Goal: Task Accomplishment & Management: Manage account settings

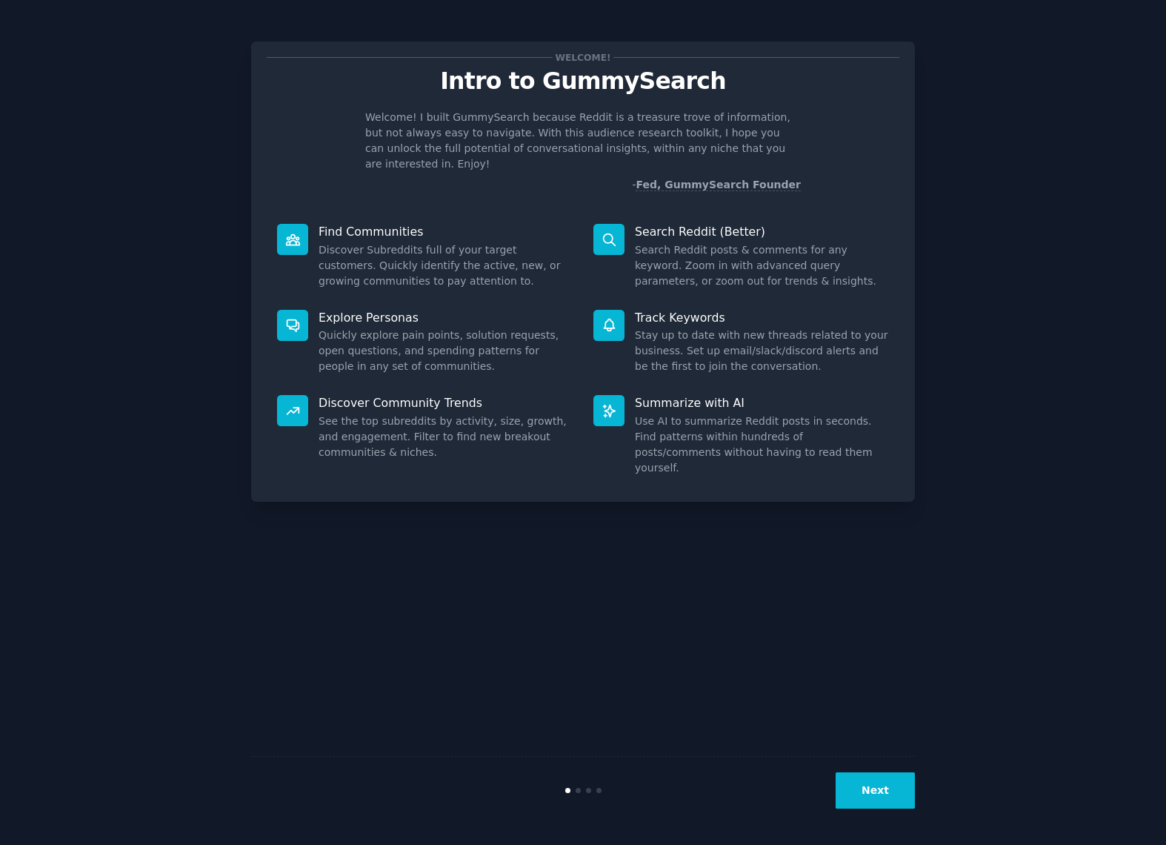
click at [876, 783] on button "Next" at bounding box center [875, 790] width 79 height 36
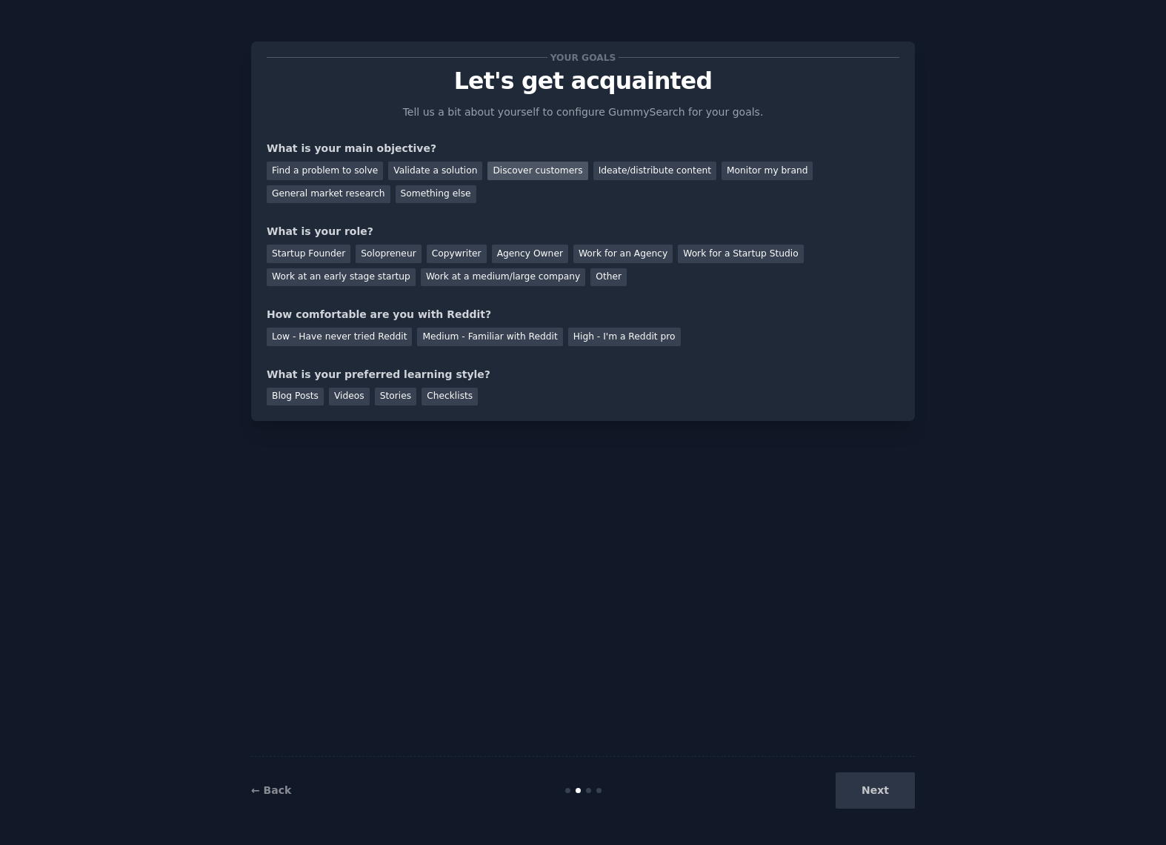
click at [510, 174] on div "Discover customers" at bounding box center [538, 171] width 100 height 19
drag, startPoint x: 389, startPoint y: 254, endPoint x: 331, endPoint y: 253, distance: 58.5
click at [333, 253] on div "Startup Founder Solopreneur Copywriter Agency Owner Work for an Agency Work for…" at bounding box center [583, 262] width 633 height 47
click at [331, 253] on div "Startup Founder" at bounding box center [309, 254] width 84 height 19
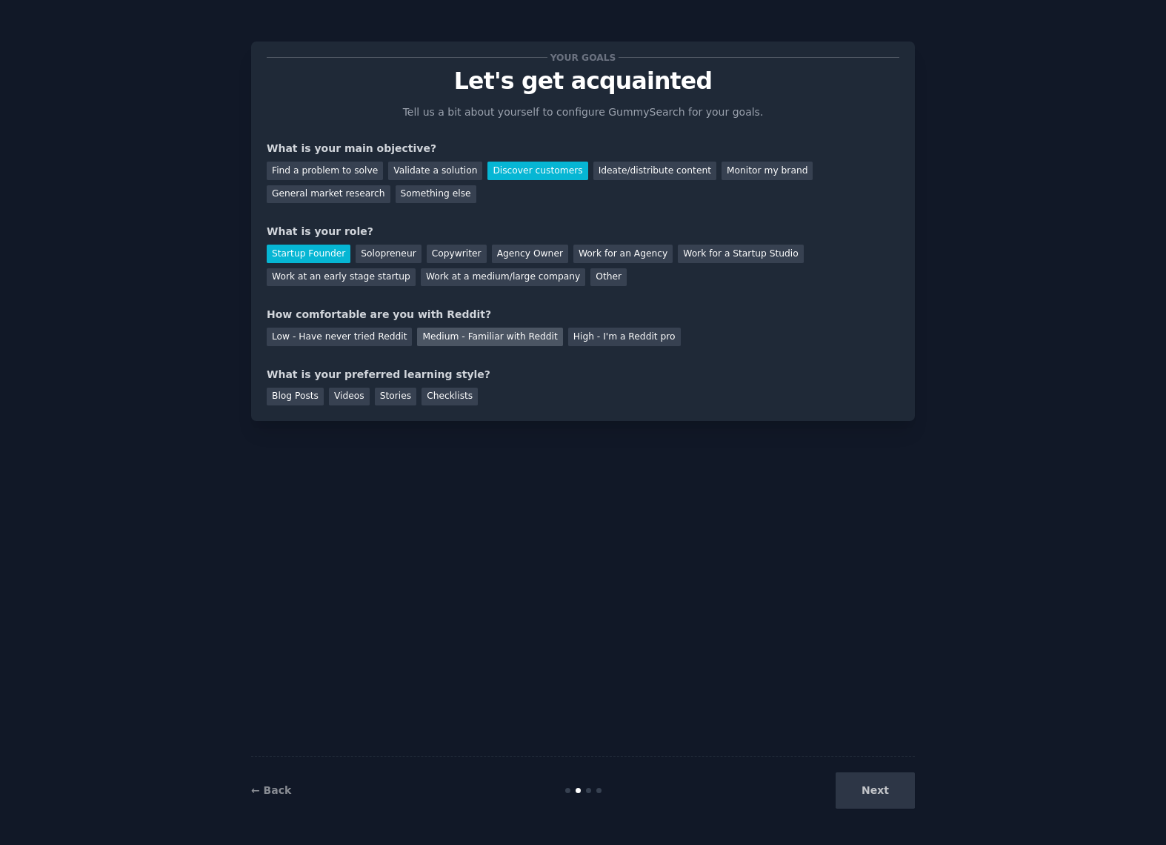
click at [455, 335] on div "Medium - Familiar with Reddit" at bounding box center [489, 337] width 145 height 19
click at [303, 396] on div "Blog Posts" at bounding box center [295, 397] width 57 height 19
click at [871, 797] on button "Next" at bounding box center [875, 790] width 79 height 36
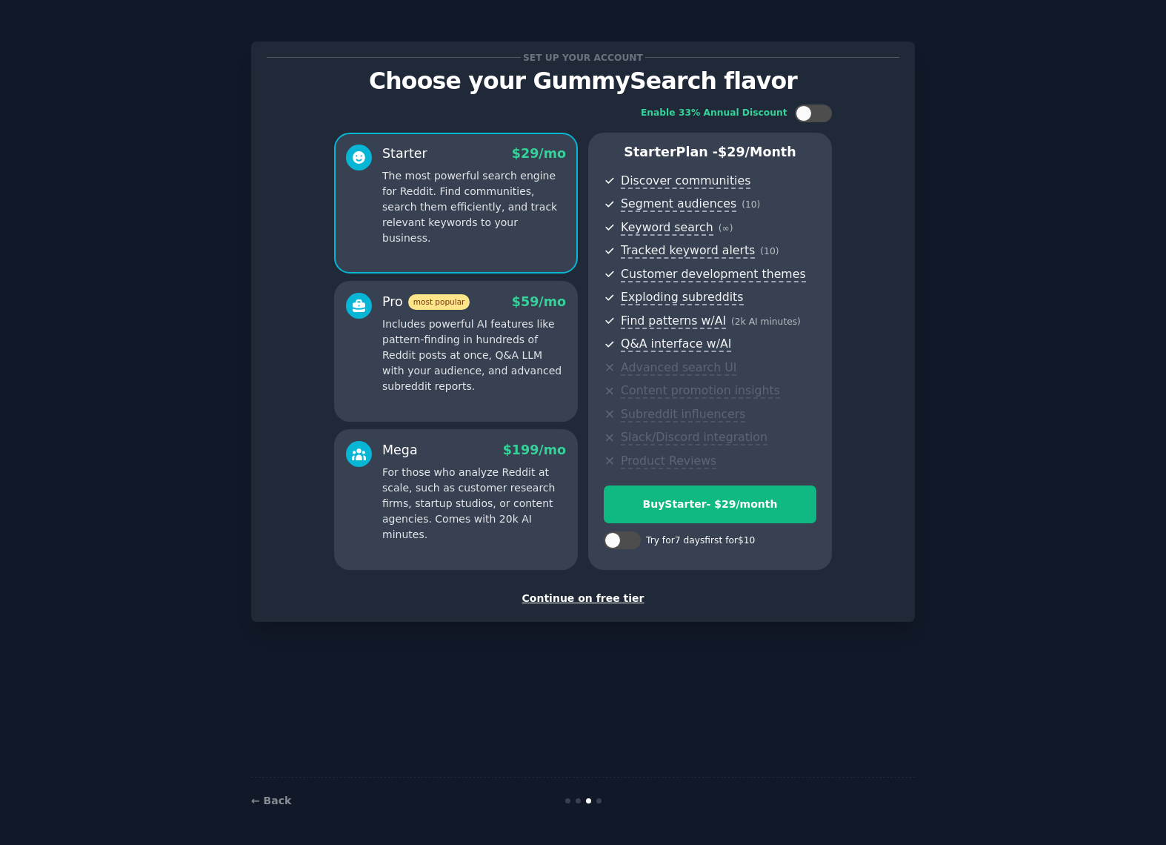
drag, startPoint x: 626, startPoint y: 537, endPoint x: 641, endPoint y: 554, distance: 22.6
click at [627, 537] on div at bounding box center [629, 540] width 7 height 7
click at [616, 540] on div at bounding box center [622, 540] width 37 height 18
click at [480, 356] on p "Includes powerful AI features like pattern-finding in hundreds of Reddit posts …" at bounding box center [474, 355] width 184 height 78
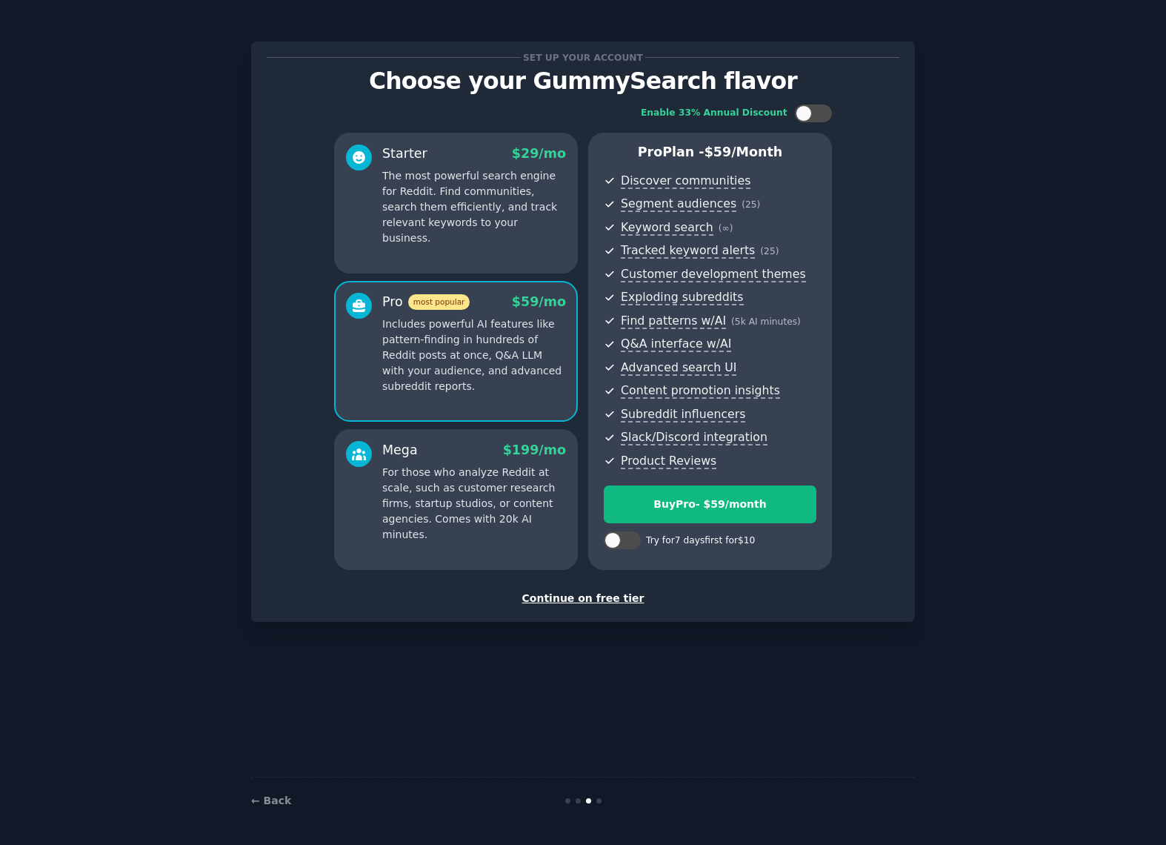
click at [623, 542] on div at bounding box center [622, 540] width 37 height 18
checkbox input "true"
click at [680, 504] on div "Try Pro for $10" at bounding box center [710, 505] width 211 height 16
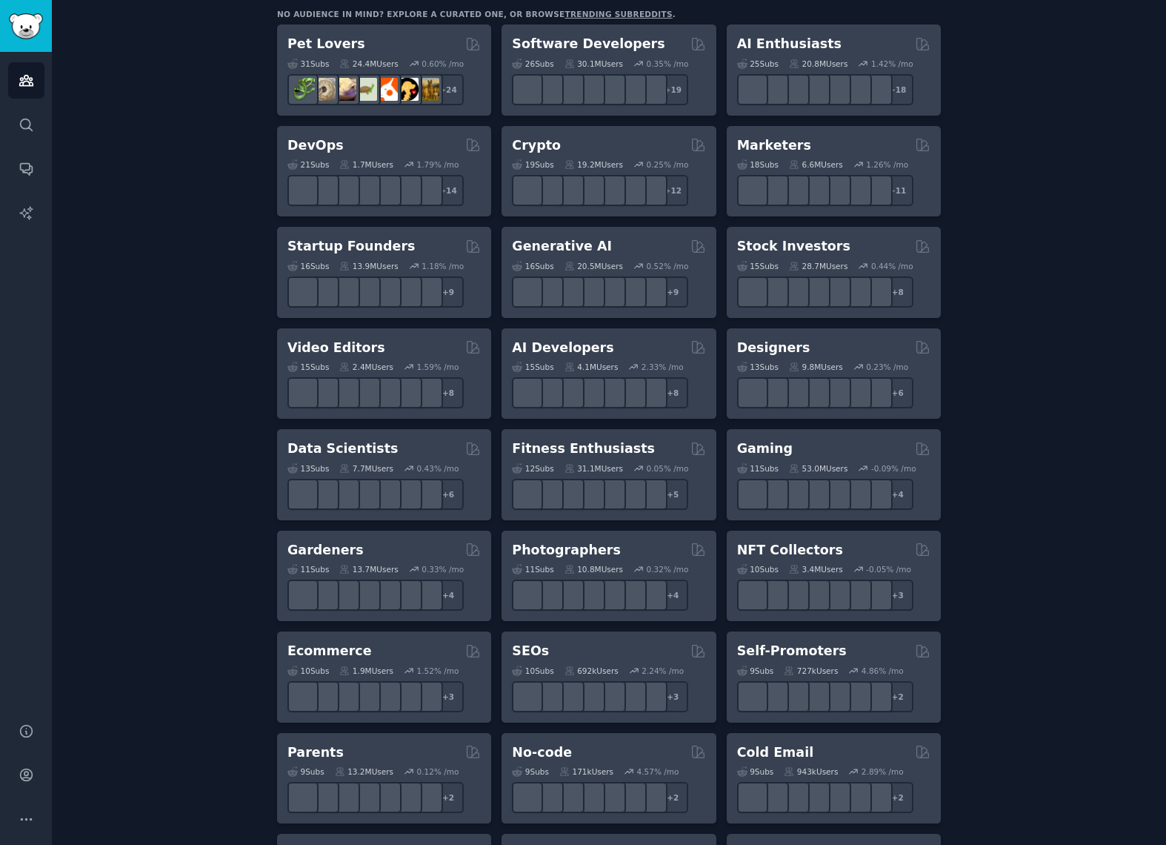
scroll to position [345, 0]
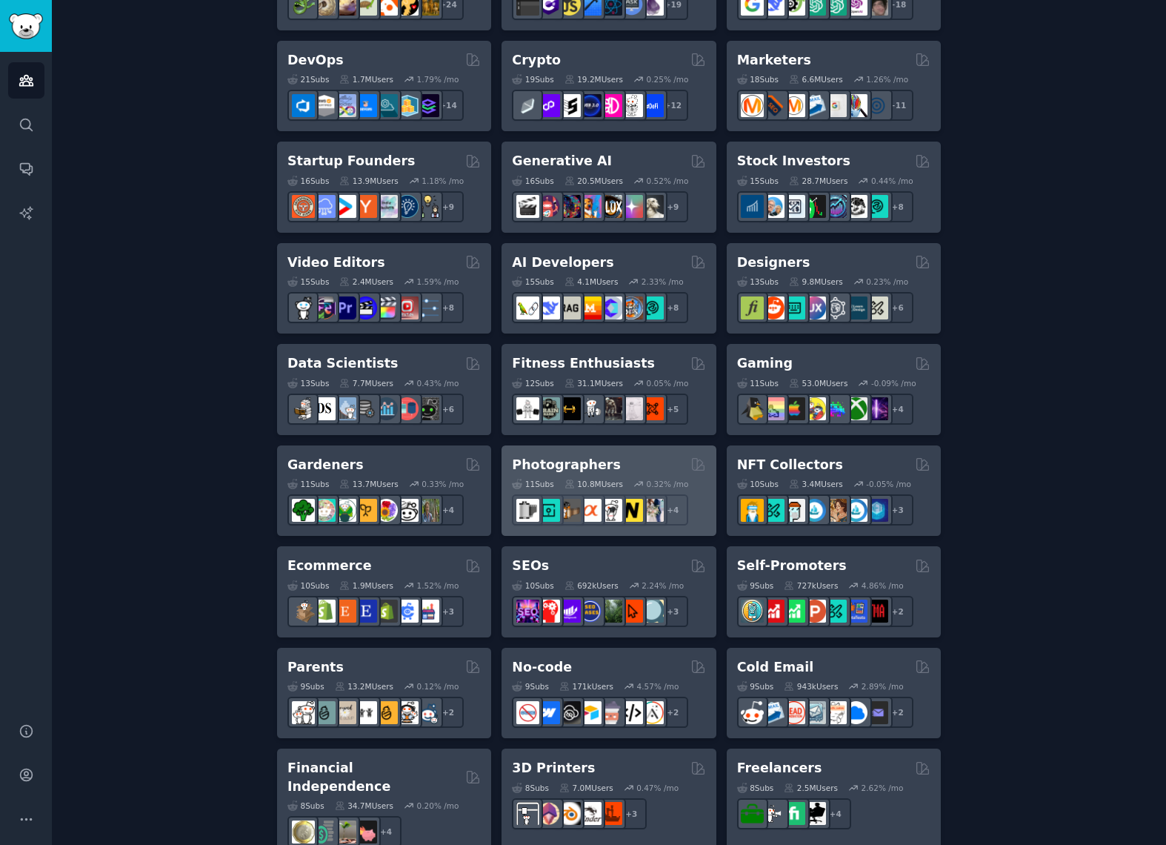
click at [616, 467] on div "Photographers" at bounding box center [608, 465] width 193 height 19
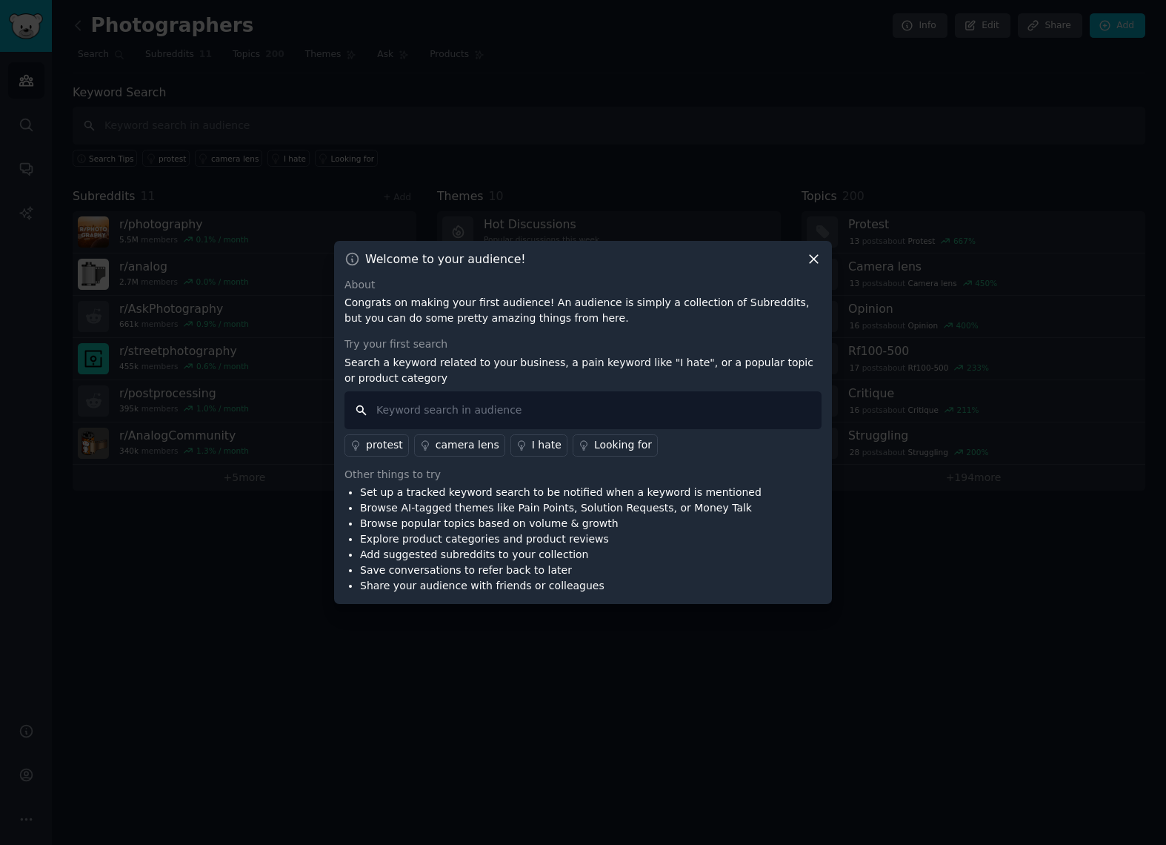
click at [399, 411] on input "text" at bounding box center [583, 410] width 477 height 38
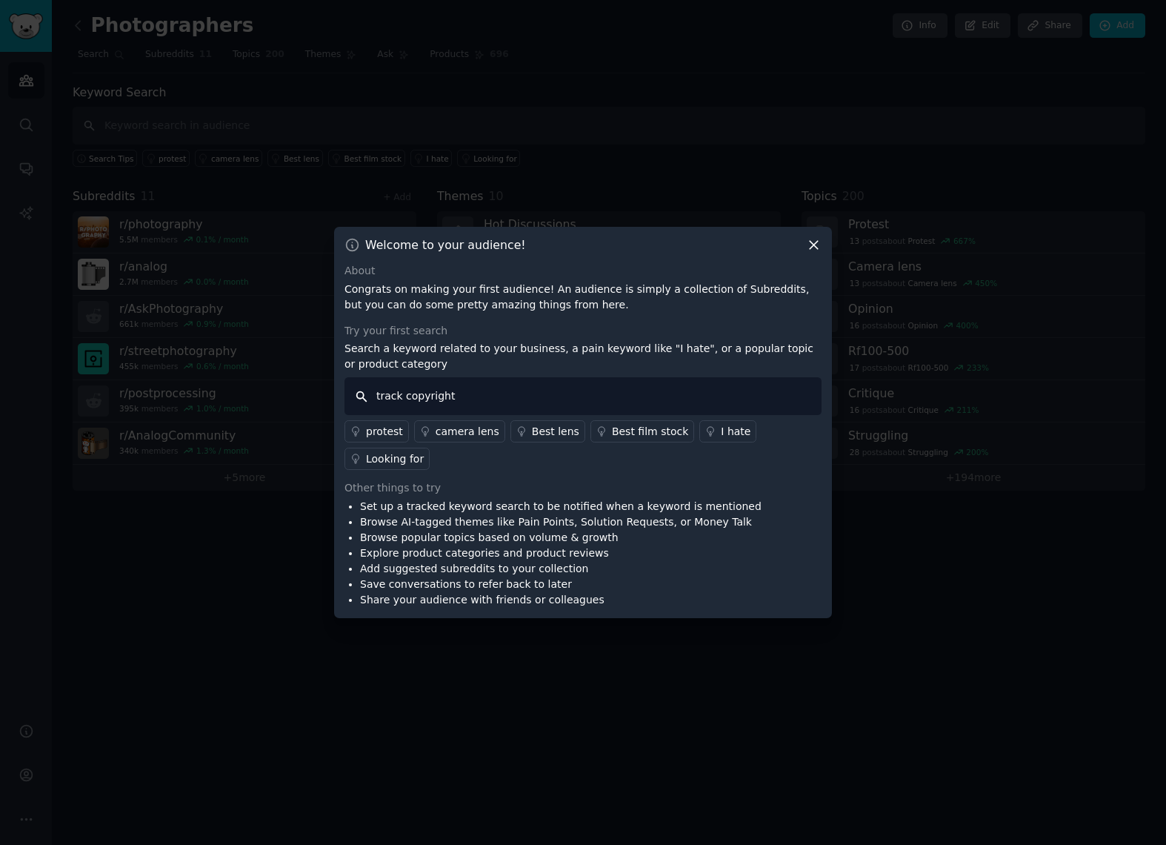
type input "track copyrights"
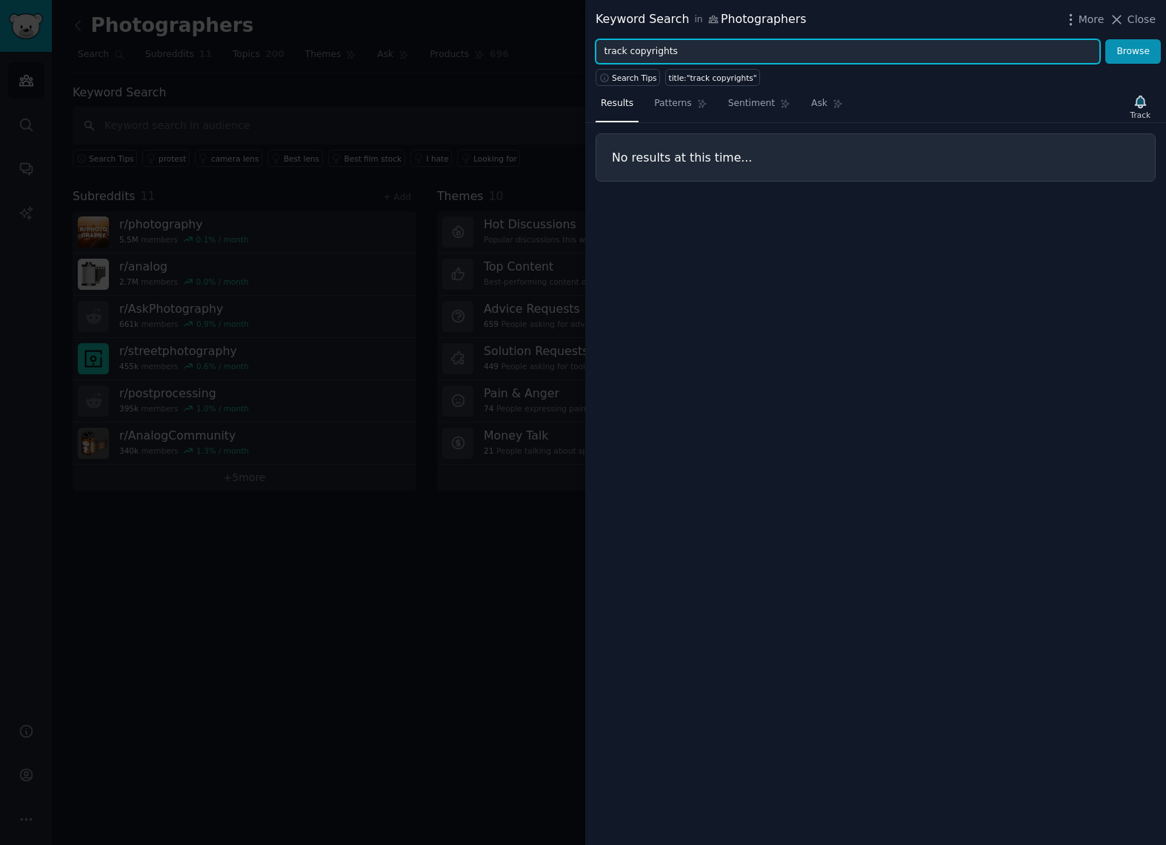
click at [691, 46] on input "track copyrights" at bounding box center [848, 51] width 505 height 25
click at [1134, 51] on button "Browse" at bounding box center [1134, 51] width 56 height 25
click at [647, 50] on input "picdrop alternative" at bounding box center [848, 51] width 505 height 25
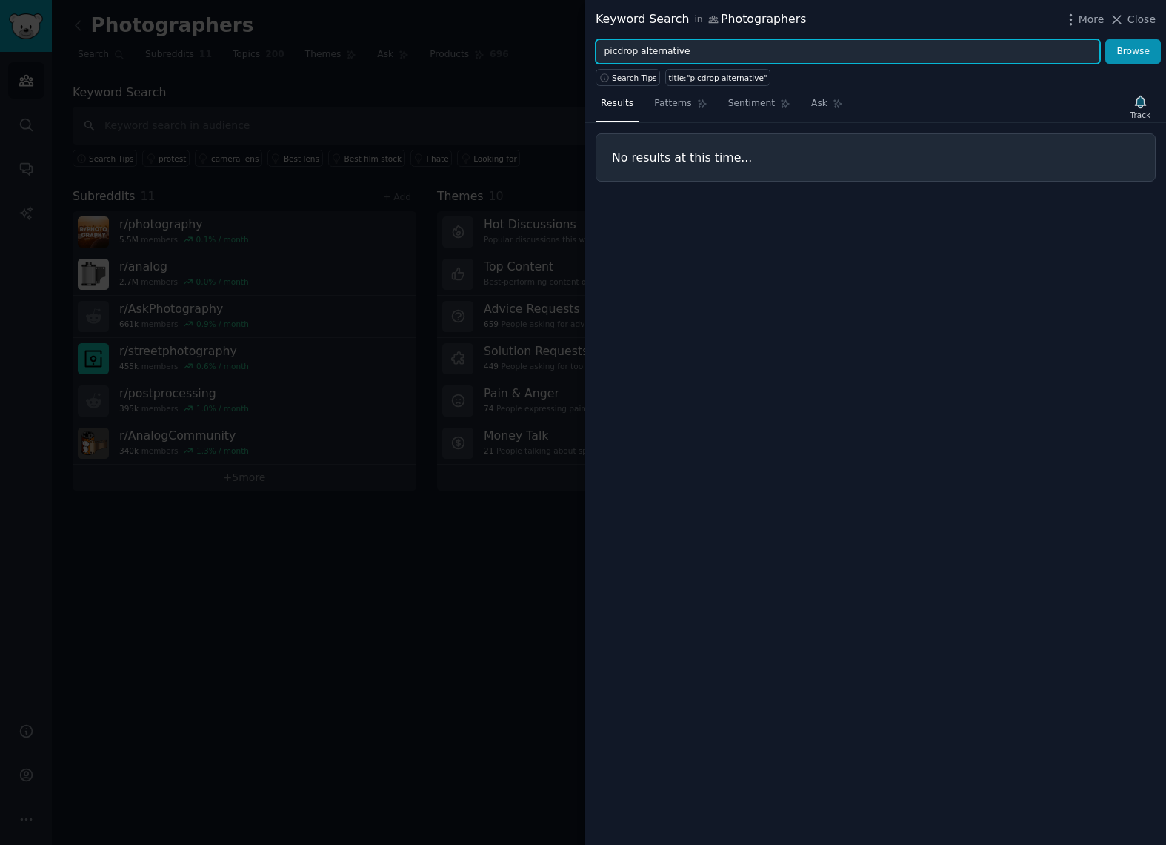
click at [647, 50] on input "picdrop alternative" at bounding box center [848, 51] width 505 height 25
type input "file sharing"
click at [1134, 51] on button "Browse" at bounding box center [1134, 51] width 56 height 25
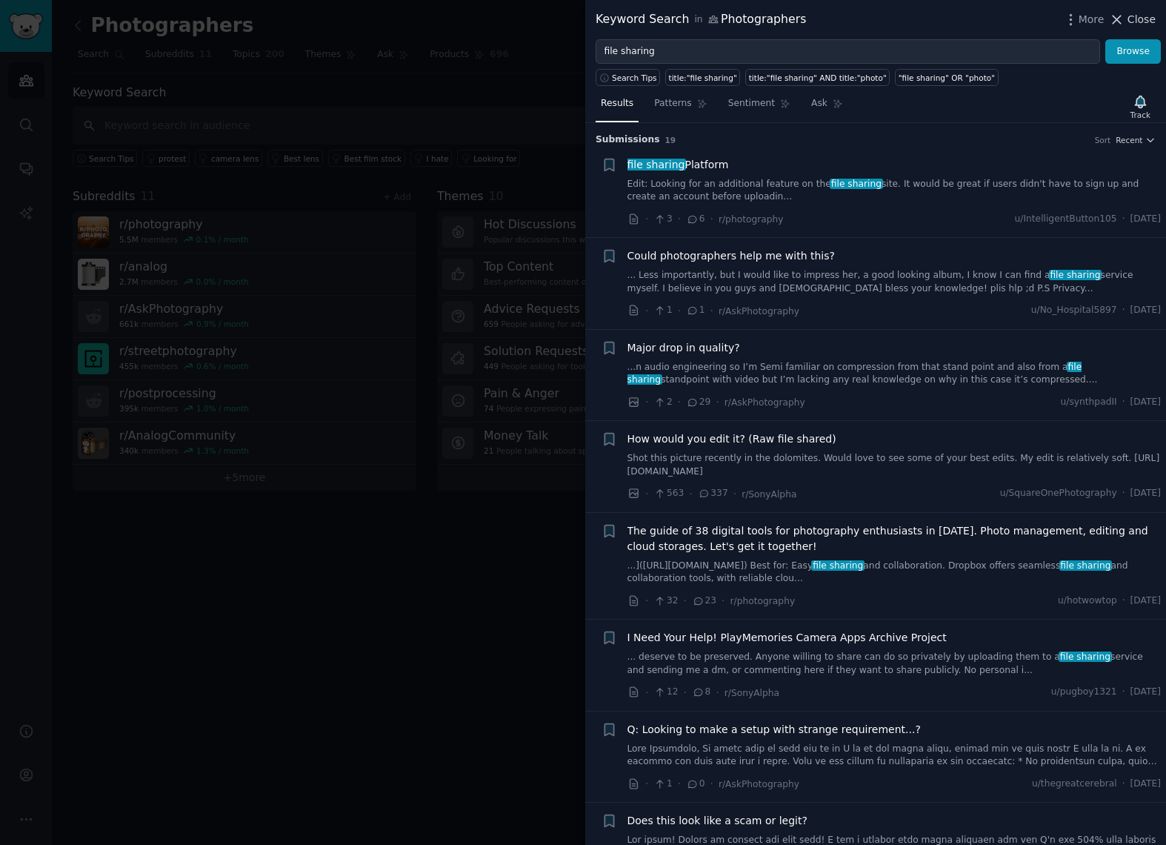
click at [1134, 21] on span "Close" at bounding box center [1142, 20] width 28 height 16
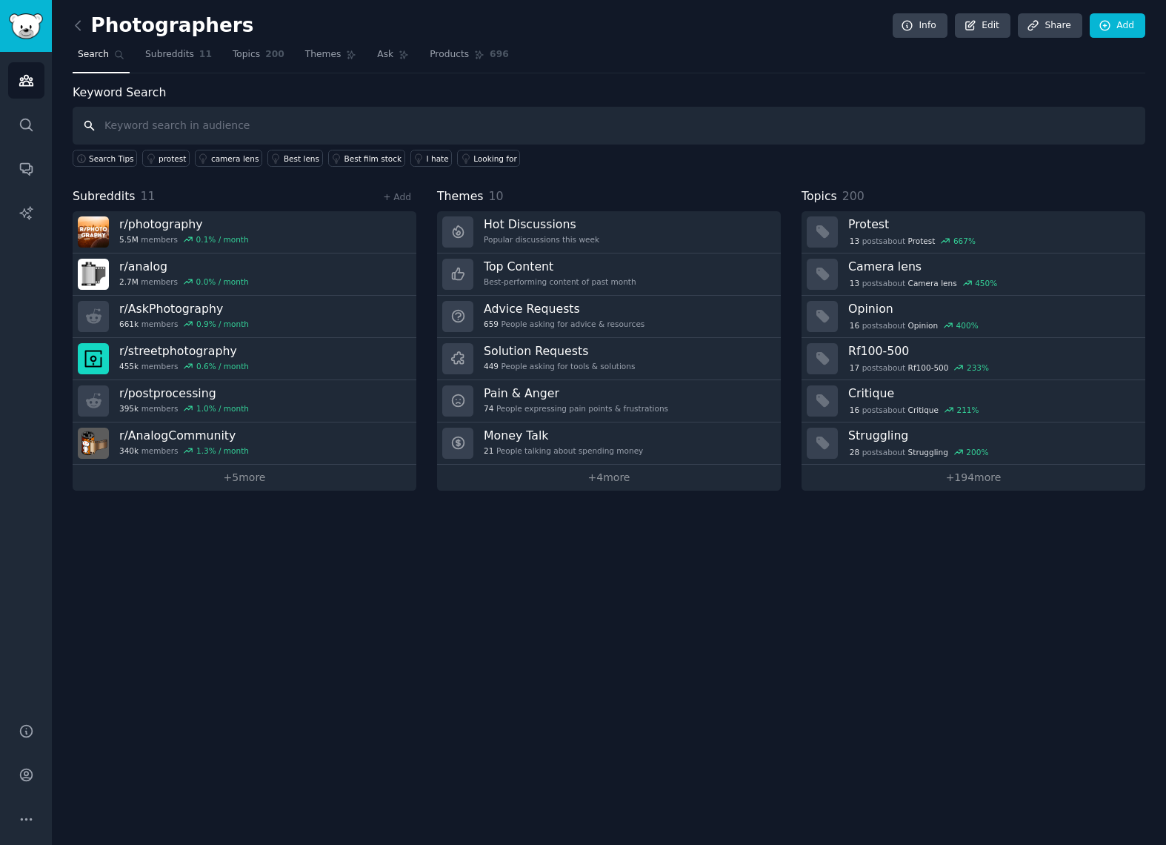
click at [183, 127] on input "text" at bounding box center [609, 126] width 1073 height 38
type input "website builder"
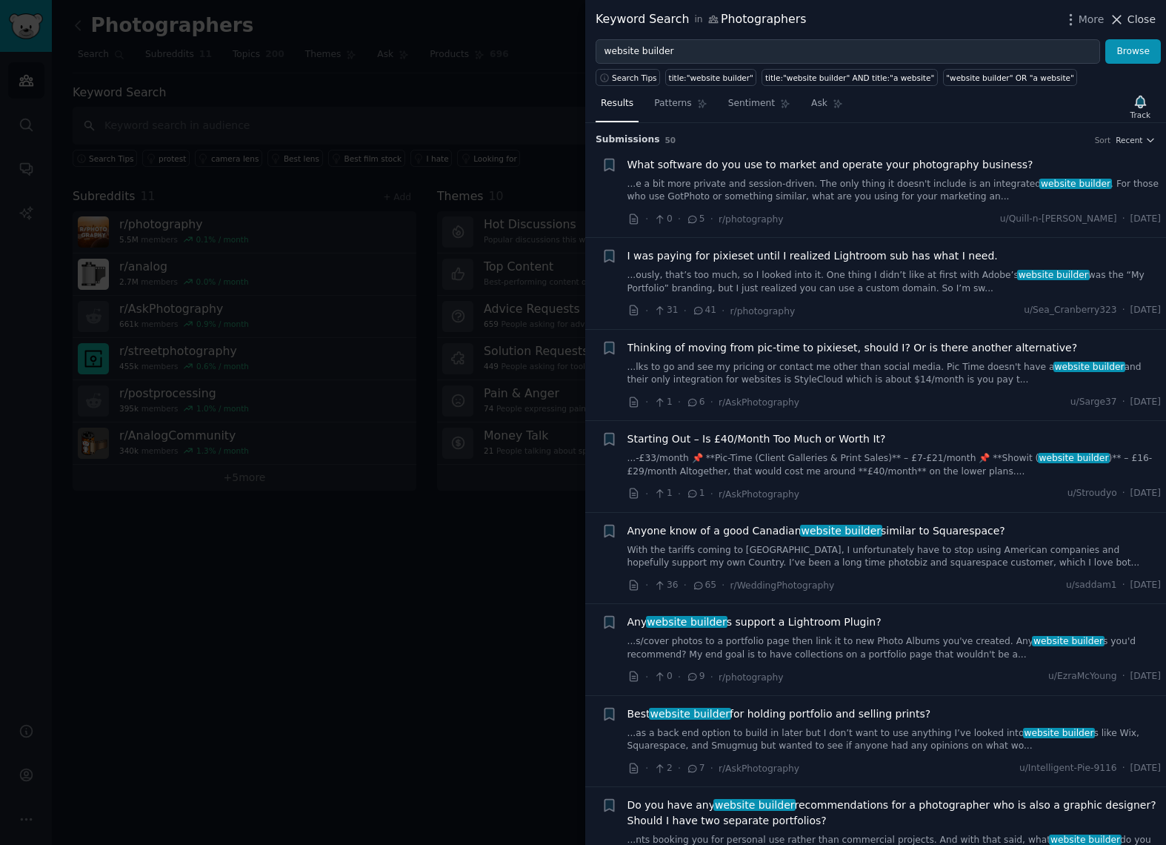
click at [1141, 24] on span "Close" at bounding box center [1142, 20] width 28 height 16
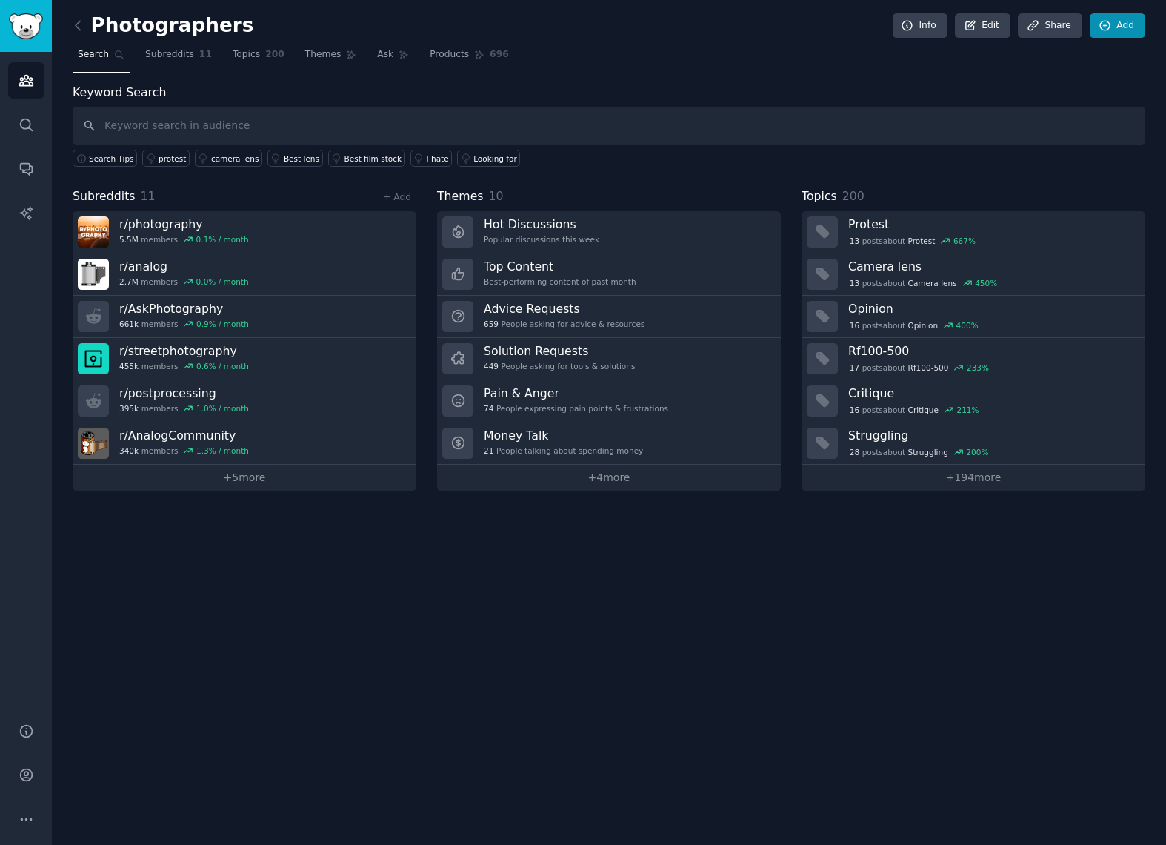
click at [1118, 27] on link "Add" at bounding box center [1118, 25] width 56 height 25
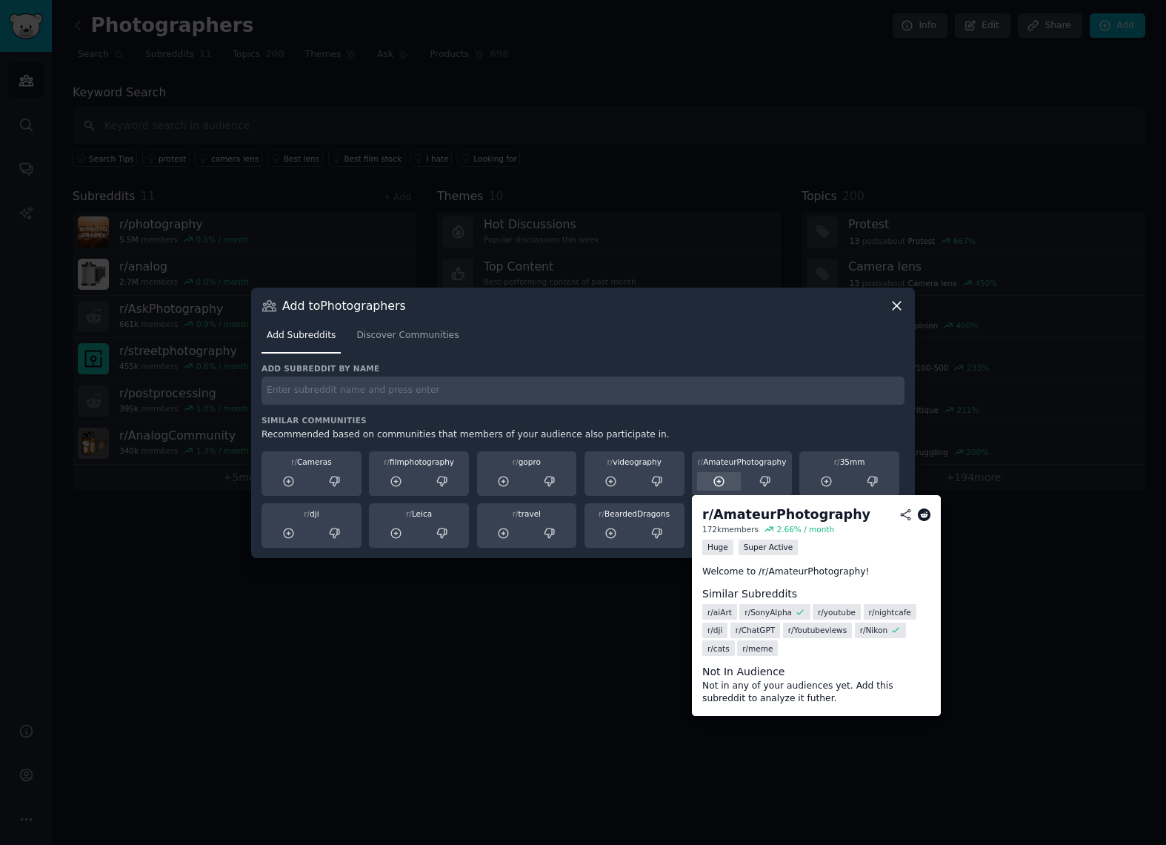
click at [721, 478] on icon at bounding box center [719, 481] width 13 height 13
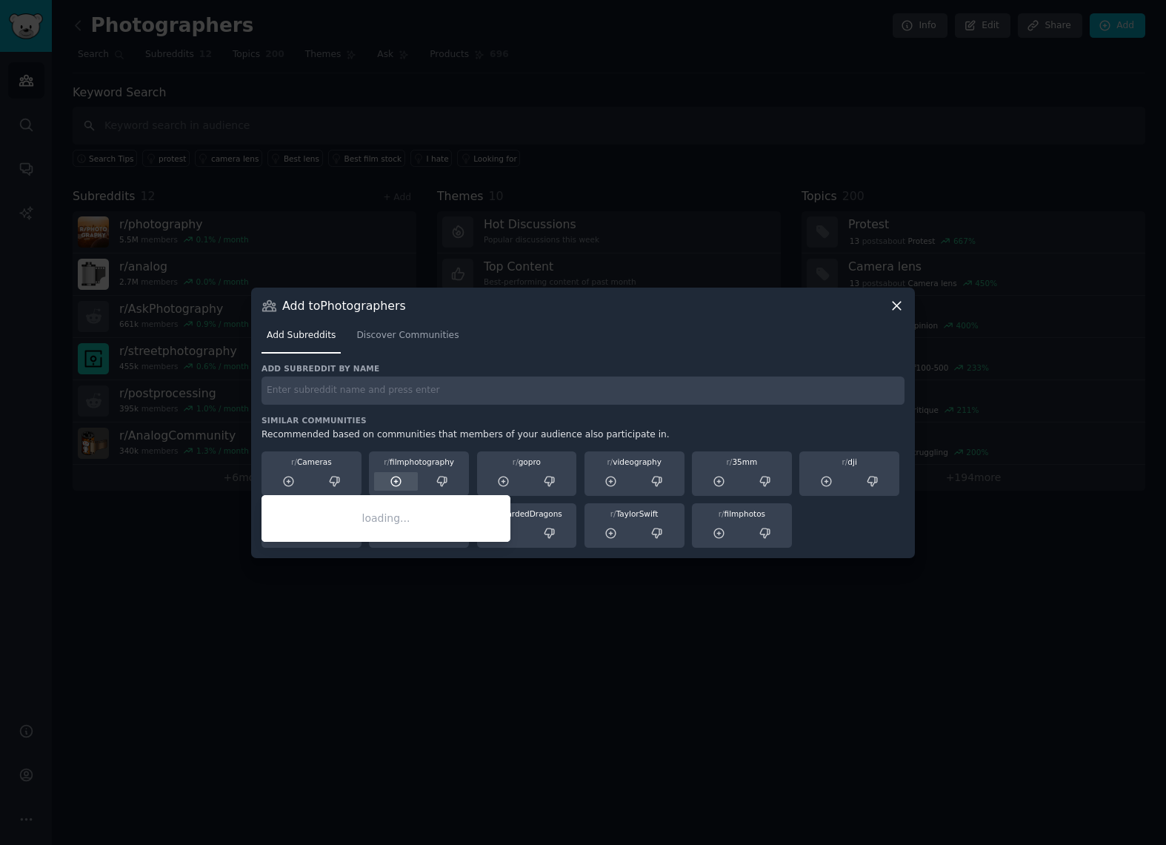
click at [290, 485] on icon at bounding box center [288, 481] width 13 height 13
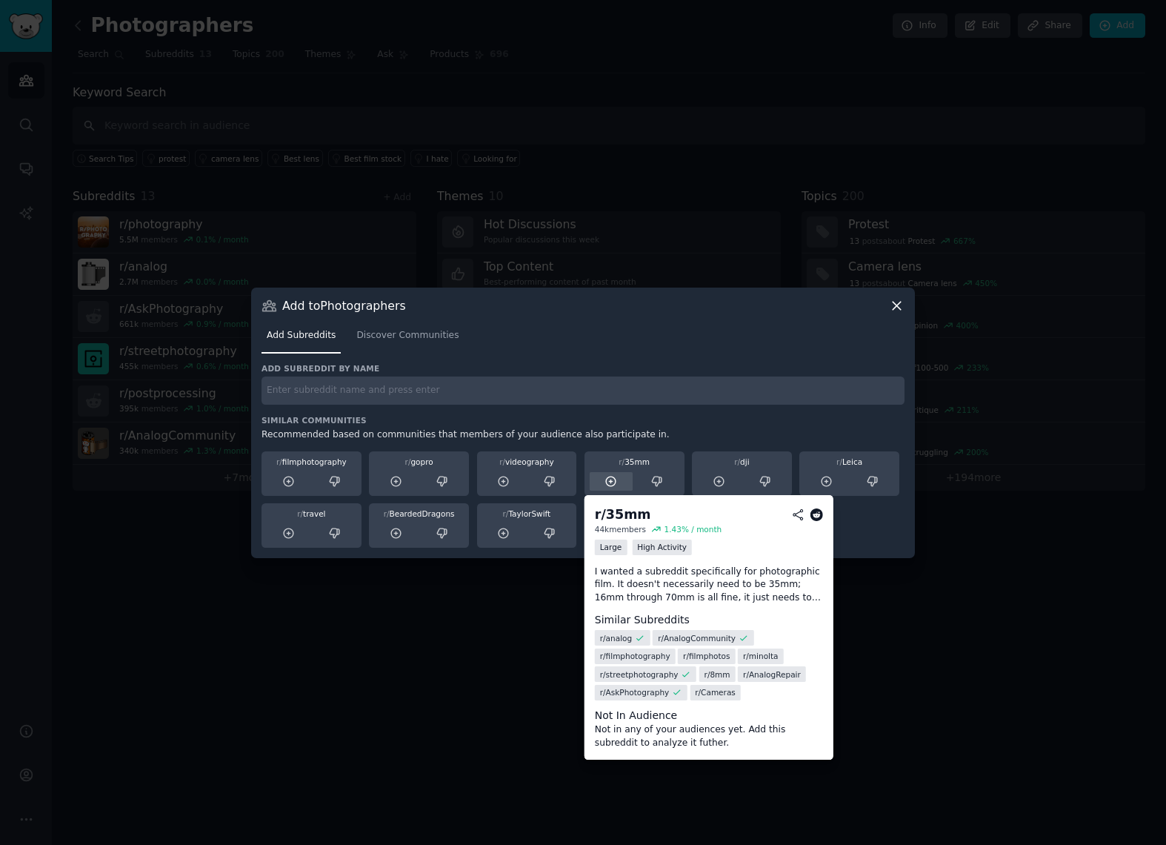
click at [611, 485] on icon at bounding box center [612, 481] width 10 height 10
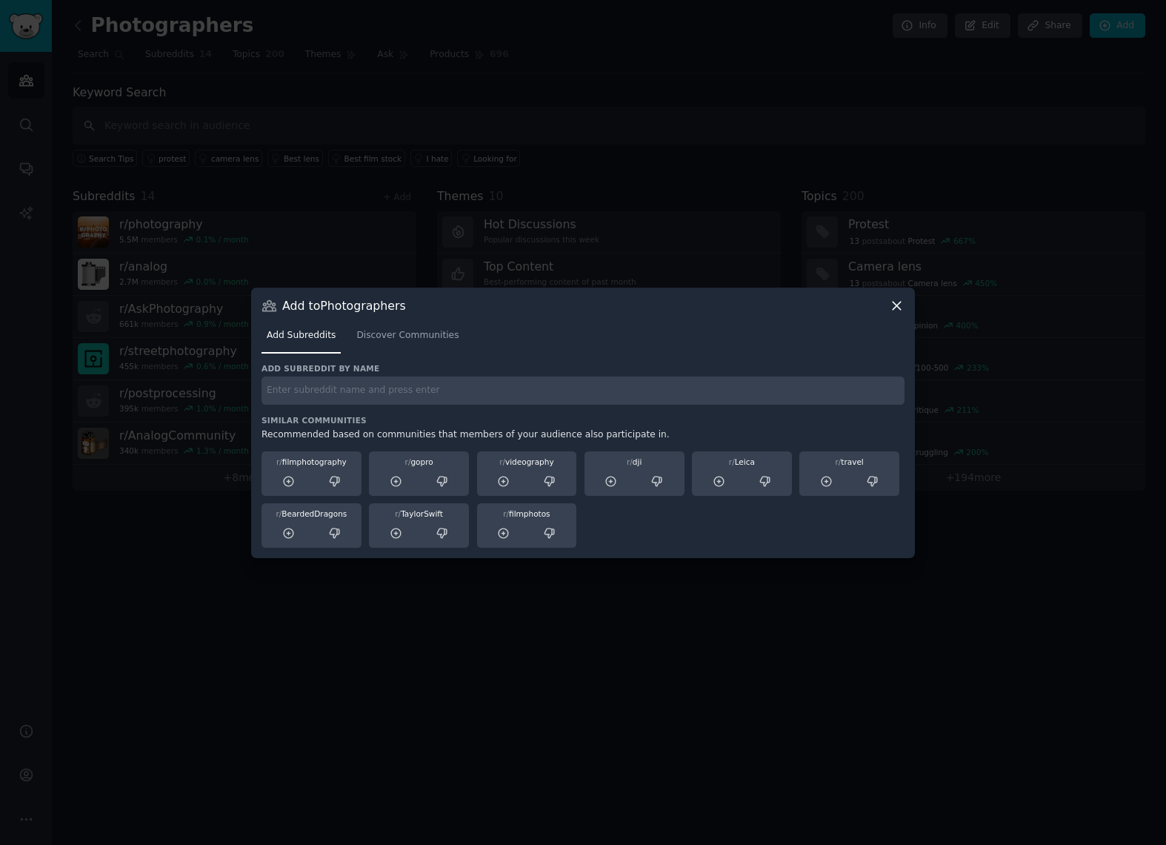
click at [901, 305] on icon at bounding box center [897, 306] width 16 height 16
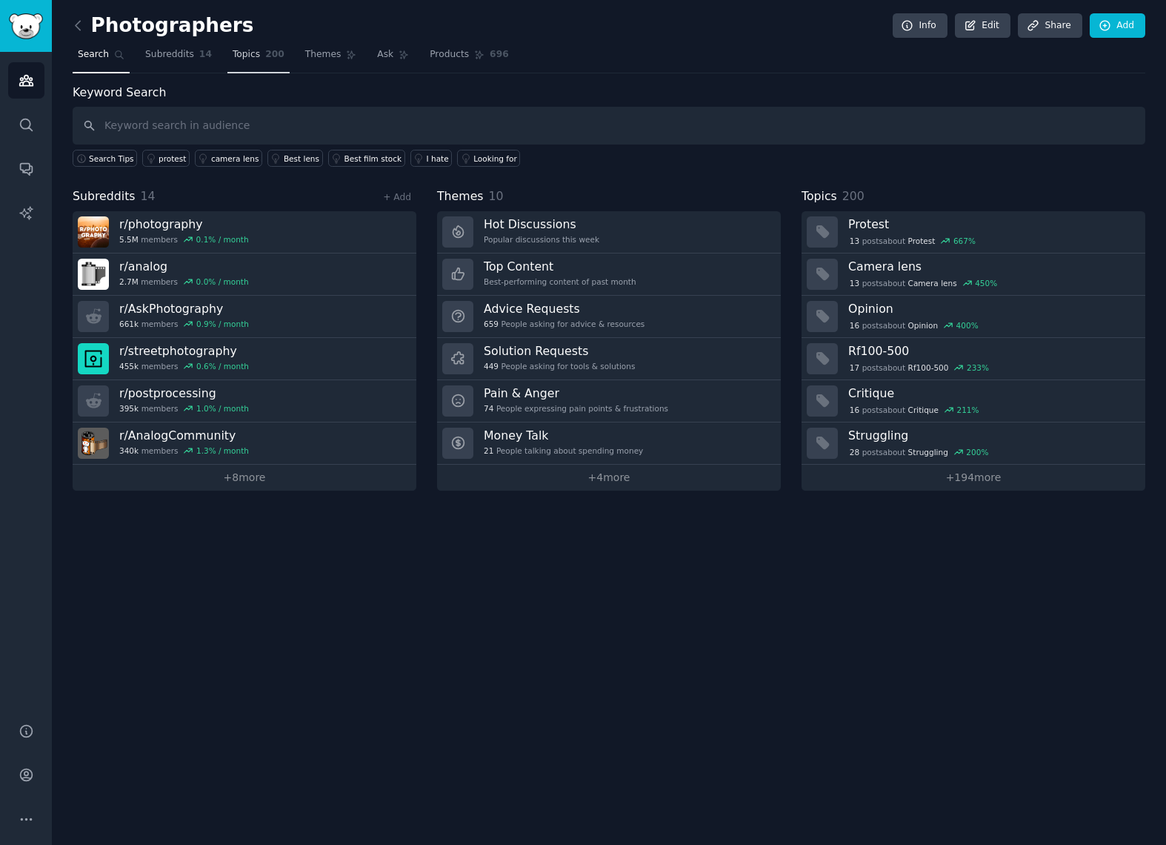
click at [258, 59] on link "Topics 200" at bounding box center [259, 58] width 62 height 30
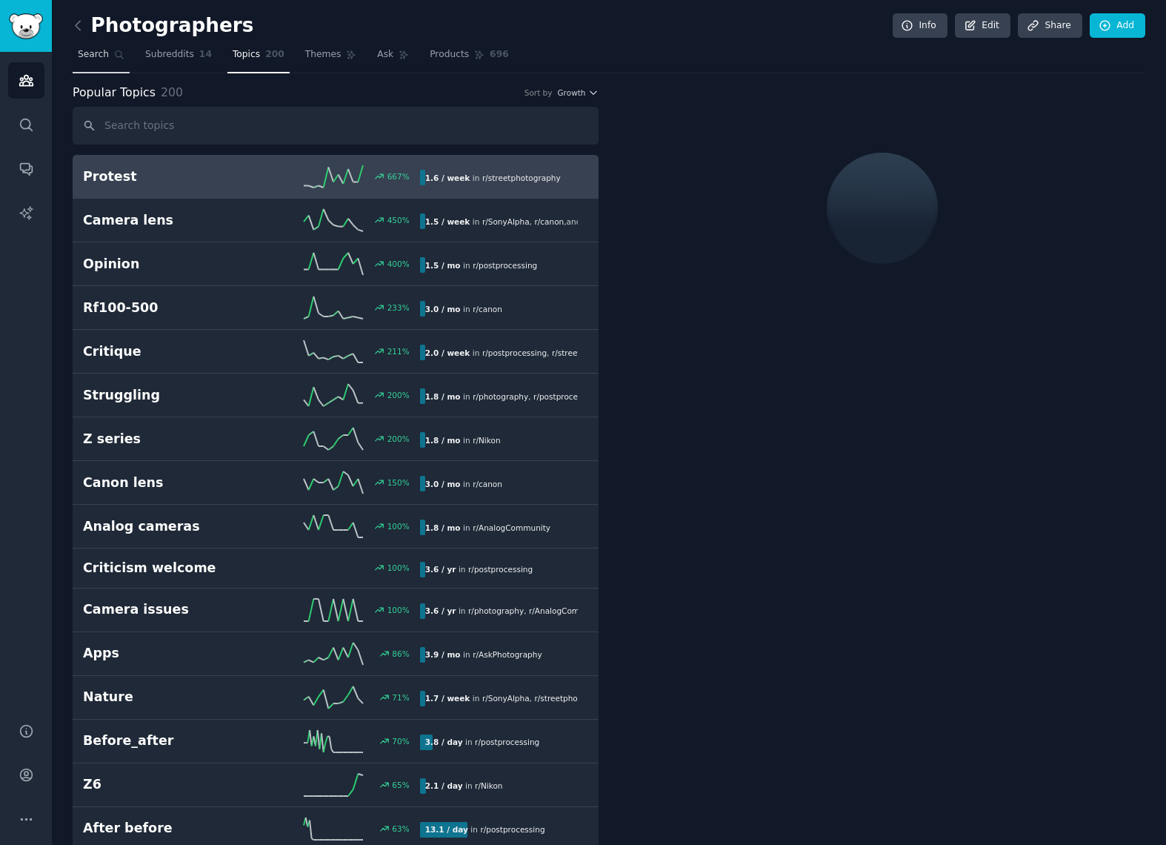
click at [104, 59] on span "Search" at bounding box center [93, 54] width 31 height 13
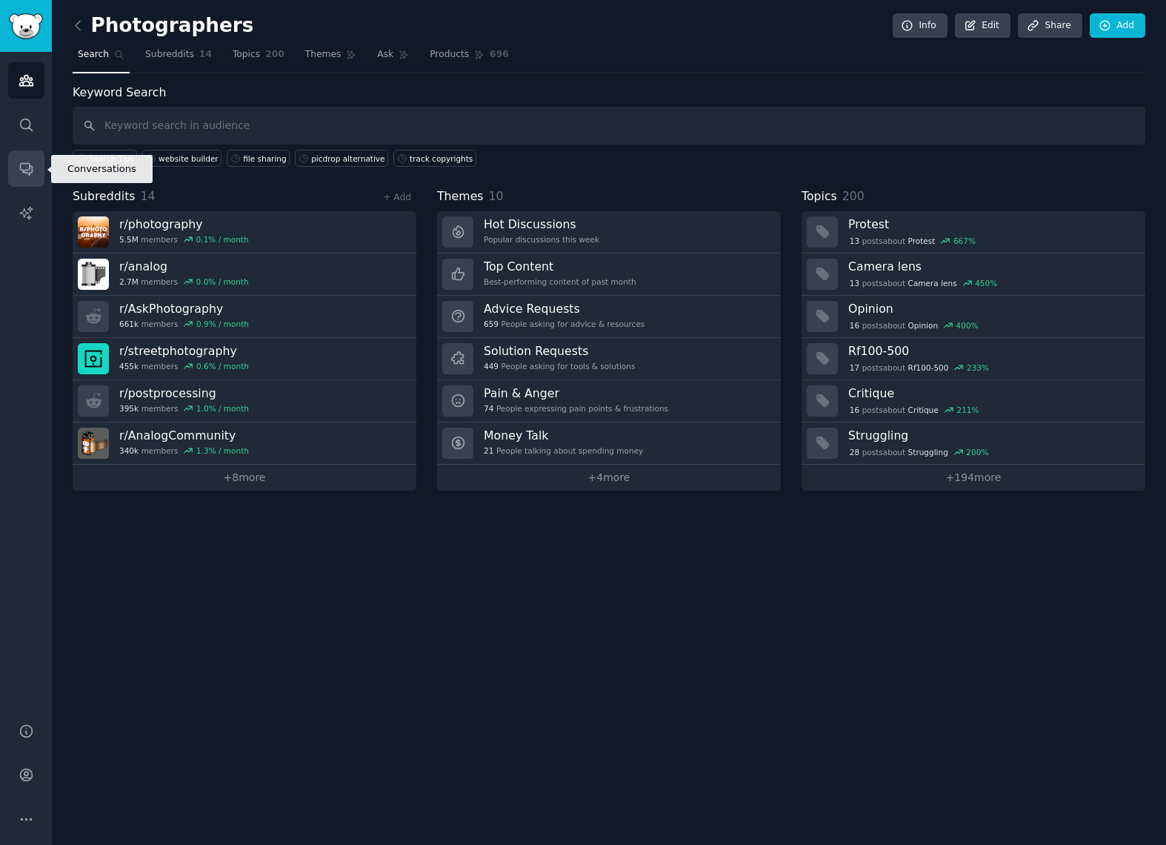
click at [30, 162] on icon "Sidebar" at bounding box center [27, 169] width 16 height 16
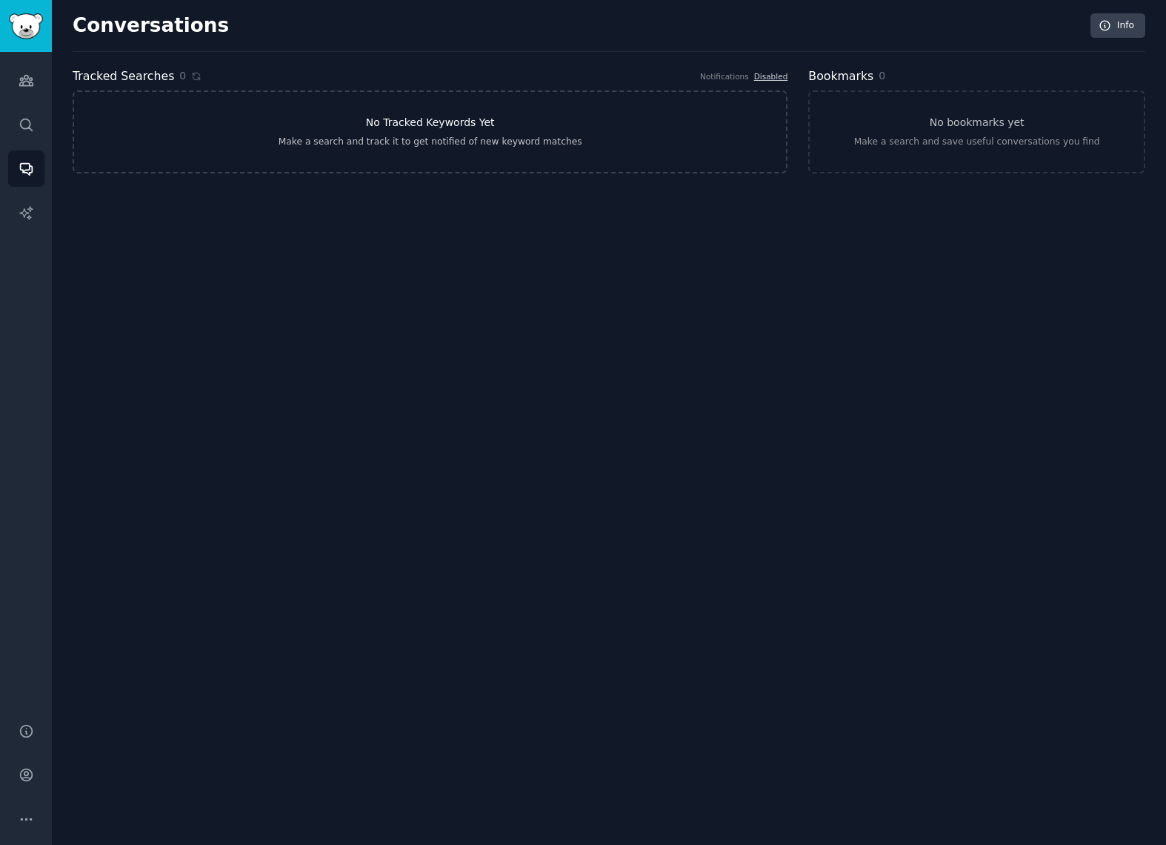
click at [450, 135] on link "No Tracked Keywords Yet Make a search and track it to get notified of new keywo…" at bounding box center [430, 131] width 715 height 83
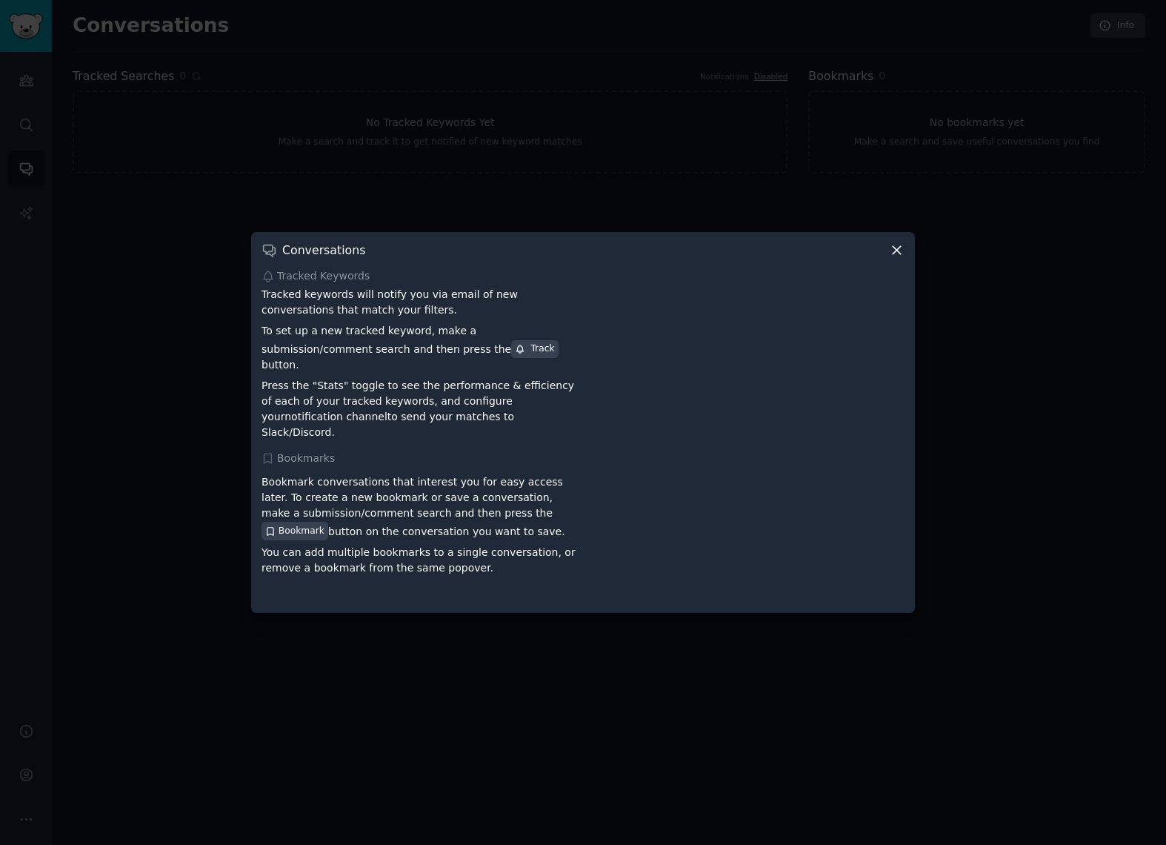
click at [896, 258] on icon at bounding box center [897, 250] width 16 height 16
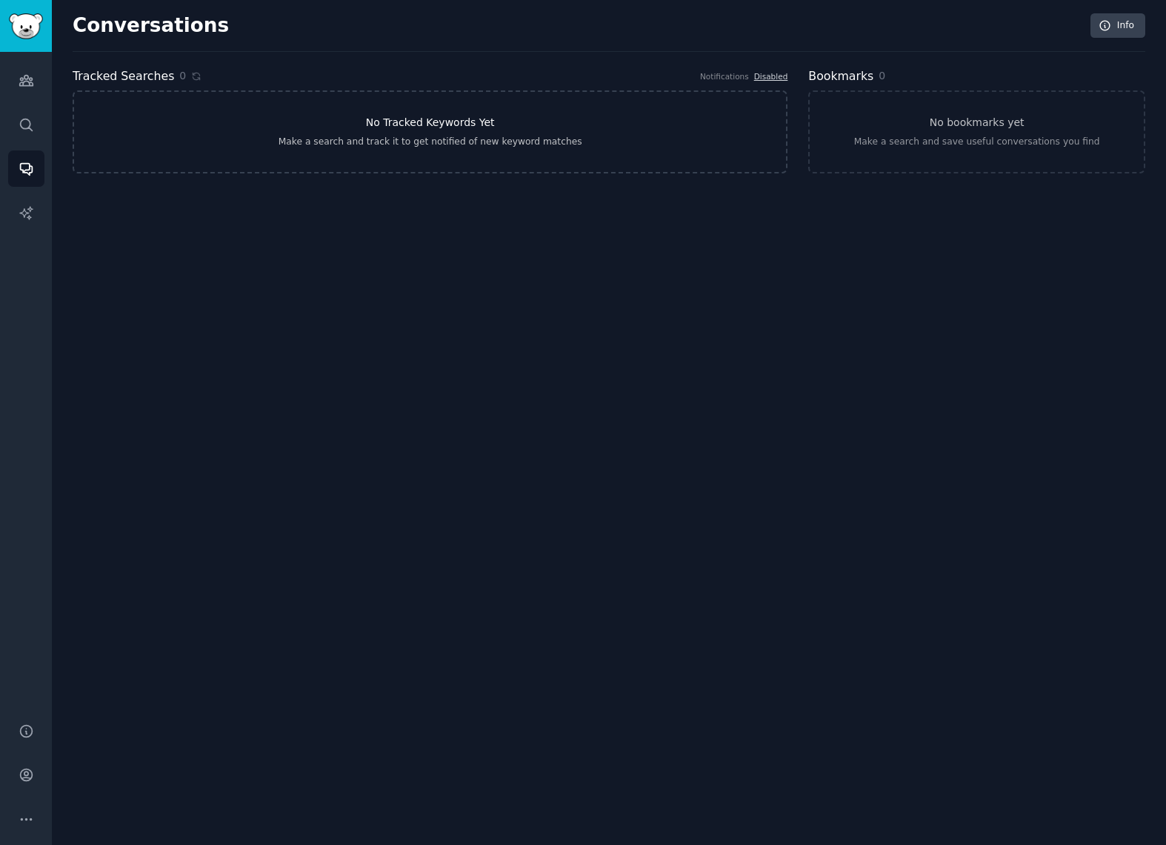
click at [551, 142] on div "Make a search and track it to get notified of new keyword matches" at bounding box center [431, 142] width 304 height 13
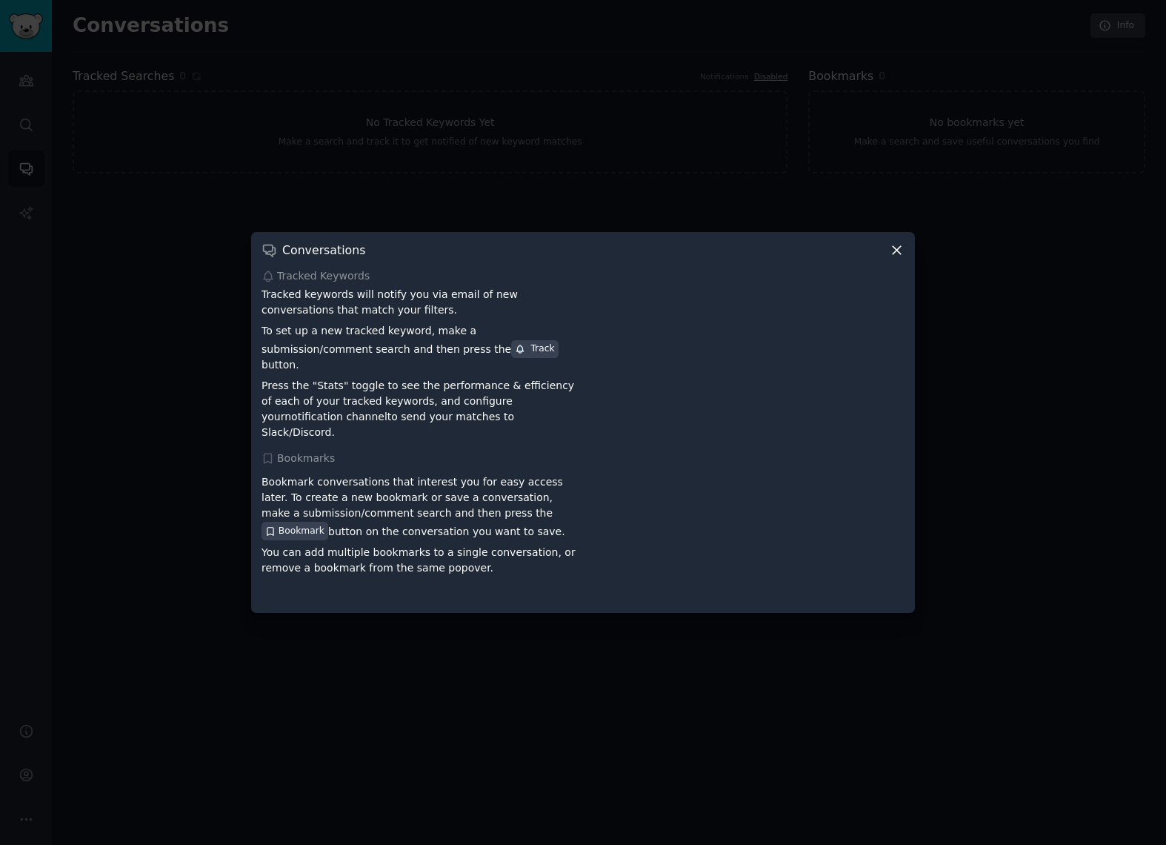
click at [899, 255] on icon at bounding box center [897, 251] width 8 height 8
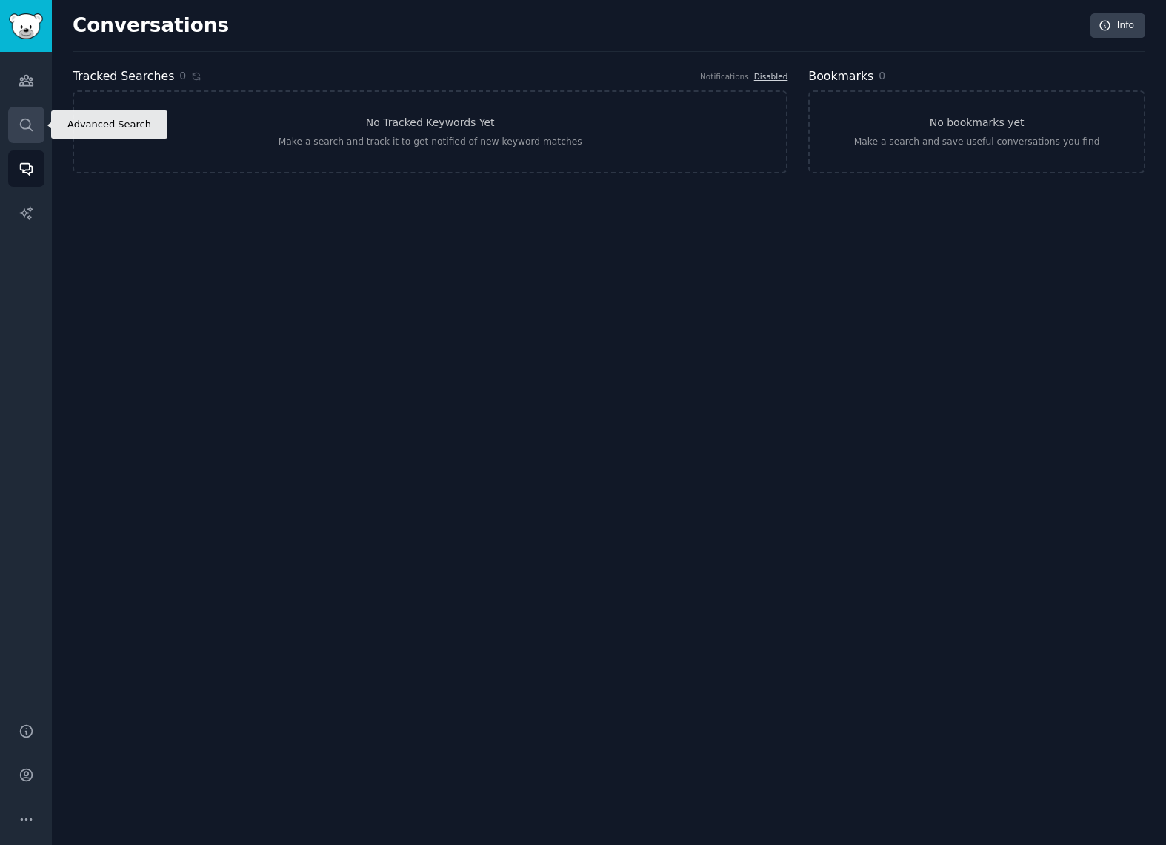
click at [20, 133] on link "Search" at bounding box center [26, 125] width 36 height 36
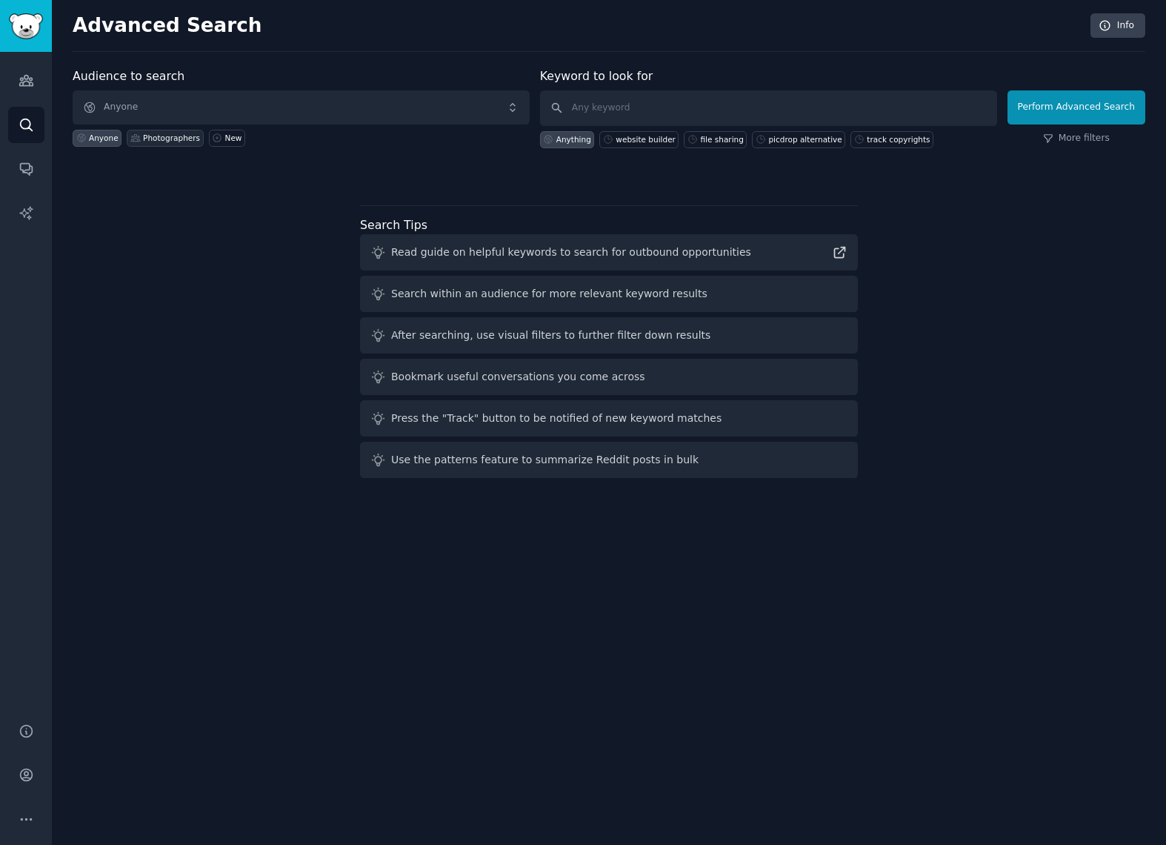
click at [167, 139] on div "Photographers" at bounding box center [171, 138] width 57 height 10
click at [598, 110] on input "text" at bounding box center [768, 108] width 457 height 36
click at [634, 139] on div "website builder" at bounding box center [646, 139] width 60 height 10
type input "website builder"
click at [1037, 116] on button "Perform Advanced Search" at bounding box center [1077, 107] width 138 height 34
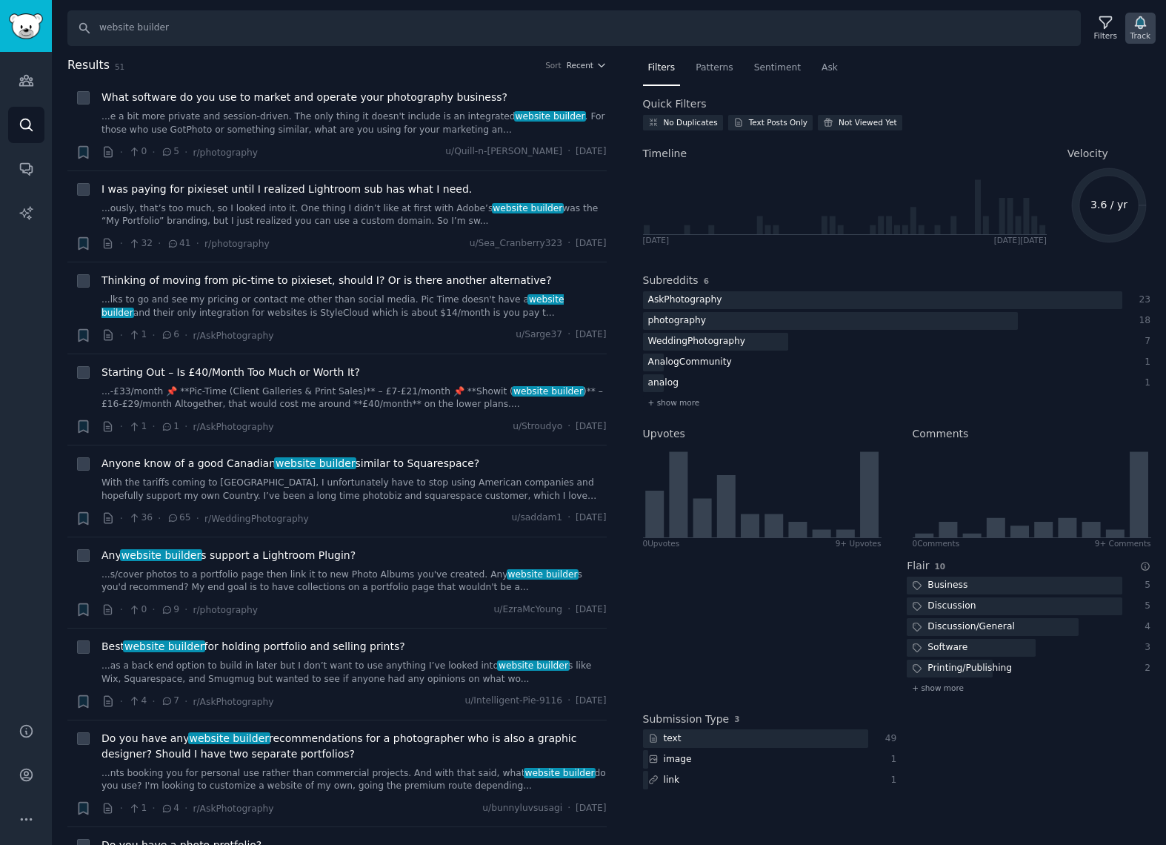
scroll to position [0, 1]
click at [1148, 24] on div "Track" at bounding box center [1141, 28] width 30 height 31
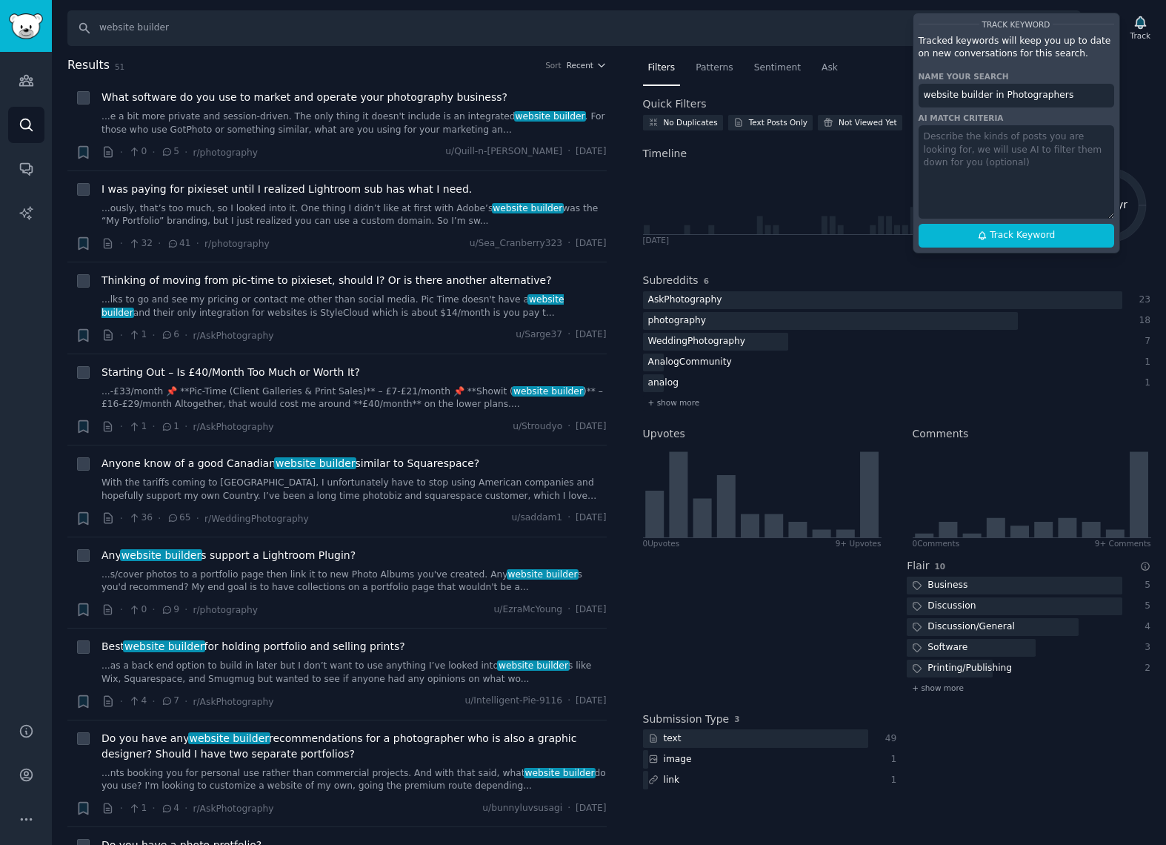
scroll to position [0, 0]
type textarea "d"
type textarea "a"
type textarea "User searching for alternatives or asking for advice."
click at [1032, 236] on span "Track Keyword" at bounding box center [1022, 235] width 65 height 13
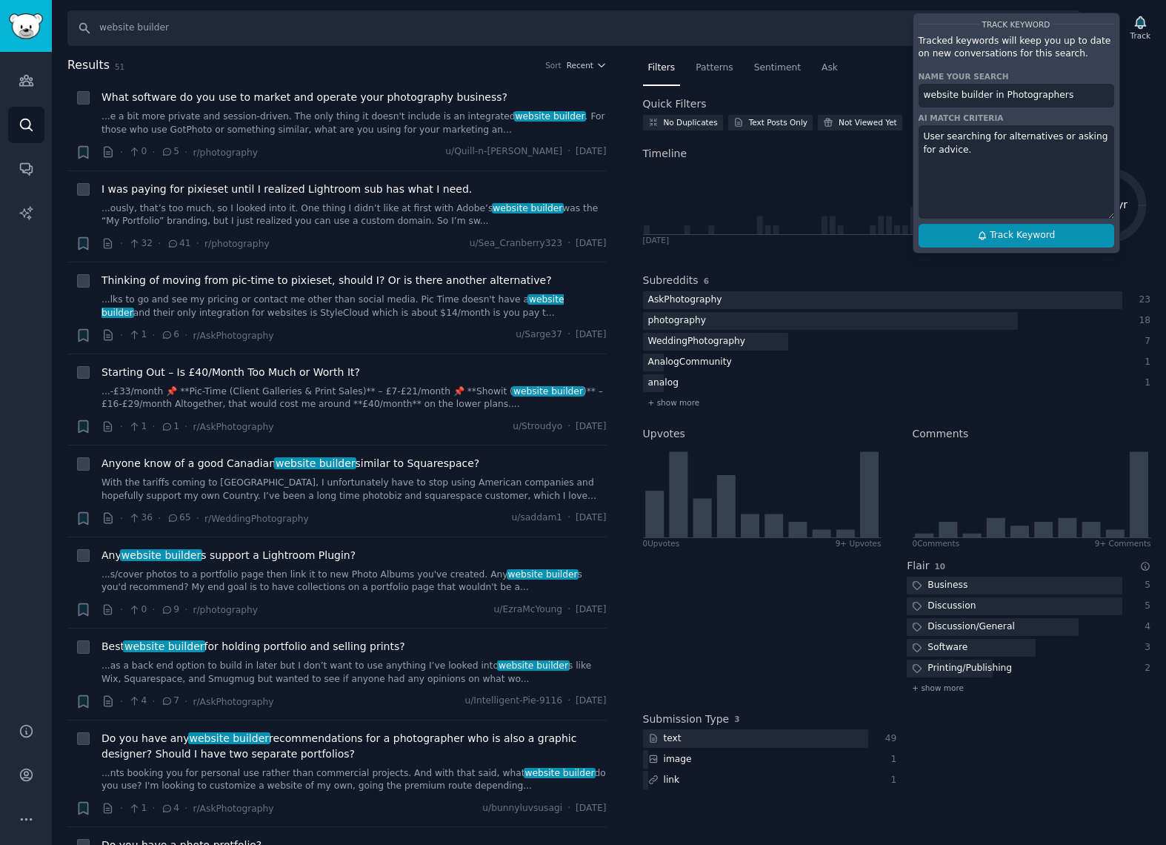
type input "website builder in Photographers"
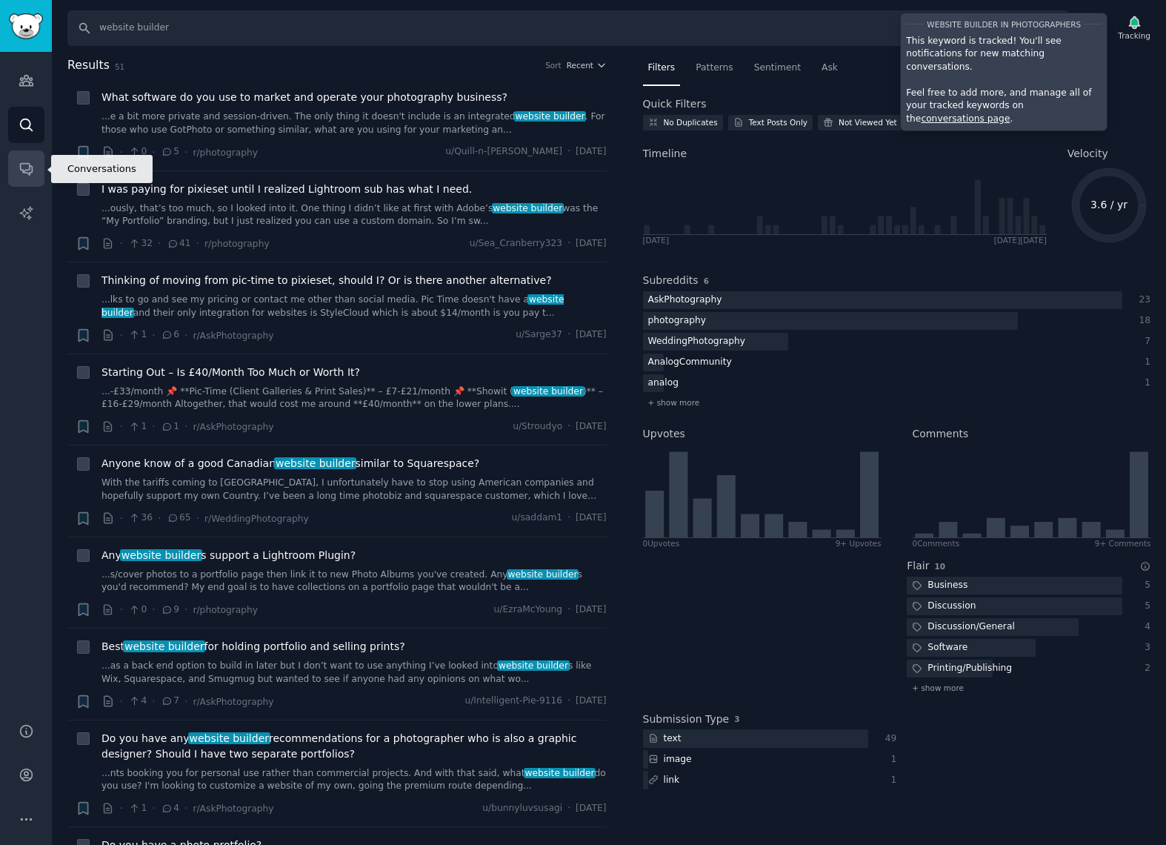
click at [33, 171] on icon "Sidebar" at bounding box center [27, 169] width 16 height 16
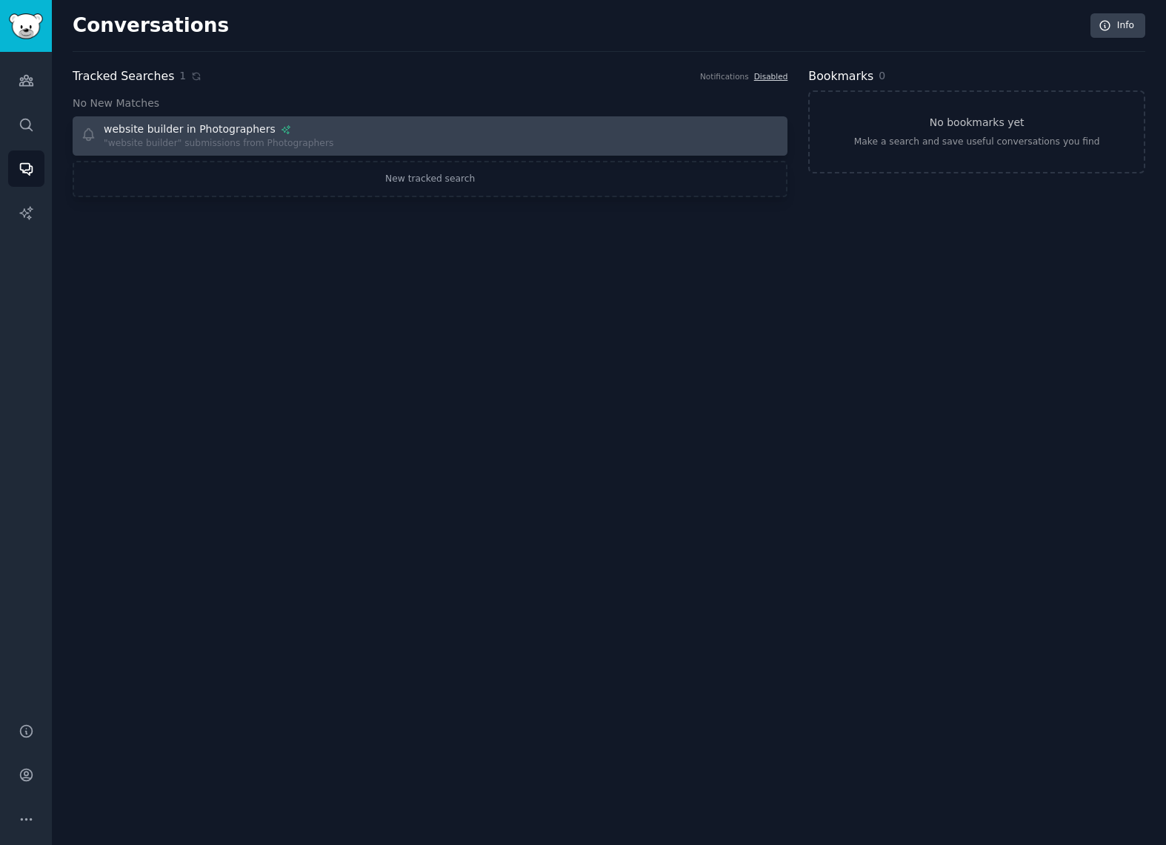
click at [359, 133] on div "Include: User searching for alternatives or asking for advice. Exclude: N/A web…" at bounding box center [250, 136] width 339 height 29
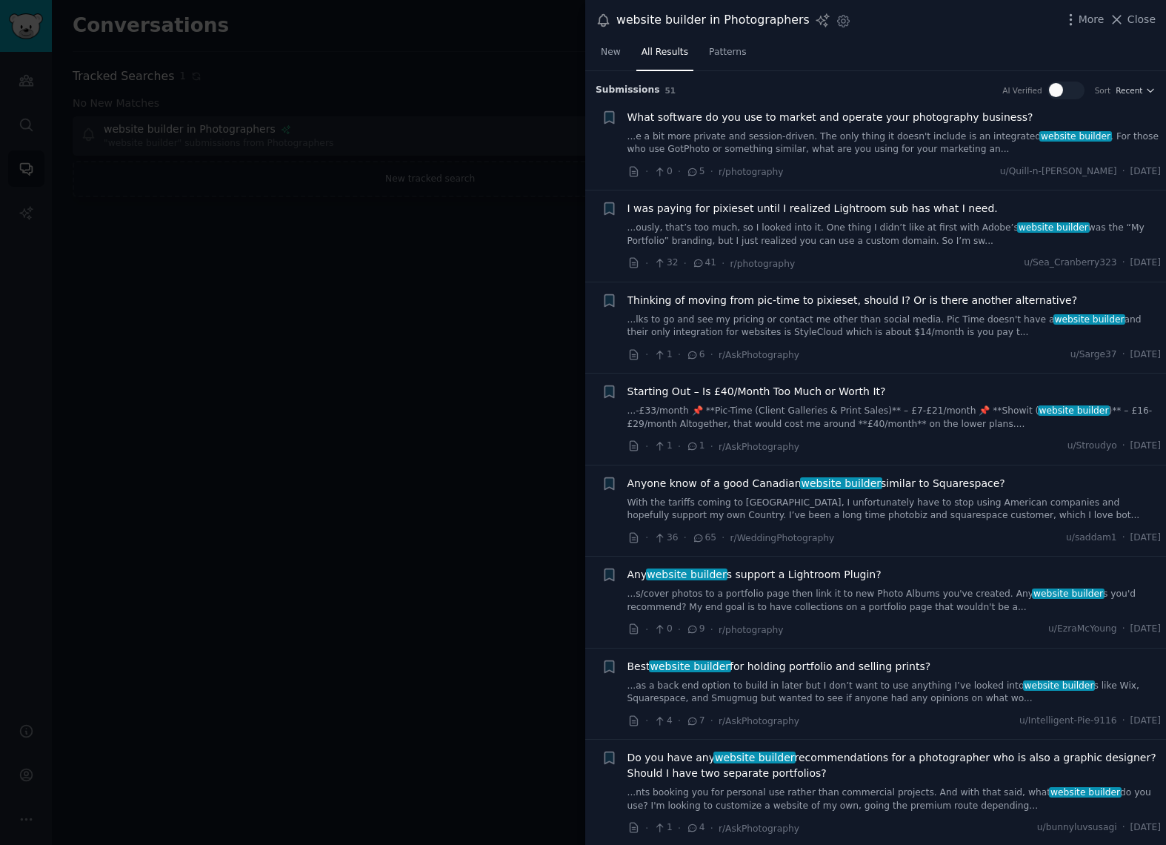
click at [949, 128] on div "What software do you use to market and operate your photography business? ...e …" at bounding box center [895, 133] width 534 height 47
click at [1019, 150] on link "...e a bit more private and session-driven. The only thing it doesn't include i…" at bounding box center [895, 143] width 534 height 26
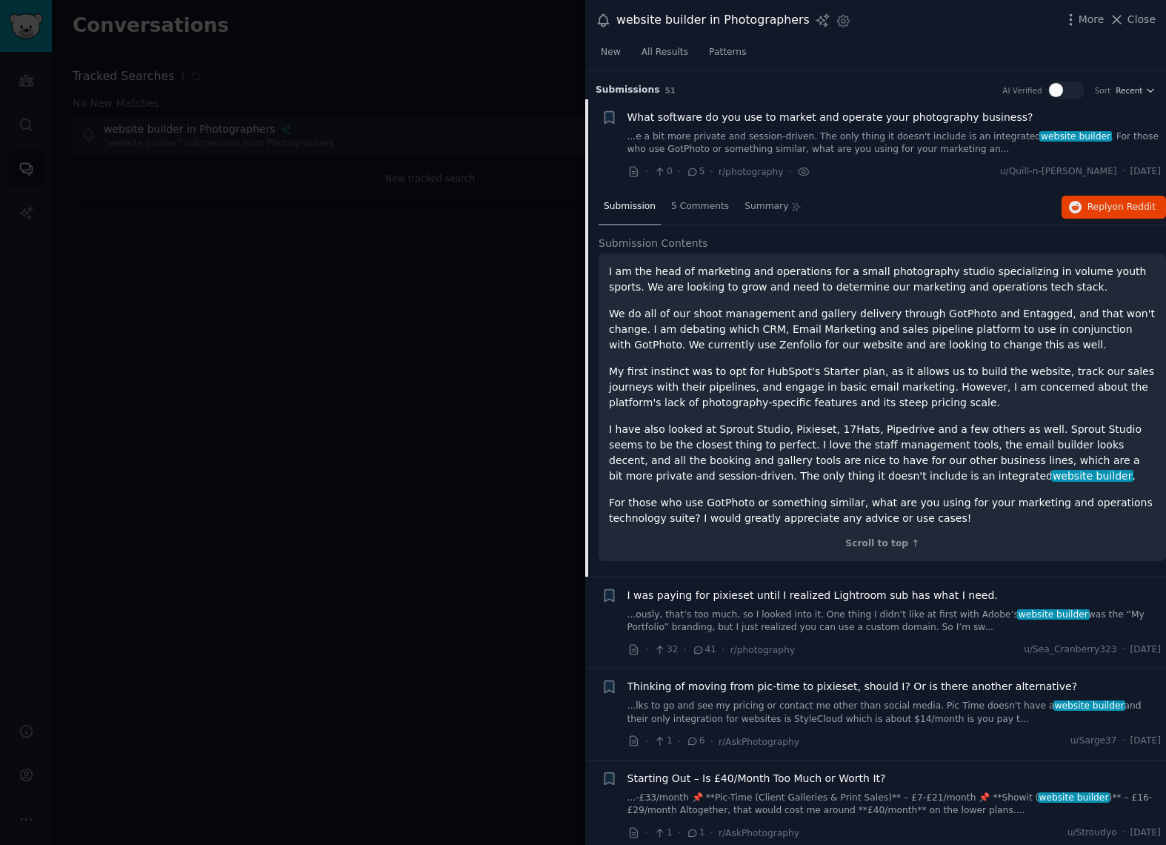
scroll to position [28, 0]
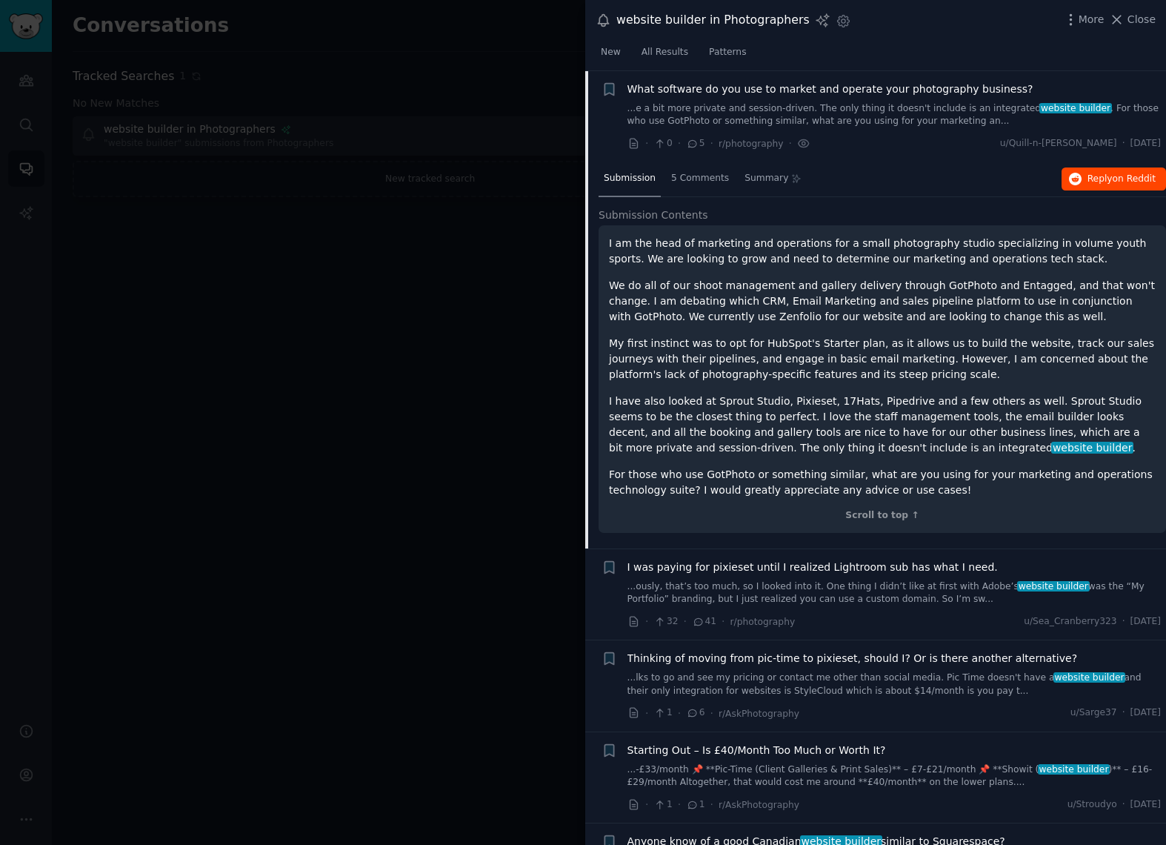
click at [1108, 179] on span "Reply on Reddit" at bounding box center [1122, 179] width 68 height 13
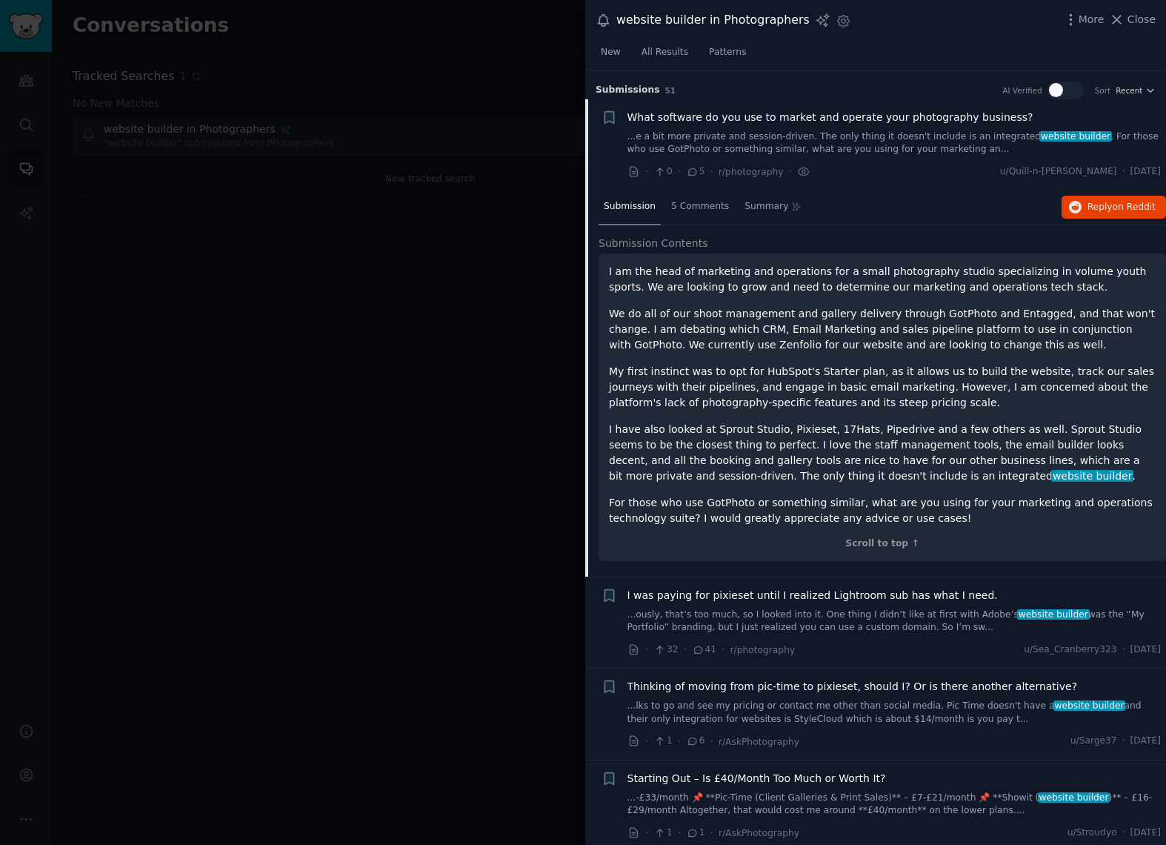
scroll to position [0, 0]
click at [1142, 21] on span "Close" at bounding box center [1142, 20] width 28 height 16
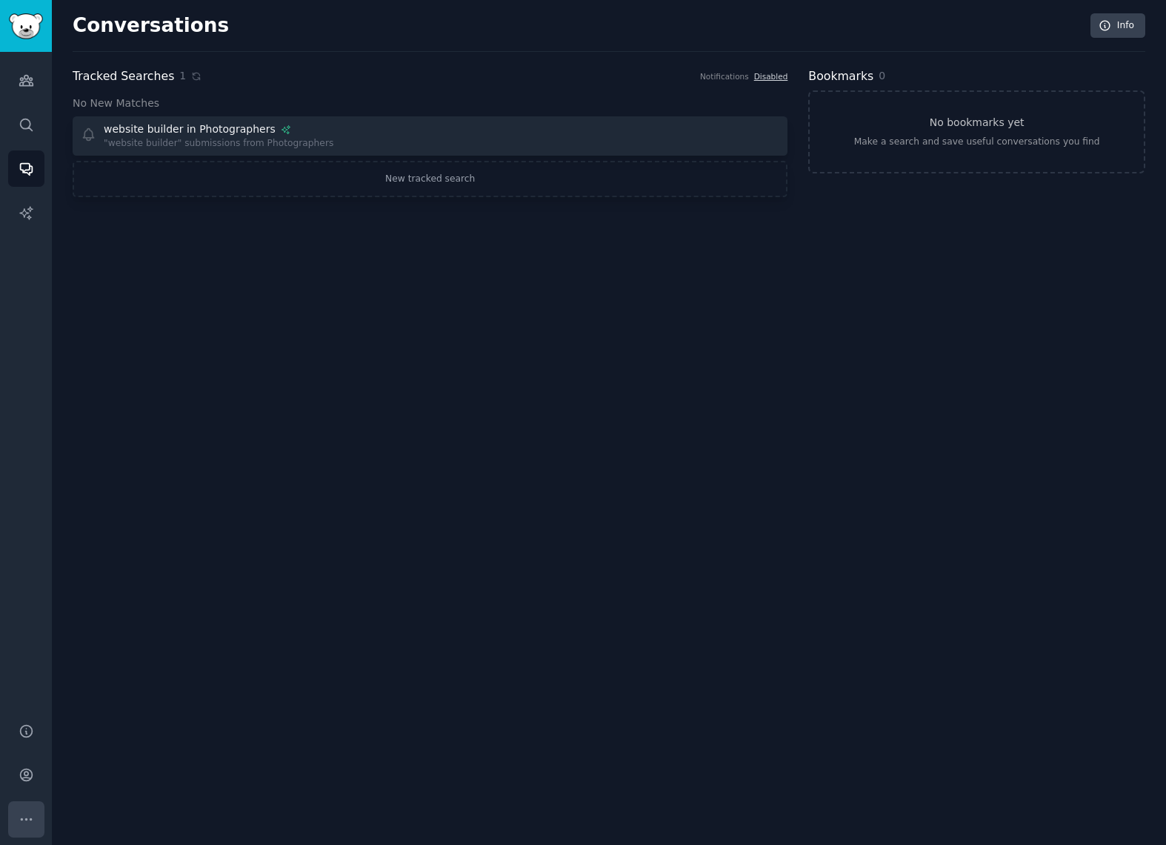
click at [23, 819] on icon "Sidebar" at bounding box center [27, 819] width 16 height 16
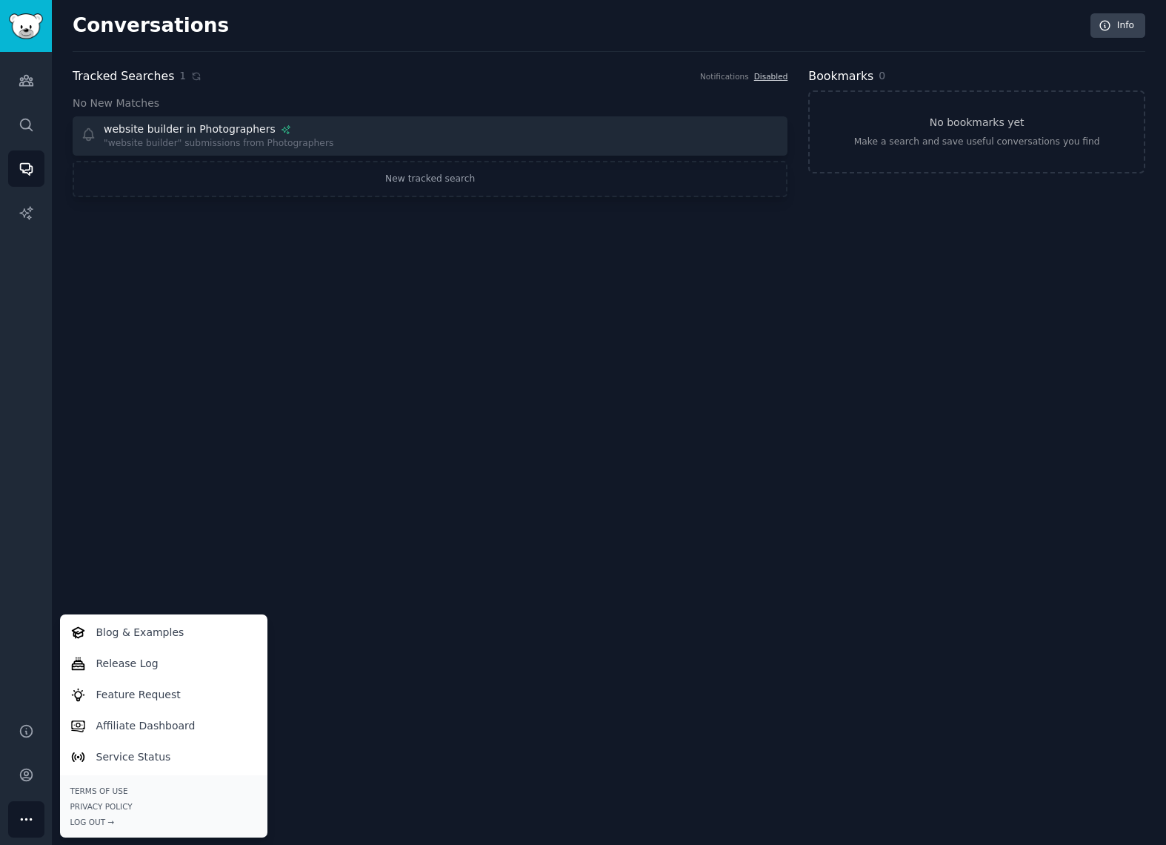
click at [145, 519] on div "Conversations Info Tracked Searches 1 Notifications Disabled No New Matches Inc…" at bounding box center [609, 422] width 1115 height 845
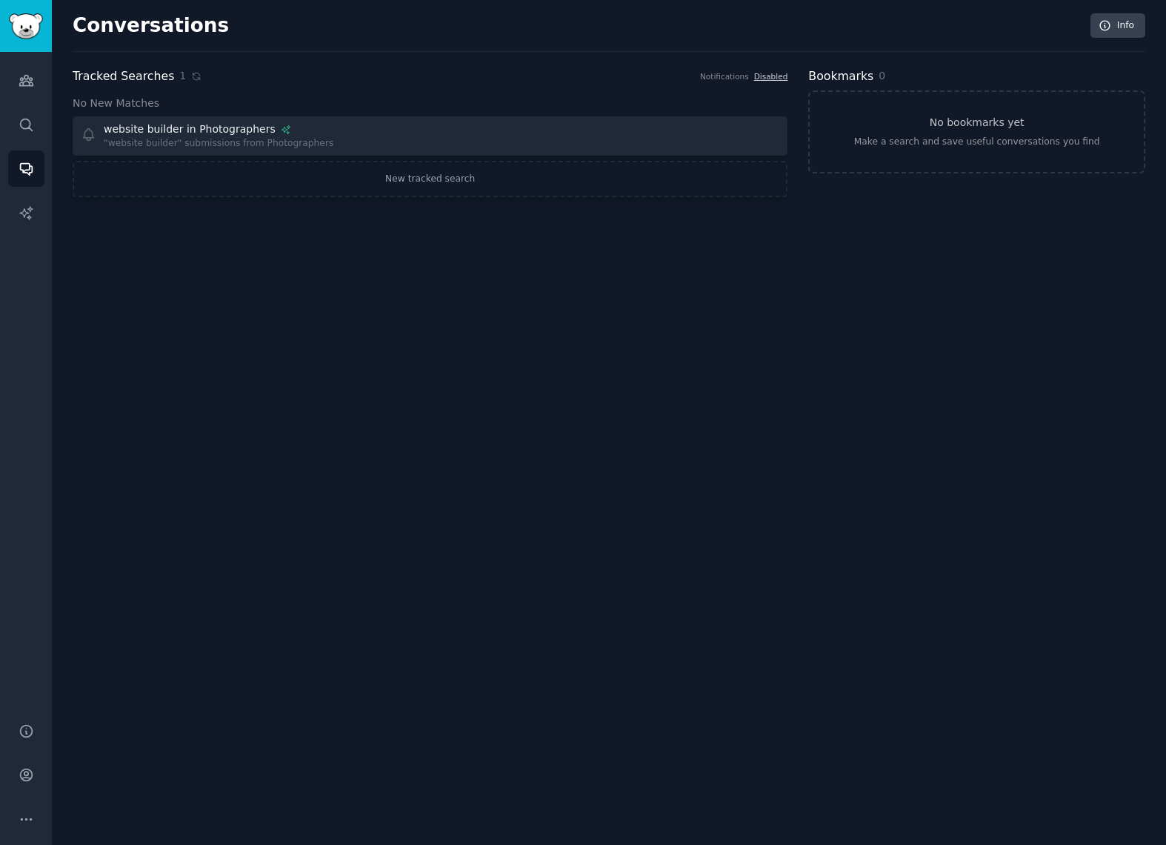
click at [17, 24] on img "Sidebar" at bounding box center [26, 26] width 34 height 26
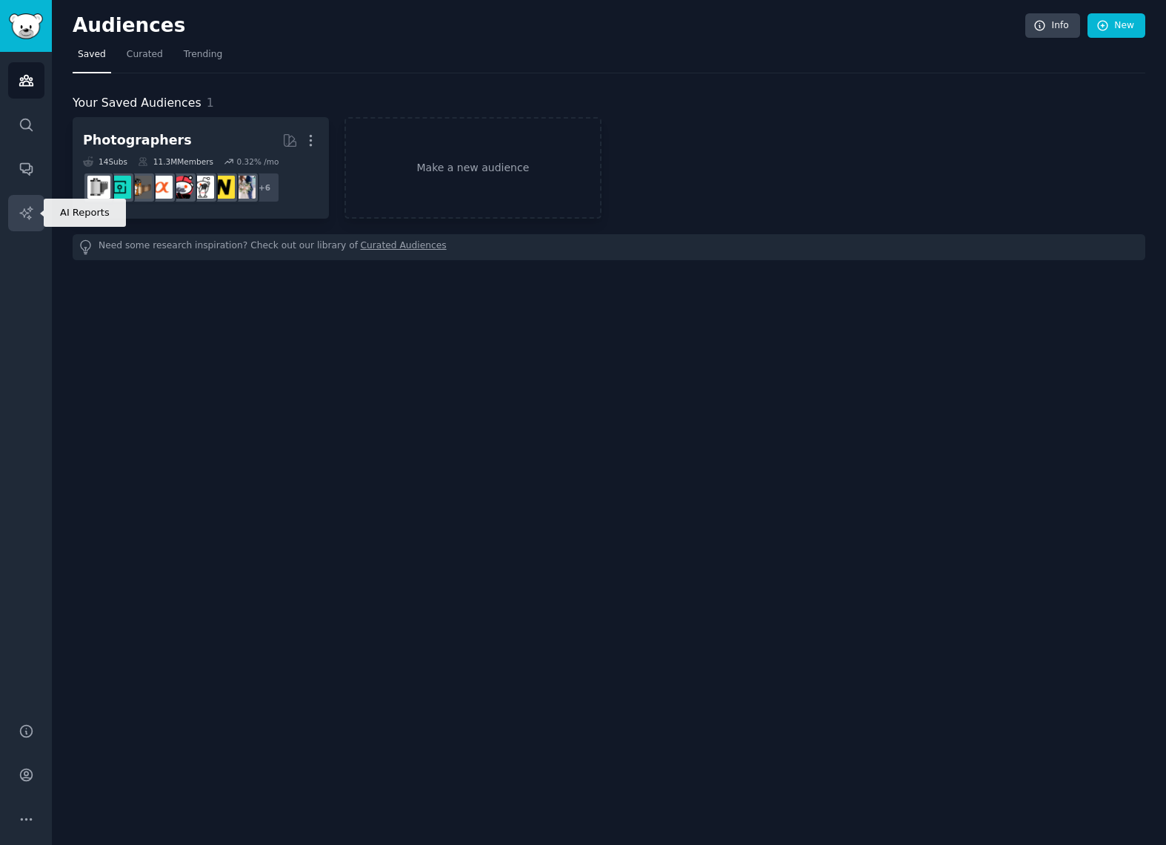
click at [26, 218] on icon "Sidebar" at bounding box center [27, 213] width 16 height 16
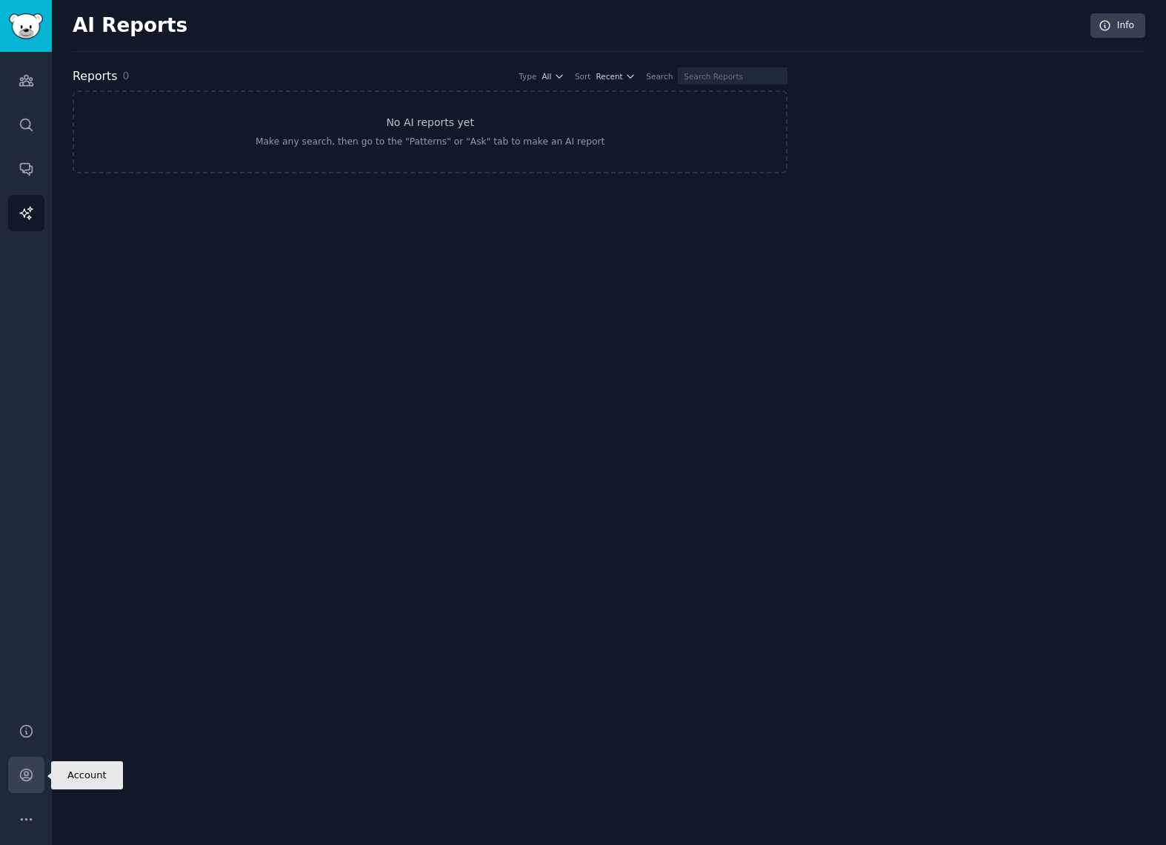
click at [27, 783] on link "Account" at bounding box center [26, 775] width 36 height 36
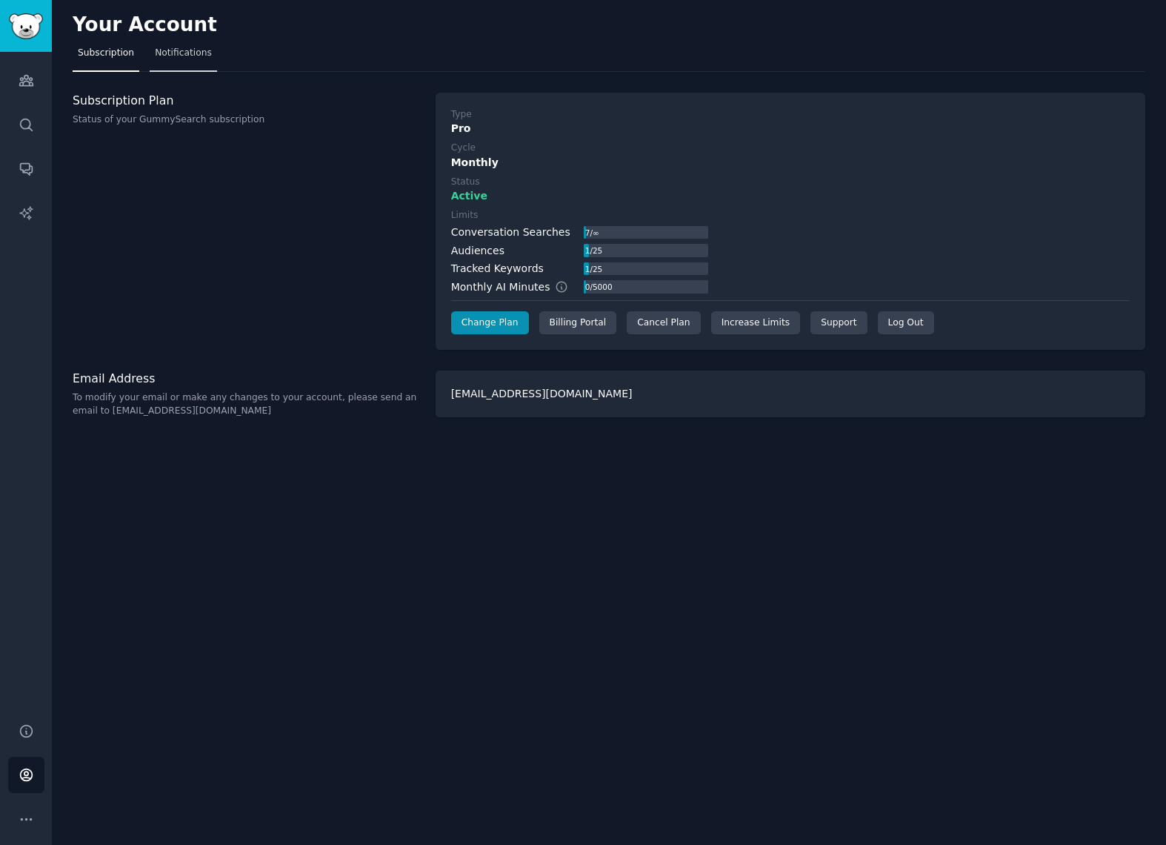
click at [194, 64] on link "Notifications" at bounding box center [183, 56] width 67 height 30
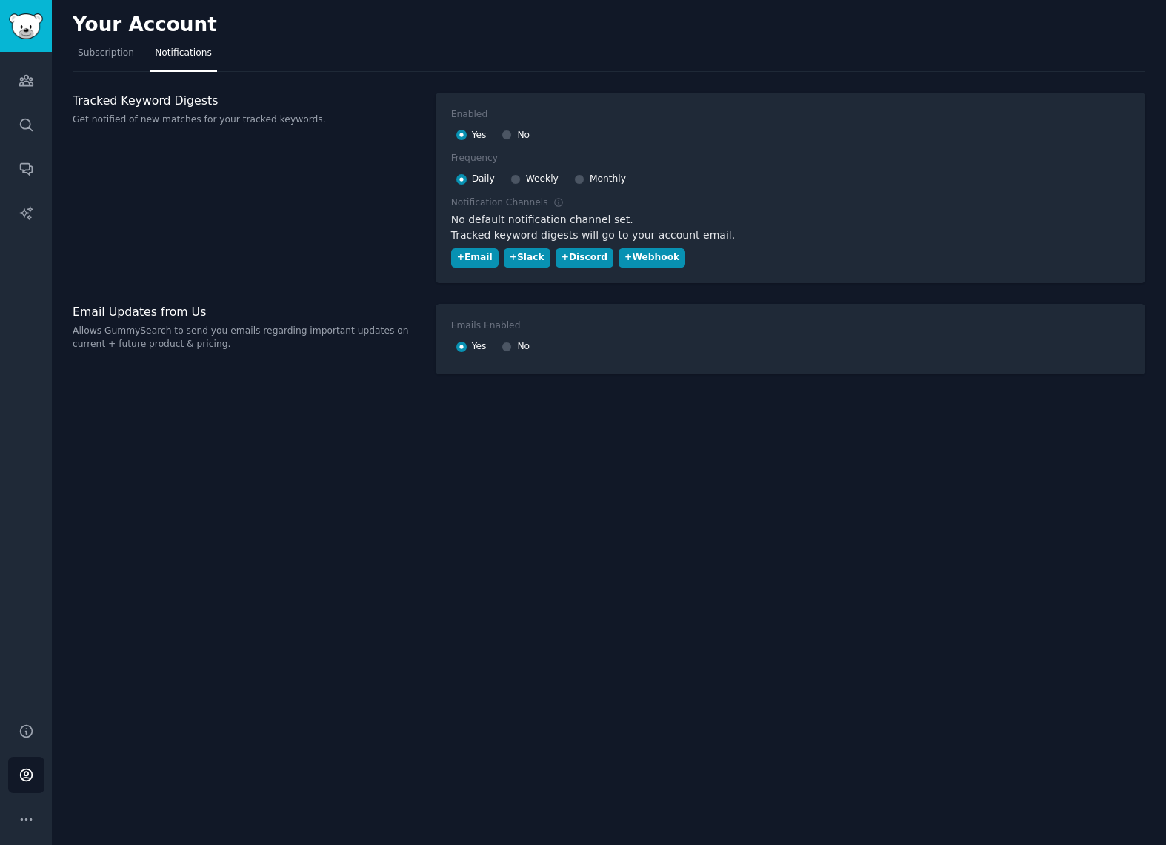
scroll to position [1, 0]
click at [519, 256] on div "+ Slack" at bounding box center [527, 257] width 35 height 13
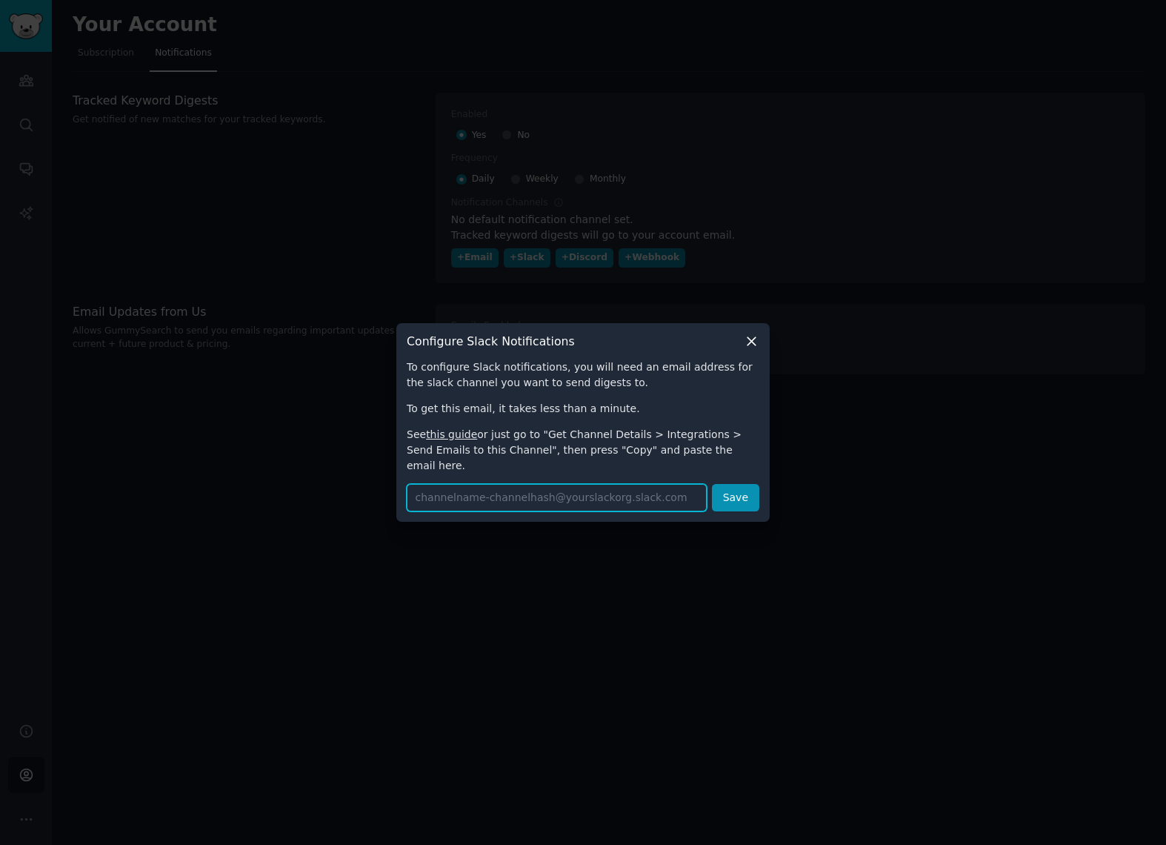
click at [459, 493] on input "text" at bounding box center [557, 497] width 300 height 27
click at [455, 490] on input "text" at bounding box center [557, 497] width 300 height 27
click at [451, 440] on link "this guide" at bounding box center [451, 434] width 51 height 12
click at [748, 345] on icon at bounding box center [752, 341] width 8 height 8
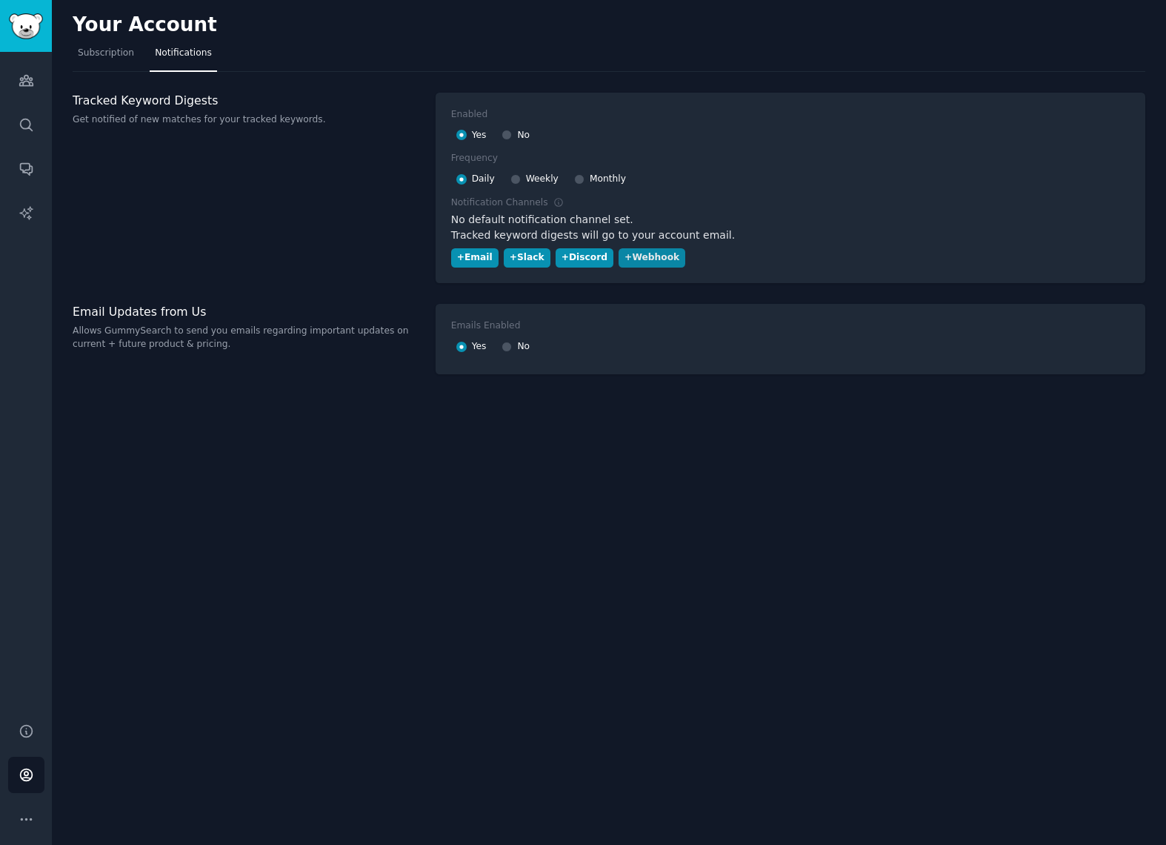
click at [645, 257] on div "+ Webhook" at bounding box center [652, 257] width 55 height 13
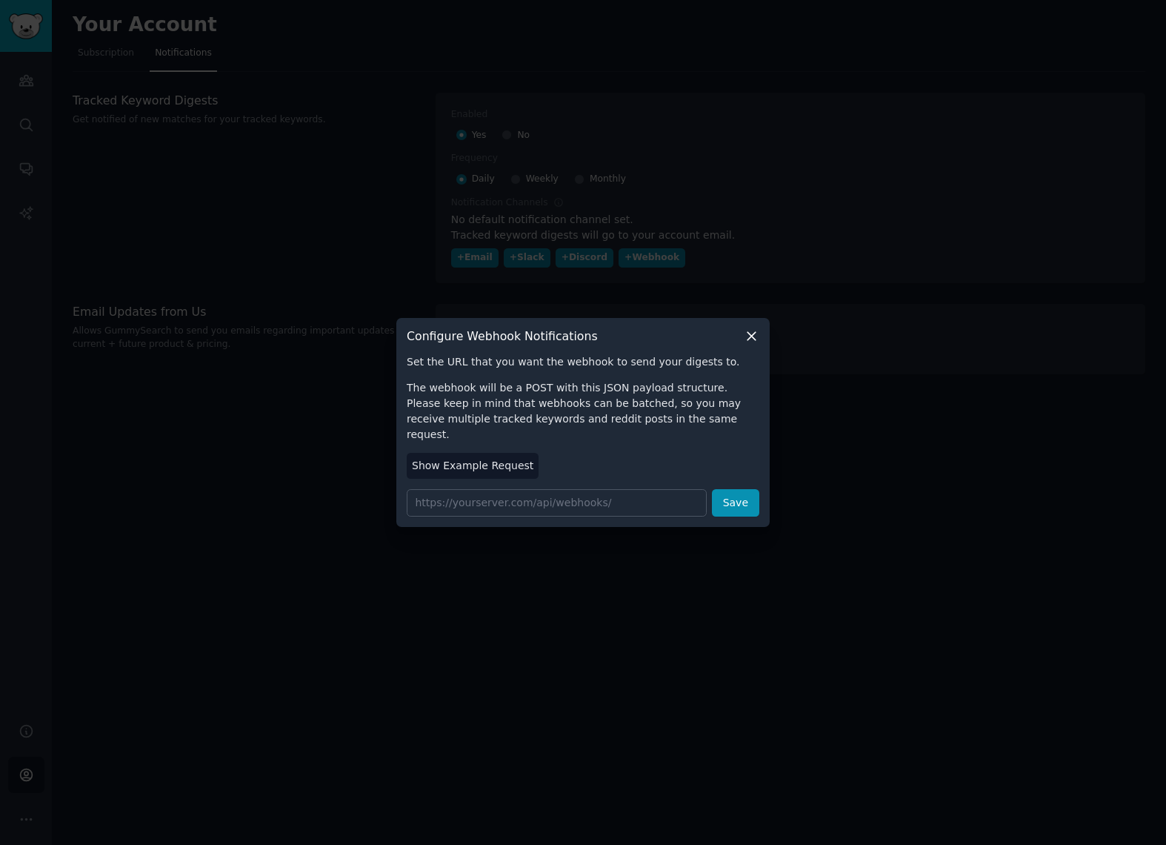
click at [471, 466] on button "Show Example Request" at bounding box center [473, 466] width 132 height 26
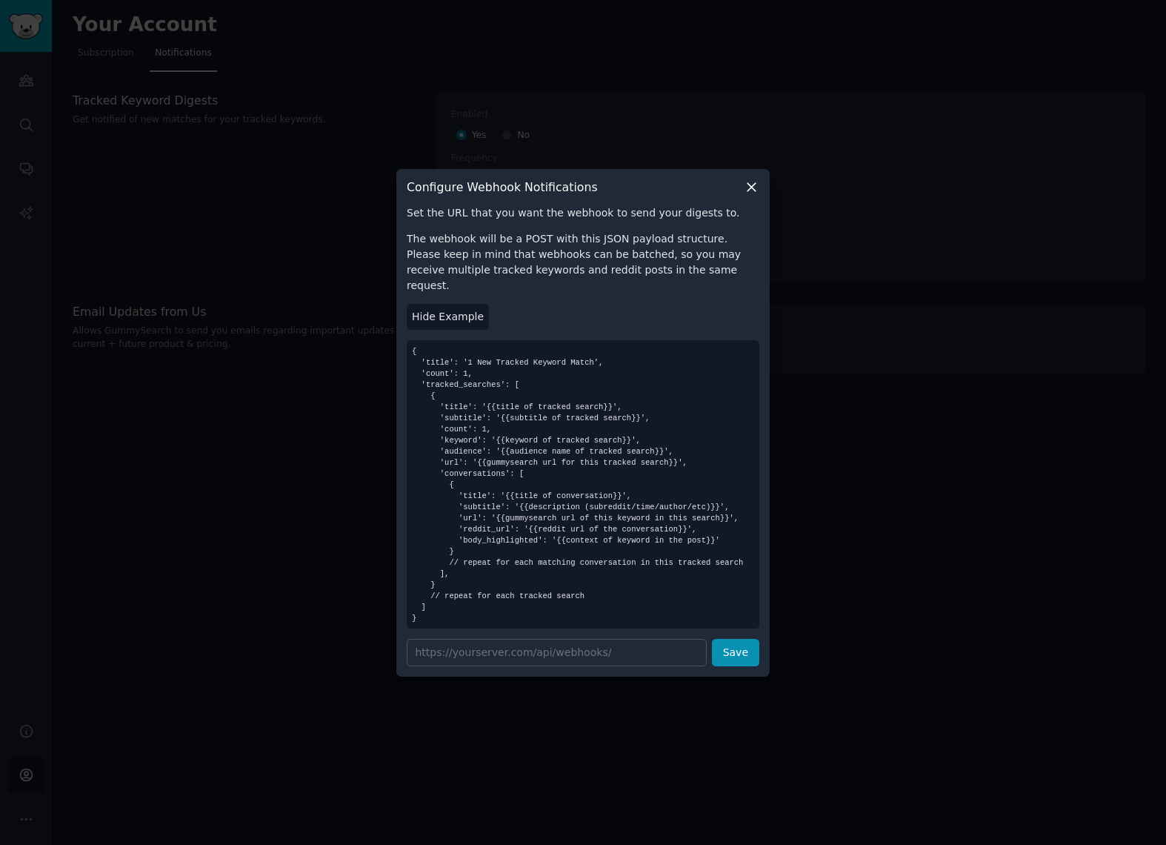
click at [1060, 32] on div at bounding box center [583, 422] width 1166 height 845
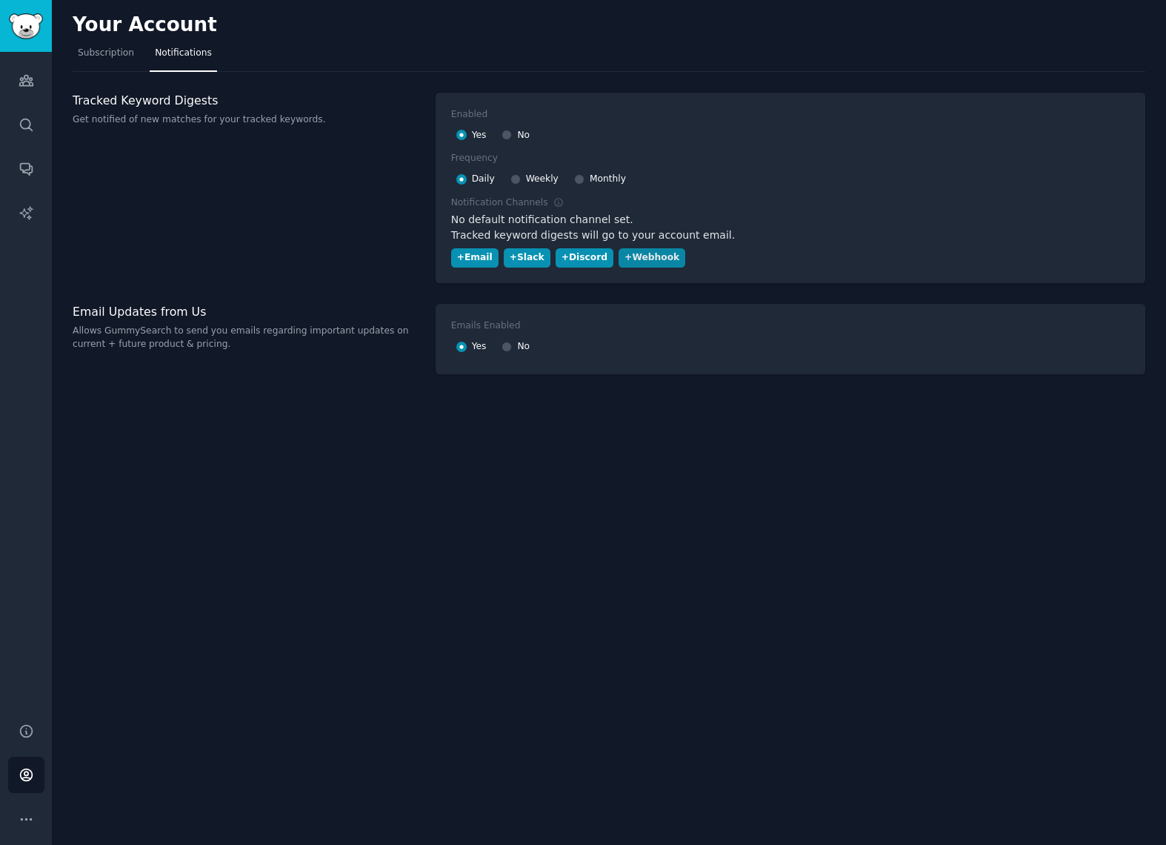
click at [634, 256] on div "+ Webhook" at bounding box center [652, 257] width 55 height 13
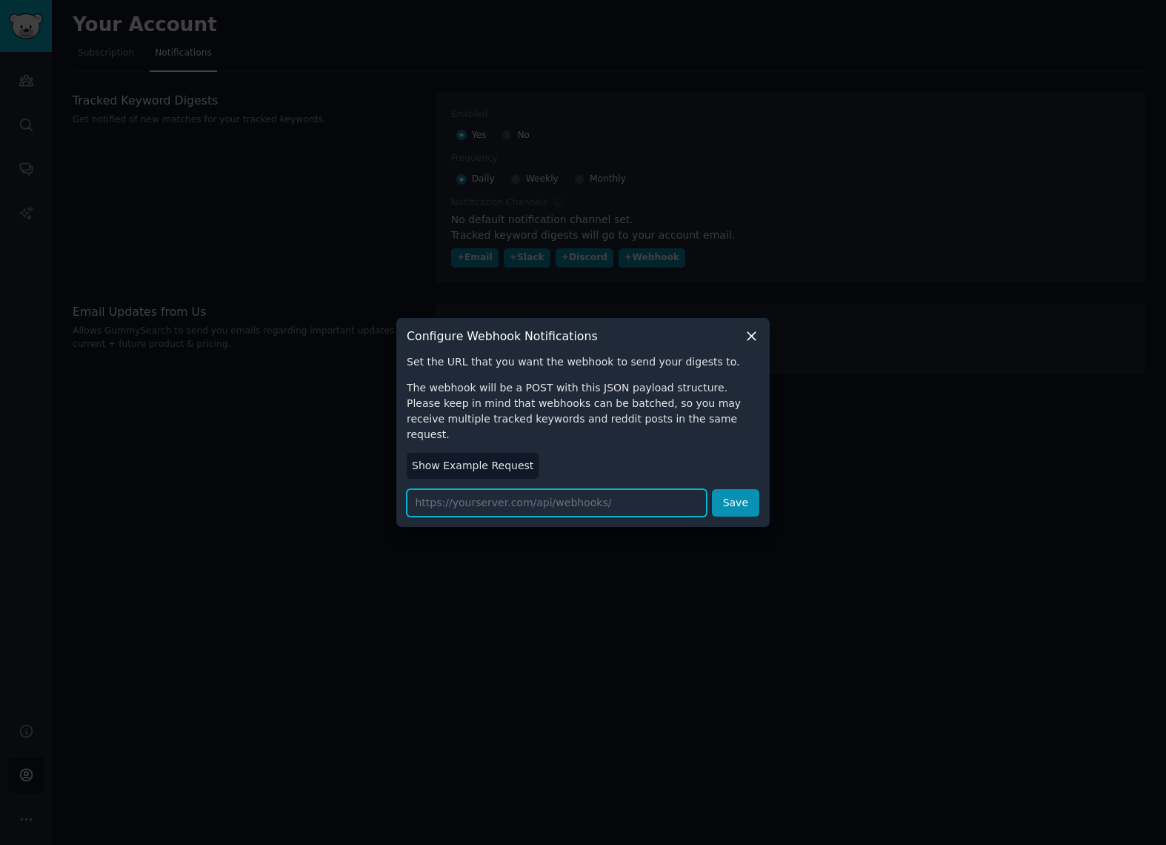
click at [514, 496] on input "url" at bounding box center [557, 502] width 300 height 27
paste input "https://hooks.slack.com/services/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"
type input "https://hooks.slack.com/services/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"
click at [742, 494] on button "Save" at bounding box center [735, 502] width 47 height 27
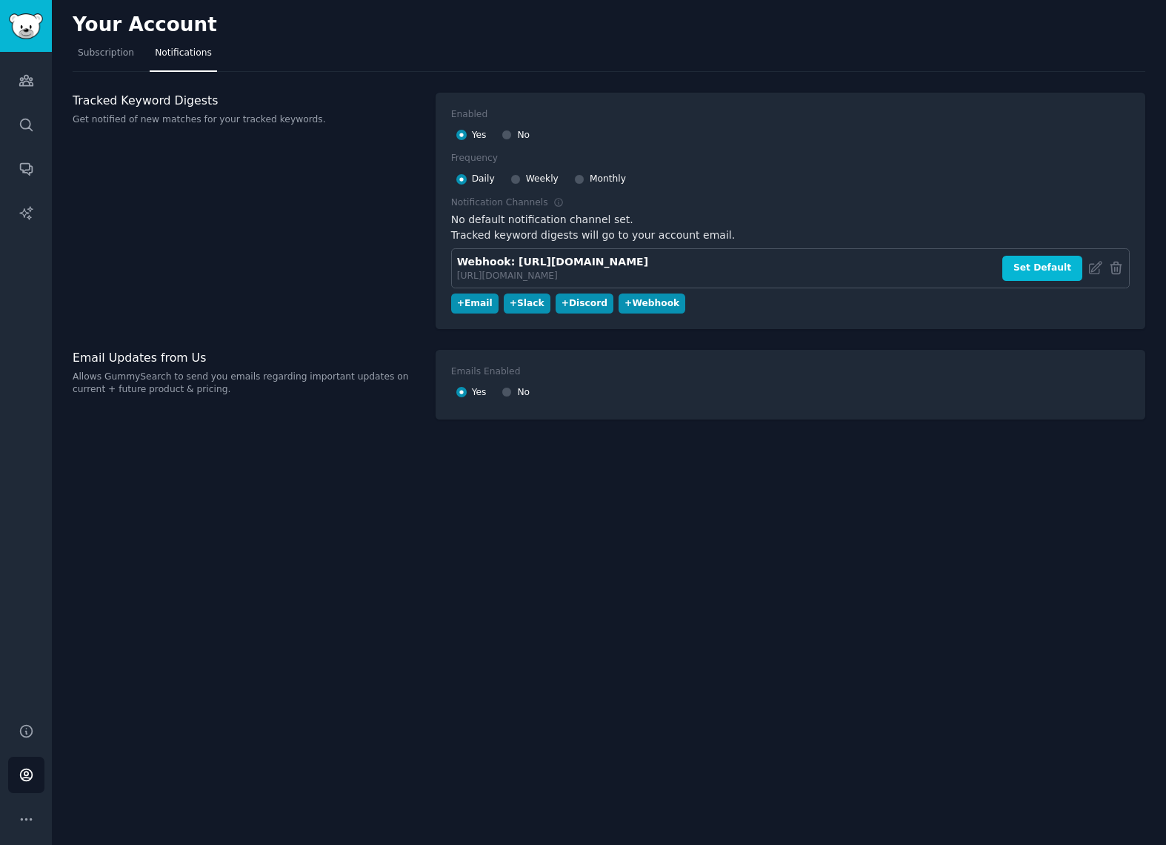
click at [308, 237] on div "Tracked Keyword Digests Get notified of new matches for your tracked keywords." at bounding box center [247, 211] width 348 height 236
click at [642, 300] on div "+ Webhook" at bounding box center [652, 303] width 55 height 13
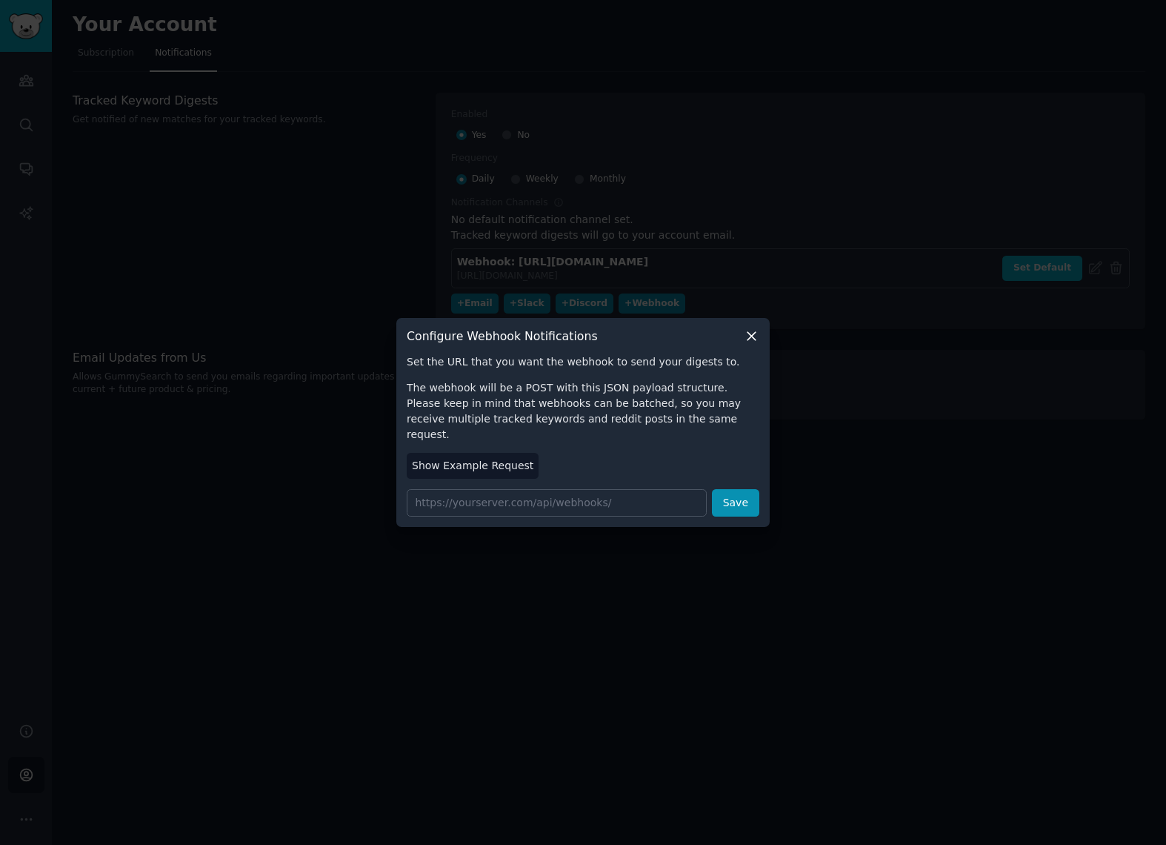
click at [752, 344] on icon at bounding box center [752, 336] width 16 height 16
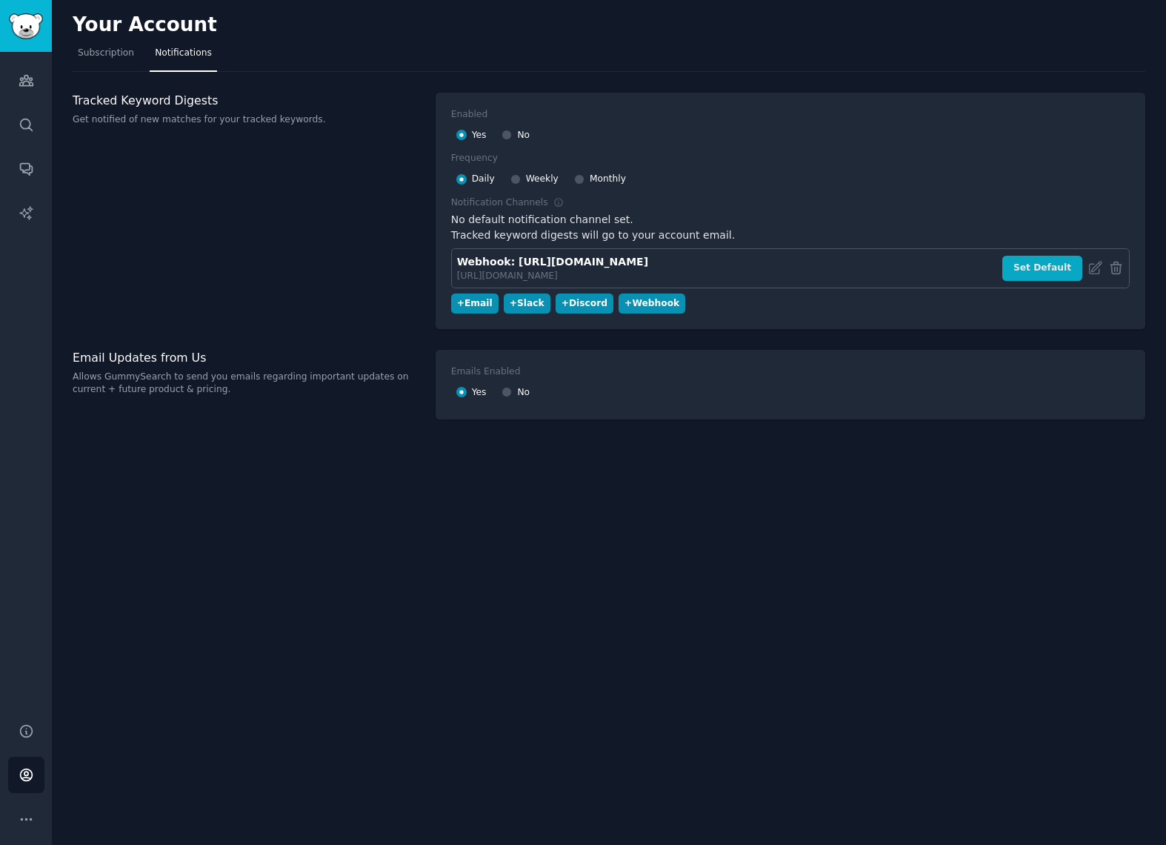
click at [1037, 270] on button "Set Default" at bounding box center [1043, 268] width 80 height 25
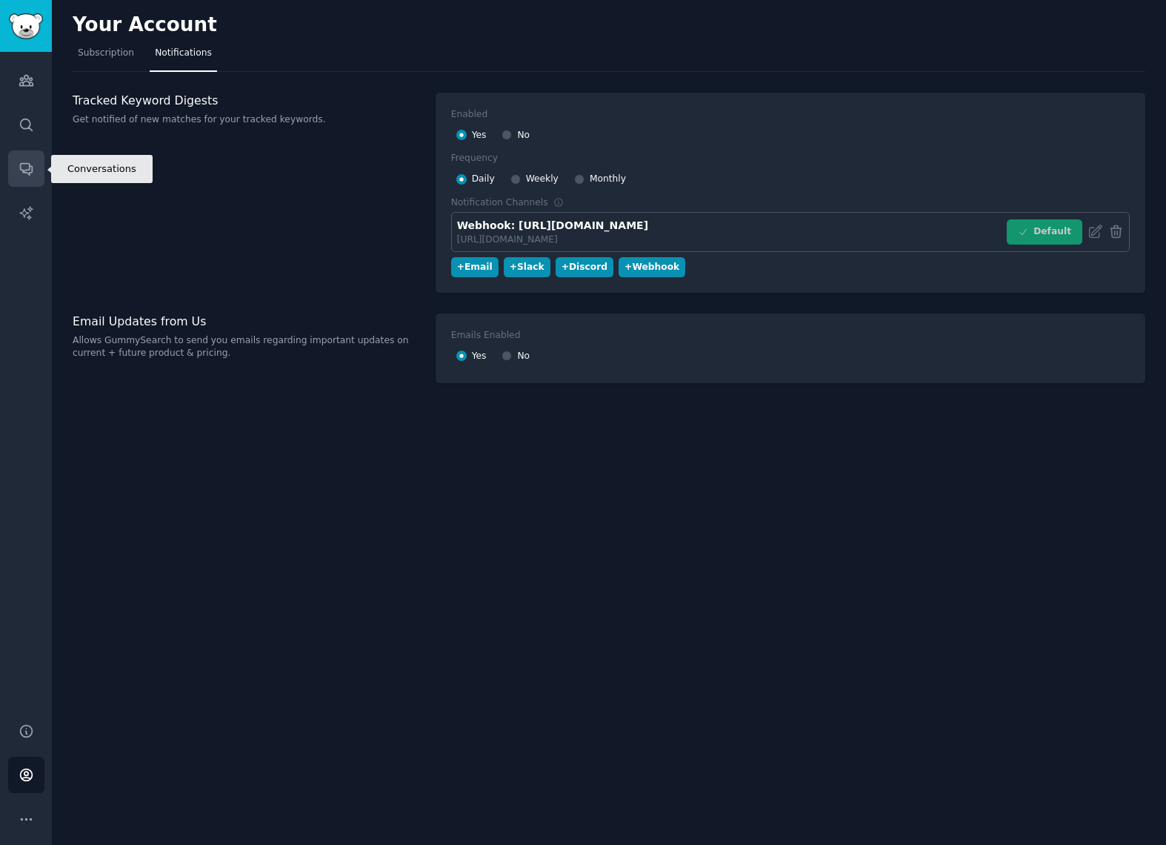
click at [24, 164] on icon "Sidebar" at bounding box center [26, 170] width 12 height 12
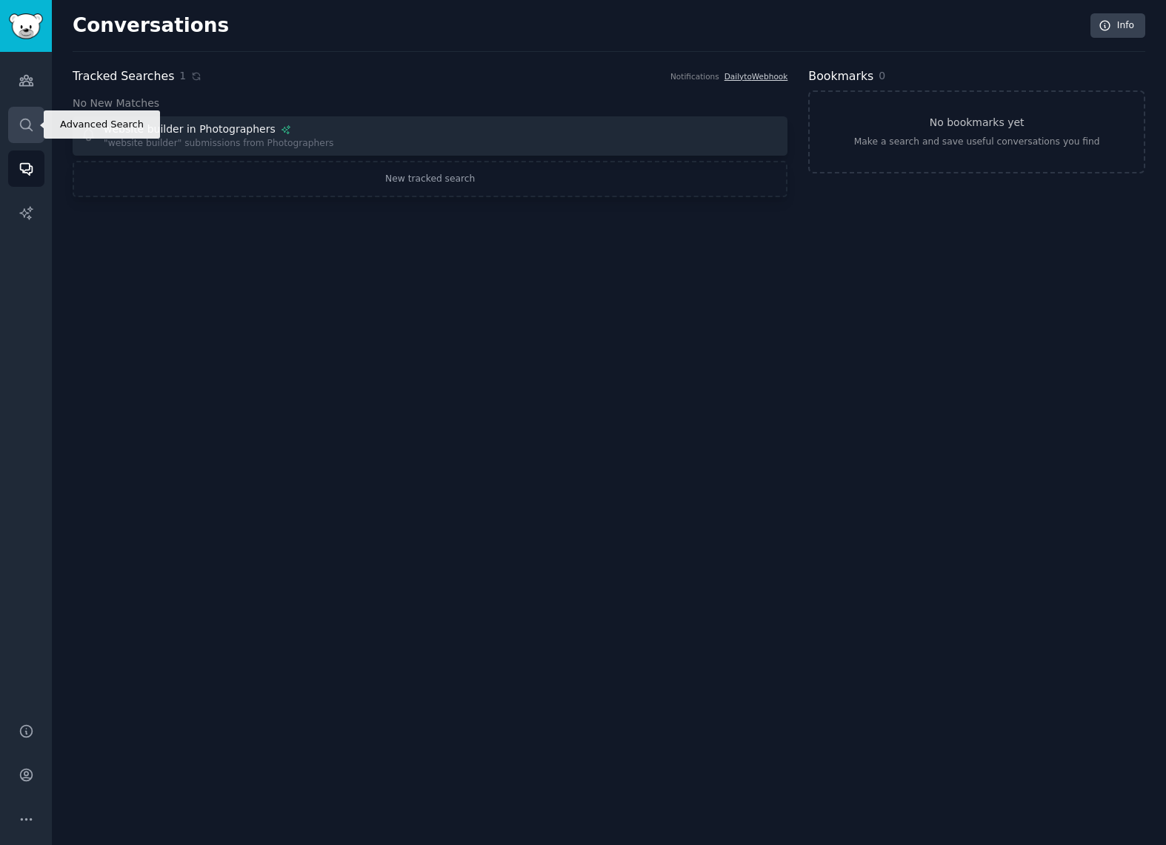
click at [24, 124] on icon "Sidebar" at bounding box center [27, 125] width 16 height 16
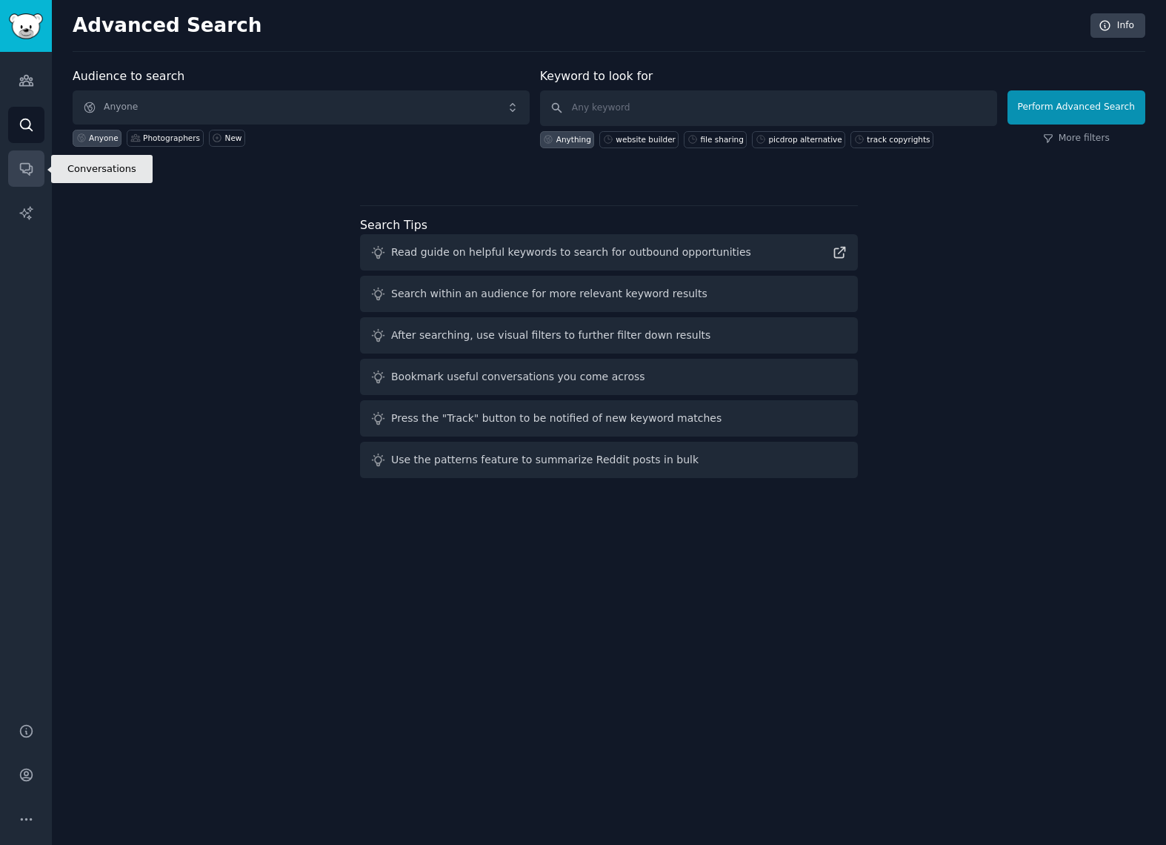
click at [17, 173] on link "Conversations" at bounding box center [26, 168] width 36 height 36
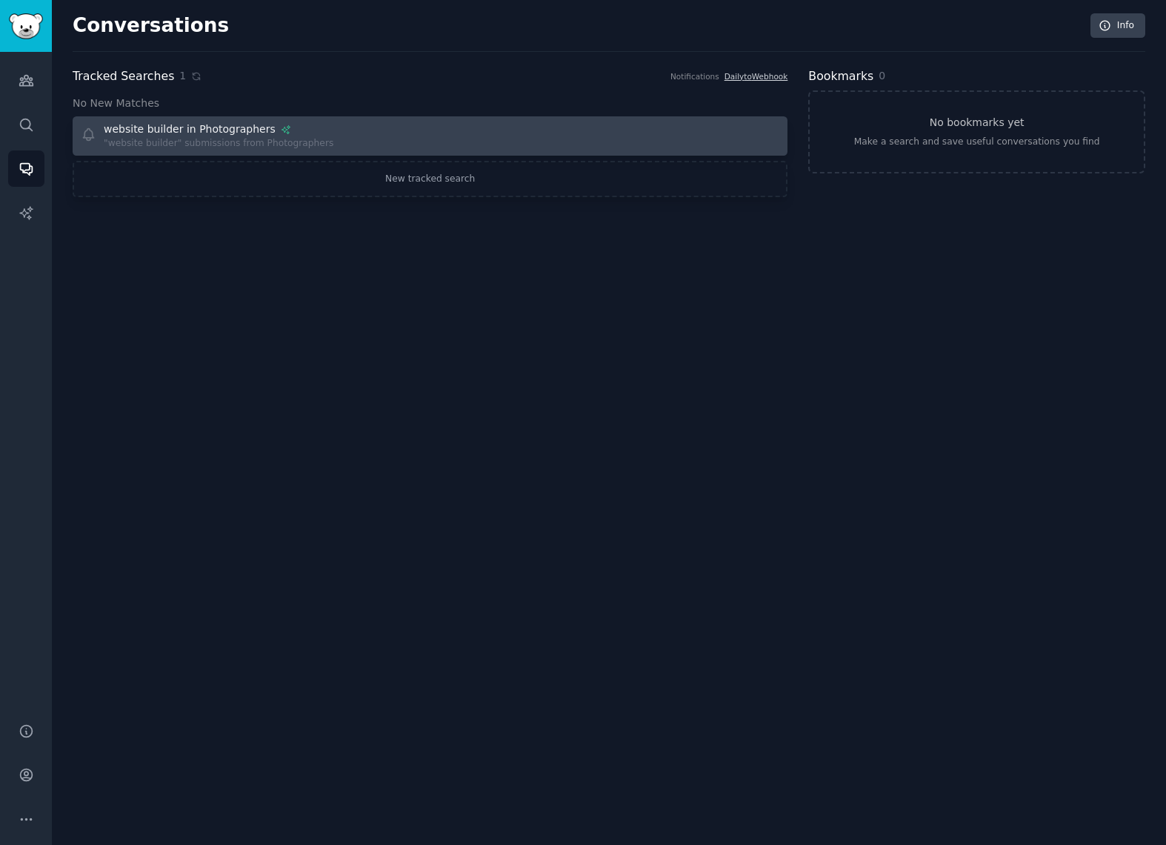
click at [210, 135] on div "website builder in Photographers" at bounding box center [190, 130] width 172 height 16
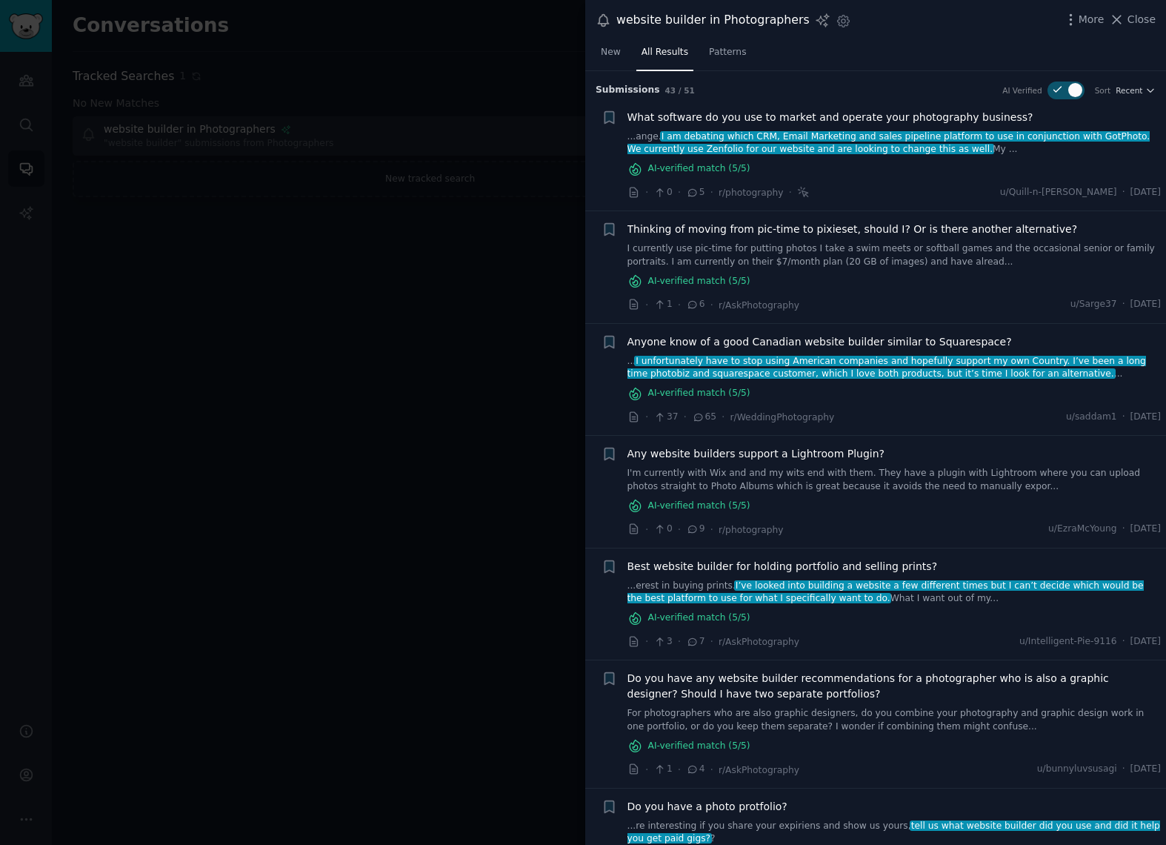
click at [784, 251] on link "I currently use pic-time for putting photos I take a swim meets or softball gam…" at bounding box center [895, 255] width 534 height 26
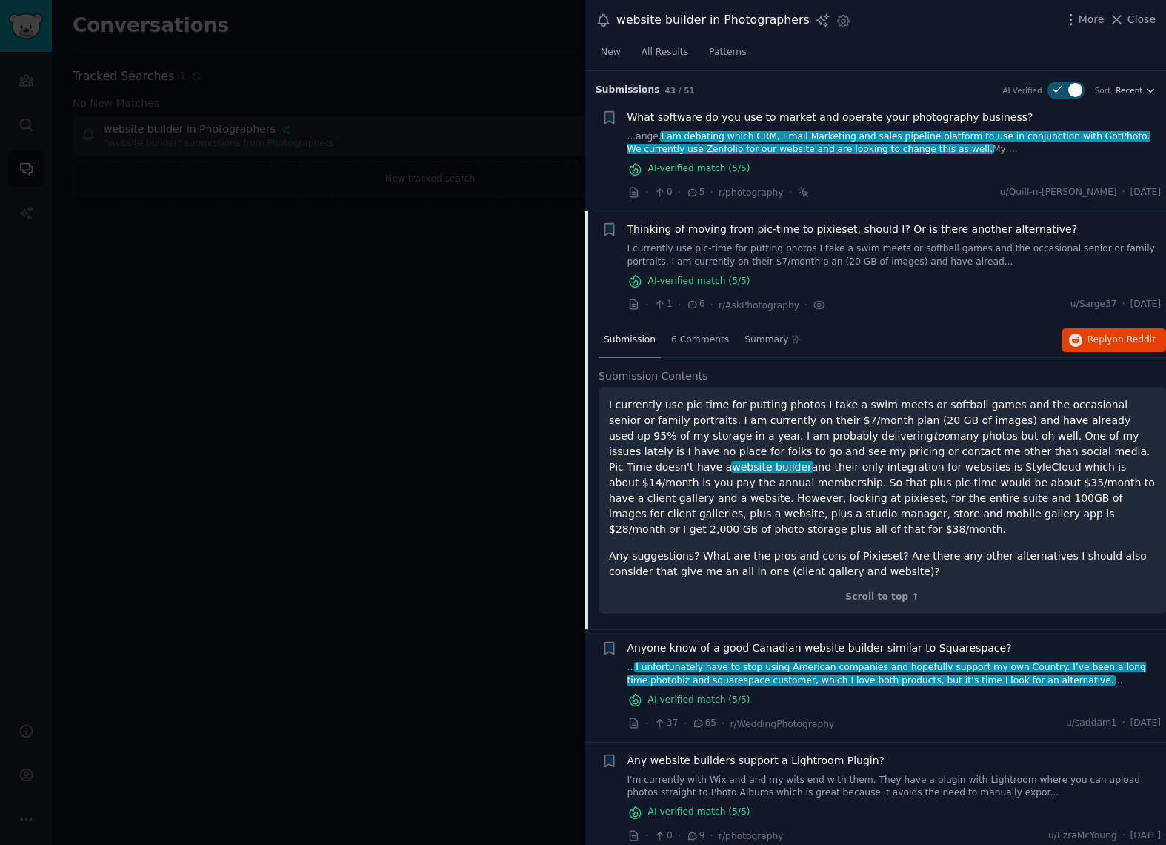
scroll to position [140, 0]
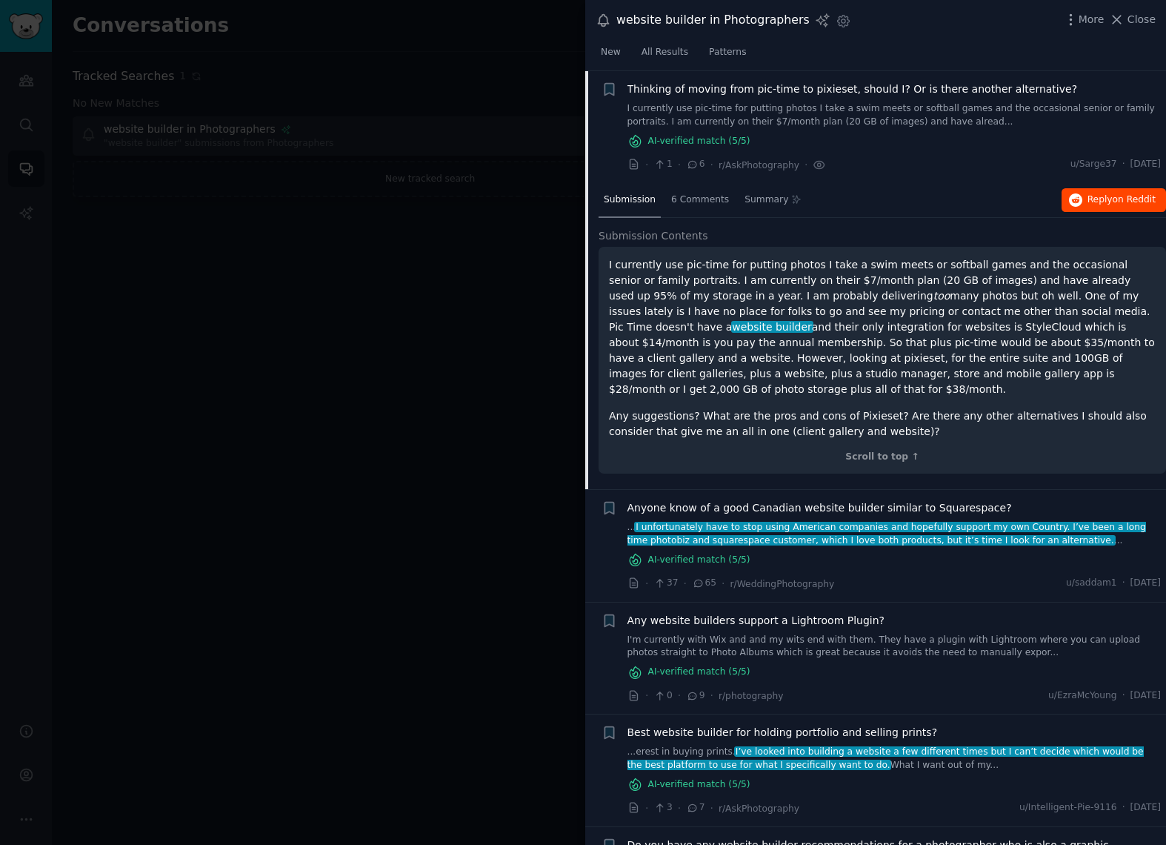
click at [1089, 201] on span "Reply on Reddit" at bounding box center [1122, 199] width 68 height 13
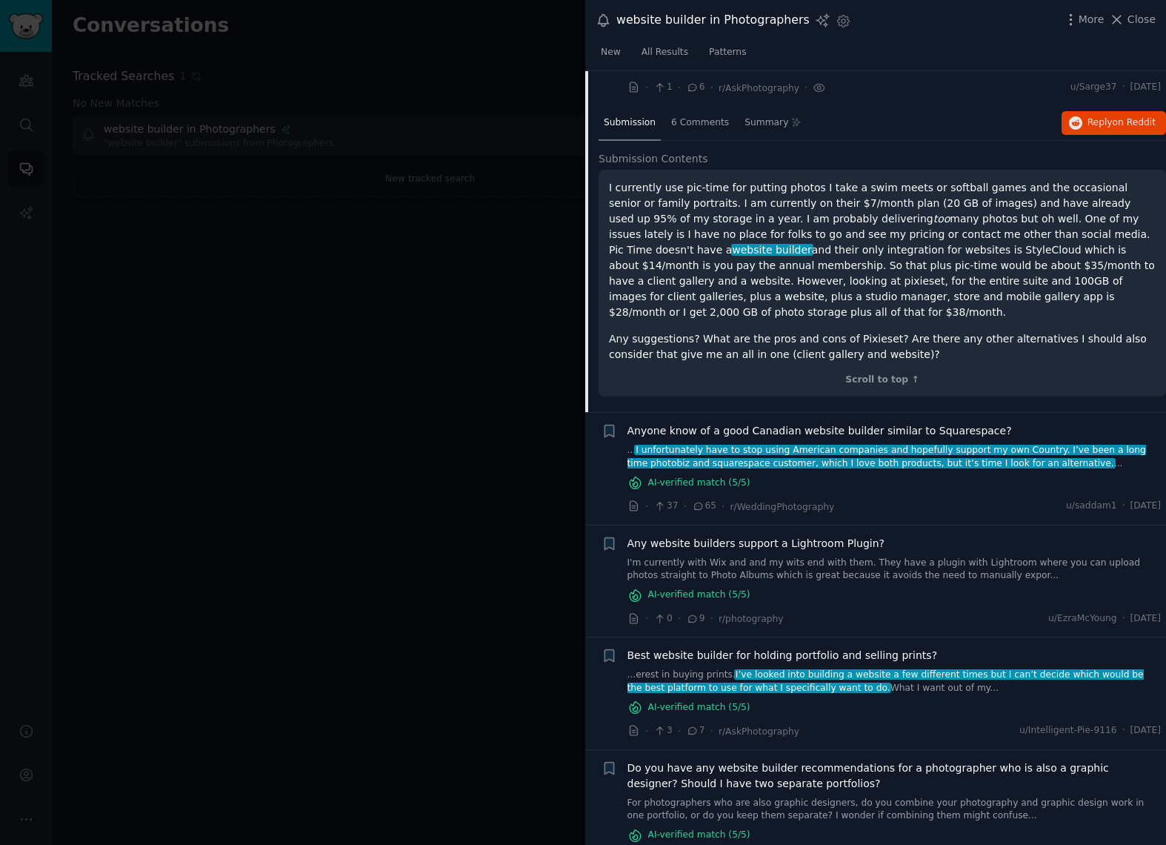
scroll to position [227, 0]
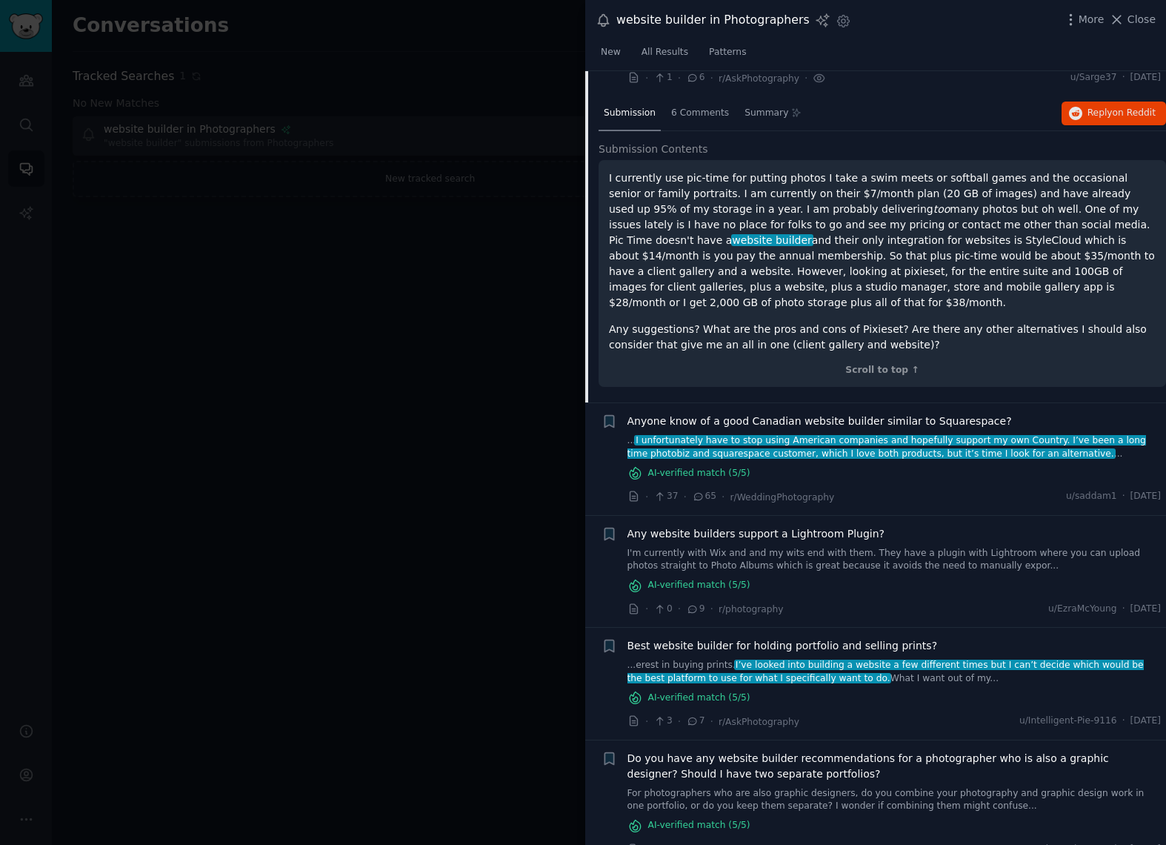
click at [800, 465] on div "AI-verified match ( 5 /5)" at bounding box center [895, 473] width 534 height 16
click at [797, 435] on span "I unfortunately have to stop using American companies and hopefully support my …" at bounding box center [887, 447] width 519 height 24
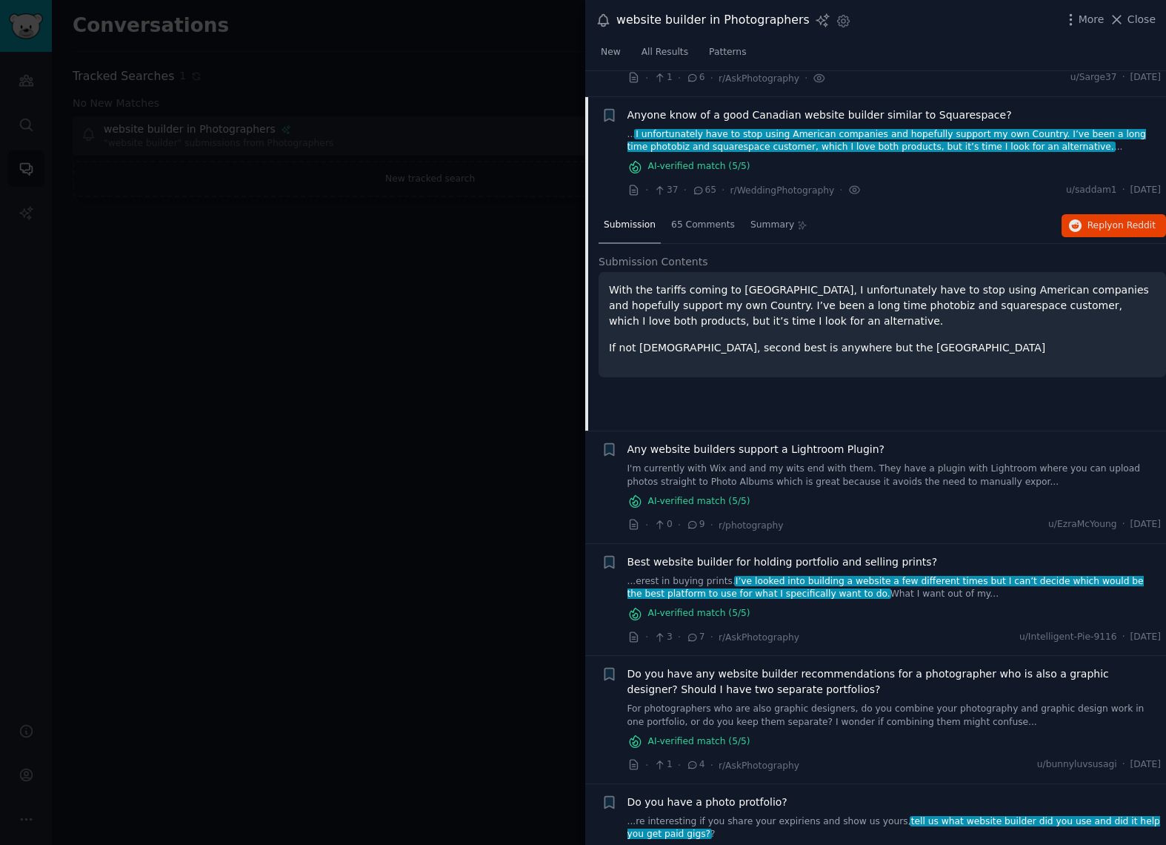
scroll to position [251, 0]
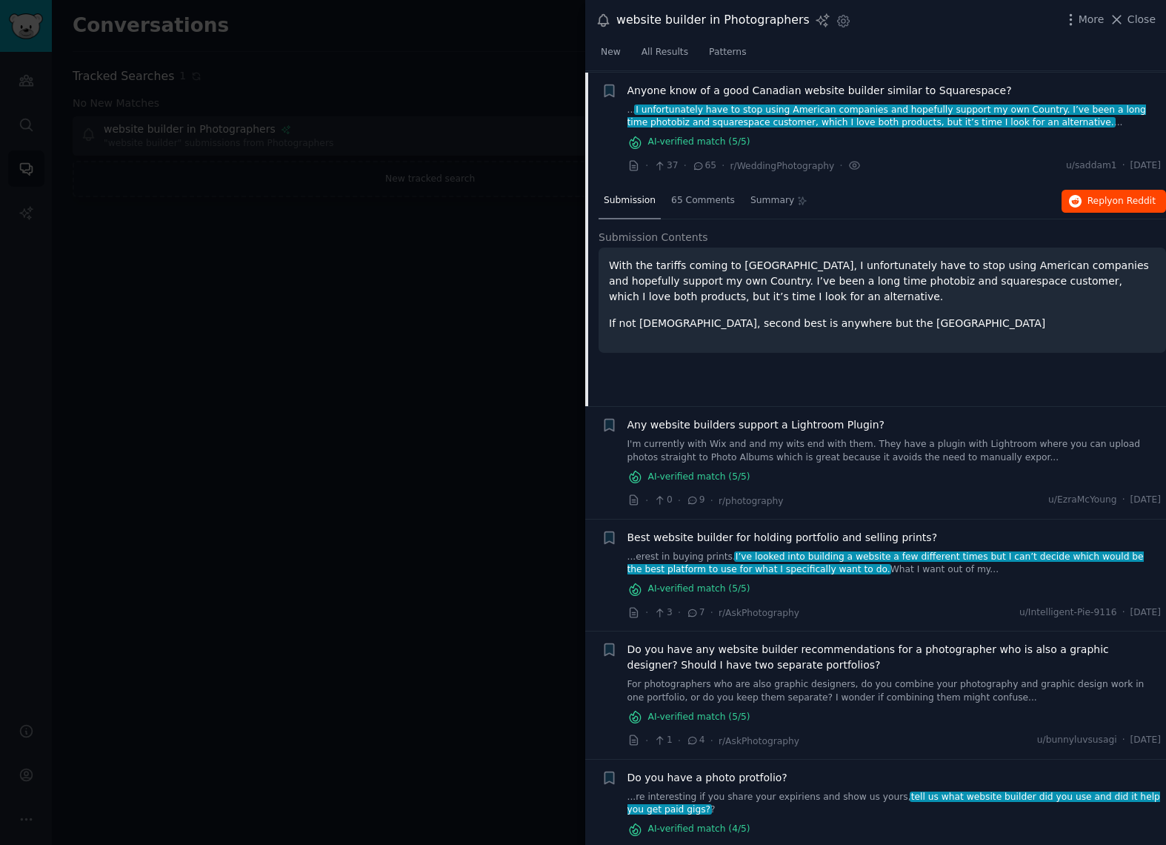
click at [1102, 198] on span "Reply on Reddit" at bounding box center [1122, 201] width 68 height 13
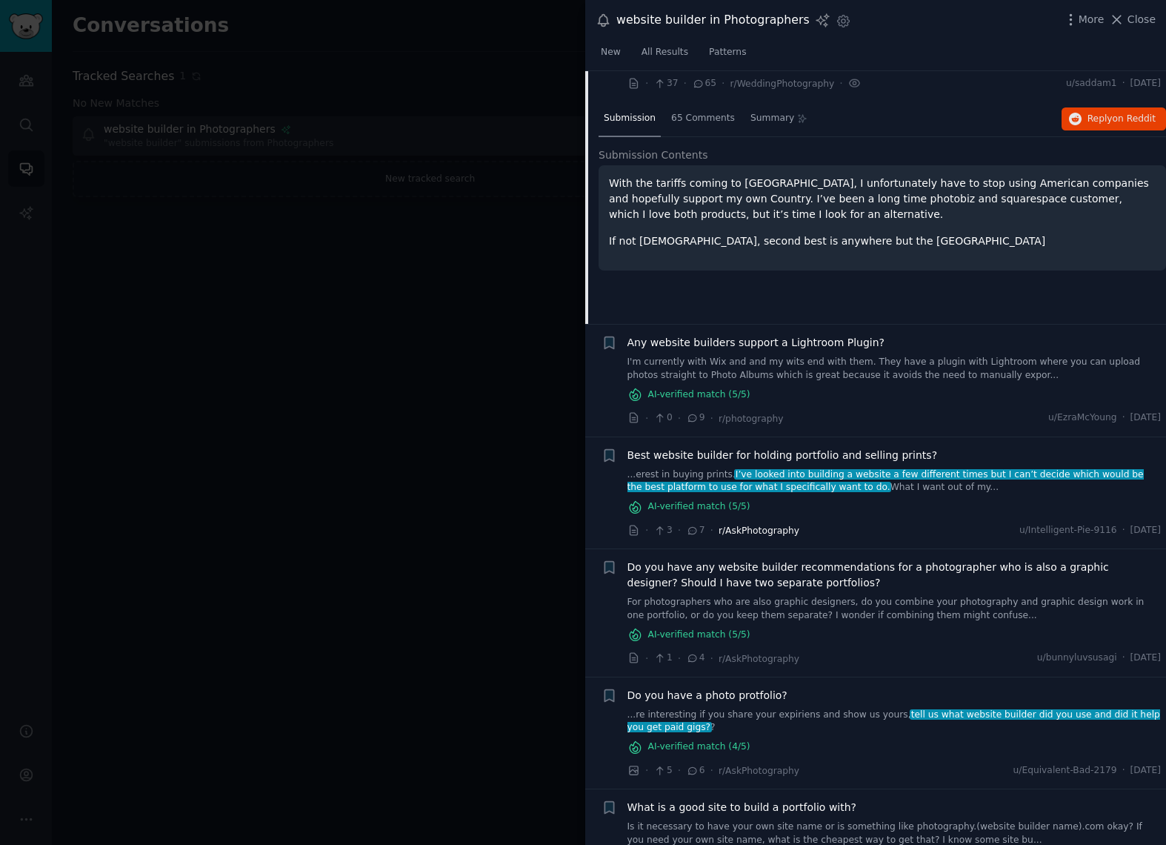
scroll to position [339, 0]
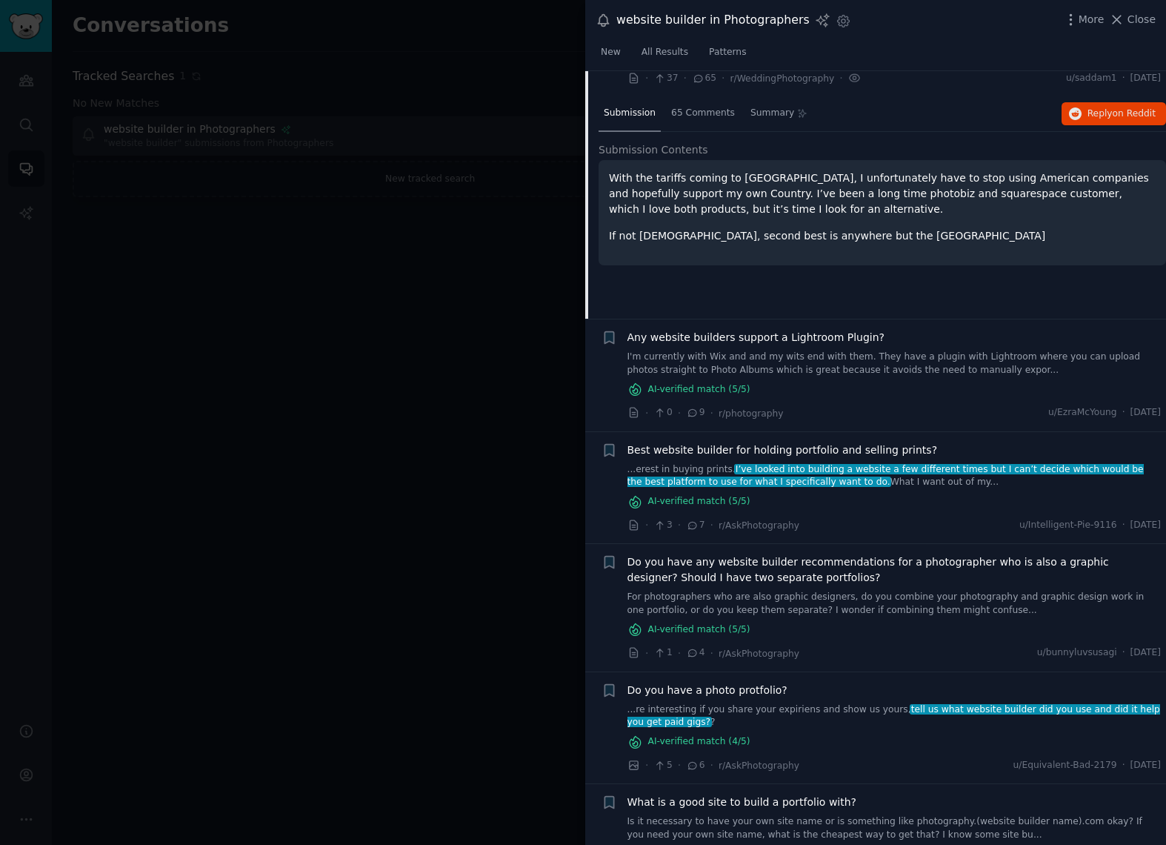
click at [892, 479] on link "...erest in buying prints. I’ve looked into building a website a few different …" at bounding box center [895, 476] width 534 height 26
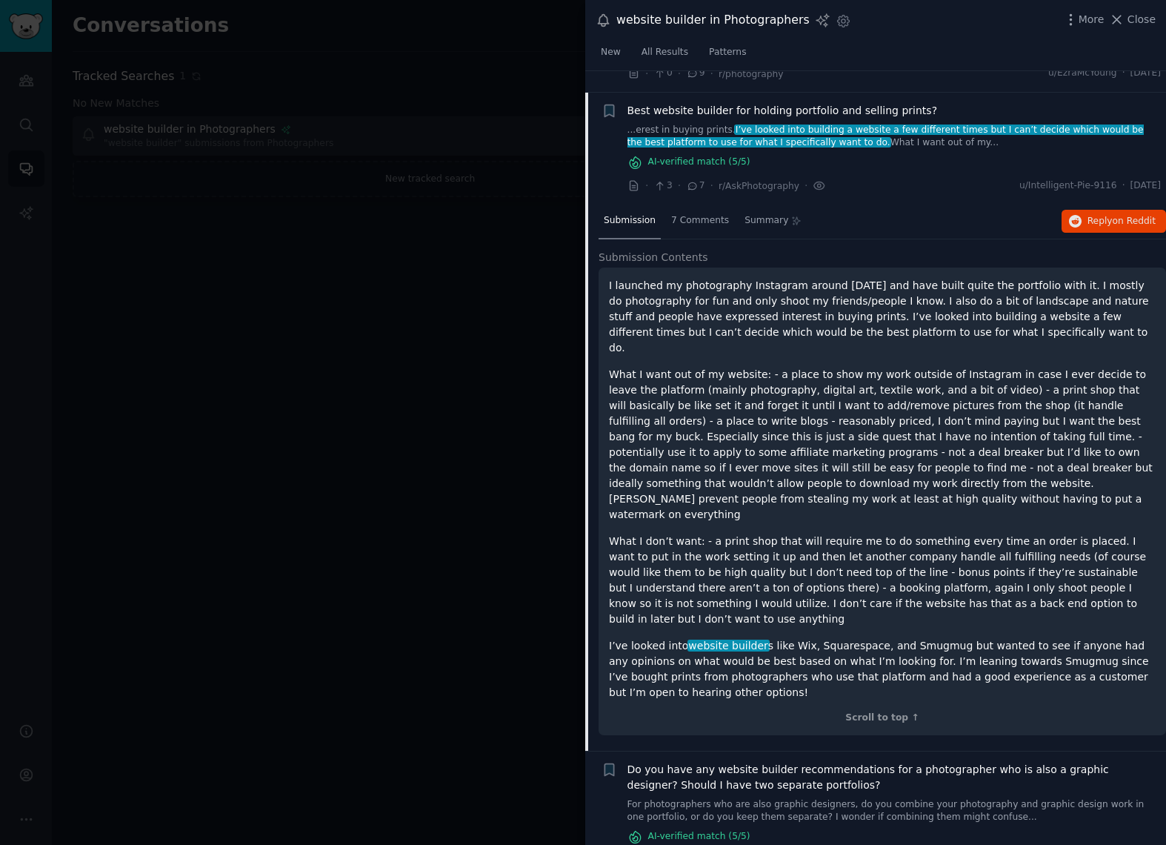
scroll to position [474, 0]
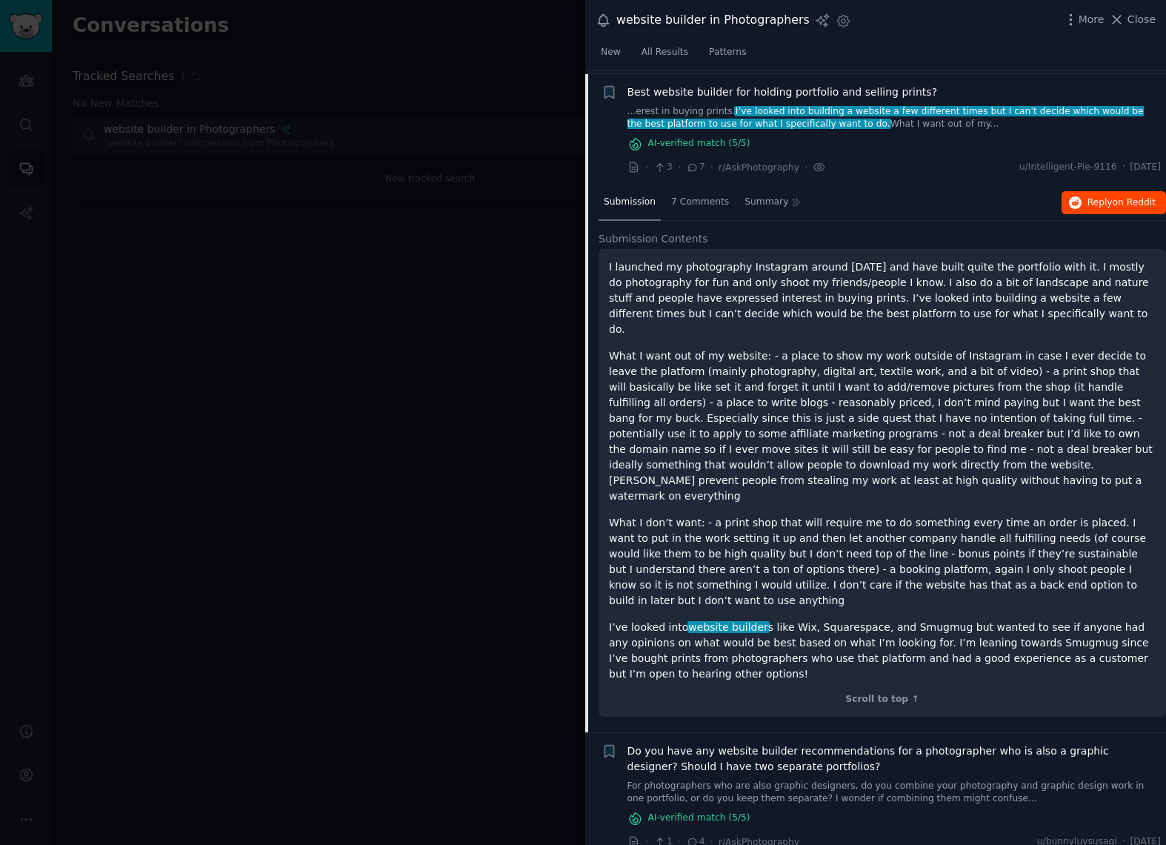
click at [1123, 200] on span "on Reddit" at bounding box center [1134, 202] width 43 height 10
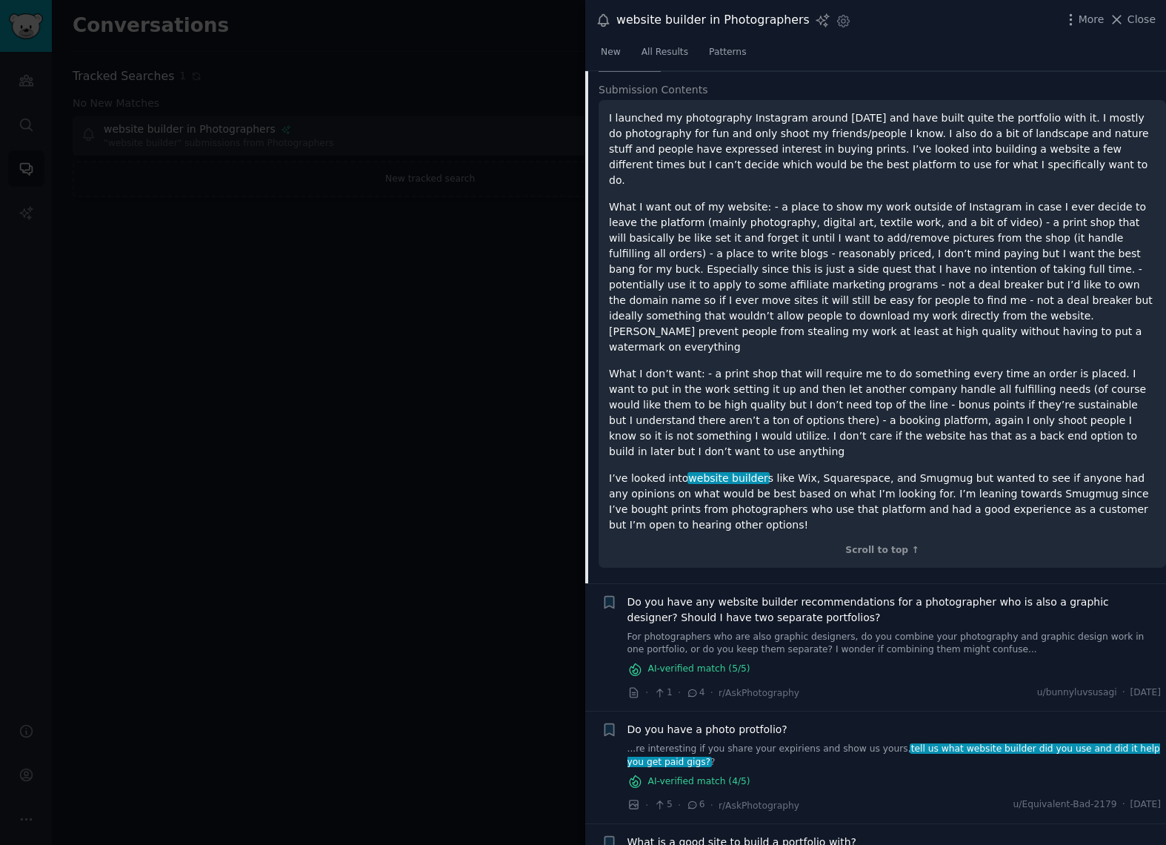
scroll to position [766, 0]
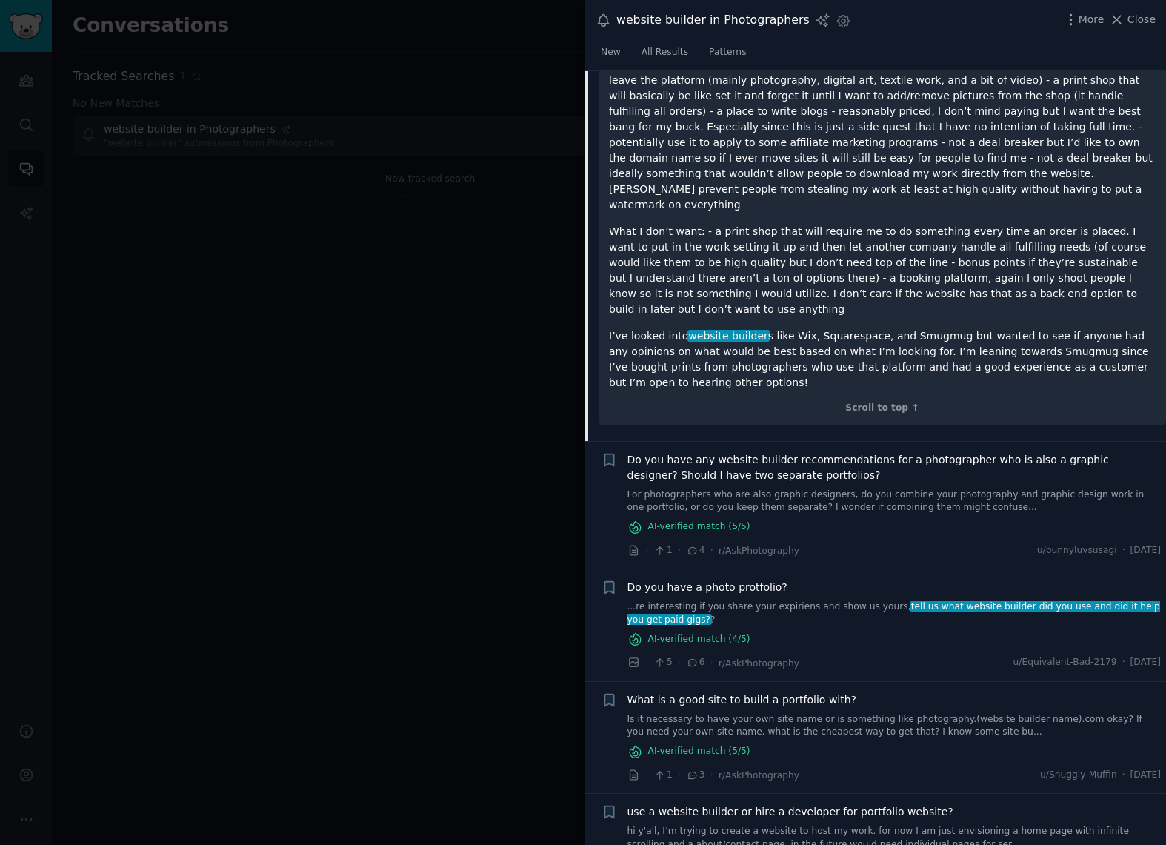
click at [737, 488] on link "For photographers who are also graphic designers, do you combine your photograp…" at bounding box center [895, 501] width 534 height 26
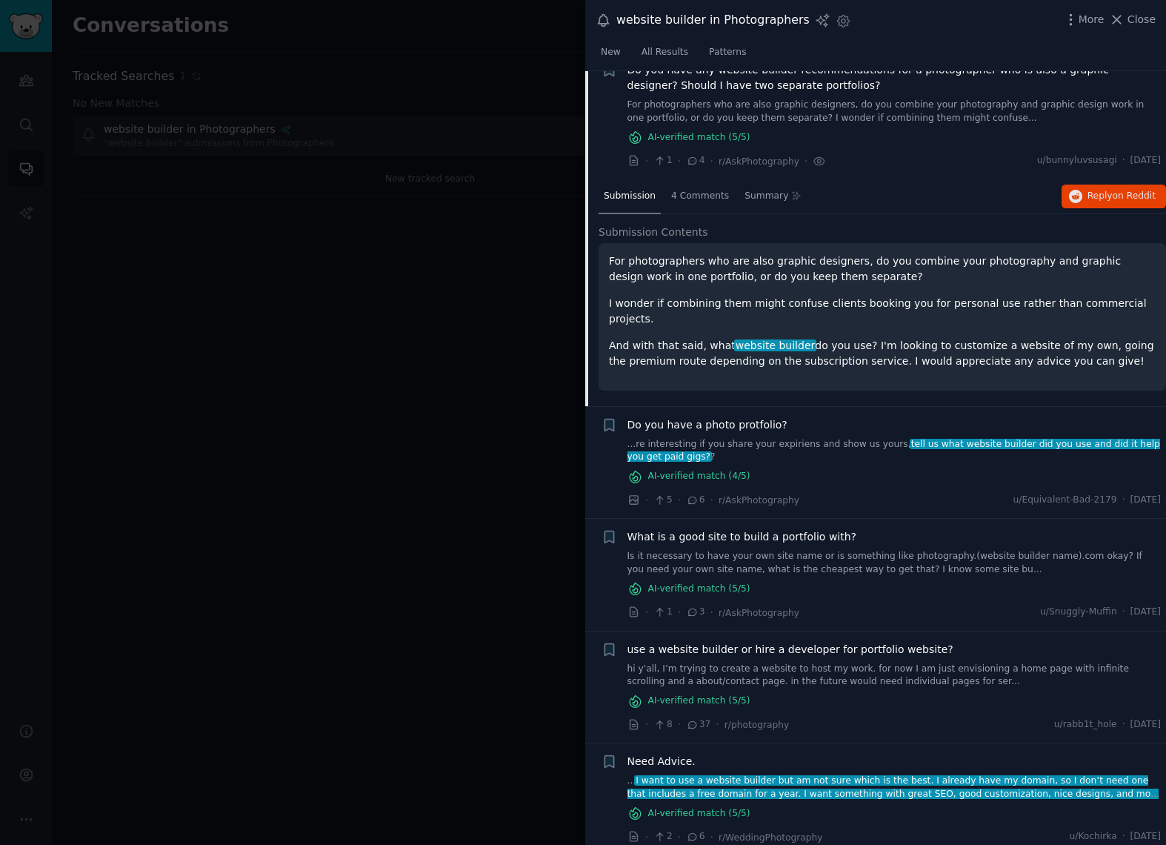
scroll to position [585, 0]
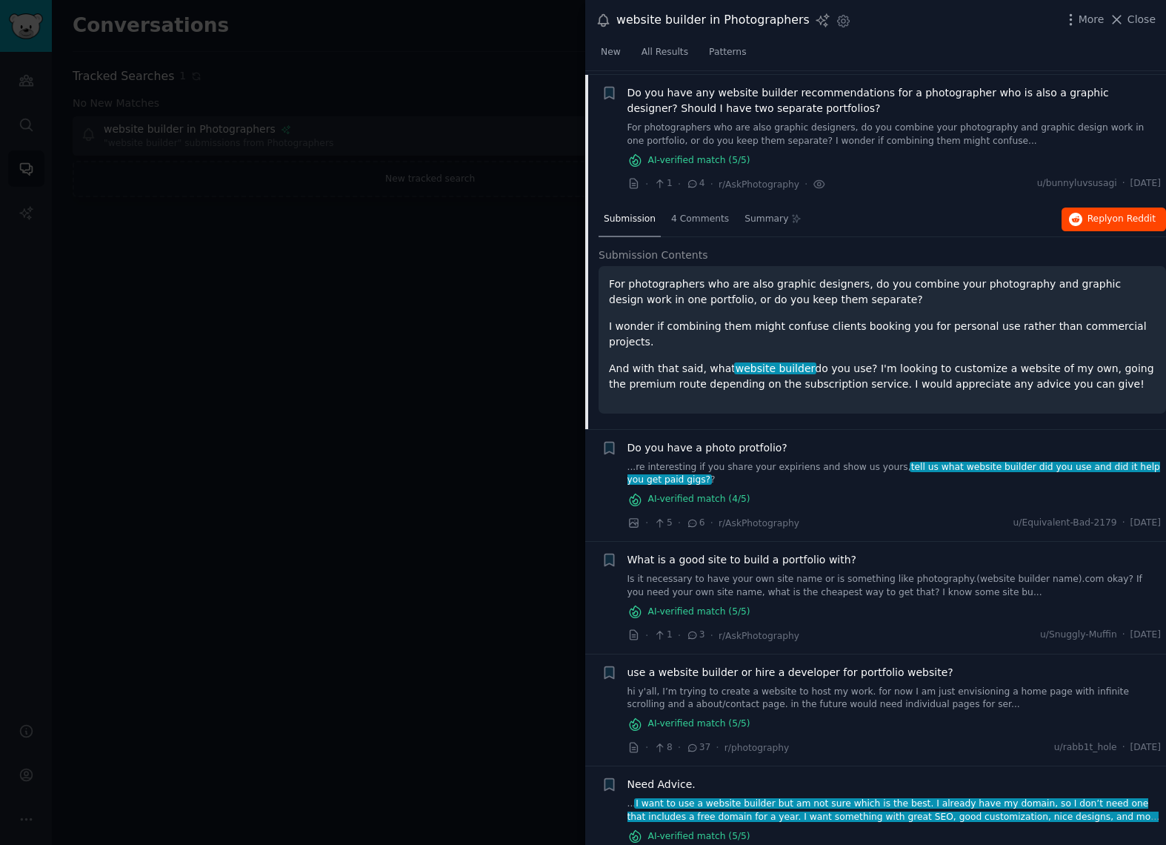
click at [1105, 215] on span "Reply on Reddit" at bounding box center [1122, 219] width 68 height 13
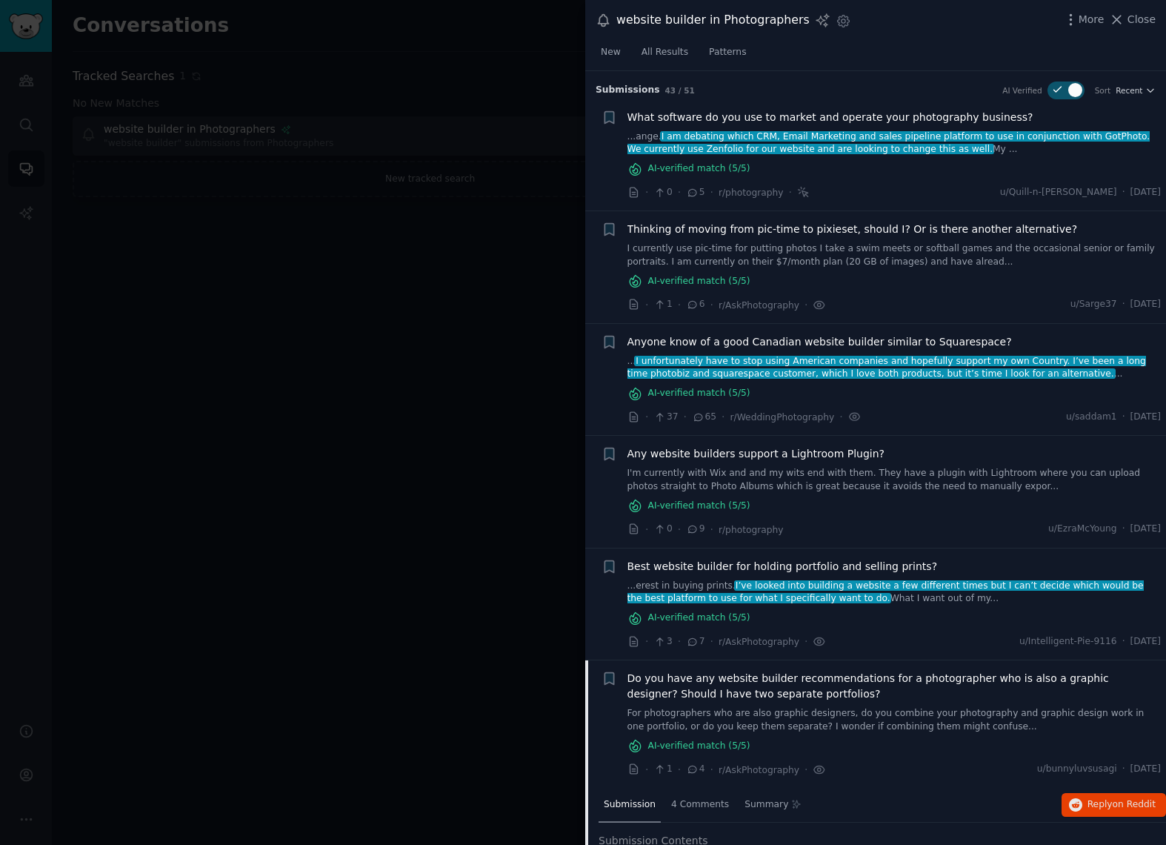
scroll to position [0, 0]
click at [1136, 87] on span "Recent" at bounding box center [1129, 90] width 27 height 10
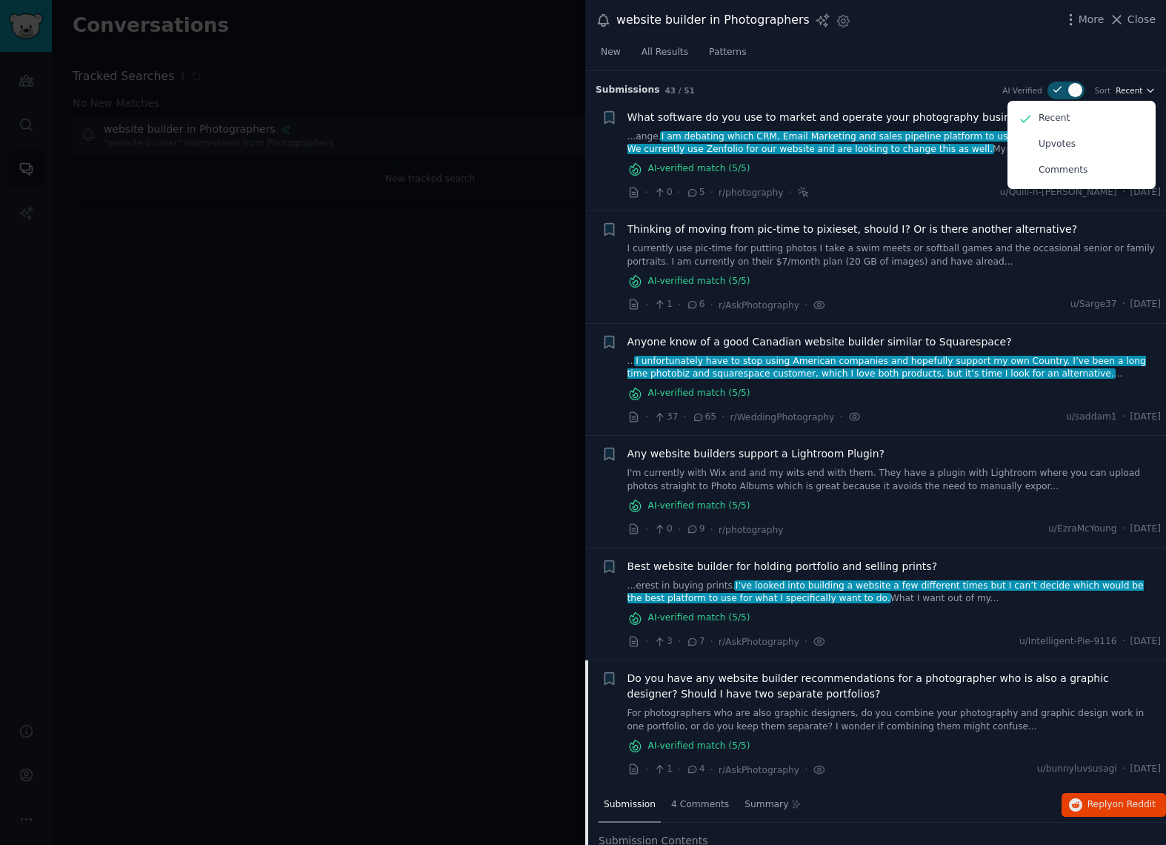
click at [1148, 89] on icon "button" at bounding box center [1151, 90] width 6 height 3
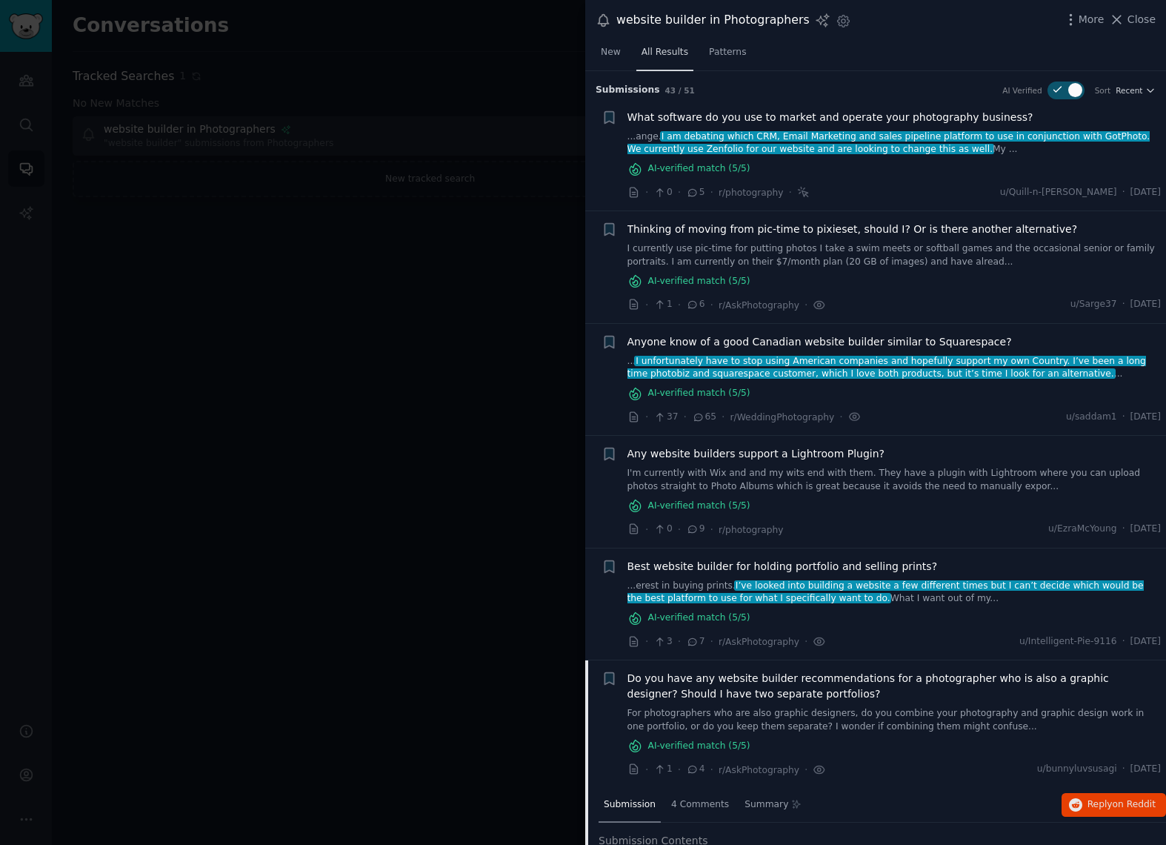
click at [654, 50] on span "All Results" at bounding box center [665, 52] width 47 height 13
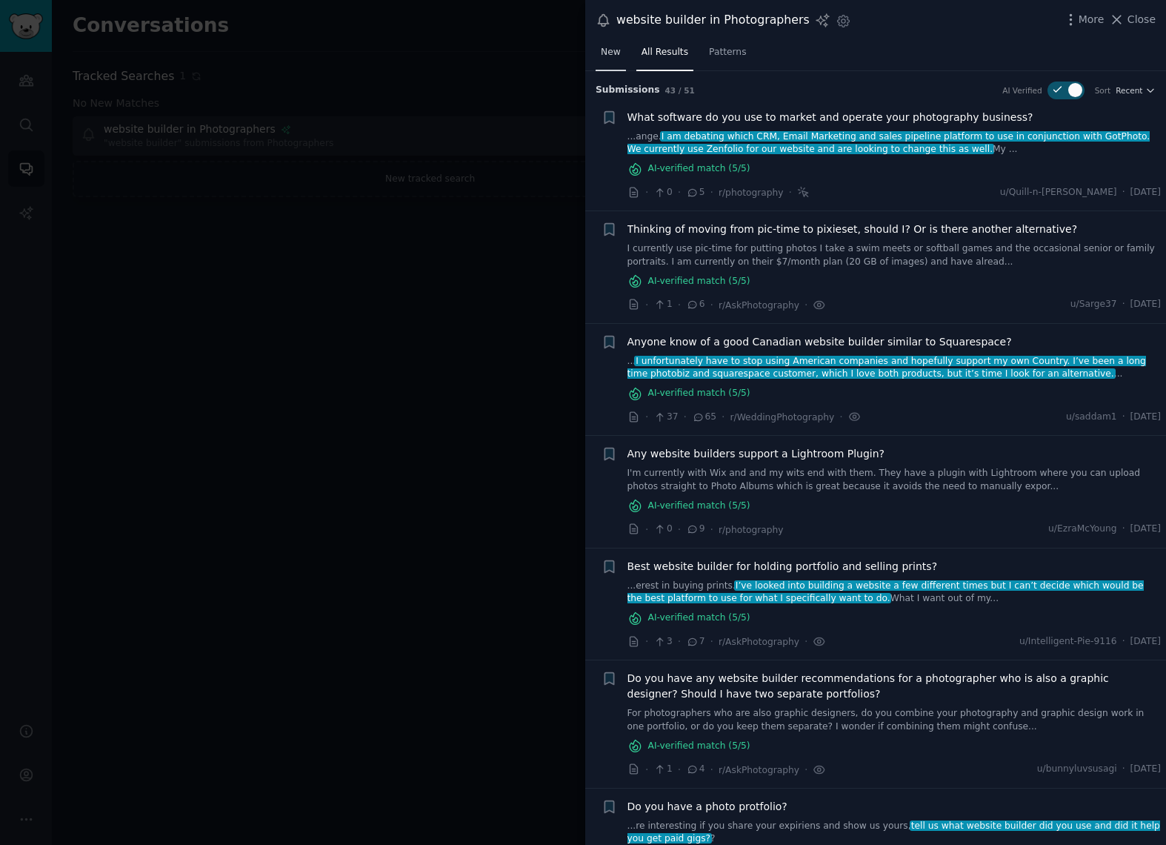
click at [612, 51] on span "New" at bounding box center [611, 52] width 20 height 13
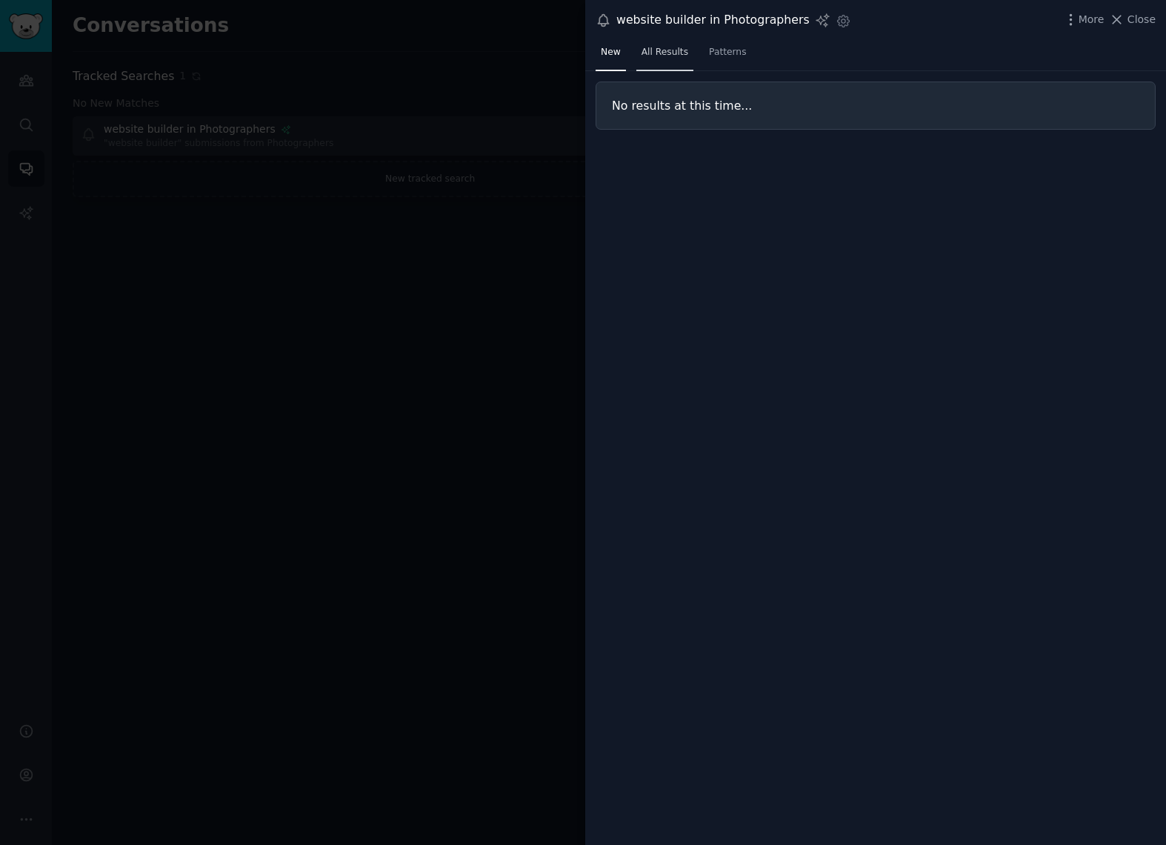
click at [661, 52] on span "All Results" at bounding box center [665, 52] width 47 height 13
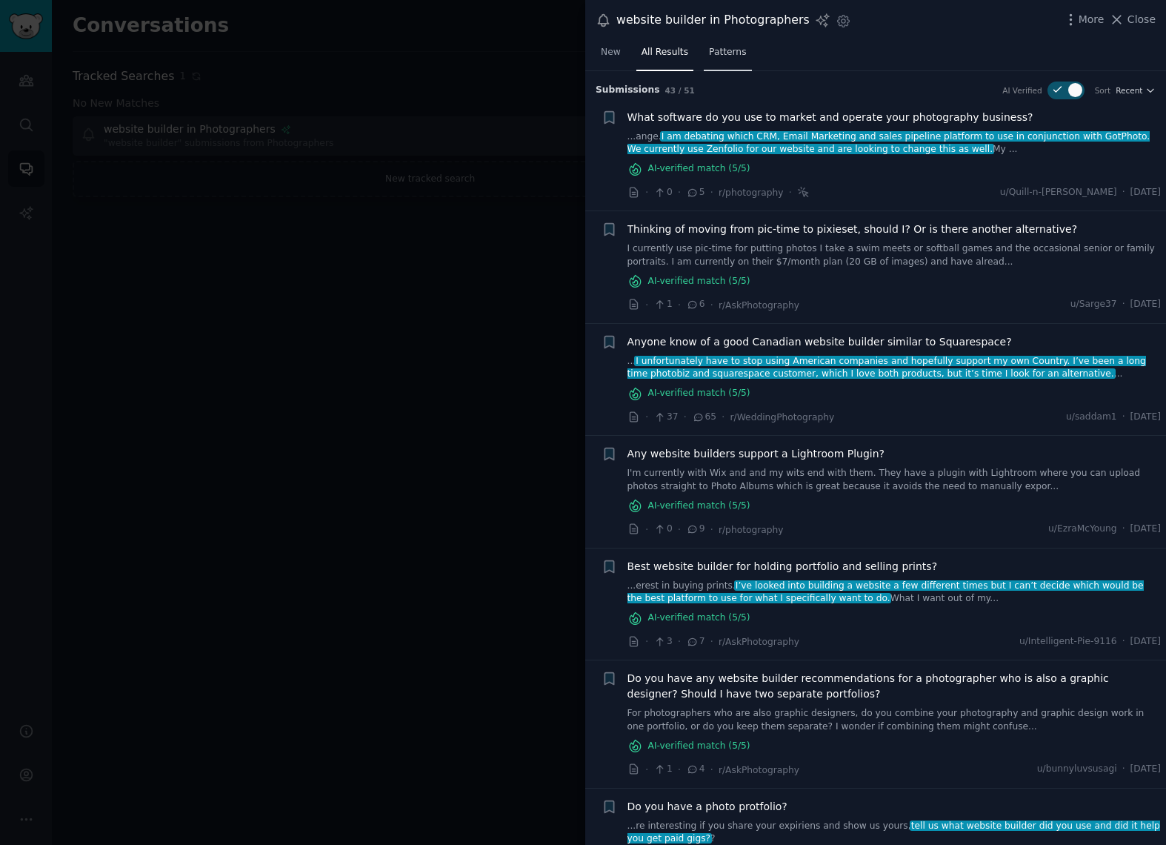
click at [725, 54] on span "Patterns" at bounding box center [727, 52] width 37 height 13
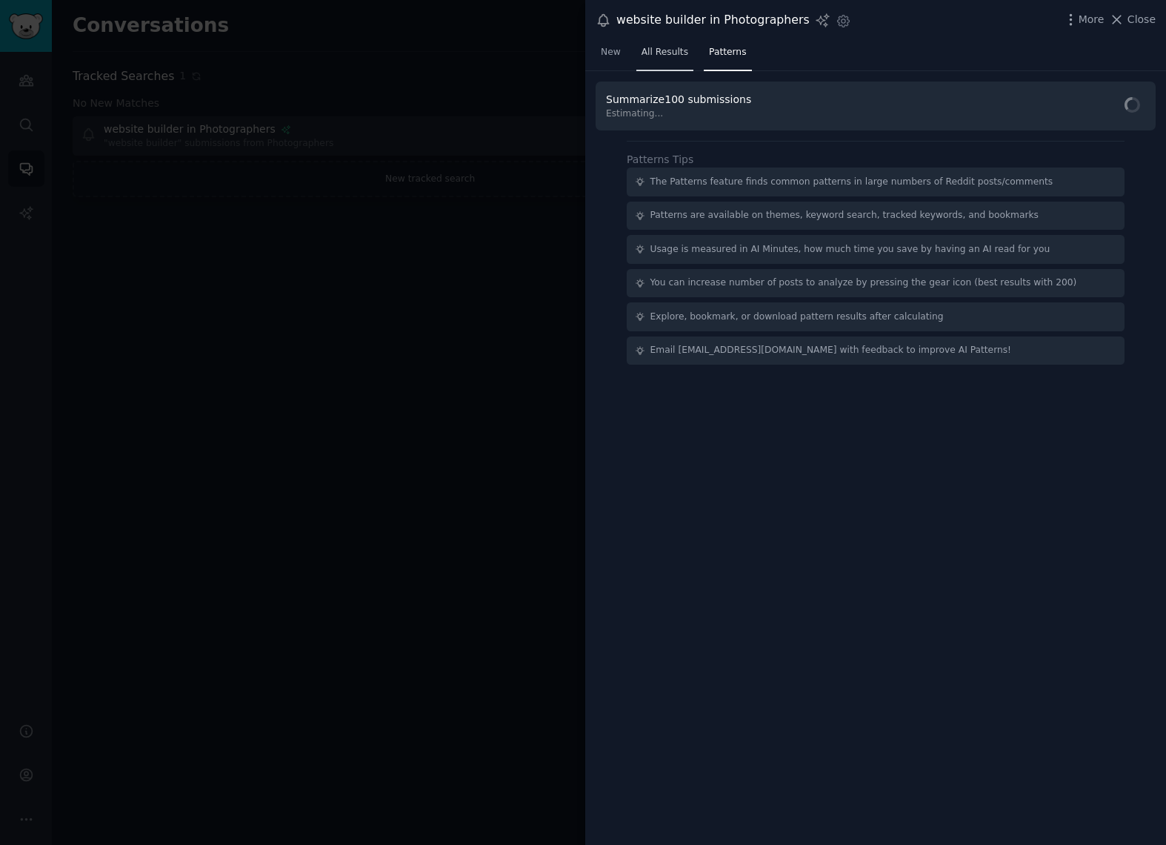
click at [680, 53] on span "All Results" at bounding box center [665, 52] width 47 height 13
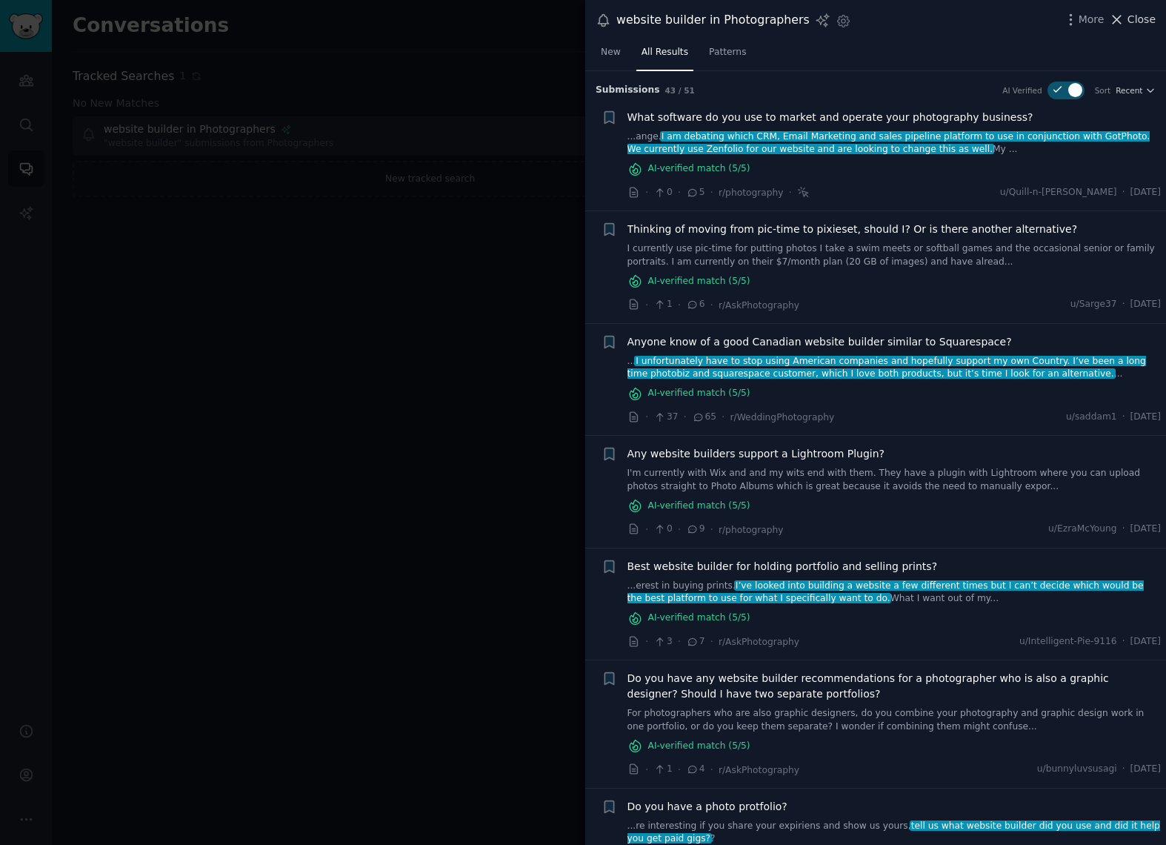
click at [1138, 24] on span "Close" at bounding box center [1142, 20] width 28 height 16
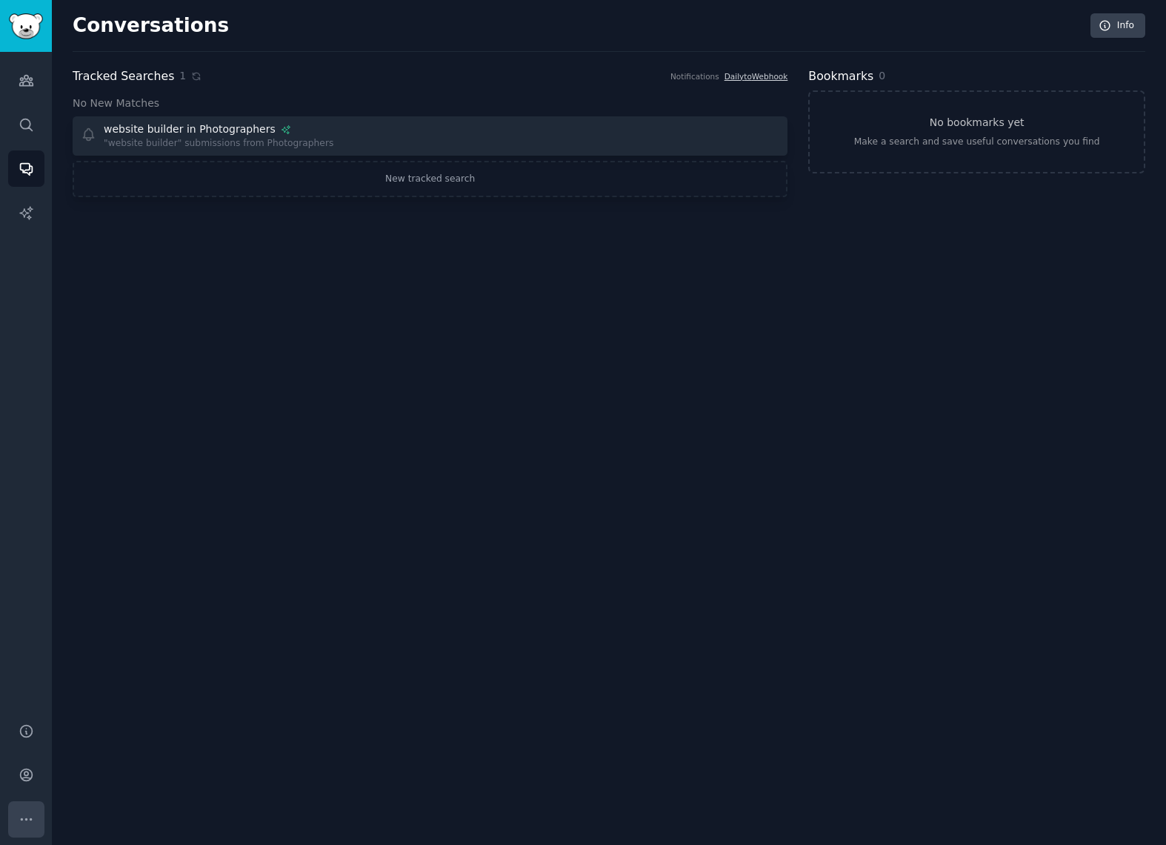
click at [21, 811] on icon "Sidebar" at bounding box center [27, 819] width 16 height 16
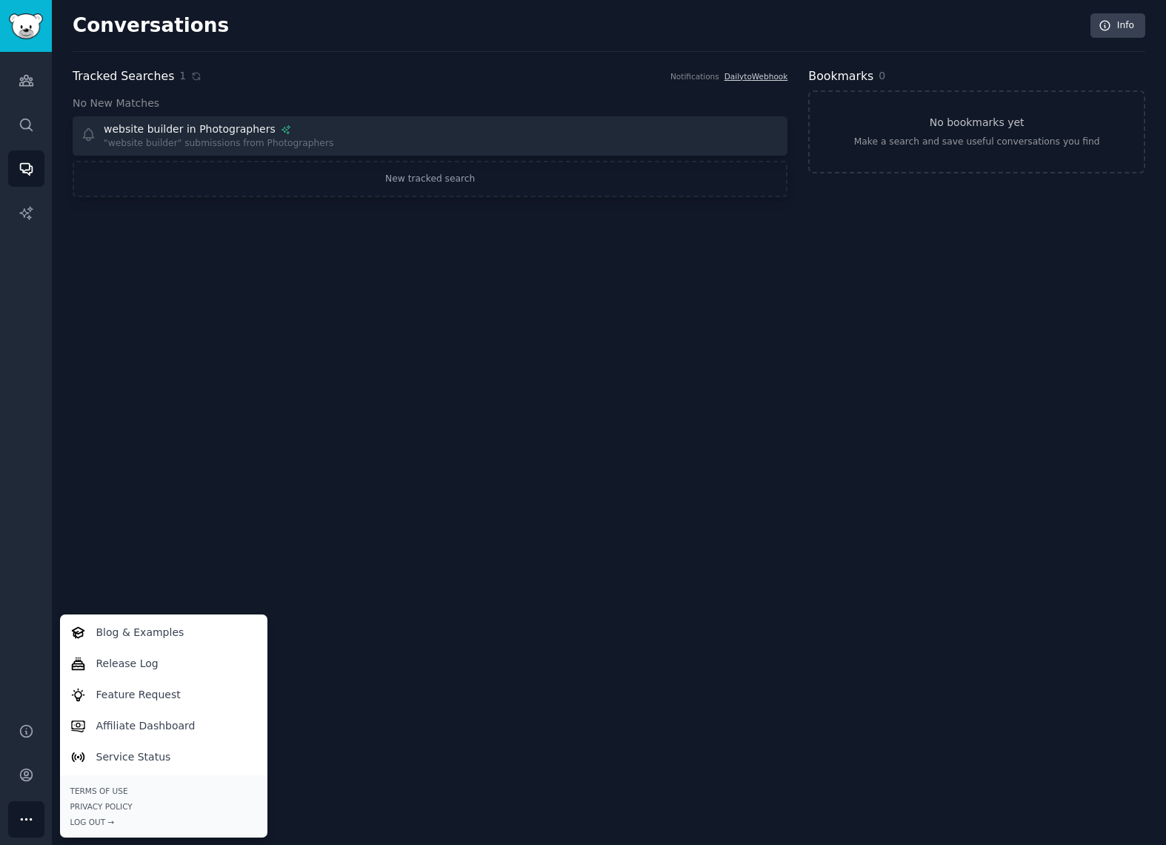
click at [34, 40] on link "Sidebar" at bounding box center [26, 26] width 52 height 52
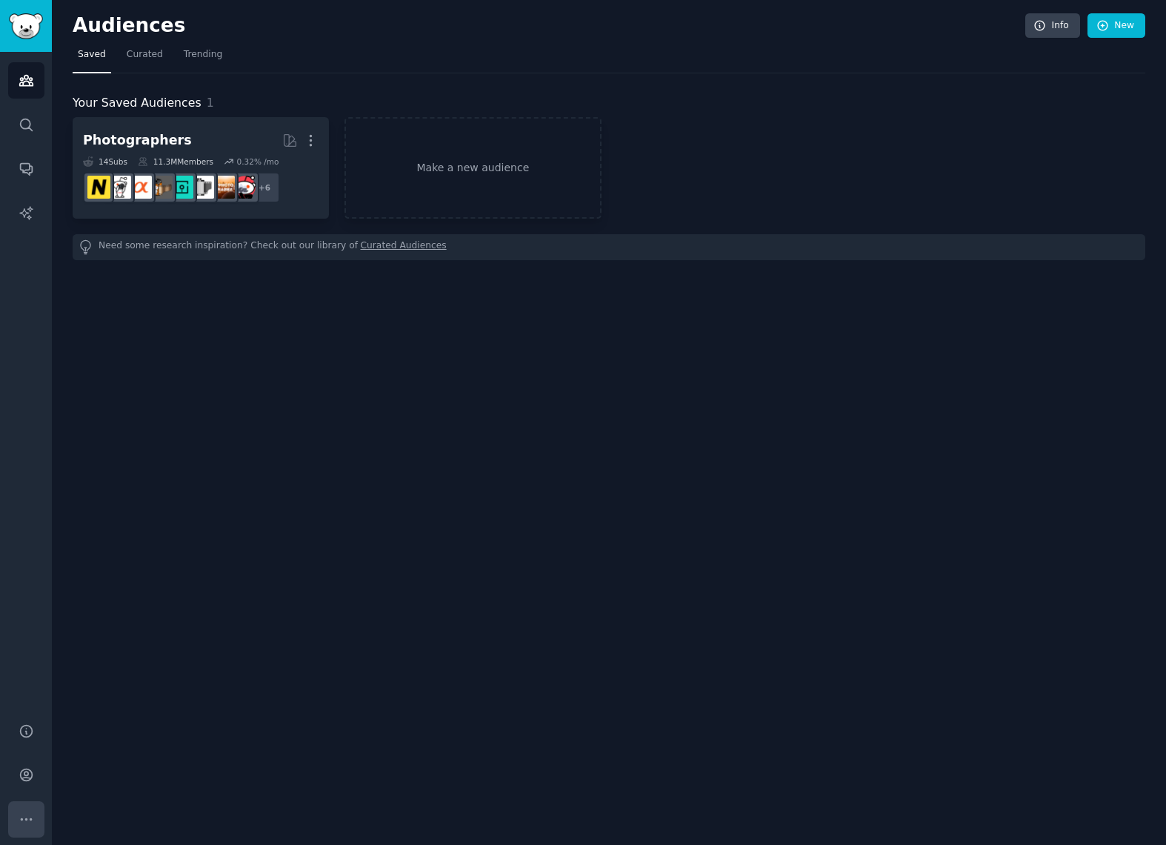
click at [34, 824] on button "More" at bounding box center [26, 819] width 36 height 36
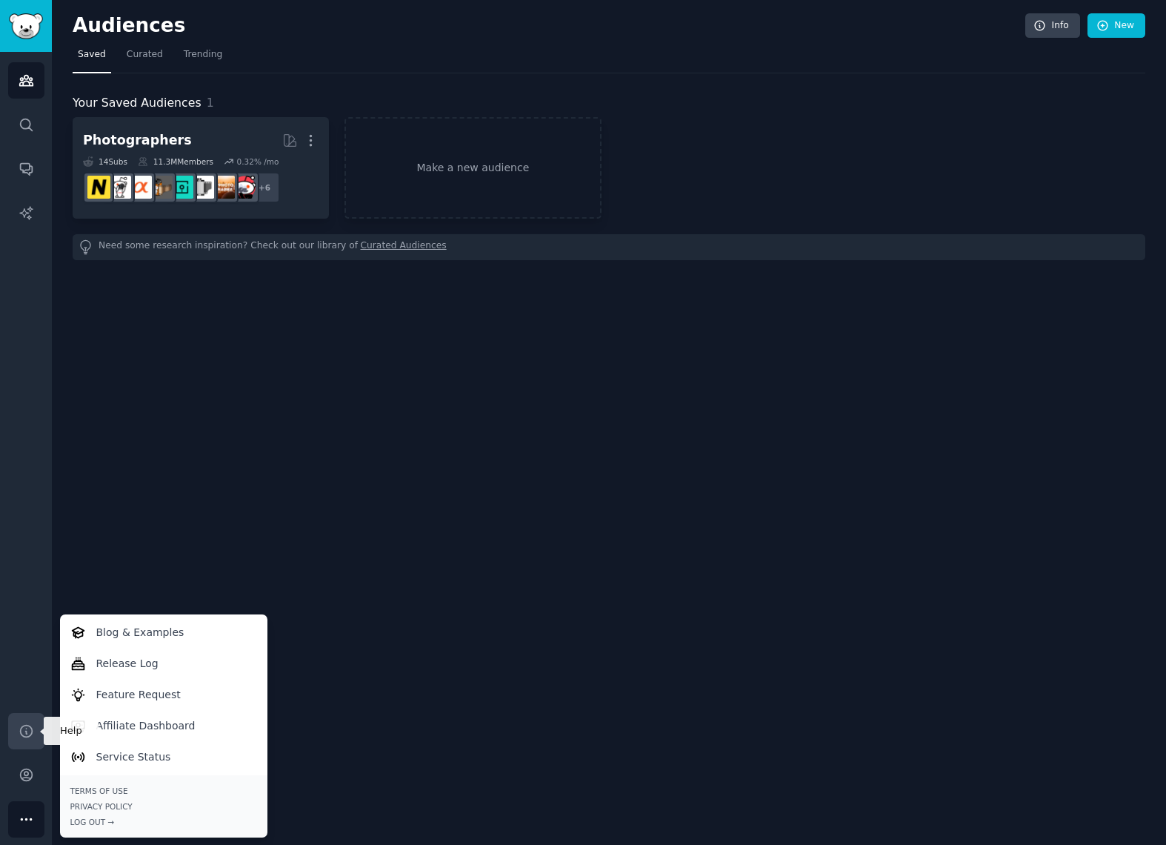
click at [28, 733] on icon "Sidebar" at bounding box center [27, 731] width 16 height 16
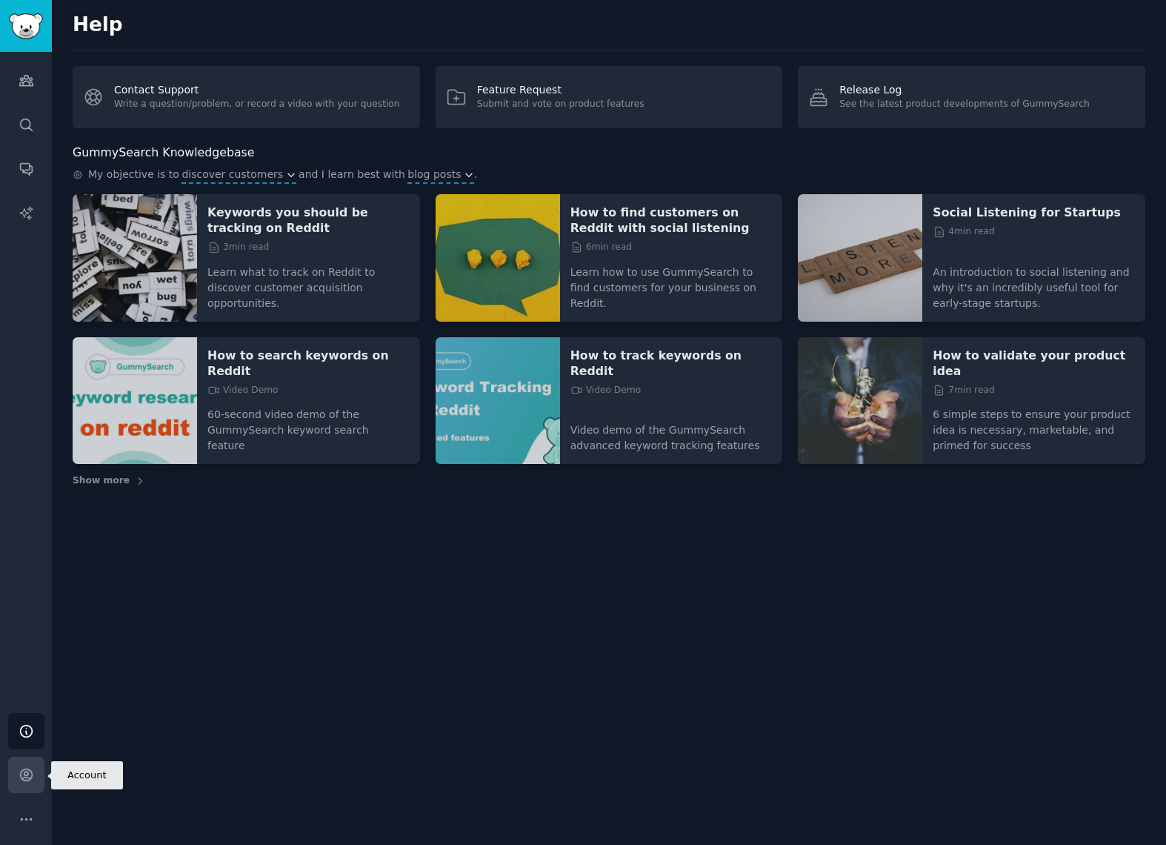
click at [27, 770] on icon "Sidebar" at bounding box center [27, 775] width 16 height 16
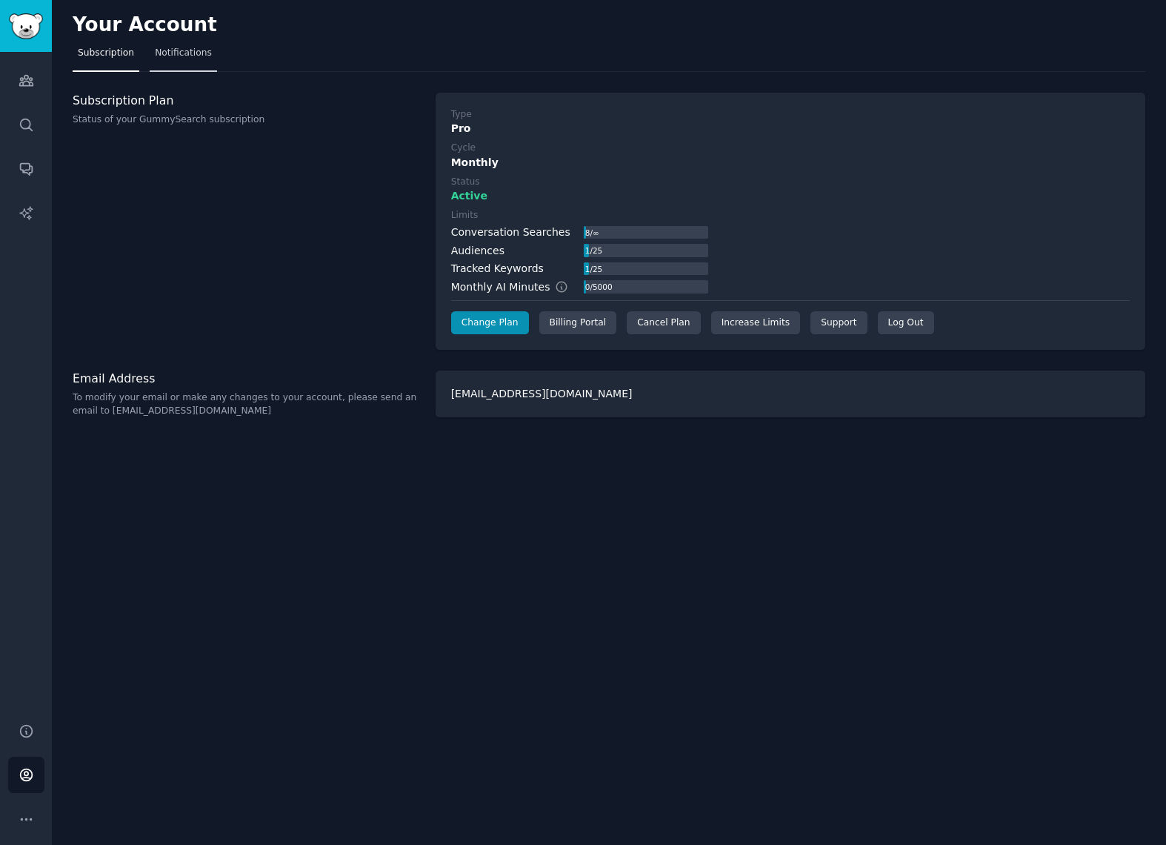
click at [177, 60] on link "Notifications" at bounding box center [183, 56] width 67 height 30
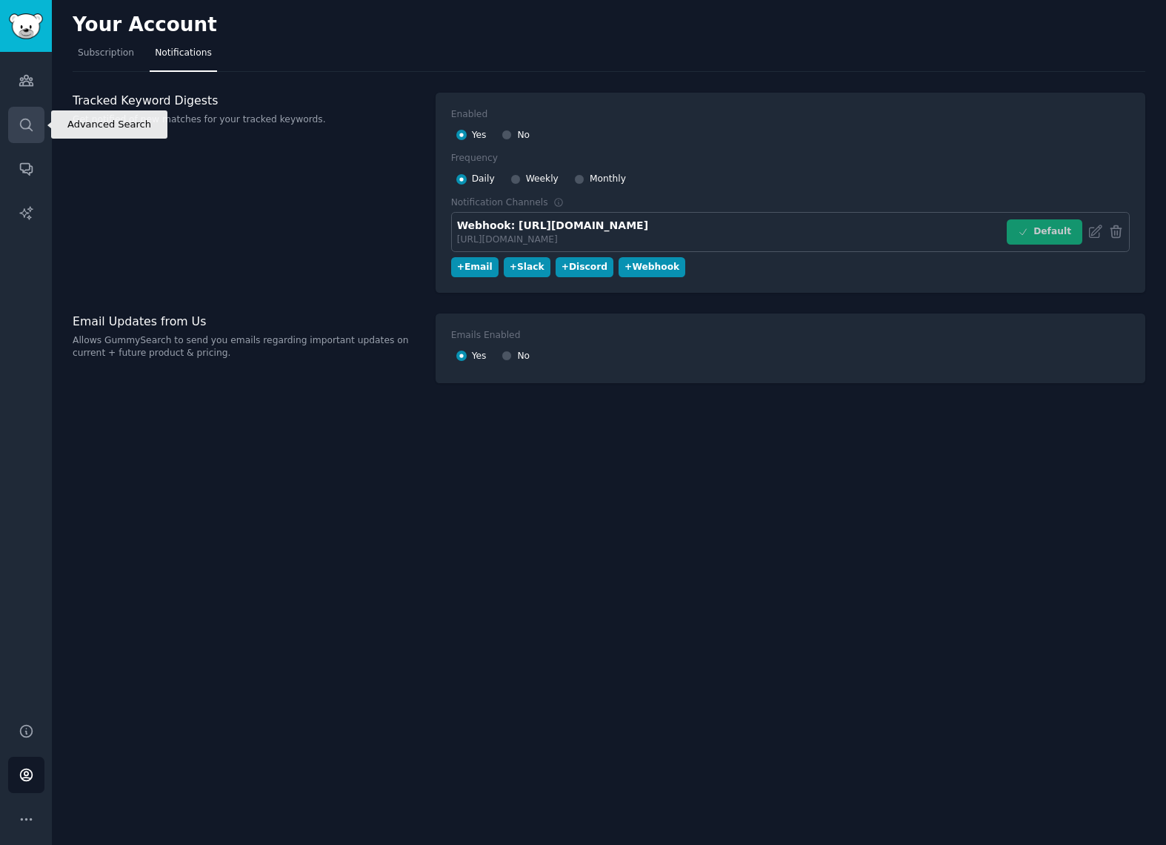
click at [33, 124] on icon "Sidebar" at bounding box center [27, 125] width 16 height 16
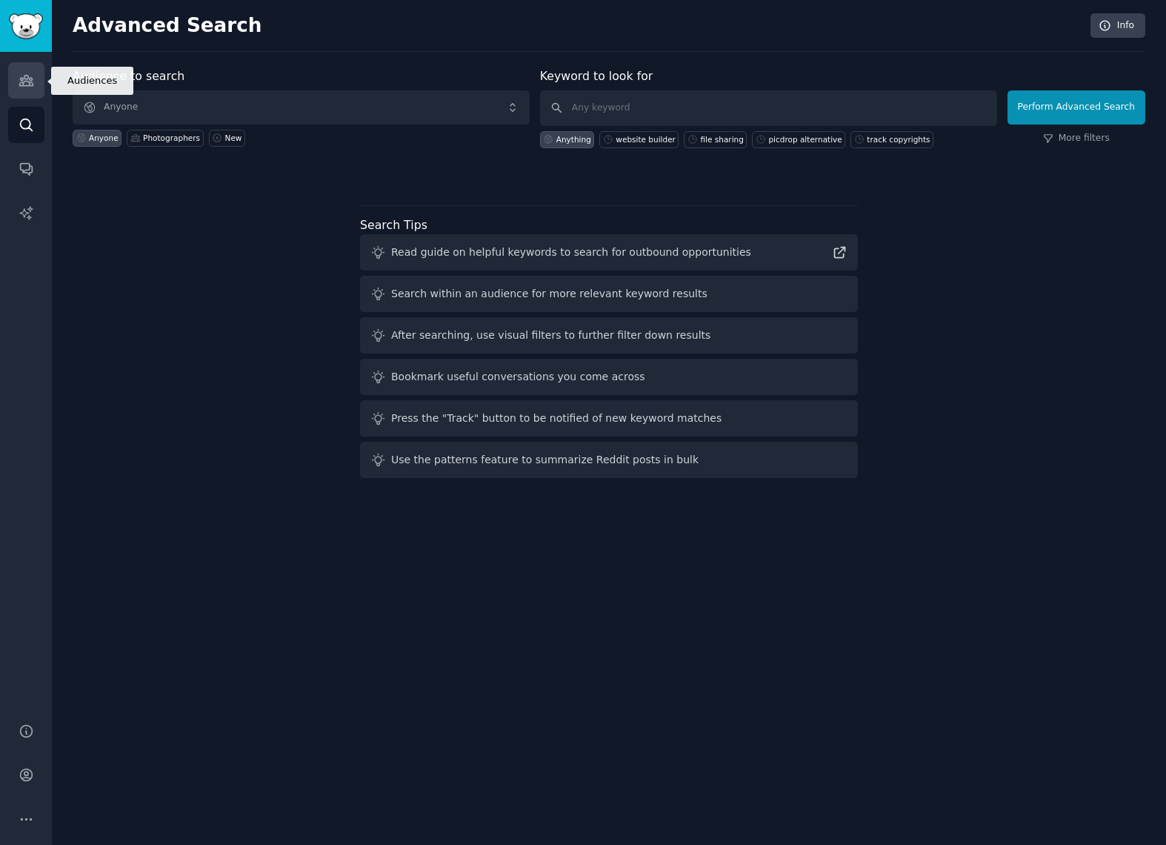
click at [21, 80] on icon "Sidebar" at bounding box center [25, 81] width 13 height 10
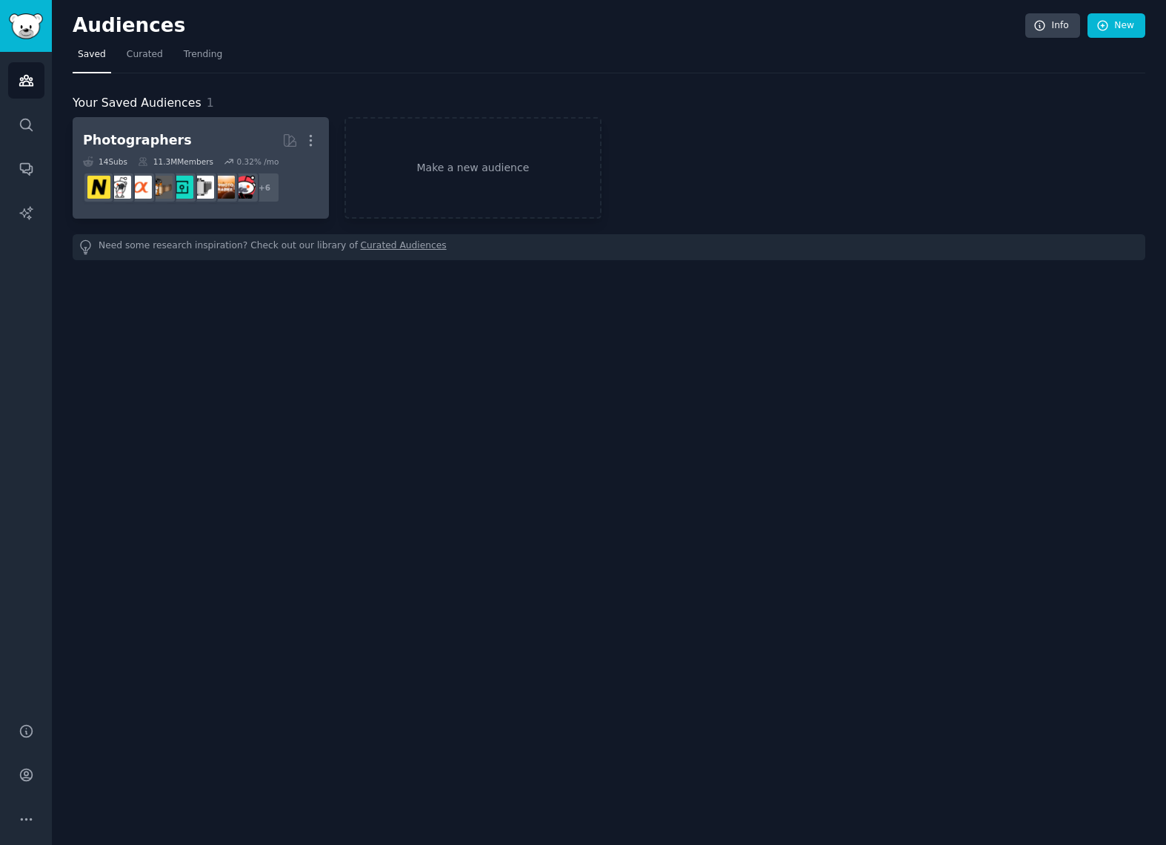
click at [239, 164] on div "0.32 % /mo" at bounding box center [257, 161] width 42 height 10
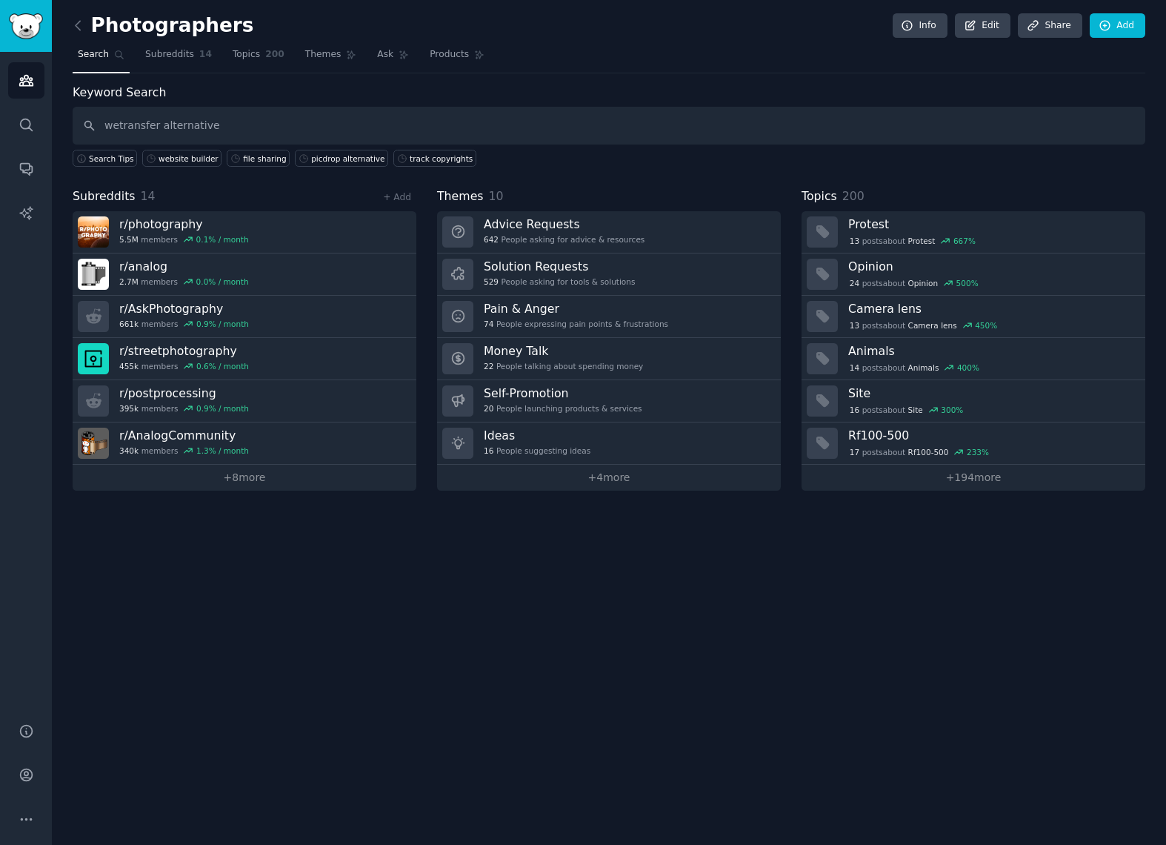
type input "wetransfer alternative"
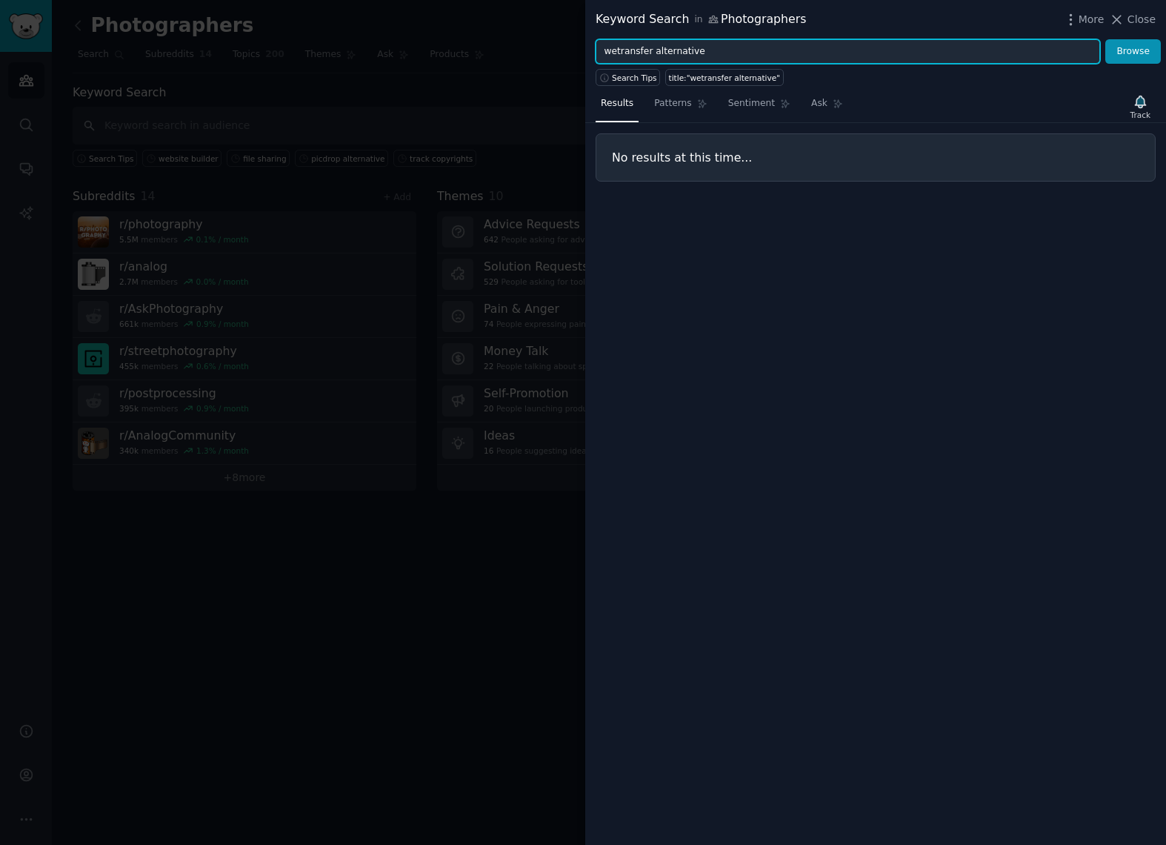
drag, startPoint x: 694, startPoint y: 54, endPoint x: 711, endPoint y: 54, distance: 16.3
click at [711, 54] on input "wetransfer alternative" at bounding box center [848, 51] width 505 height 25
click at [1134, 51] on button "Browse" at bounding box center [1134, 51] width 56 height 25
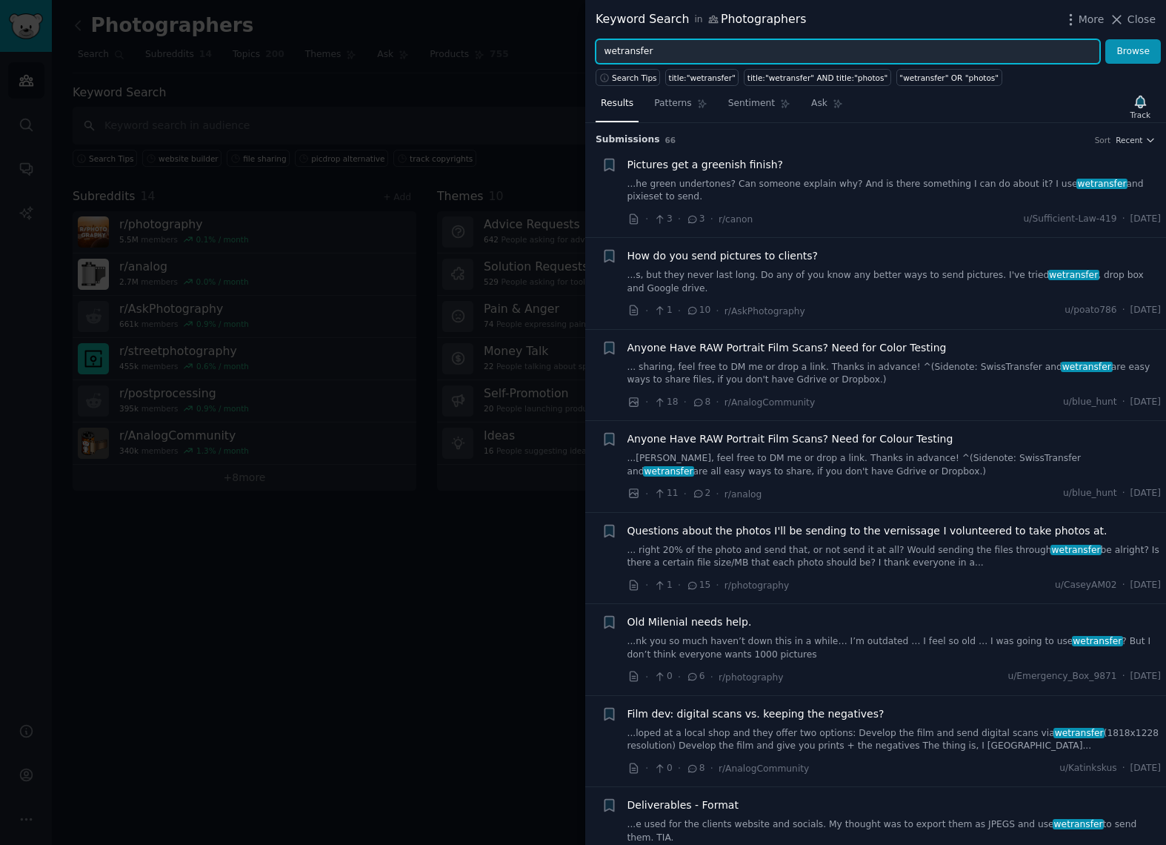
drag, startPoint x: 652, startPoint y: 56, endPoint x: 659, endPoint y: 50, distance: 8.9
click at [659, 50] on input "wetransfer" at bounding box center [848, 51] width 505 height 25
type input "send pictures to clients"
click at [1134, 51] on button "Browse" at bounding box center [1134, 51] width 56 height 25
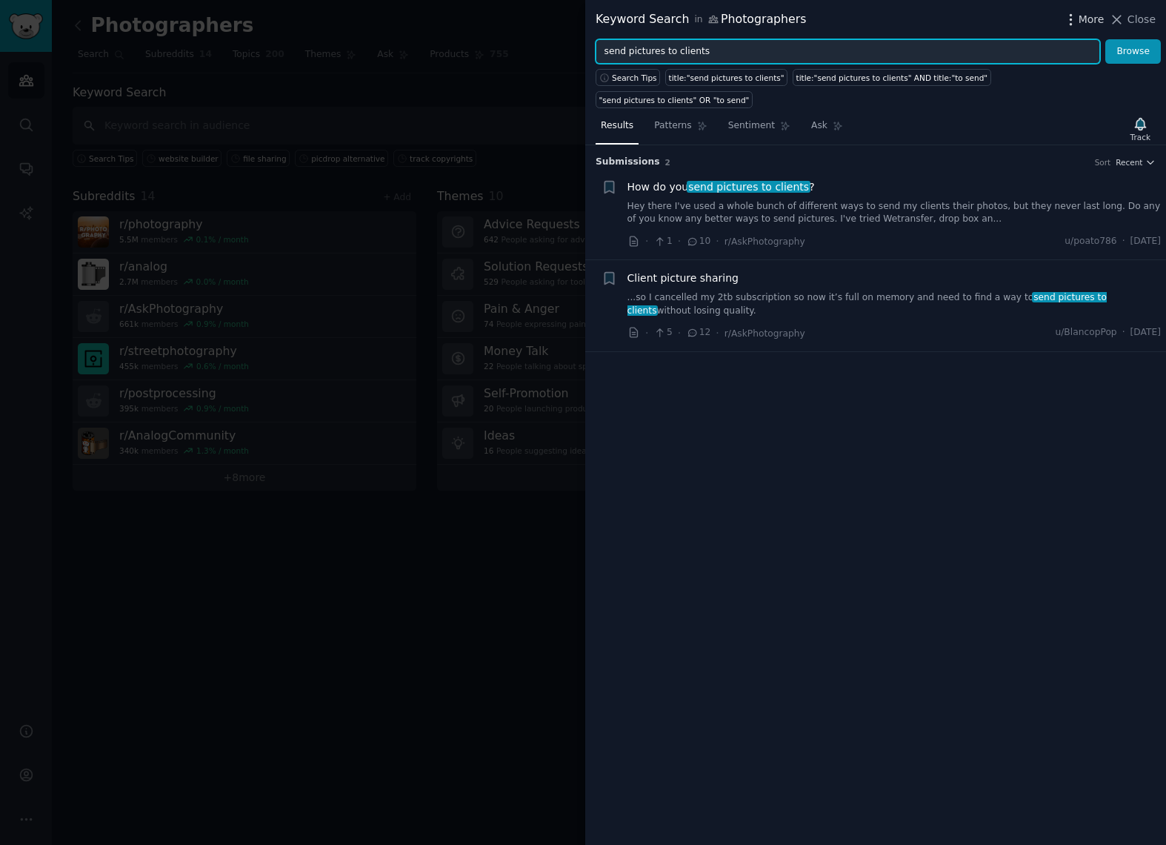
click at [1090, 18] on span "More" at bounding box center [1092, 20] width 26 height 16
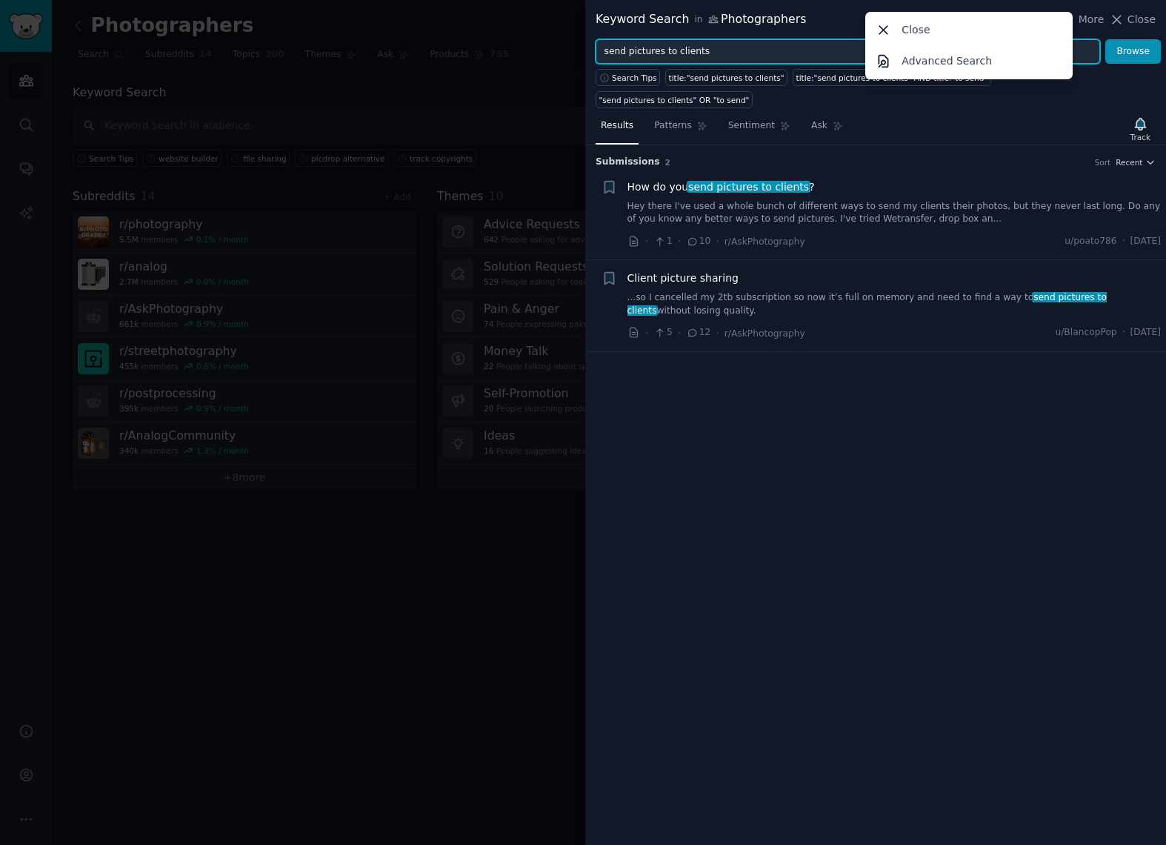
click at [746, 47] on input "send pictures to clients" at bounding box center [848, 51] width 505 height 25
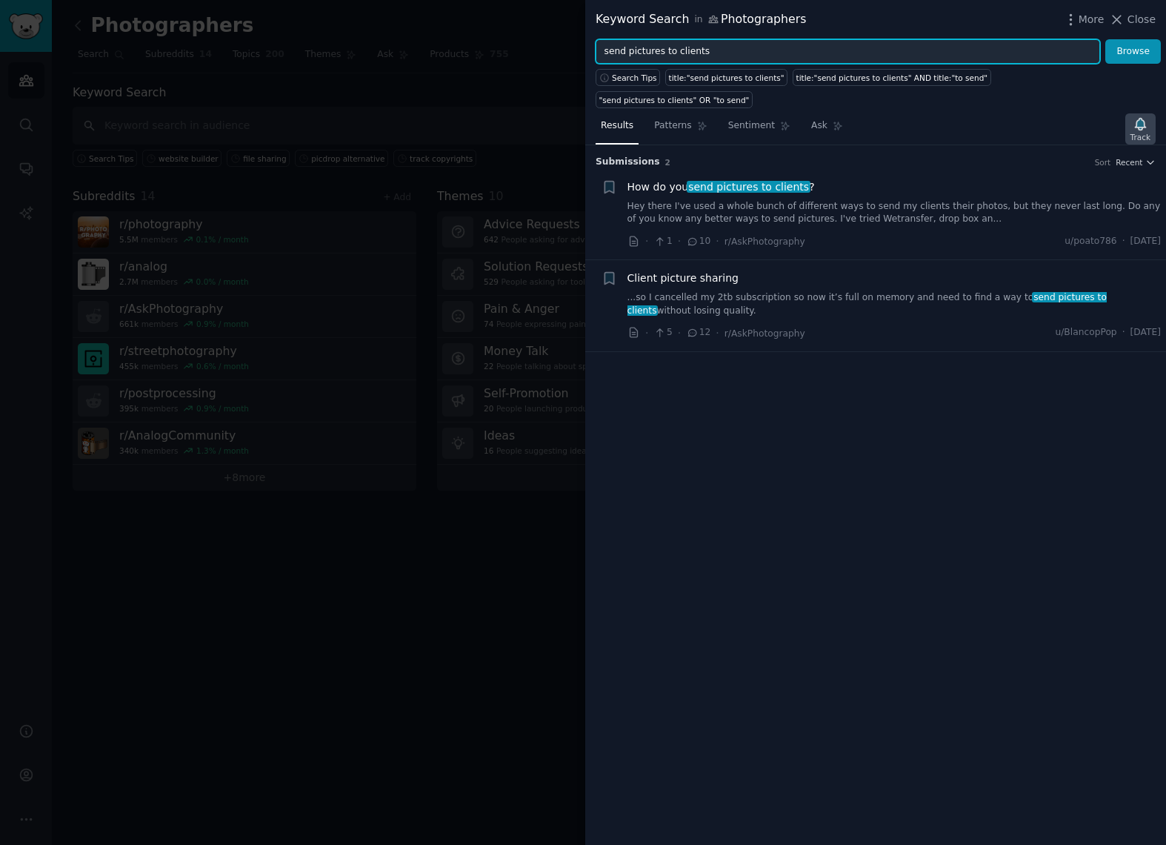
click at [1146, 118] on icon "button" at bounding box center [1140, 124] width 10 height 12
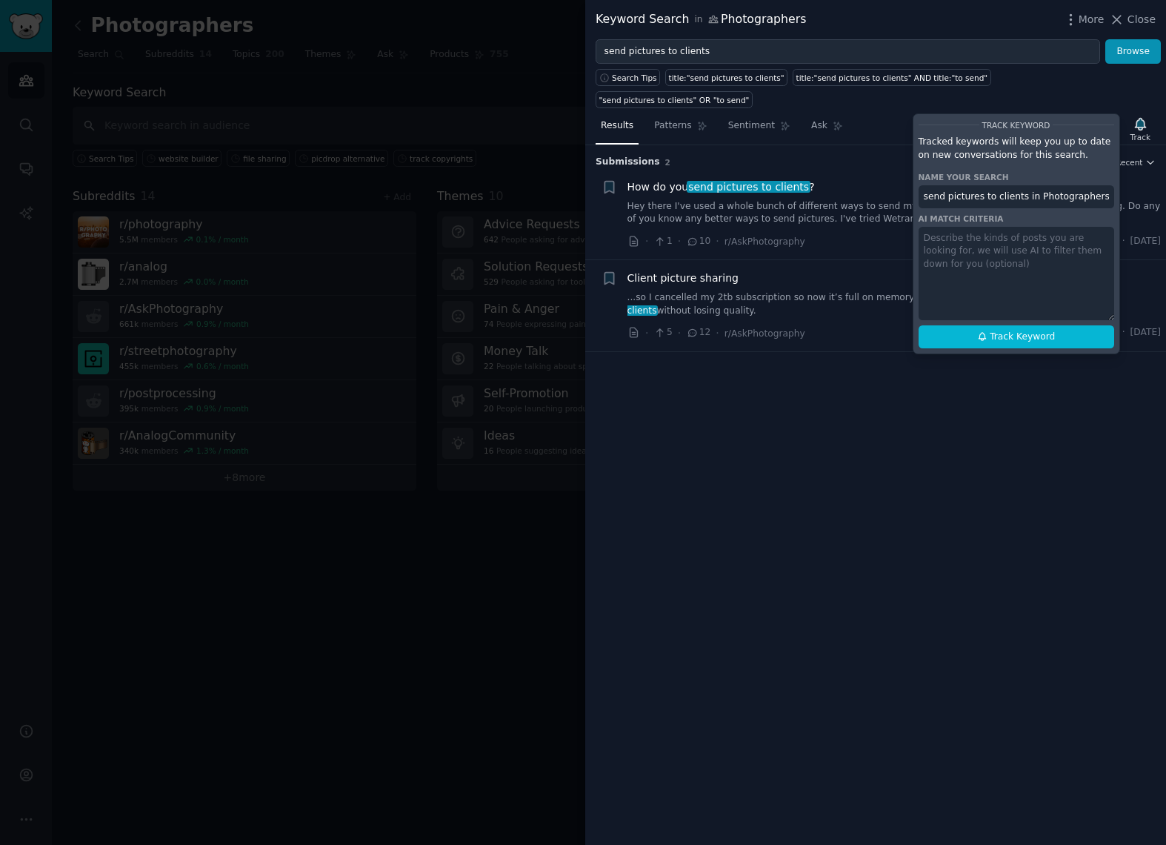
type textarea "S"
type textarea "users searching for solutions to send files to clients."
click at [1017, 331] on span "Track Keyword" at bounding box center [1022, 337] width 65 height 13
type input "send pictures to clients in Photographers"
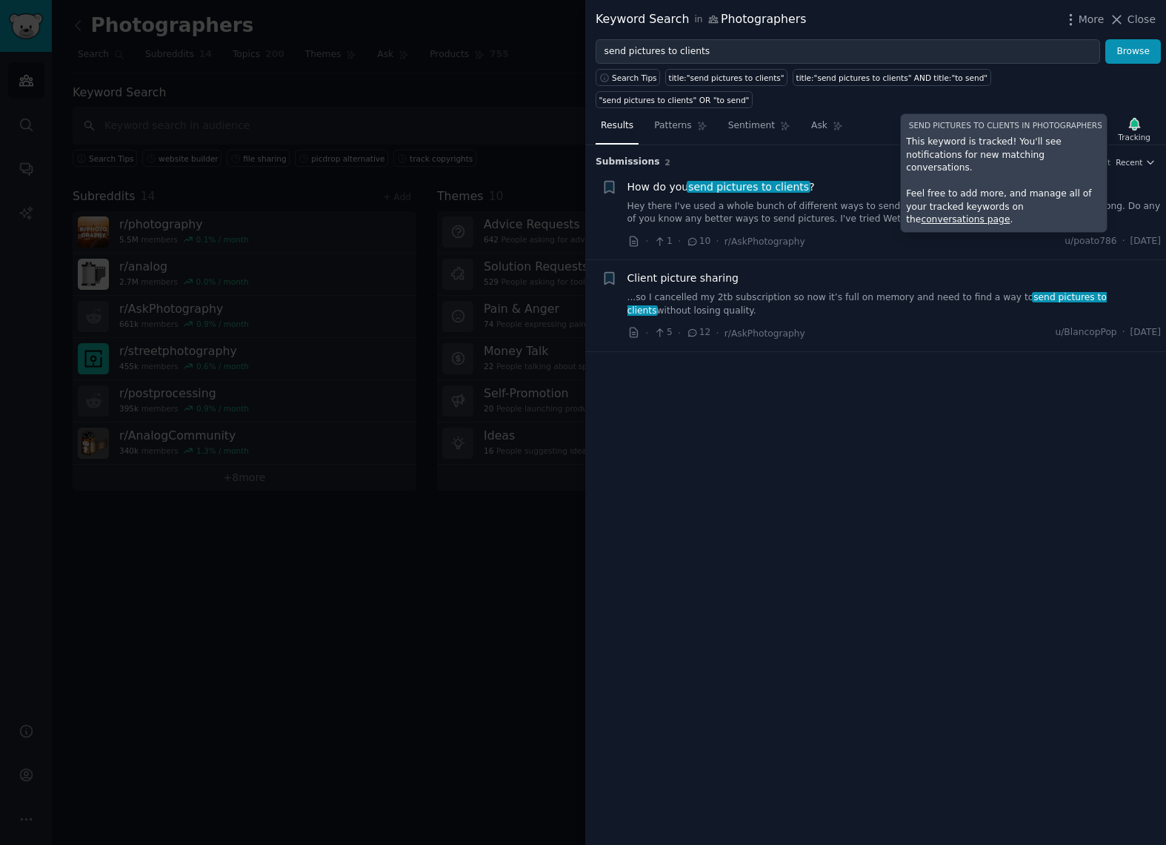
click at [759, 200] on link "Hey there I've used a whole bunch of different ways to send my clients their ph…" at bounding box center [895, 213] width 534 height 26
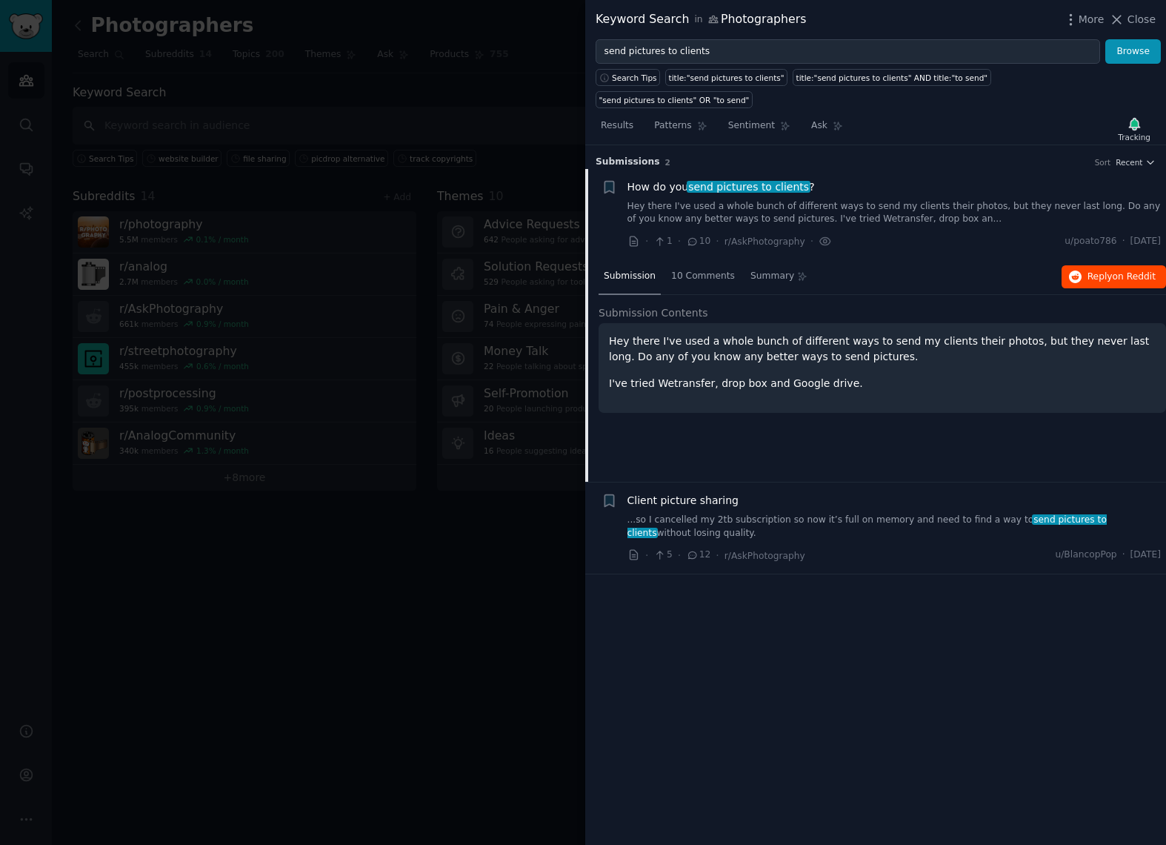
click at [1110, 265] on button "Reply on Reddit" at bounding box center [1114, 277] width 104 height 24
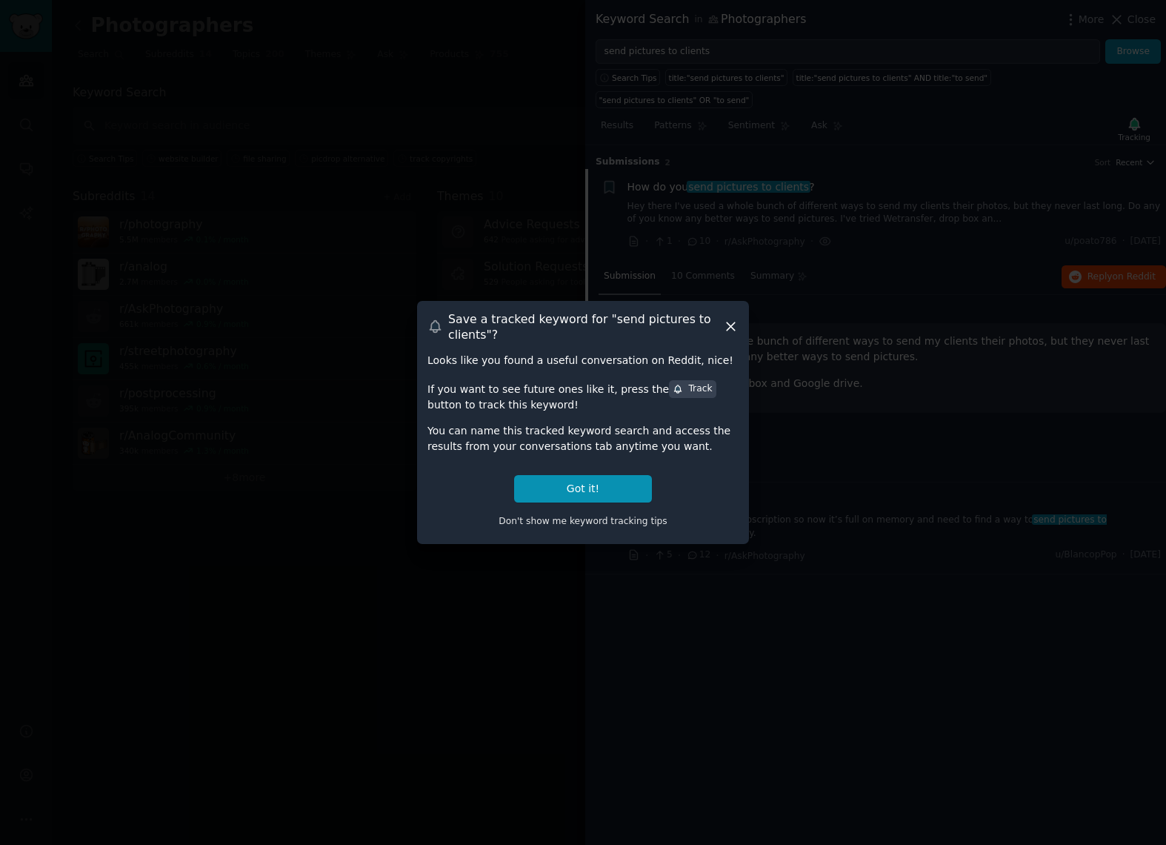
click at [611, 491] on button "Got it!" at bounding box center [583, 488] width 138 height 27
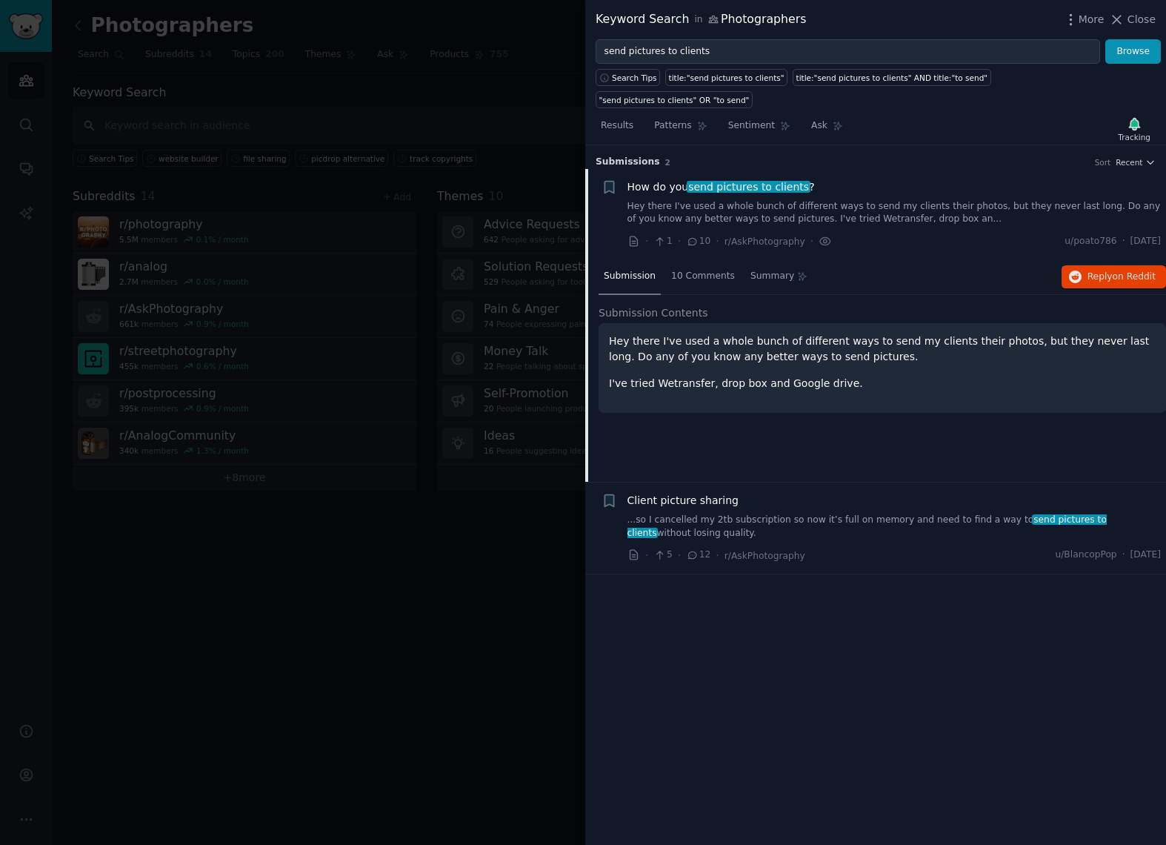
click at [695, 514] on link "...so I cancelled my 2tb subscription so now it’s full on memory and need to fi…" at bounding box center [895, 527] width 534 height 26
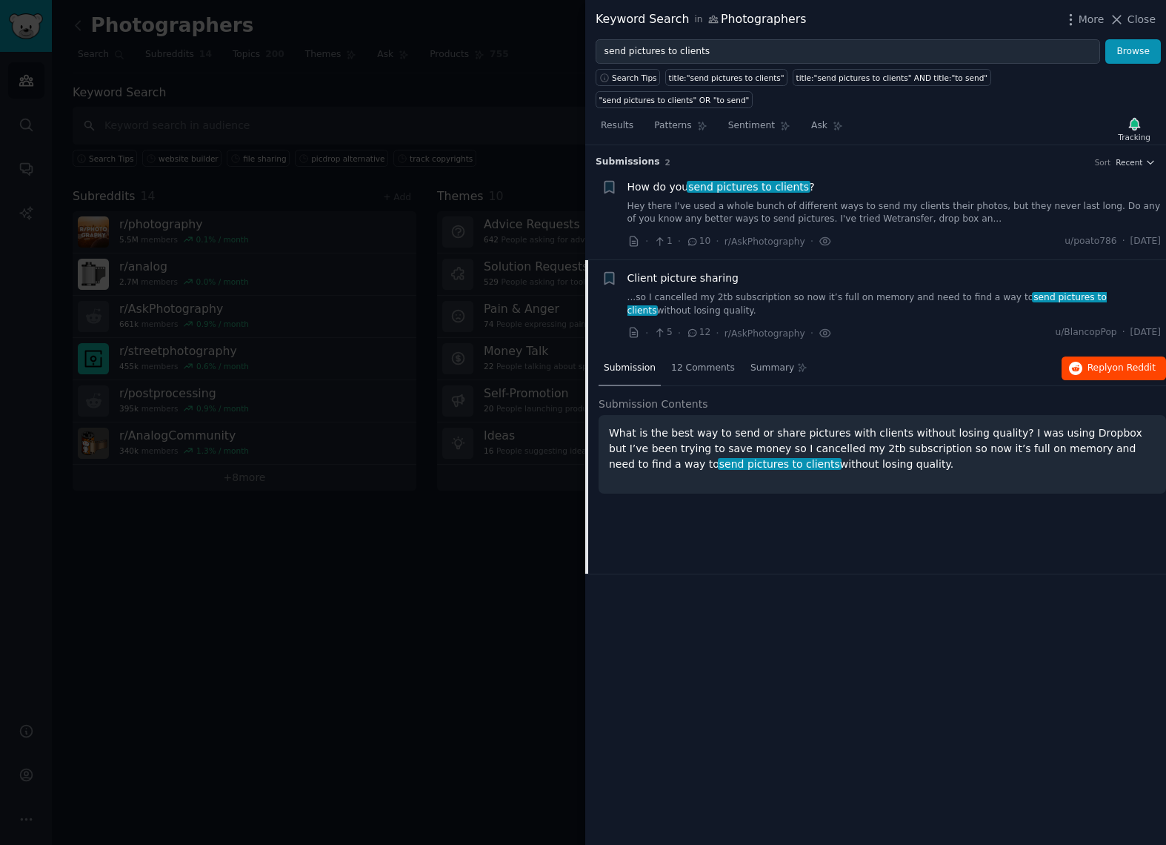
click at [1133, 362] on span "on Reddit" at bounding box center [1134, 367] width 43 height 10
click at [1143, 18] on span "Close" at bounding box center [1142, 20] width 28 height 16
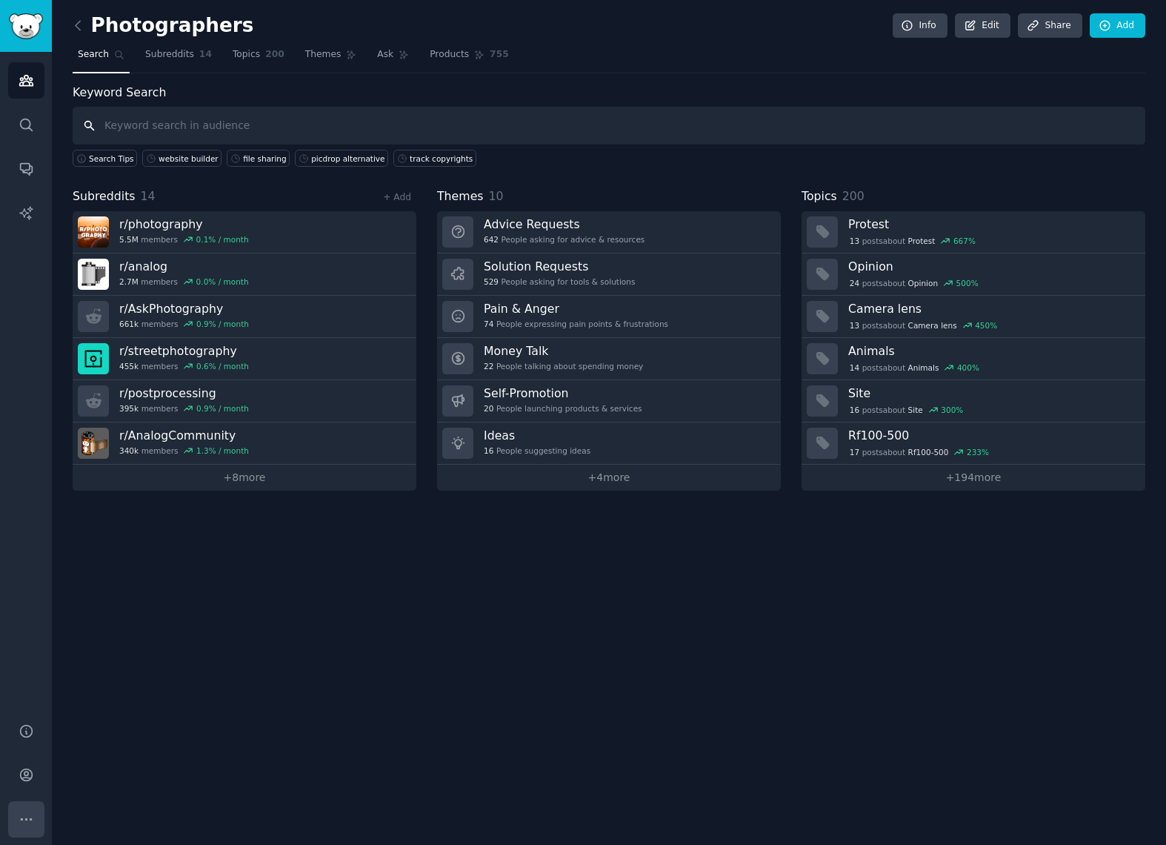
click at [19, 818] on icon "Sidebar" at bounding box center [27, 819] width 16 height 16
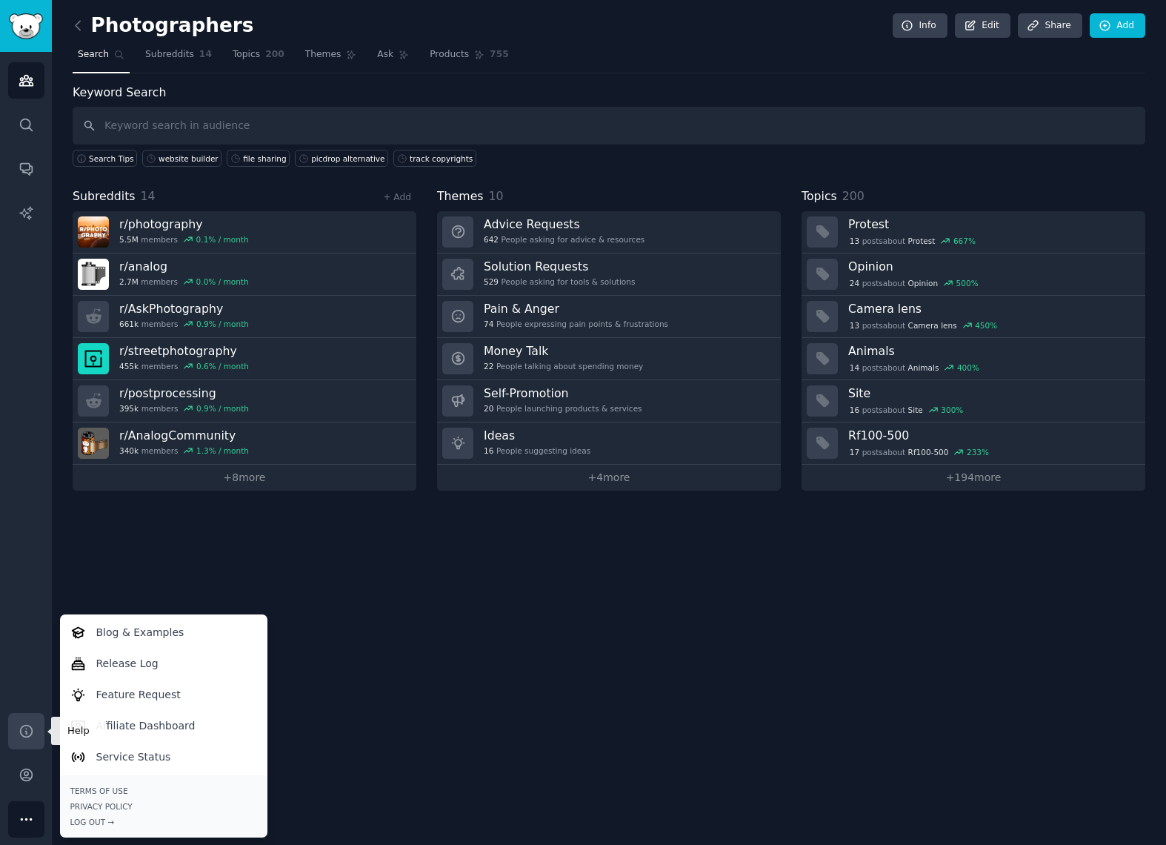
click at [25, 734] on icon "Sidebar" at bounding box center [27, 731] width 16 height 16
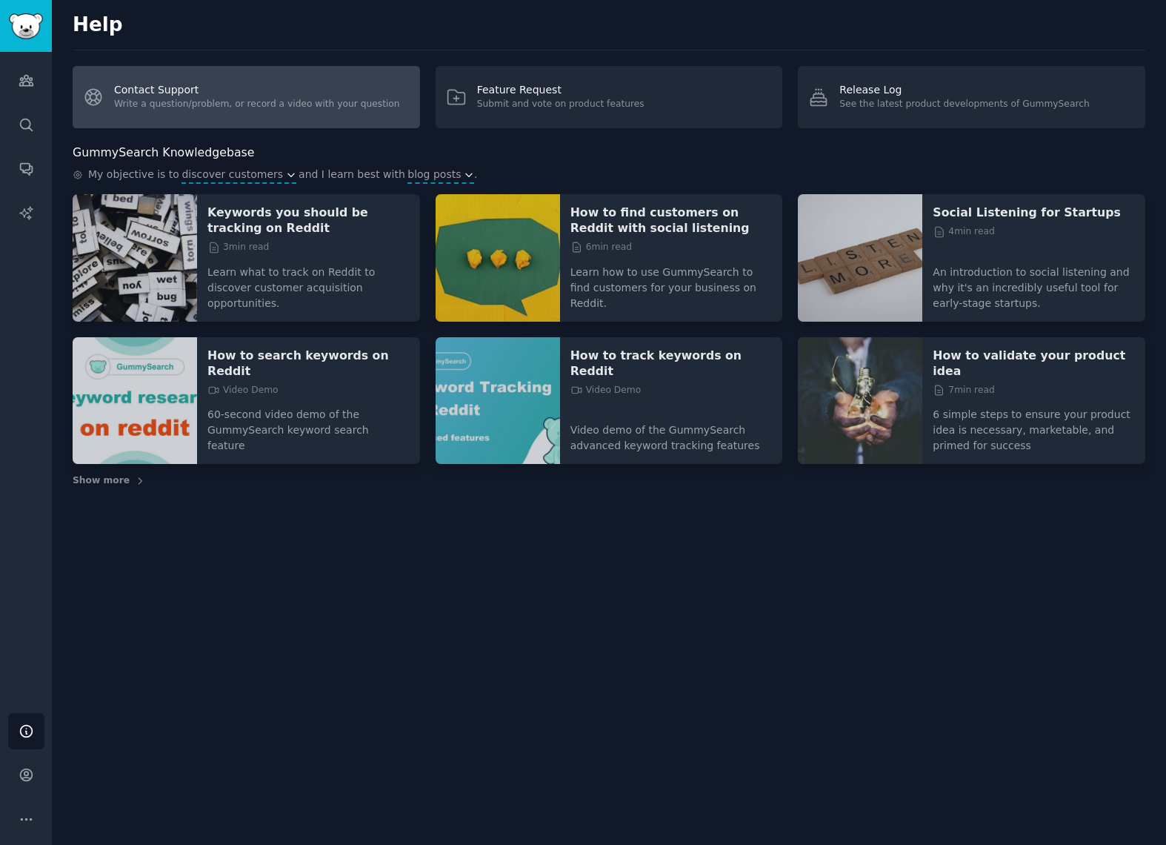
click at [218, 99] on link "Contact Support Write a question/problem, or record a video with your question" at bounding box center [247, 97] width 348 height 62
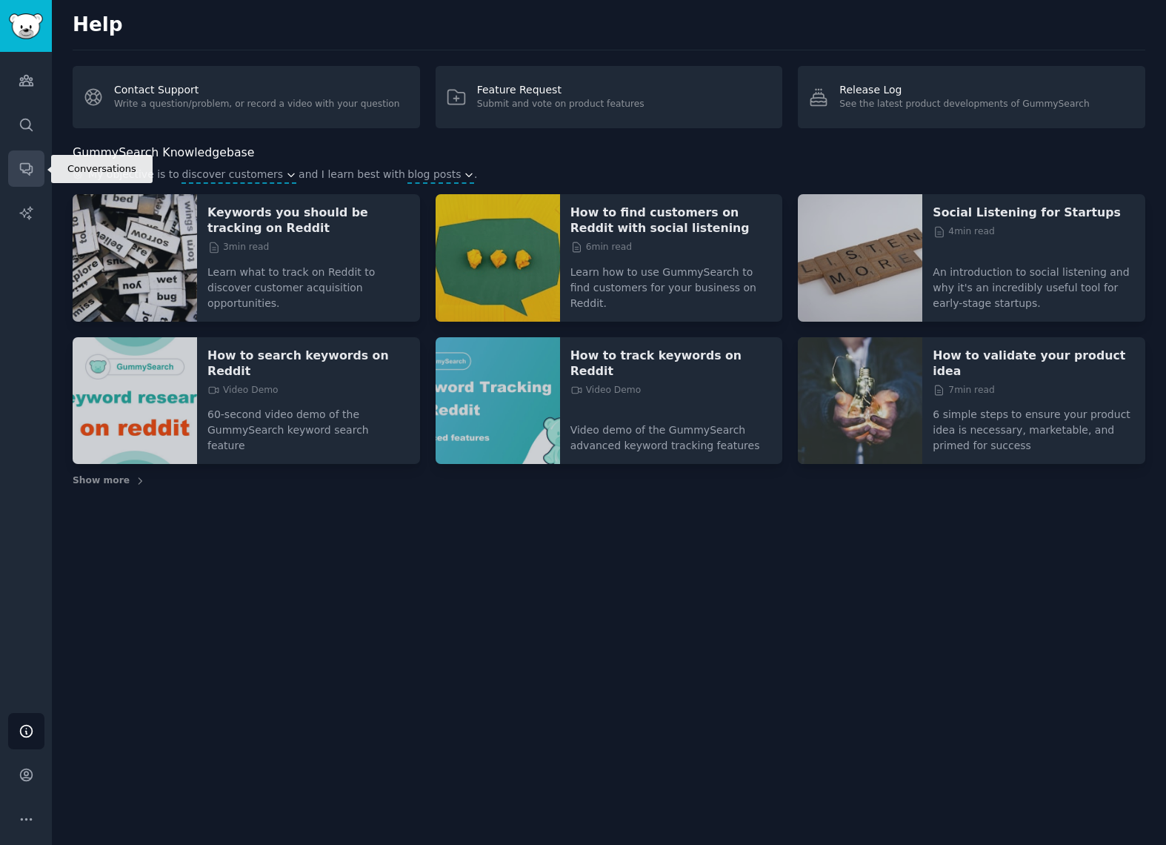
click at [28, 172] on icon "Sidebar" at bounding box center [27, 169] width 16 height 16
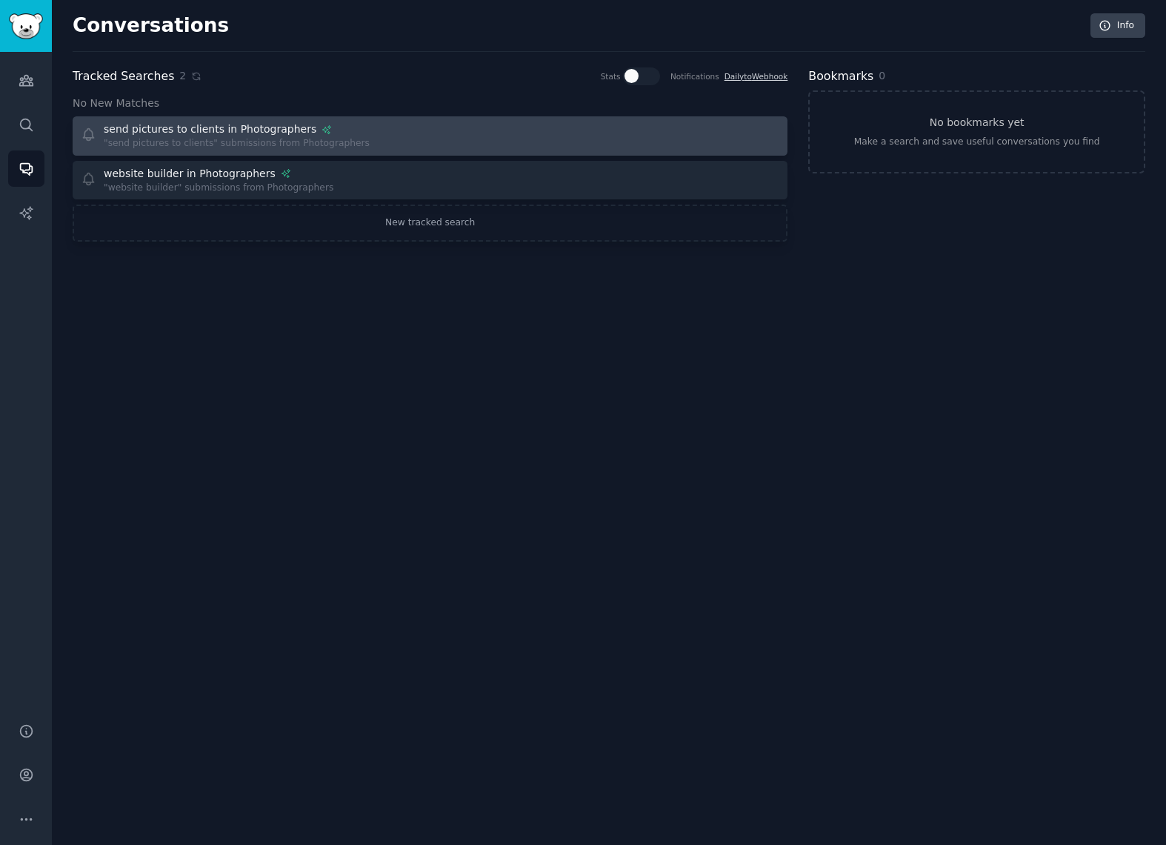
click at [178, 141] on div ""send pictures to clients" submissions from Photographers" at bounding box center [237, 143] width 266 height 13
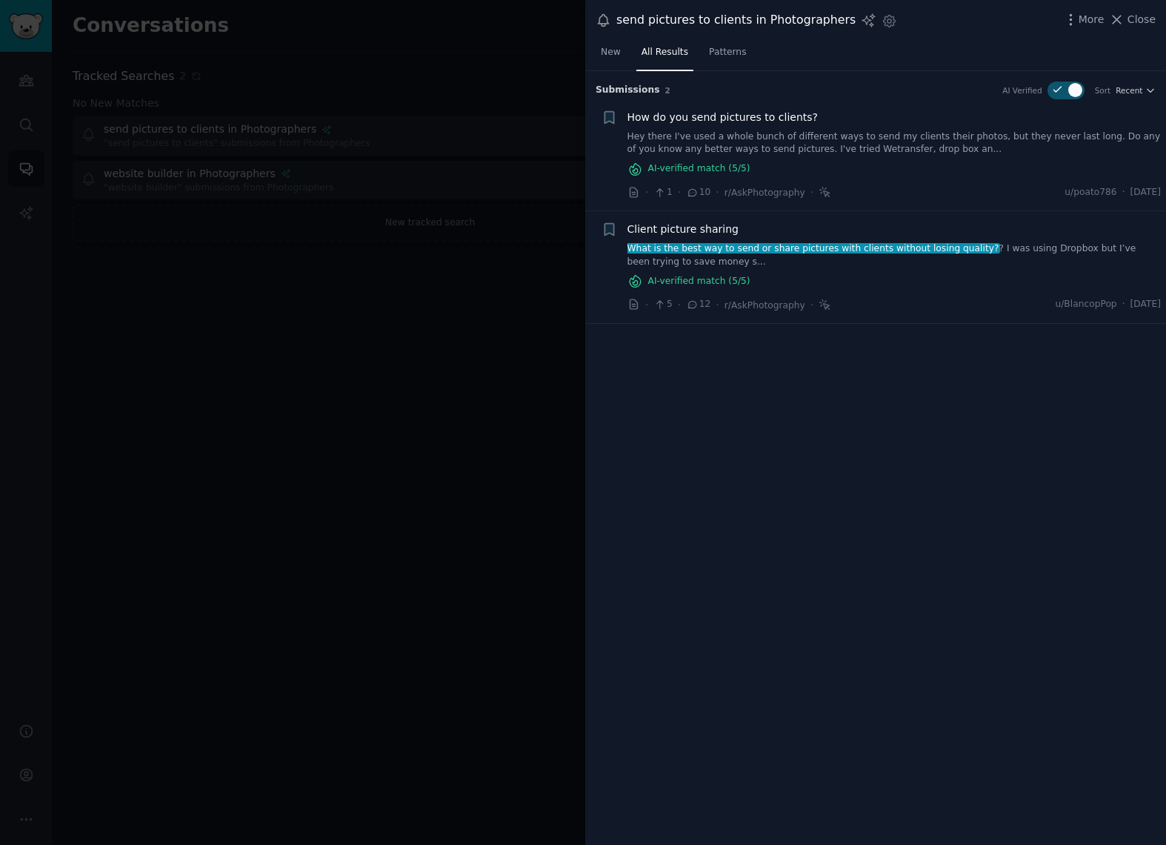
click at [161, 176] on div at bounding box center [583, 422] width 1166 height 845
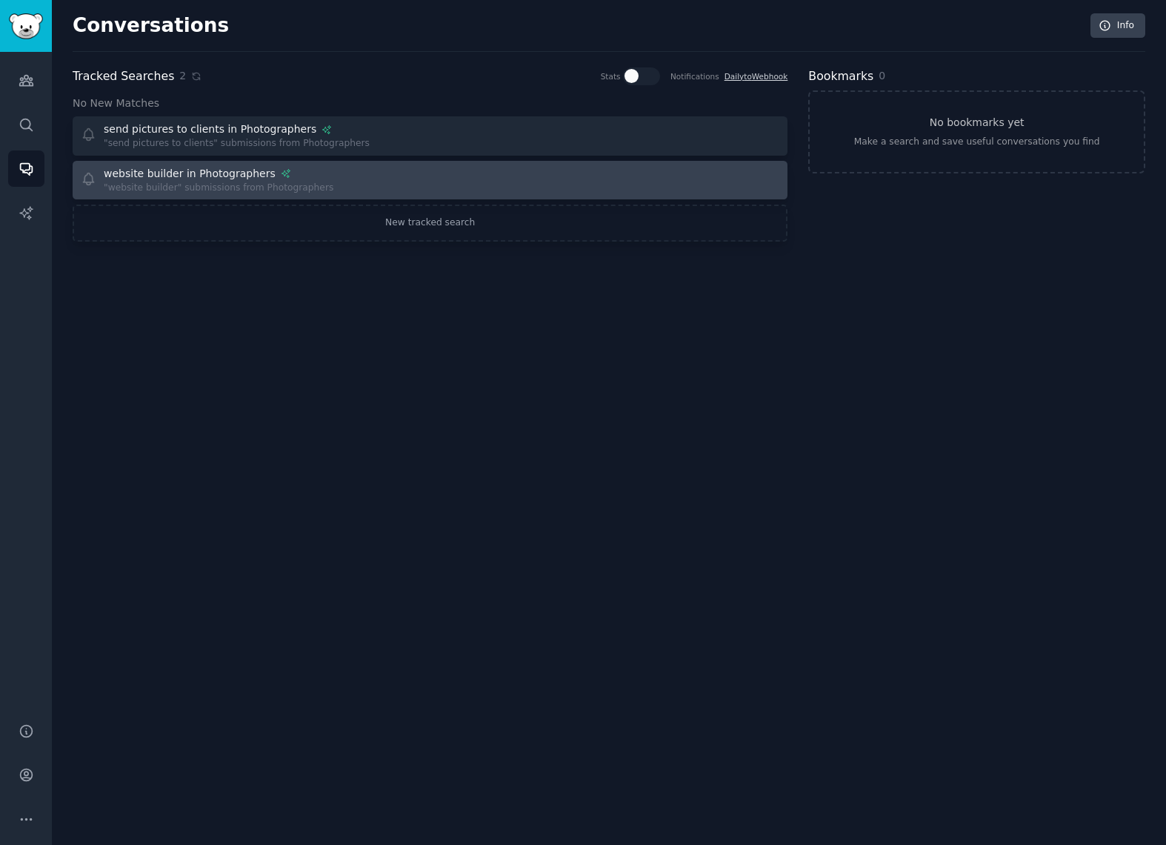
click at [176, 173] on div "website builder in Photographers" at bounding box center [190, 174] width 172 height 16
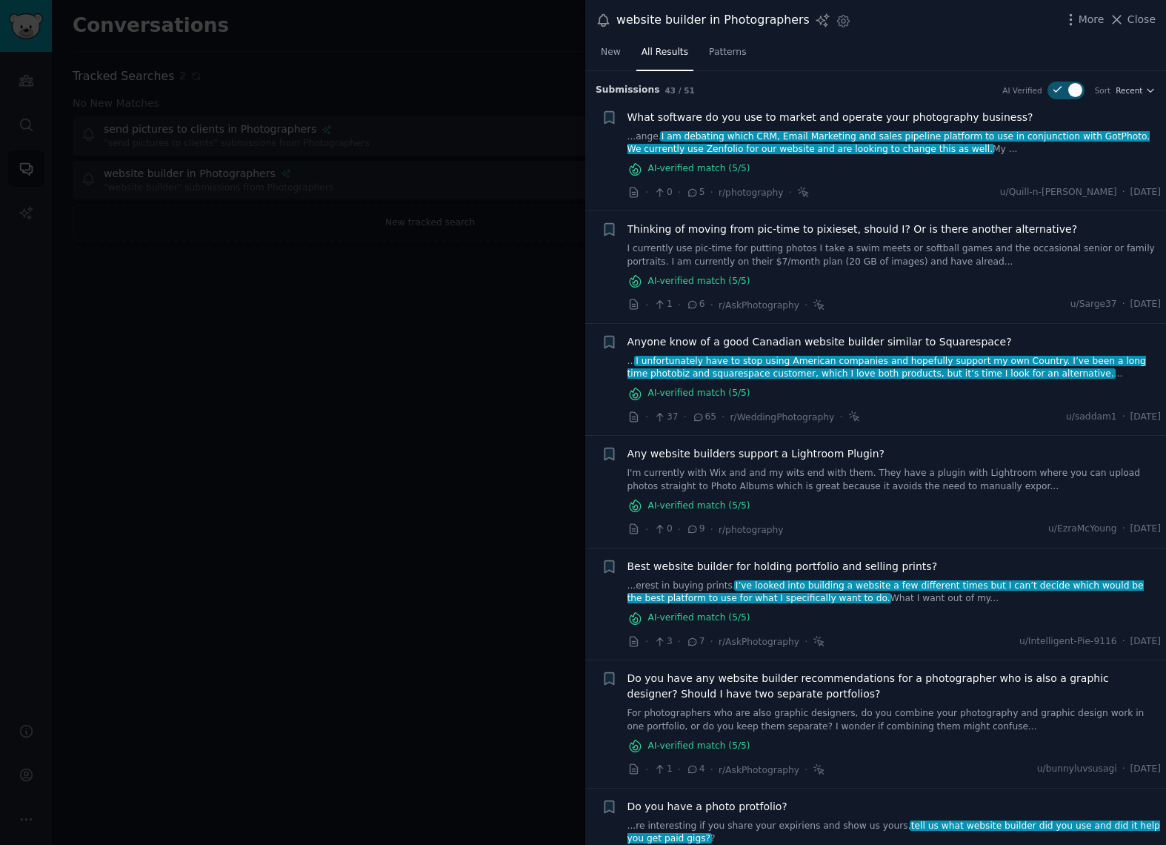
click at [167, 268] on div at bounding box center [583, 422] width 1166 height 845
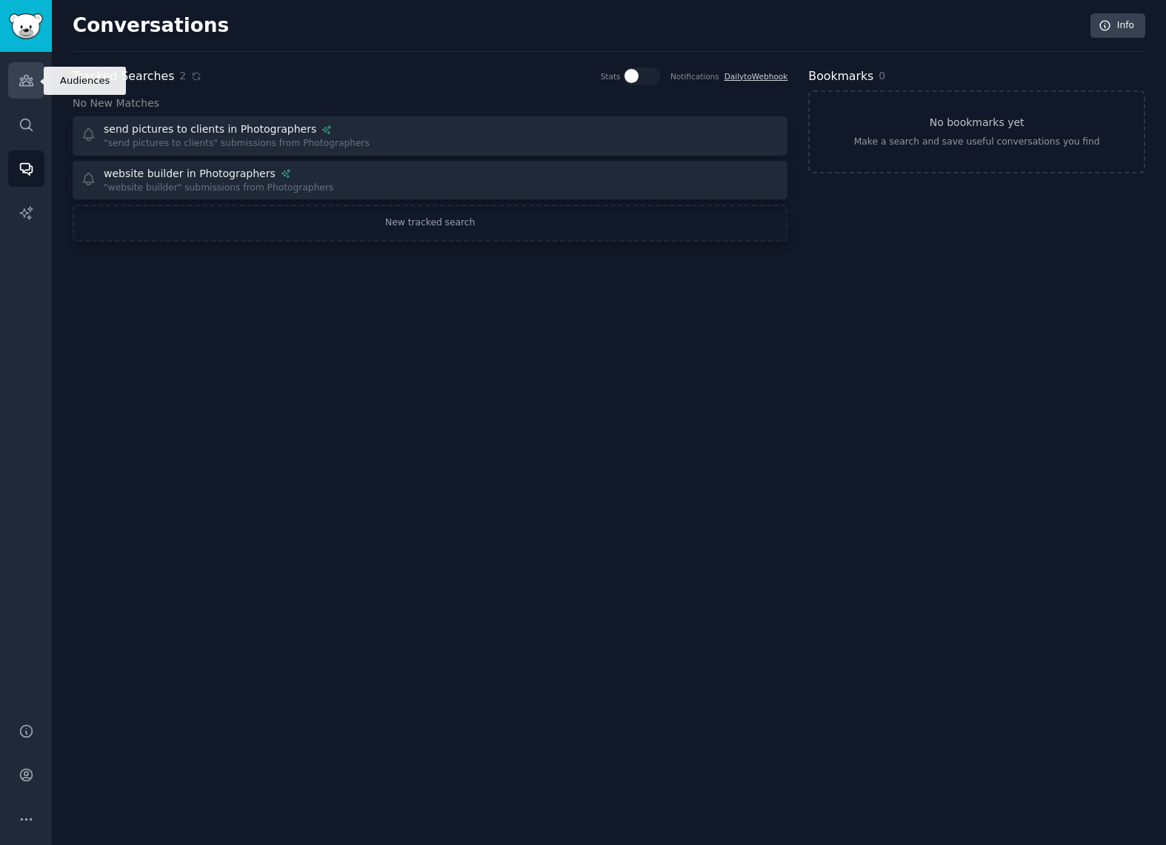
click at [24, 78] on icon "Sidebar" at bounding box center [25, 81] width 13 height 10
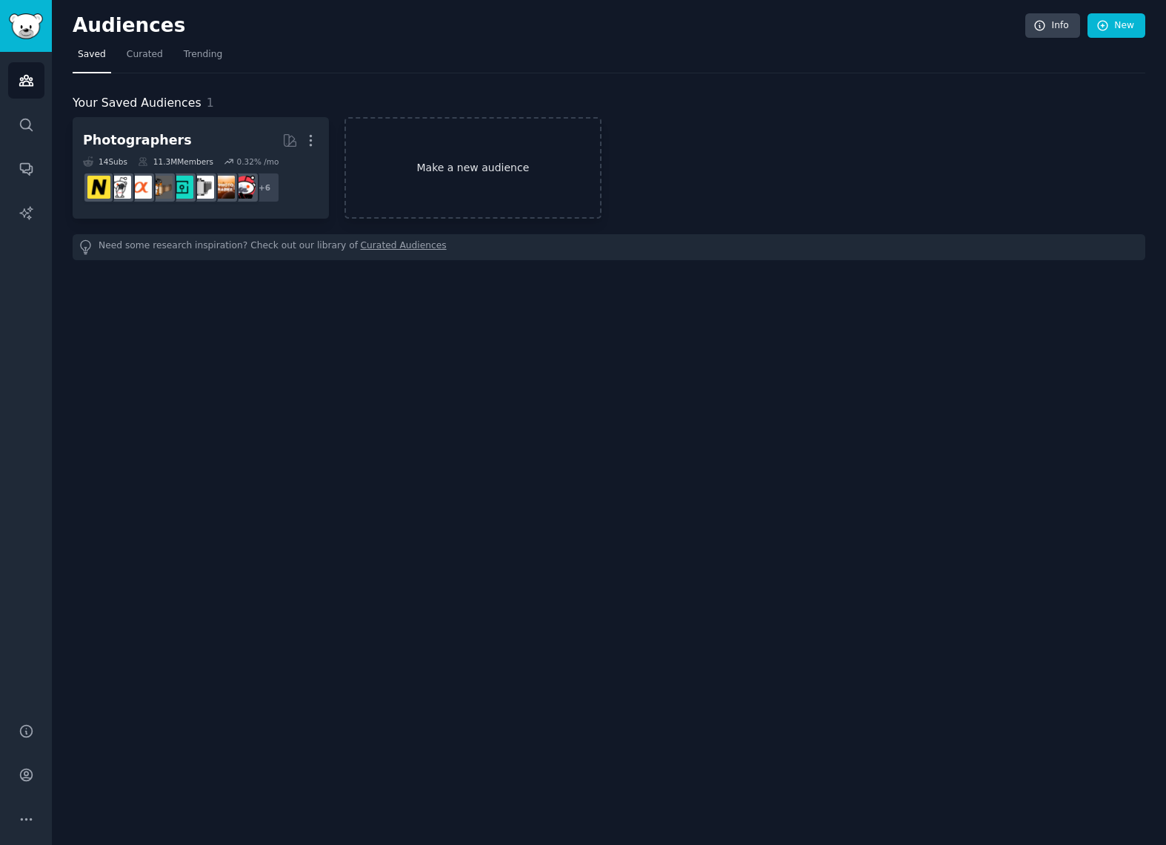
click at [467, 167] on link "Make a new audience" at bounding box center [473, 168] width 256 height 102
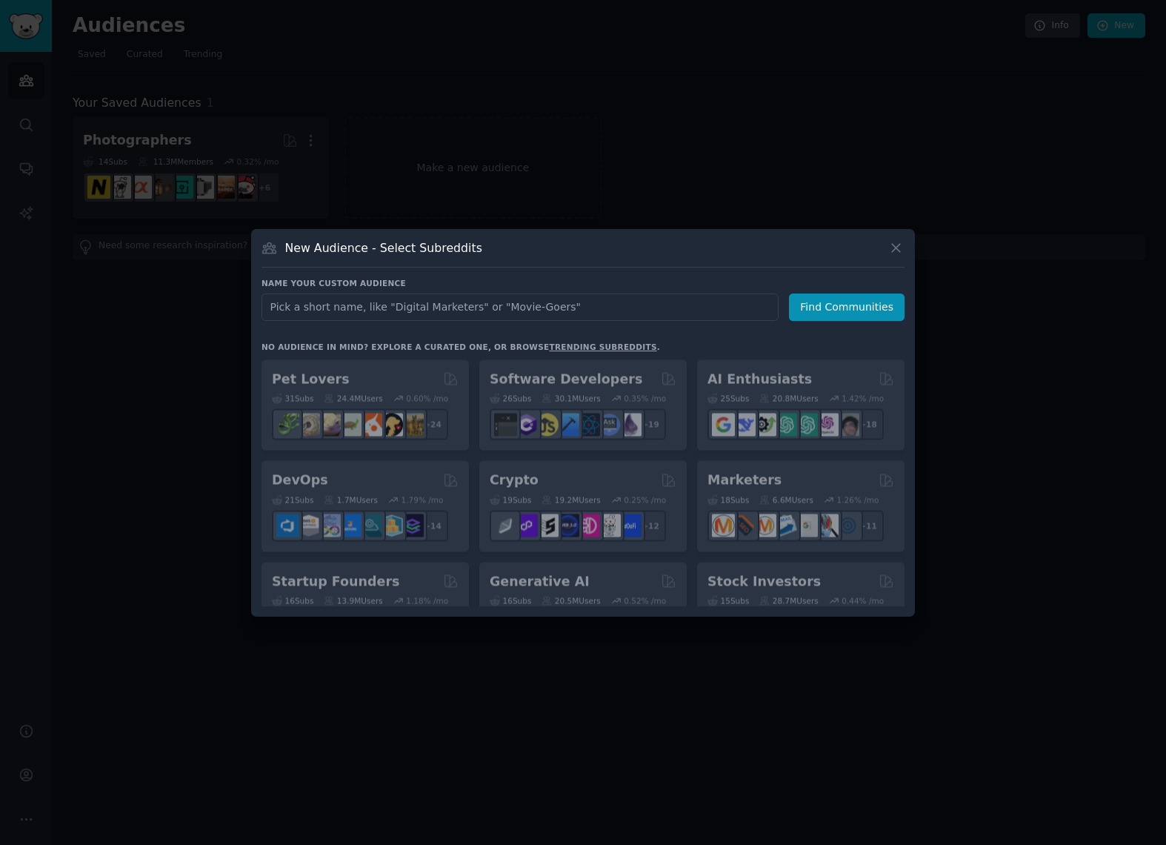
click at [342, 312] on input "text" at bounding box center [520, 306] width 517 height 27
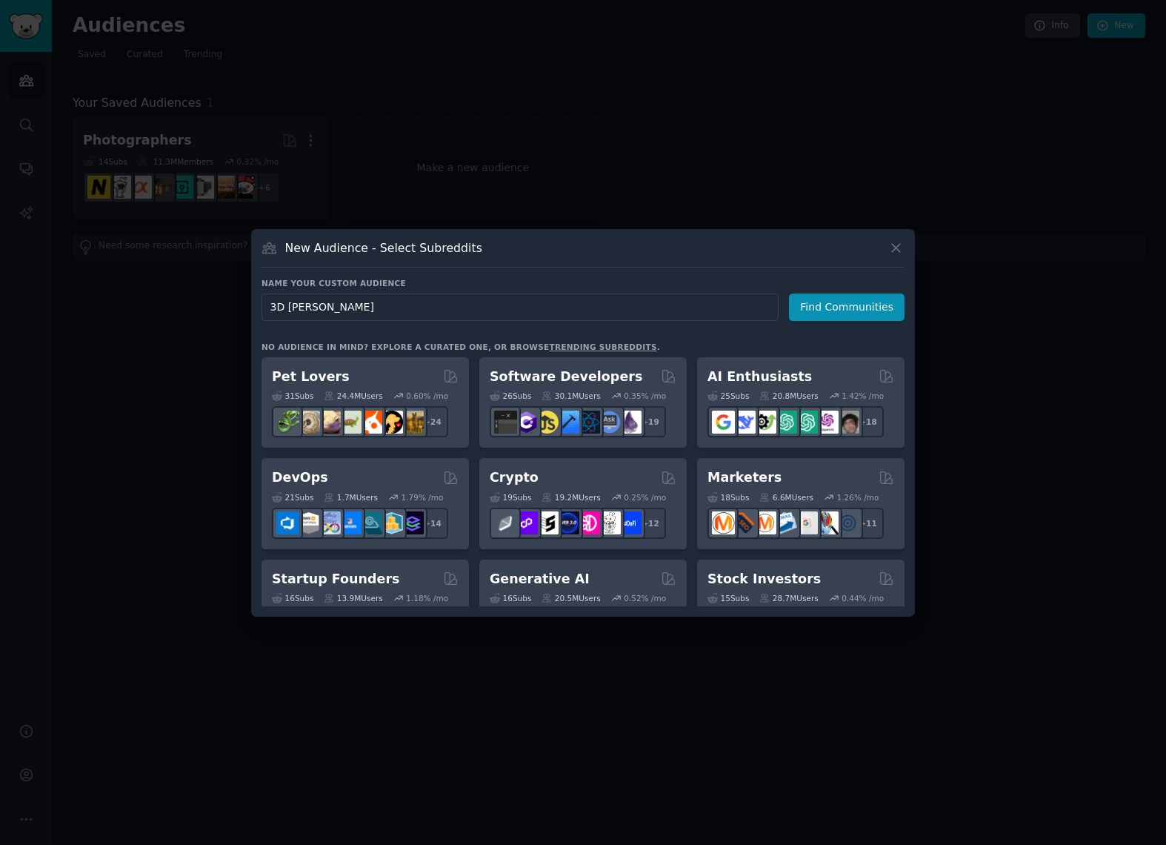
type input "3D render"
click at [312, 313] on input "3D render" at bounding box center [520, 306] width 517 height 27
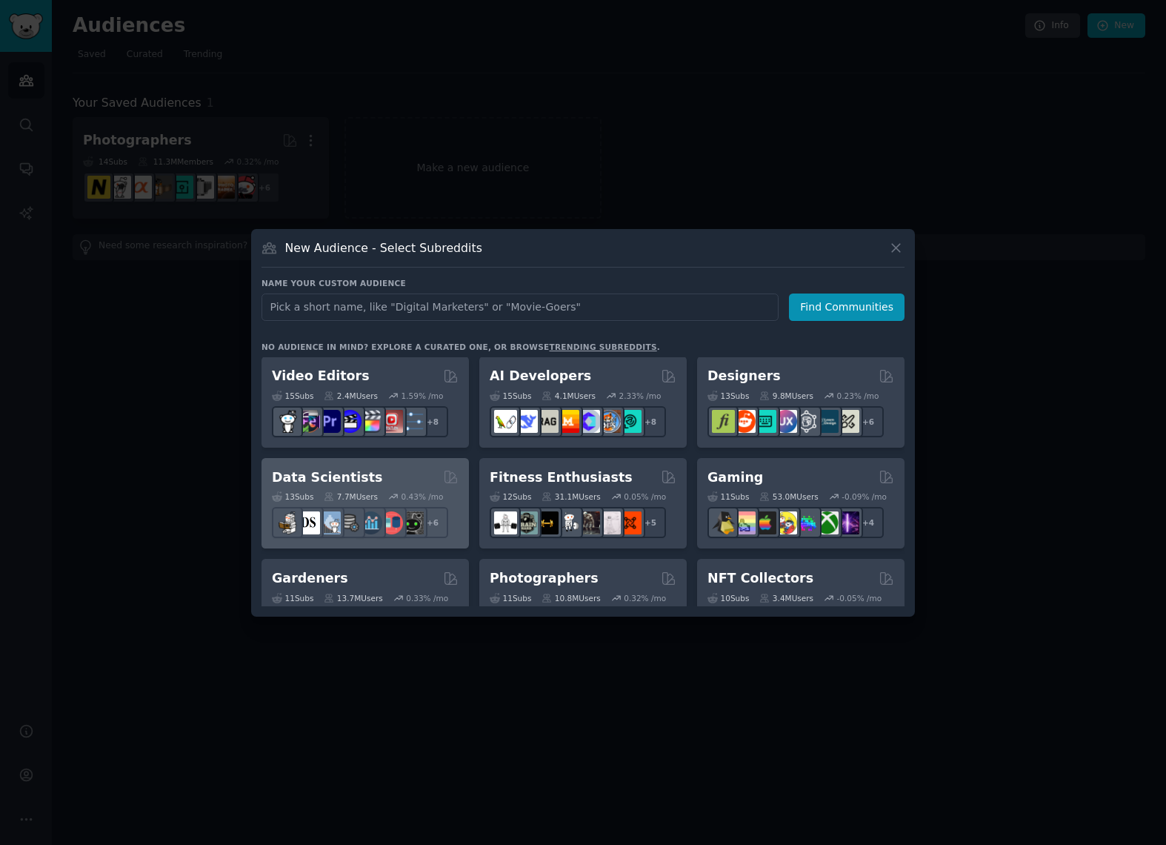
scroll to position [414, 0]
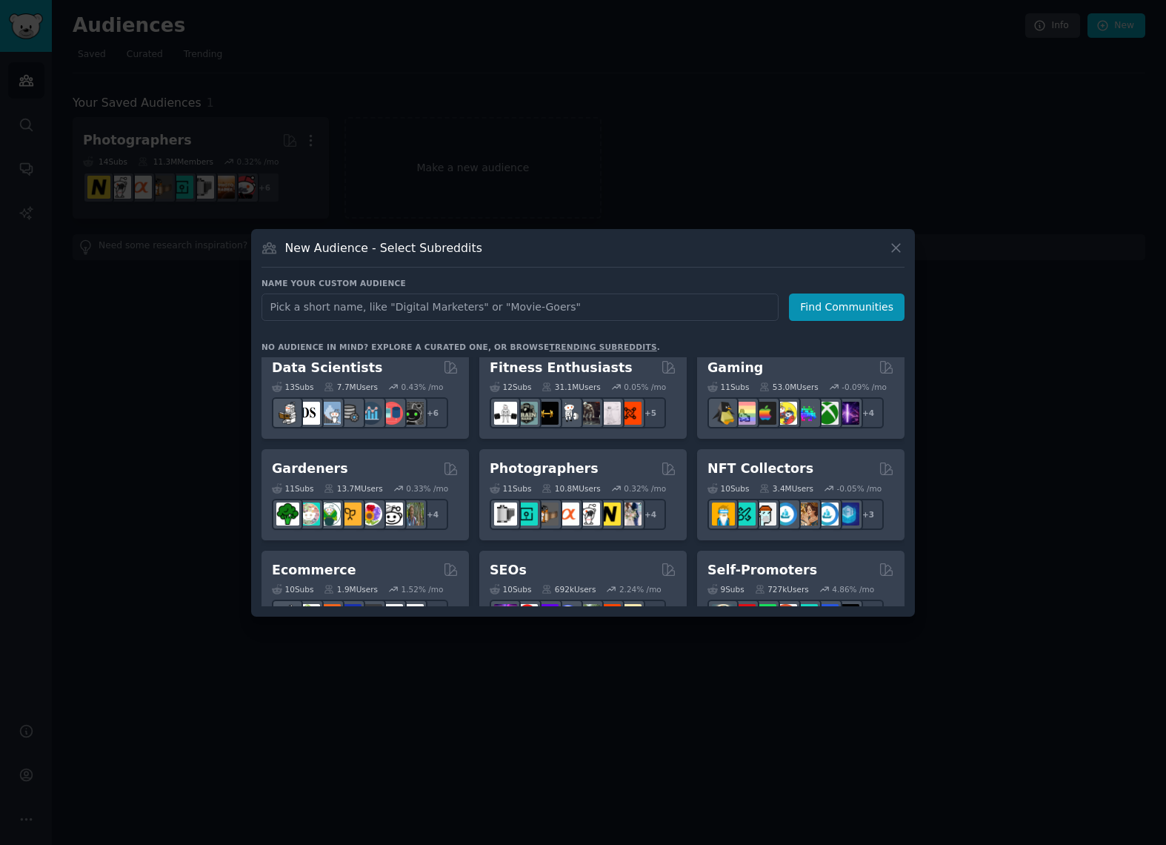
click at [467, 110] on div at bounding box center [583, 422] width 1166 height 845
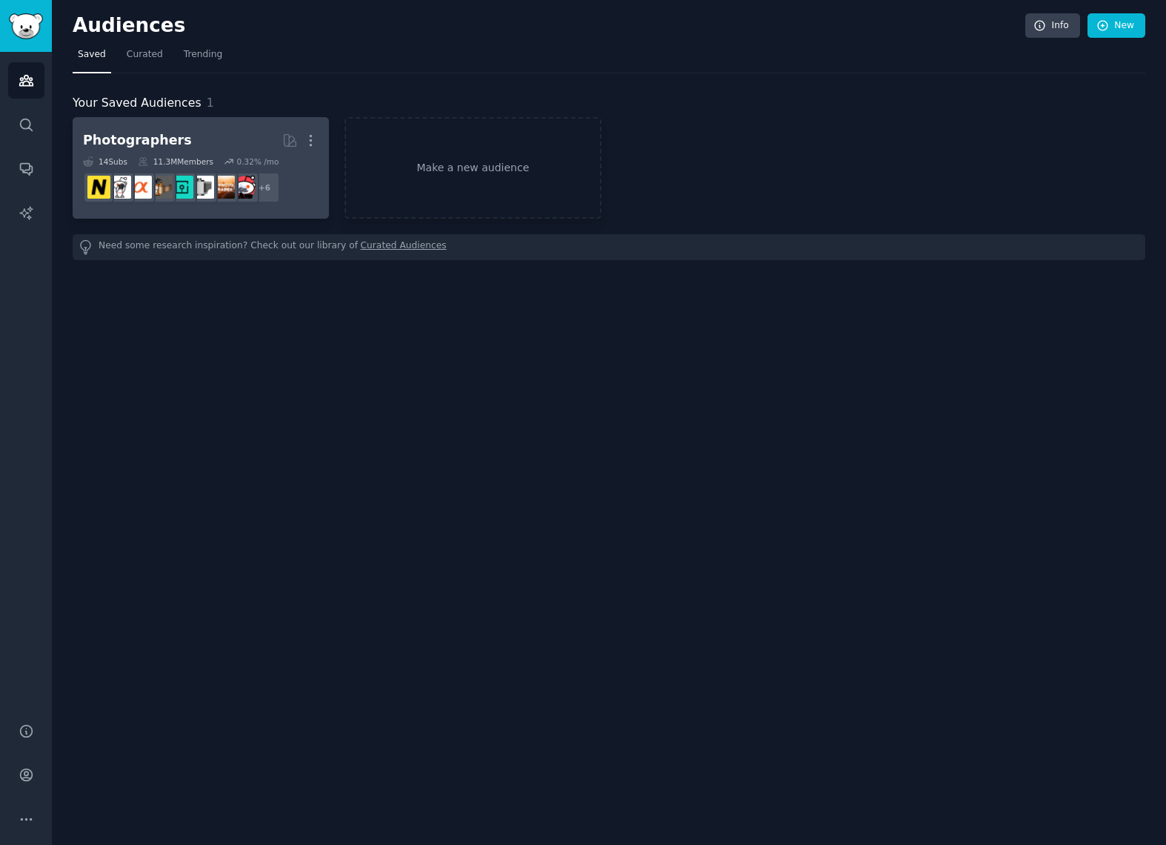
click at [223, 143] on h2 "Photographers More" at bounding box center [201, 140] width 236 height 26
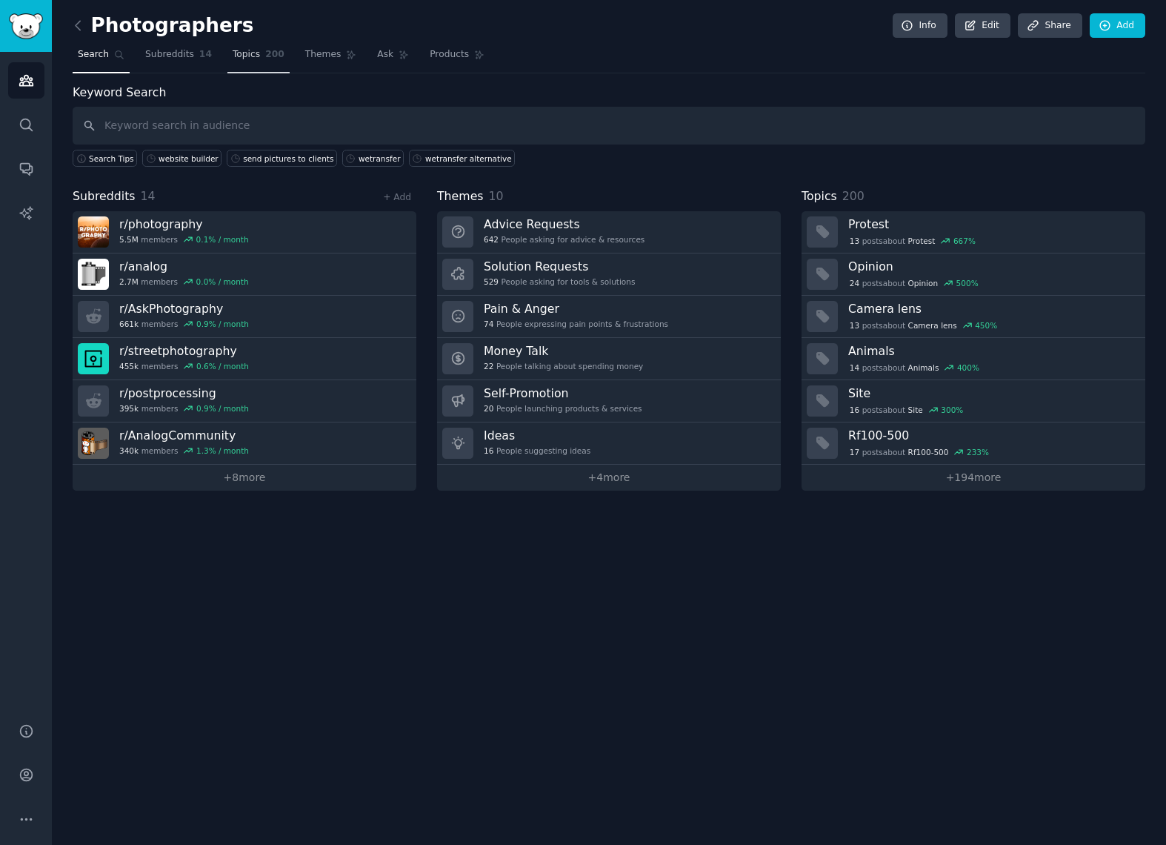
click at [255, 58] on span "Topics" at bounding box center [246, 54] width 27 height 13
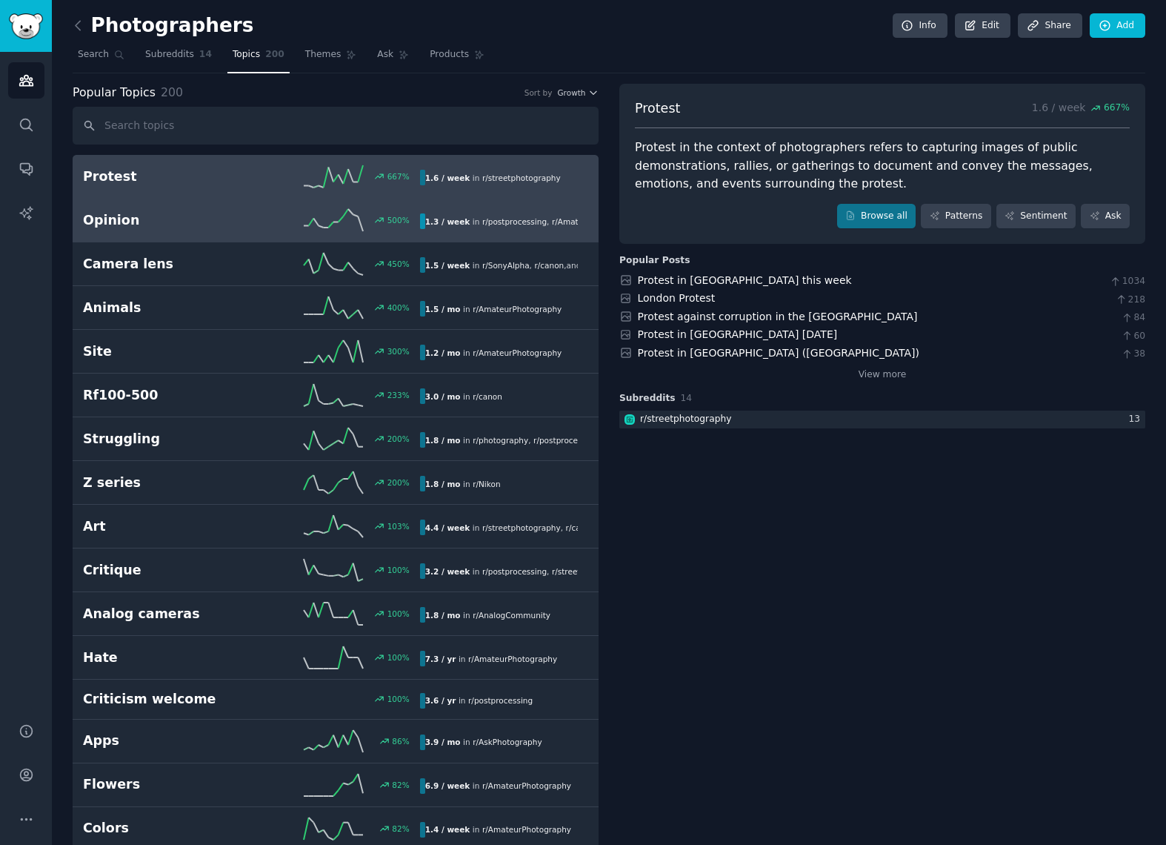
click at [110, 222] on h2 "Opinion" at bounding box center [167, 220] width 168 height 19
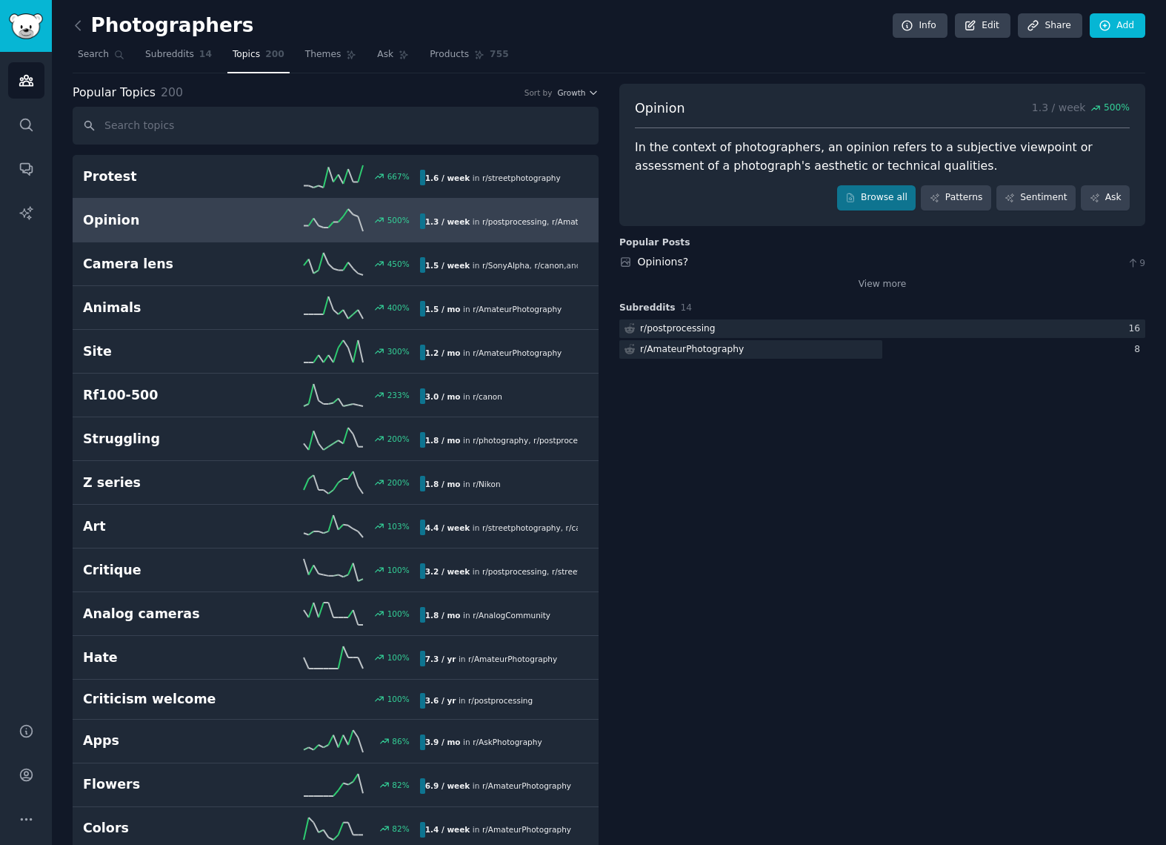
click at [755, 159] on div "In the context of photographers, an opinion refers to a subjective viewpoint or…" at bounding box center [882, 157] width 495 height 36
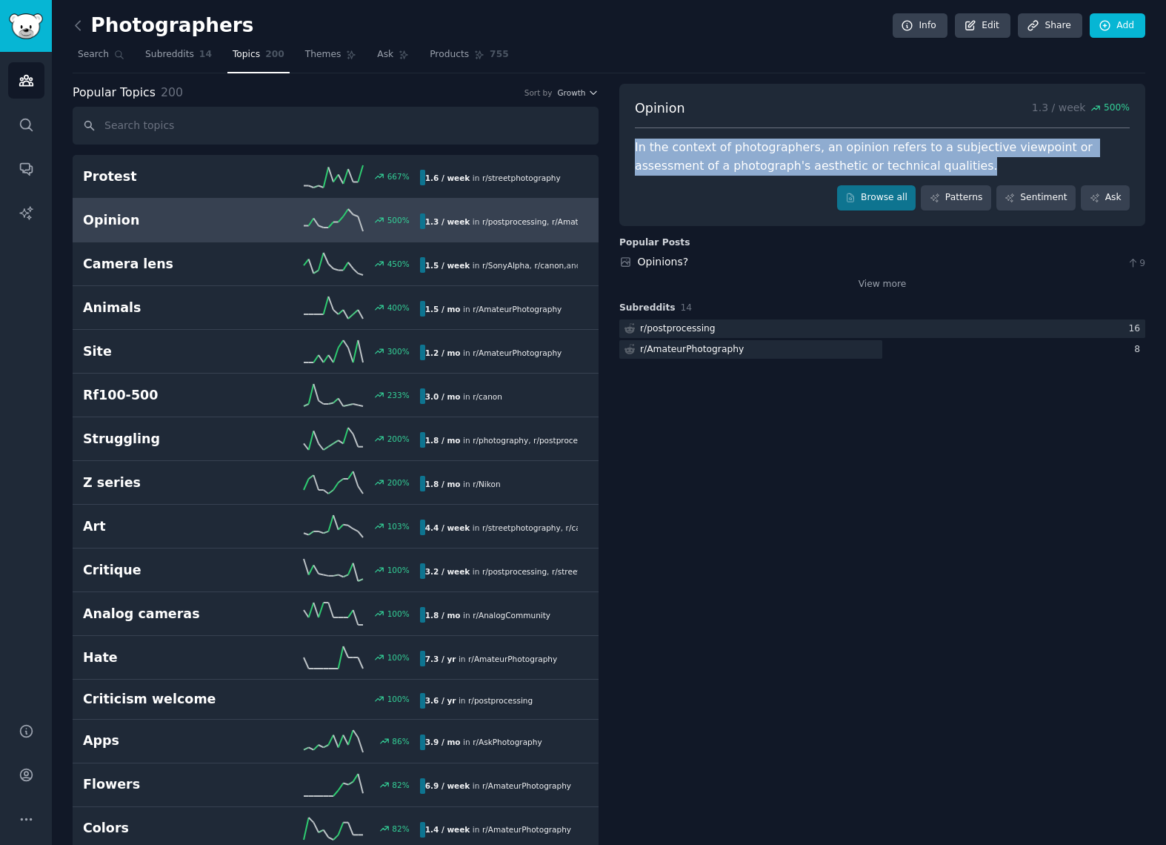
click at [755, 159] on div "In the context of photographers, an opinion refers to a subjective viewpoint or…" at bounding box center [882, 157] width 495 height 36
click at [91, 54] on span "Search" at bounding box center [93, 54] width 31 height 13
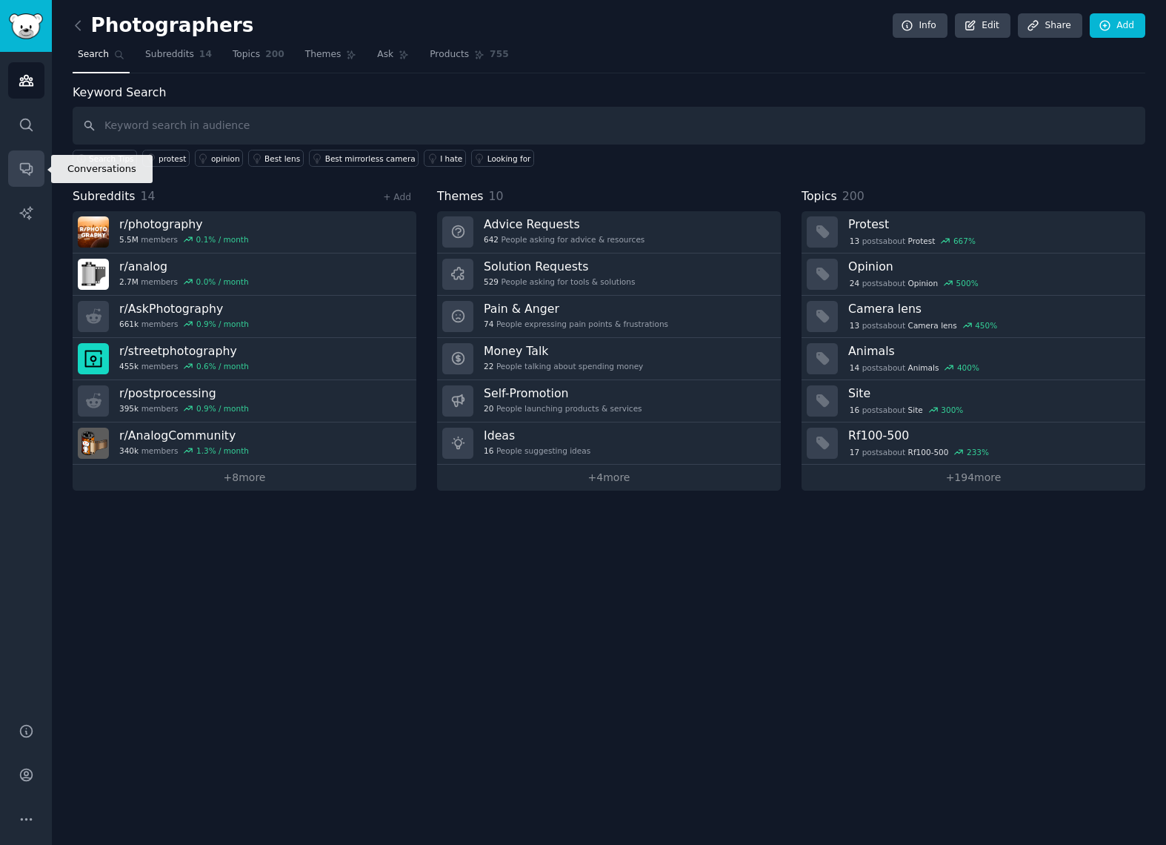
click at [23, 161] on icon "Sidebar" at bounding box center [27, 169] width 16 height 16
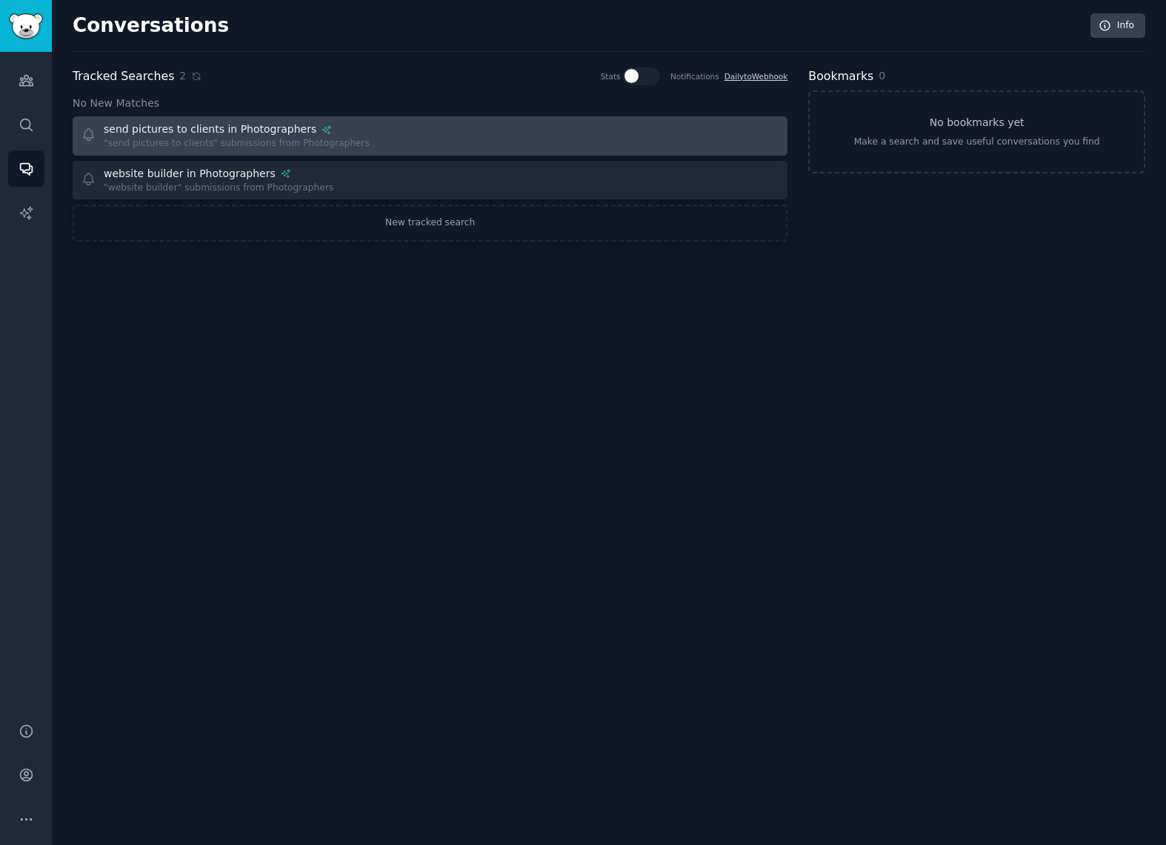
click at [199, 137] on div ""send pictures to clients" submissions from Photographers" at bounding box center [237, 143] width 266 height 13
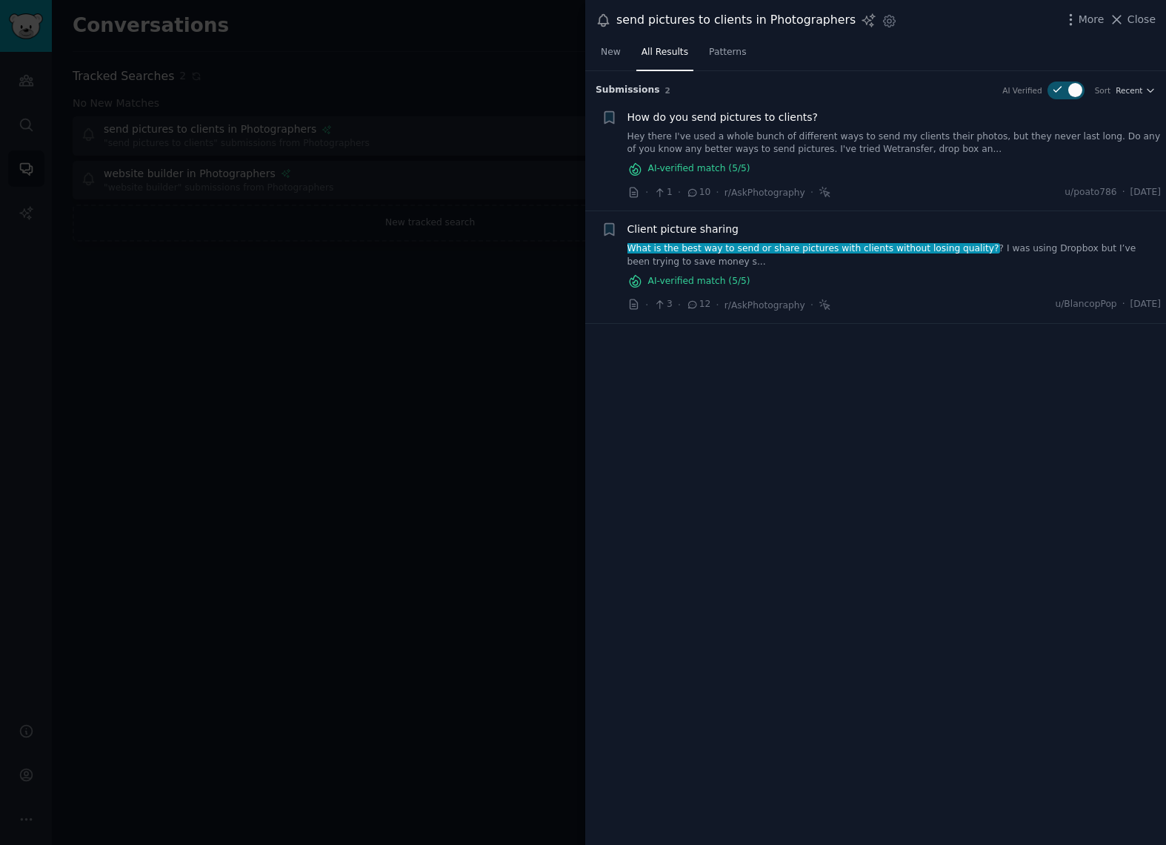
click at [190, 176] on div at bounding box center [583, 422] width 1166 height 845
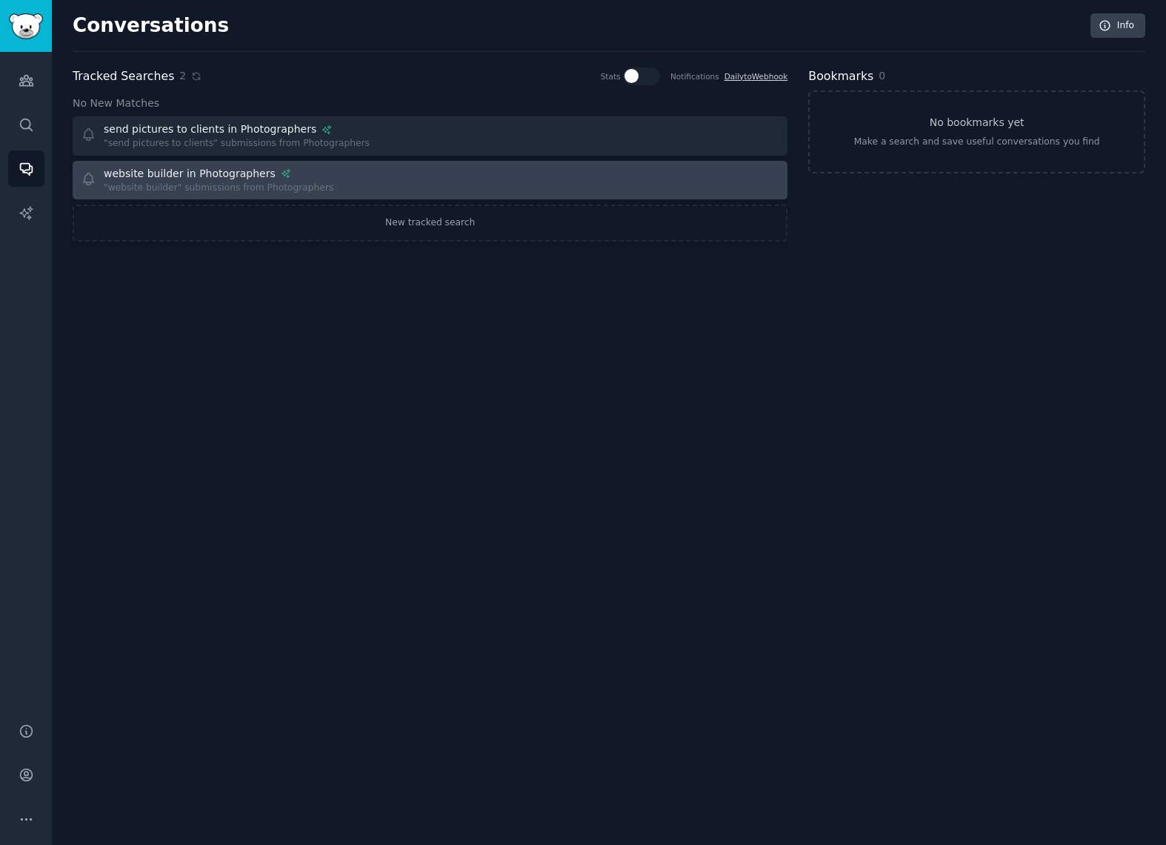
click at [216, 175] on div "website builder in Photographers" at bounding box center [190, 174] width 172 height 16
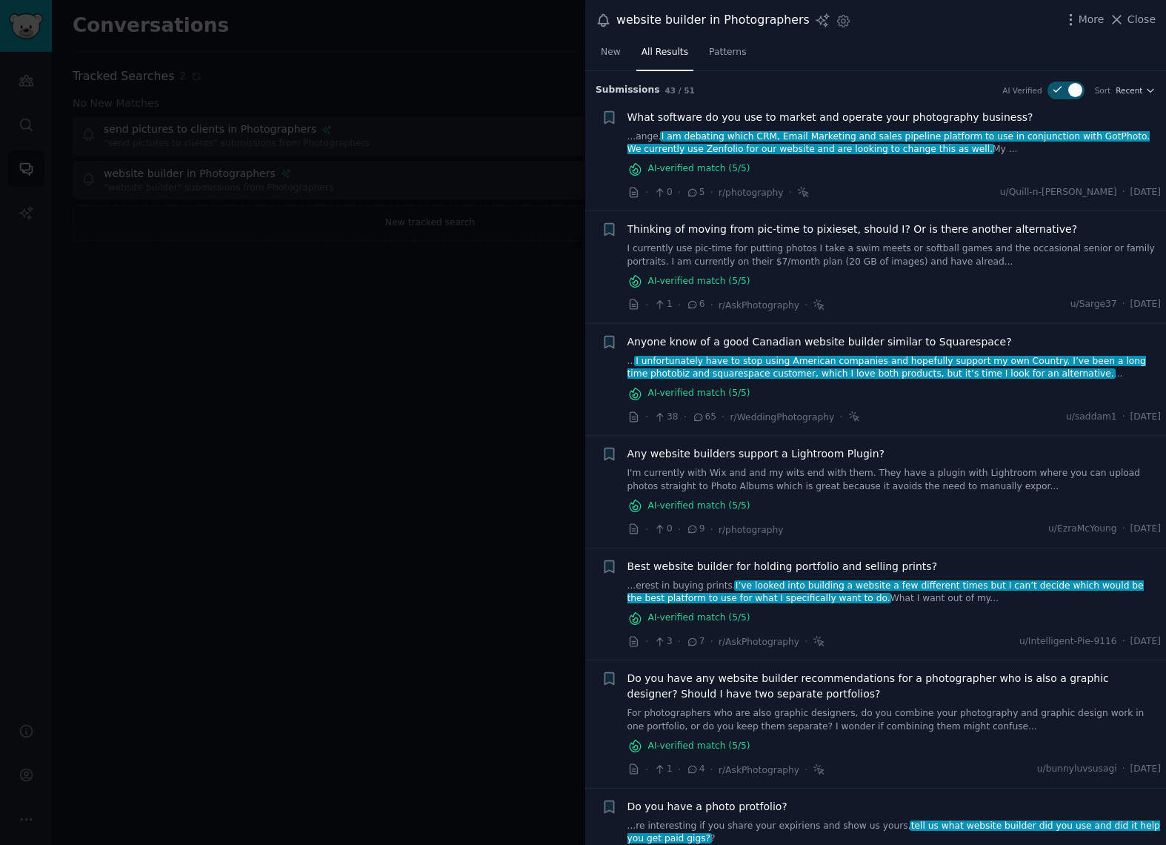
click at [265, 76] on div at bounding box center [583, 422] width 1166 height 845
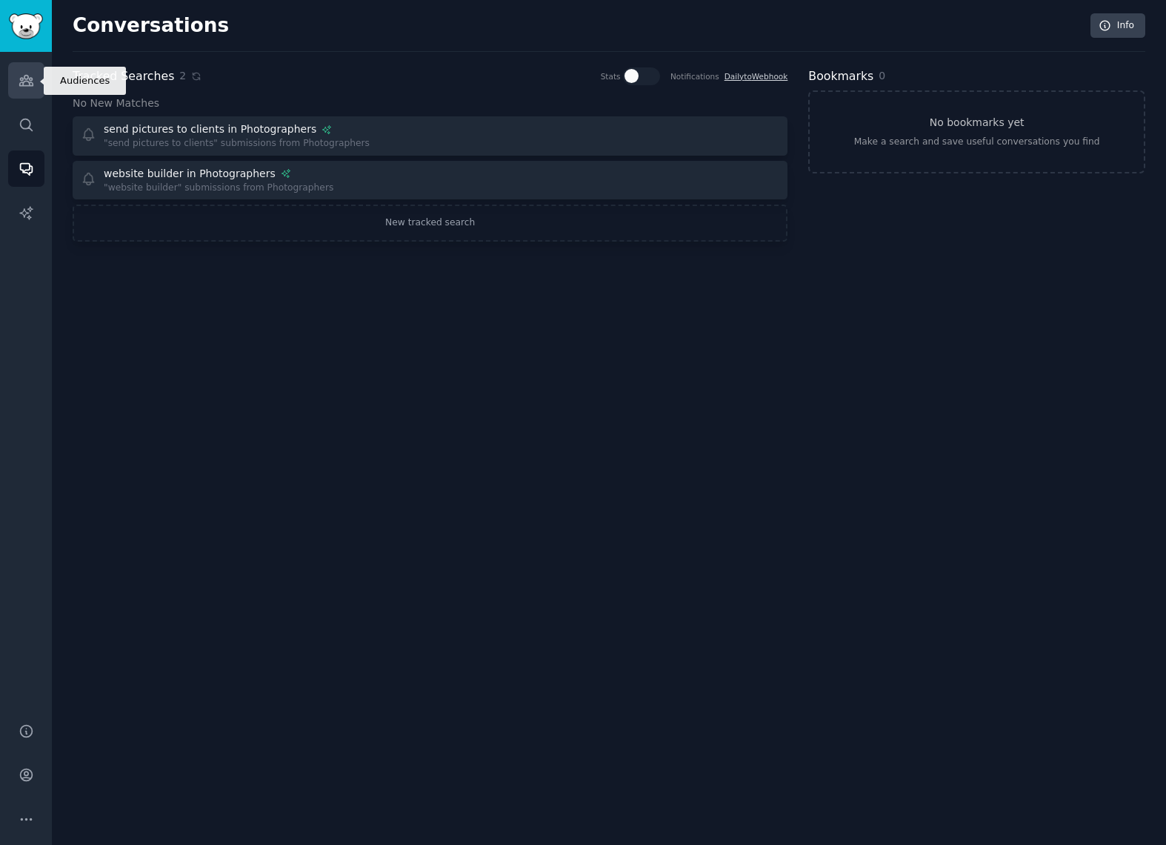
click at [27, 81] on icon "Sidebar" at bounding box center [25, 81] width 13 height 10
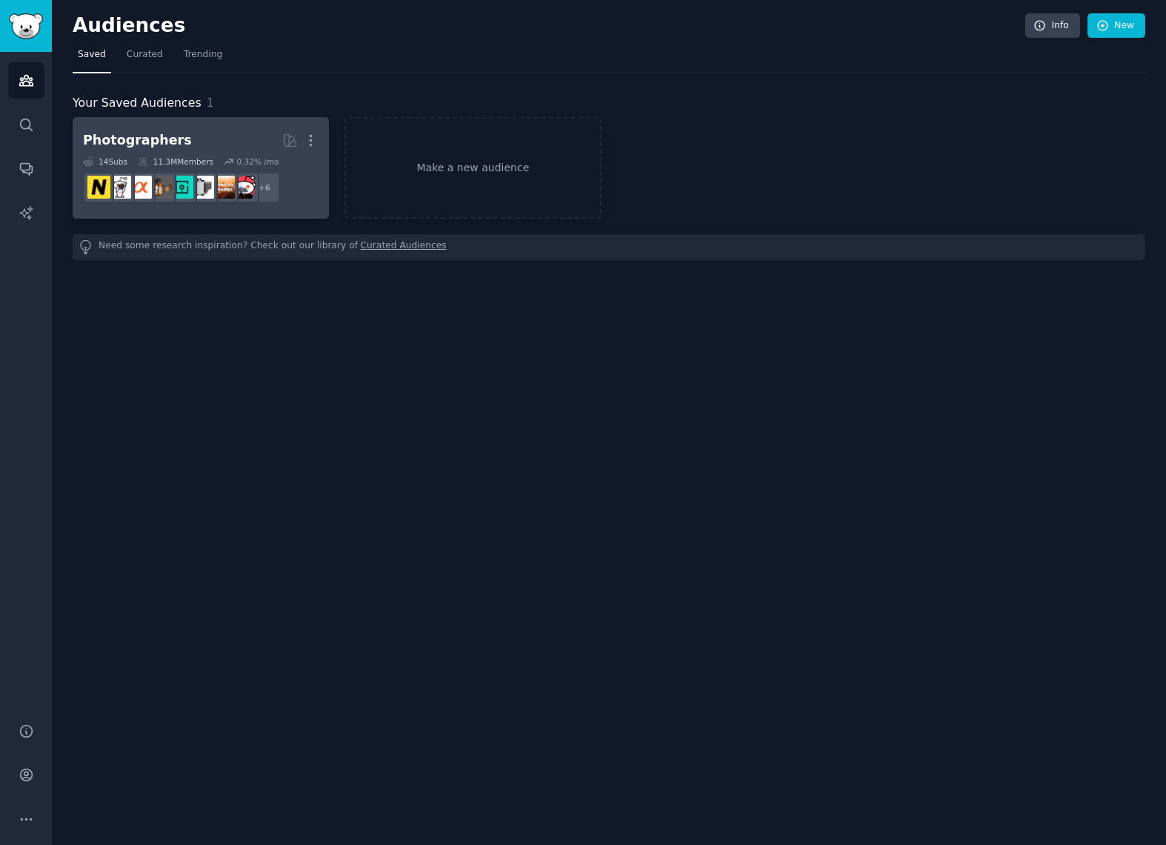
click at [209, 161] on div "11.3M Members" at bounding box center [176, 161] width 76 height 10
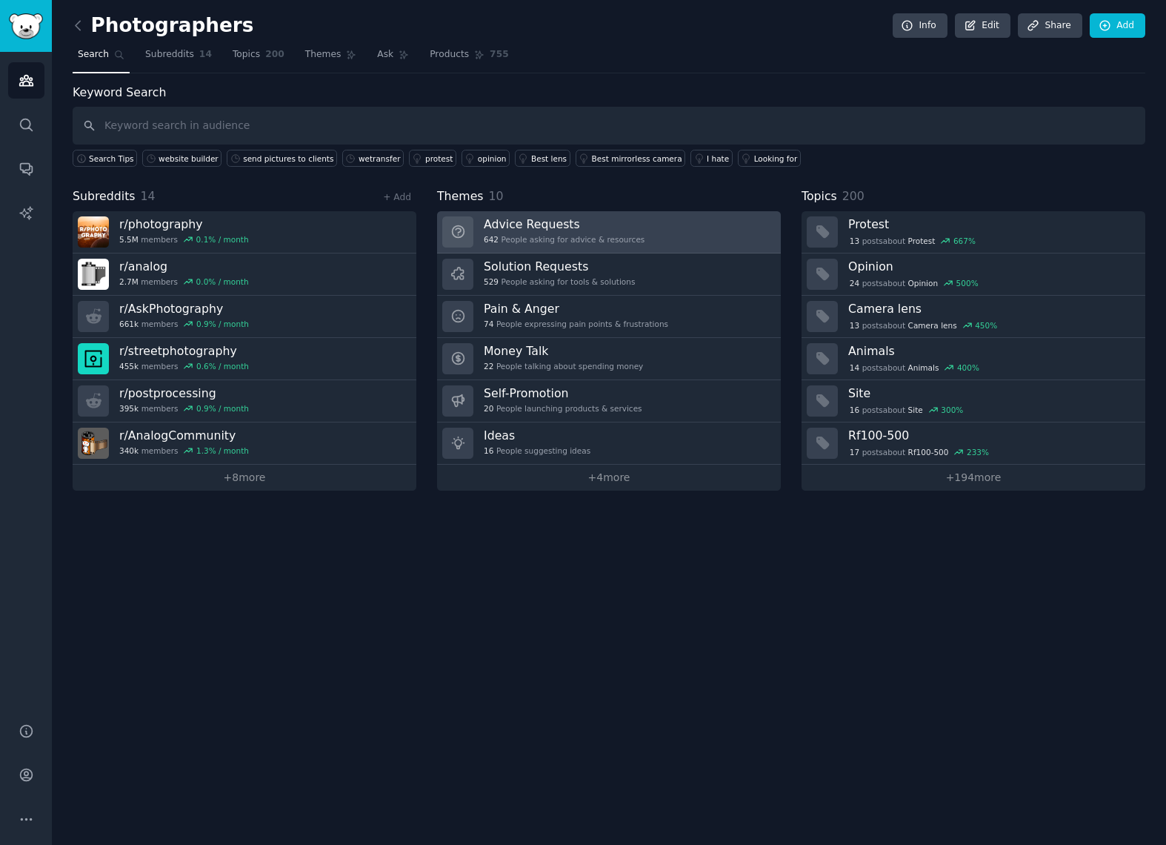
click at [509, 236] on div "642 People asking for advice & resources" at bounding box center [564, 239] width 161 height 10
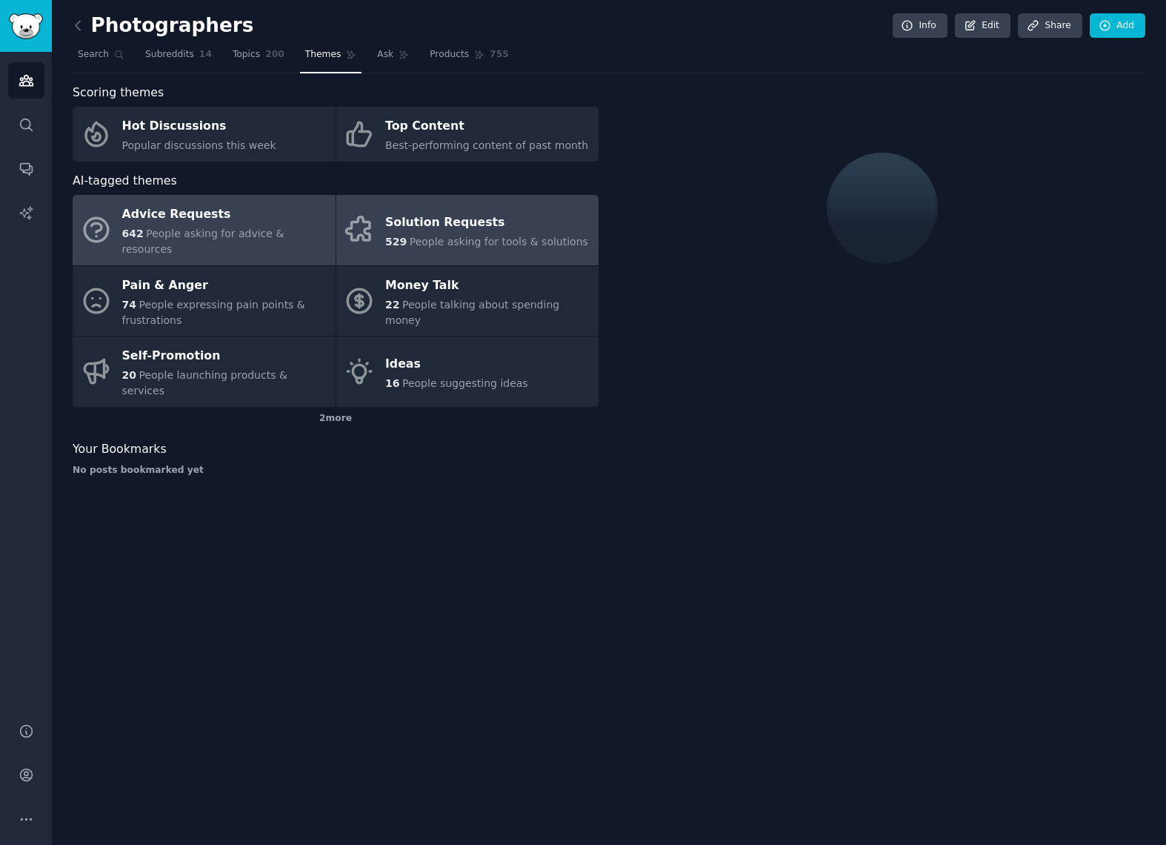
click at [408, 224] on div "Solution Requests 529 People asking for tools & solutions" at bounding box center [486, 229] width 203 height 39
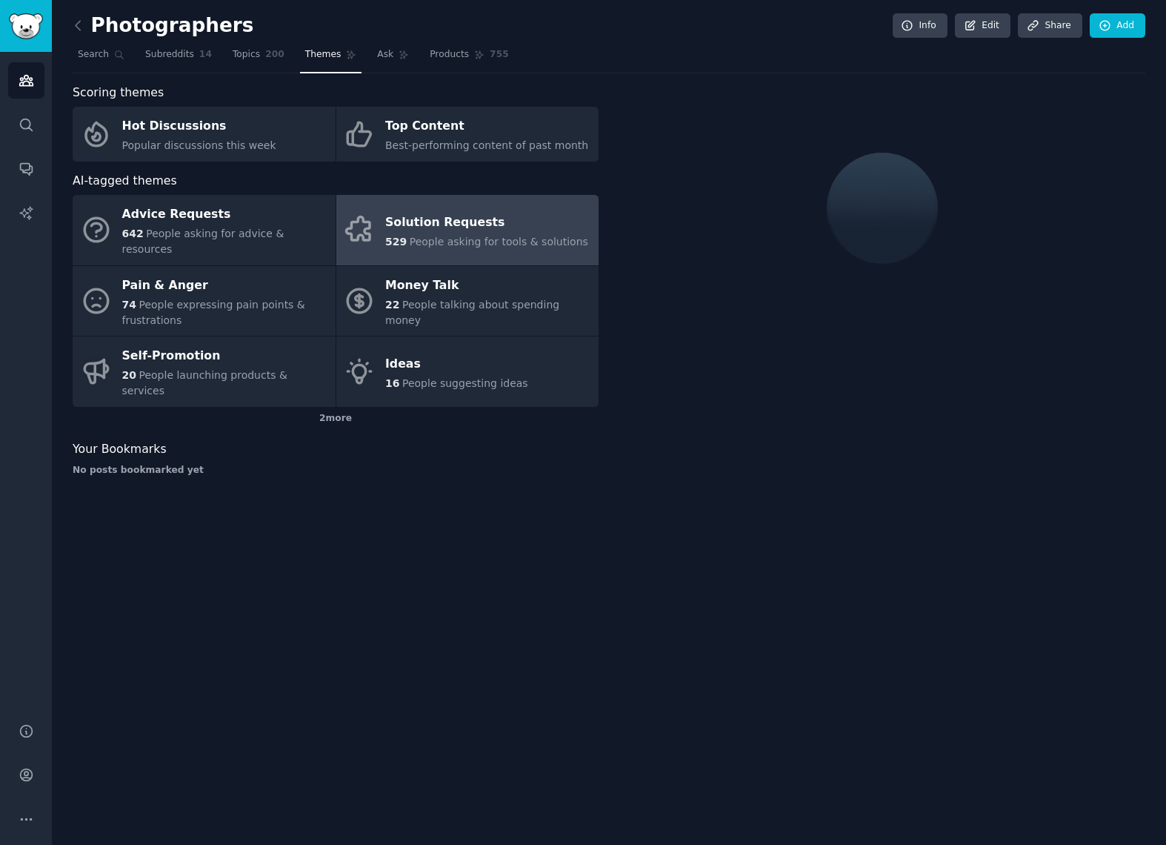
click at [426, 223] on div "Solution Requests" at bounding box center [486, 222] width 203 height 24
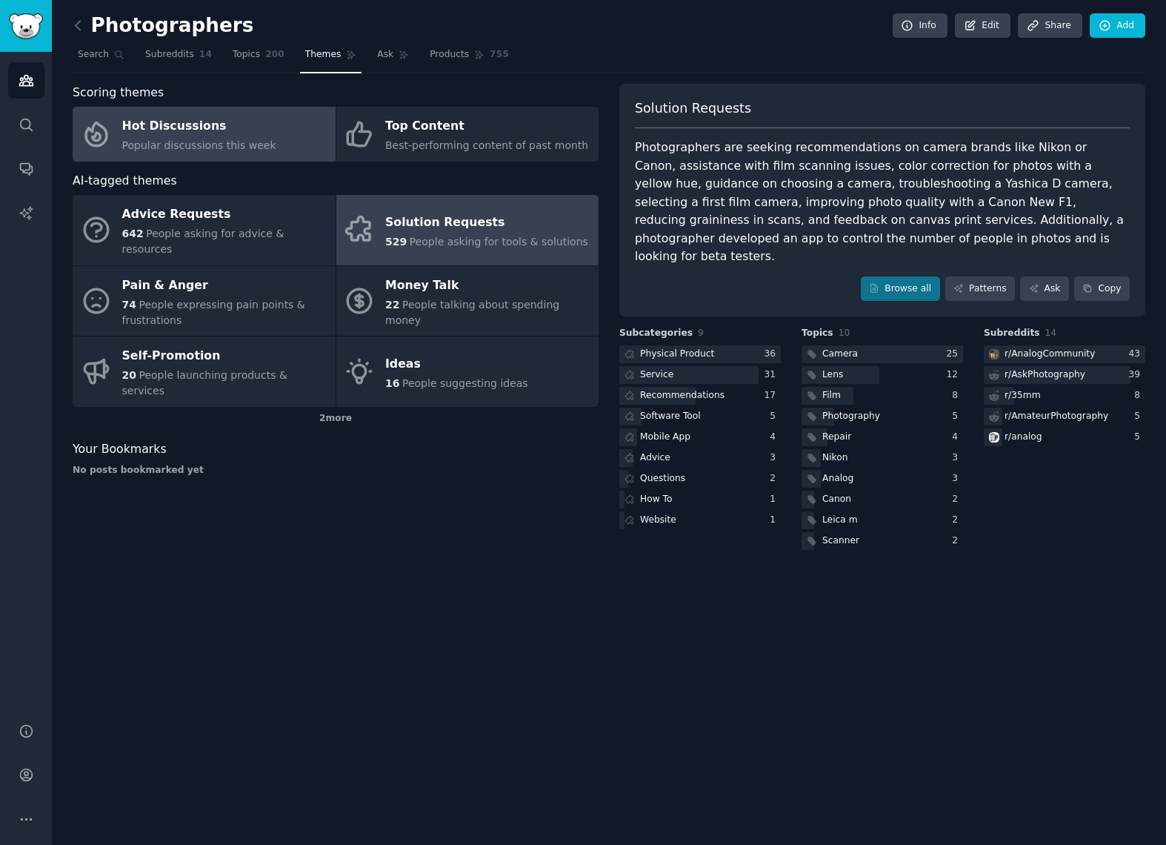
click at [149, 134] on div "Hot Discussions" at bounding box center [199, 127] width 154 height 24
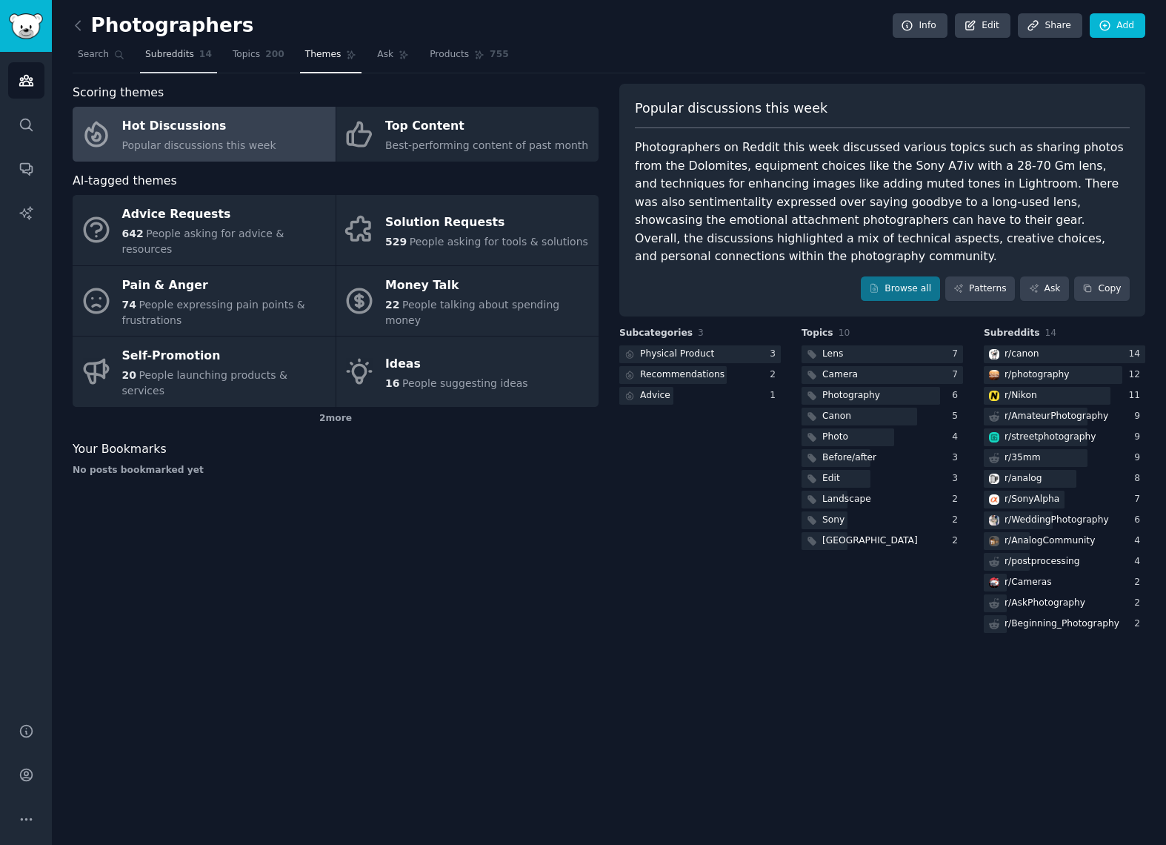
click at [172, 56] on span "Subreddits" at bounding box center [169, 54] width 49 height 13
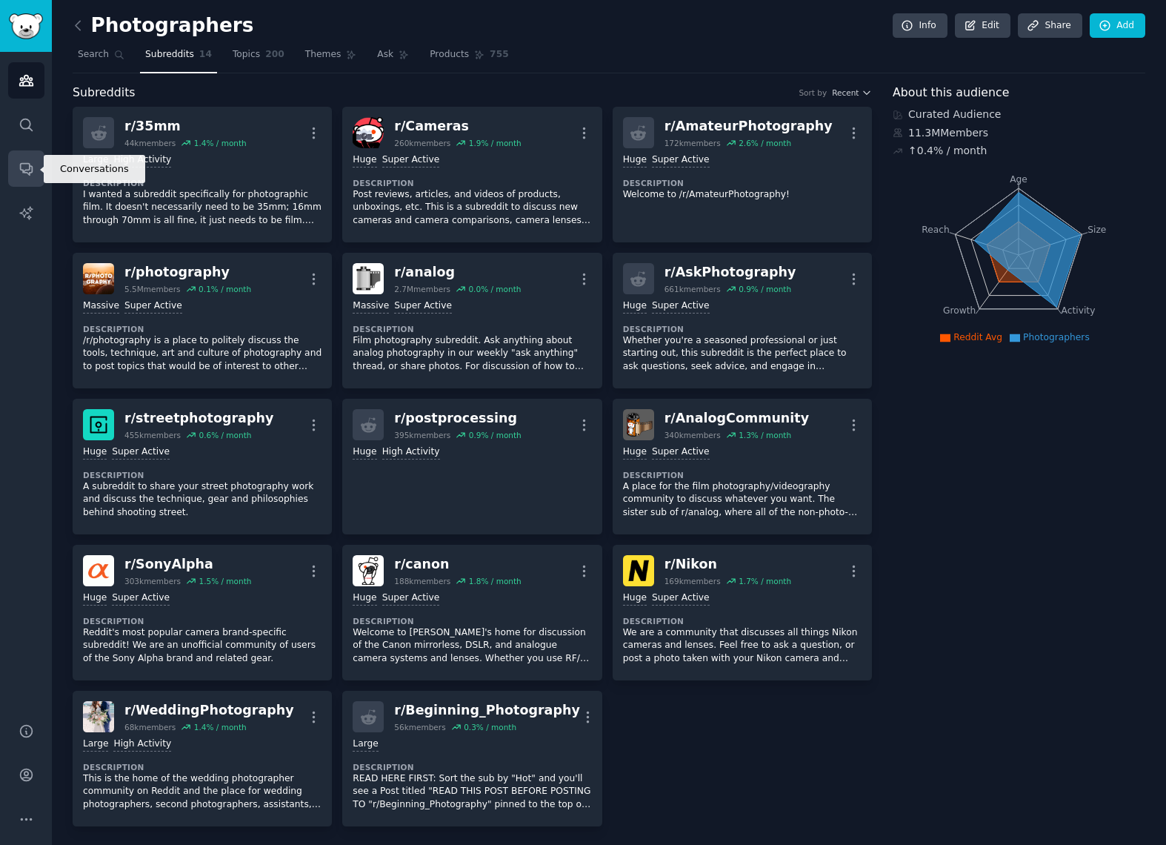
click at [32, 175] on icon "Sidebar" at bounding box center [27, 169] width 16 height 16
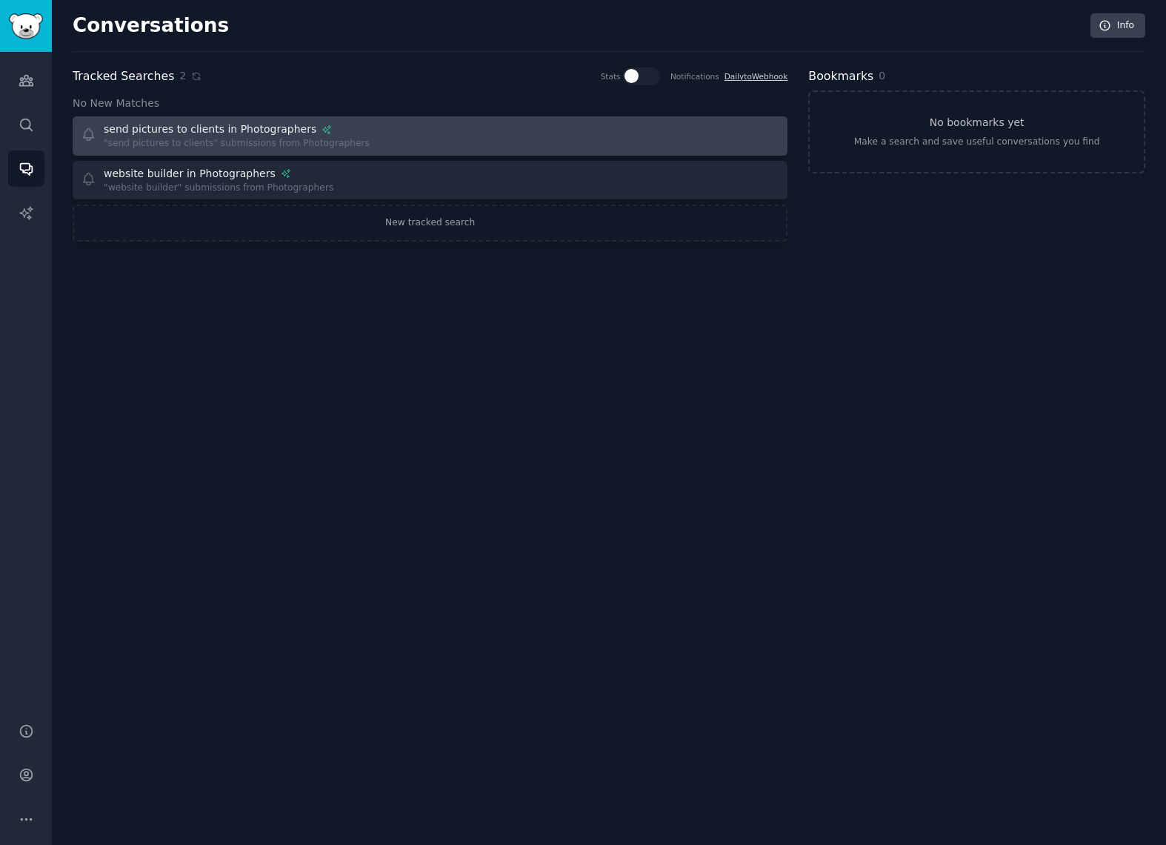
click at [210, 139] on div ""send pictures to clients" submissions from Photographers" at bounding box center [237, 143] width 266 height 13
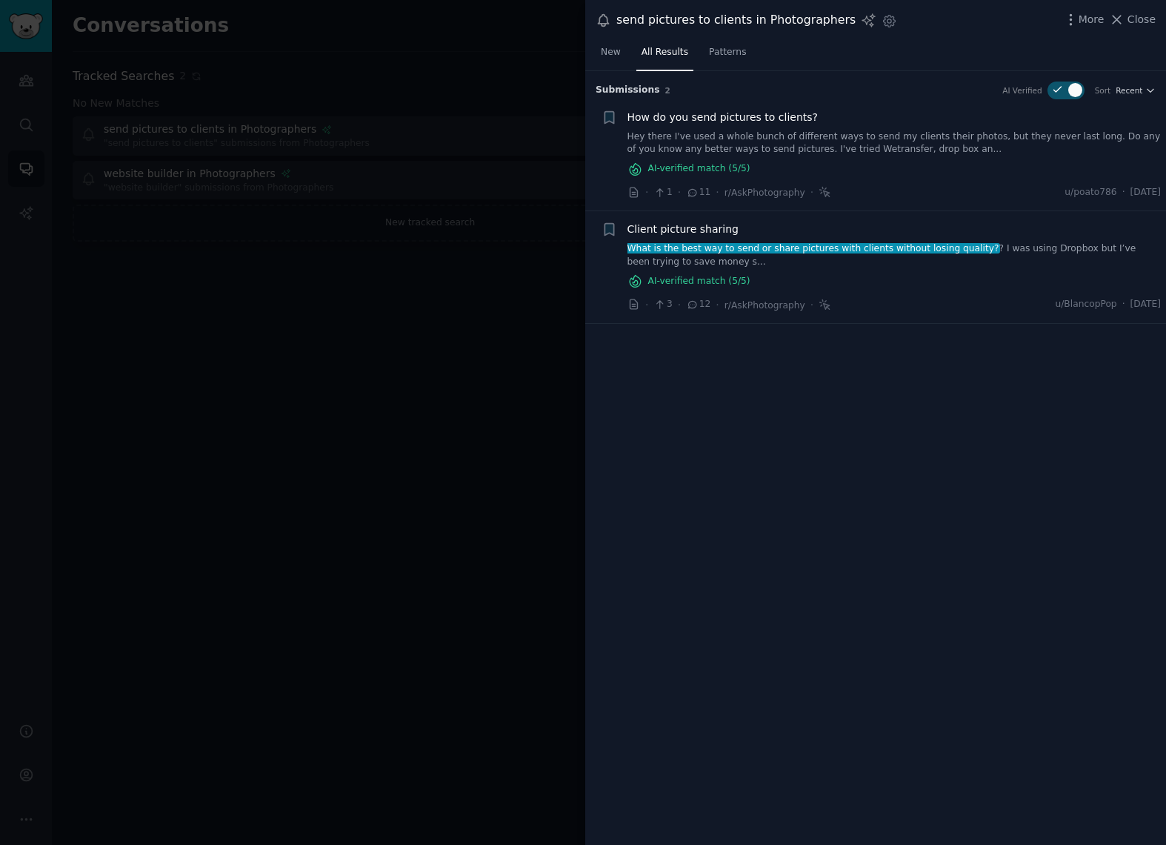
click at [337, 374] on div at bounding box center [583, 422] width 1166 height 845
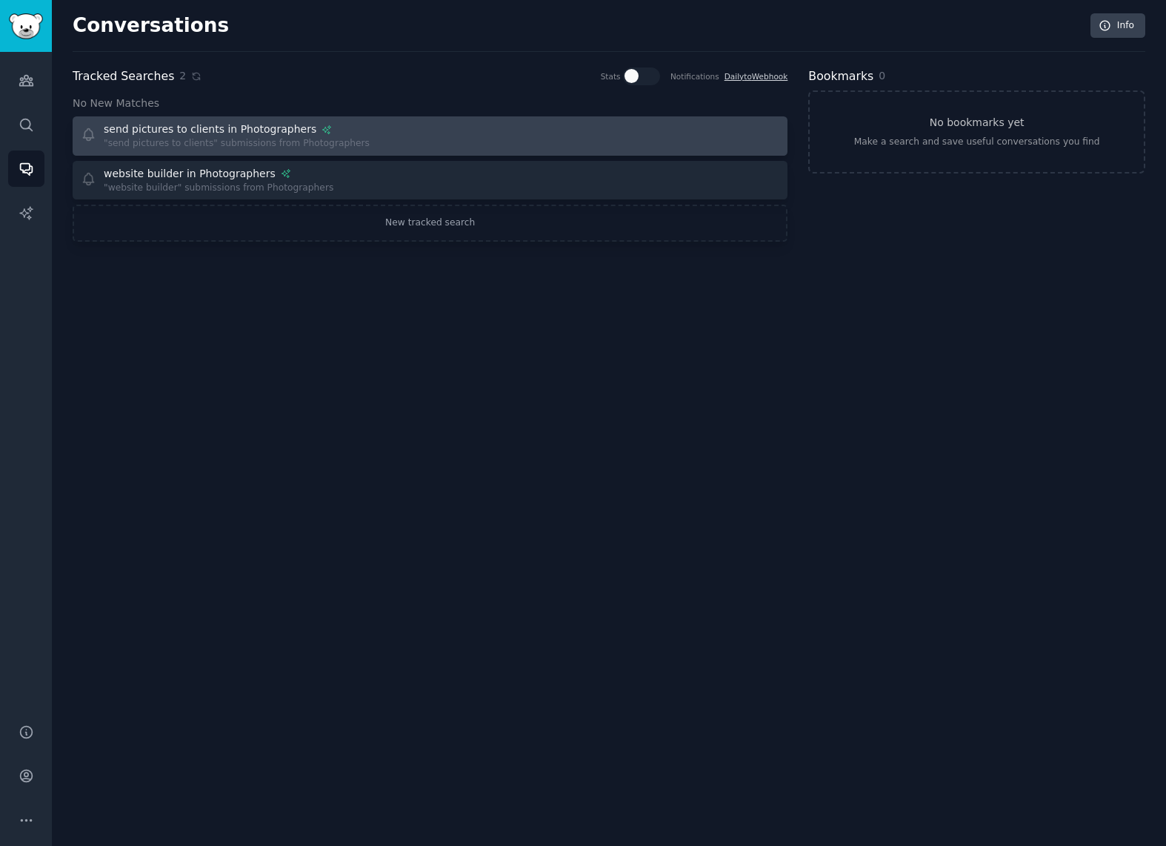
click at [230, 129] on div "send pictures to clients in Photographers" at bounding box center [210, 130] width 213 height 16
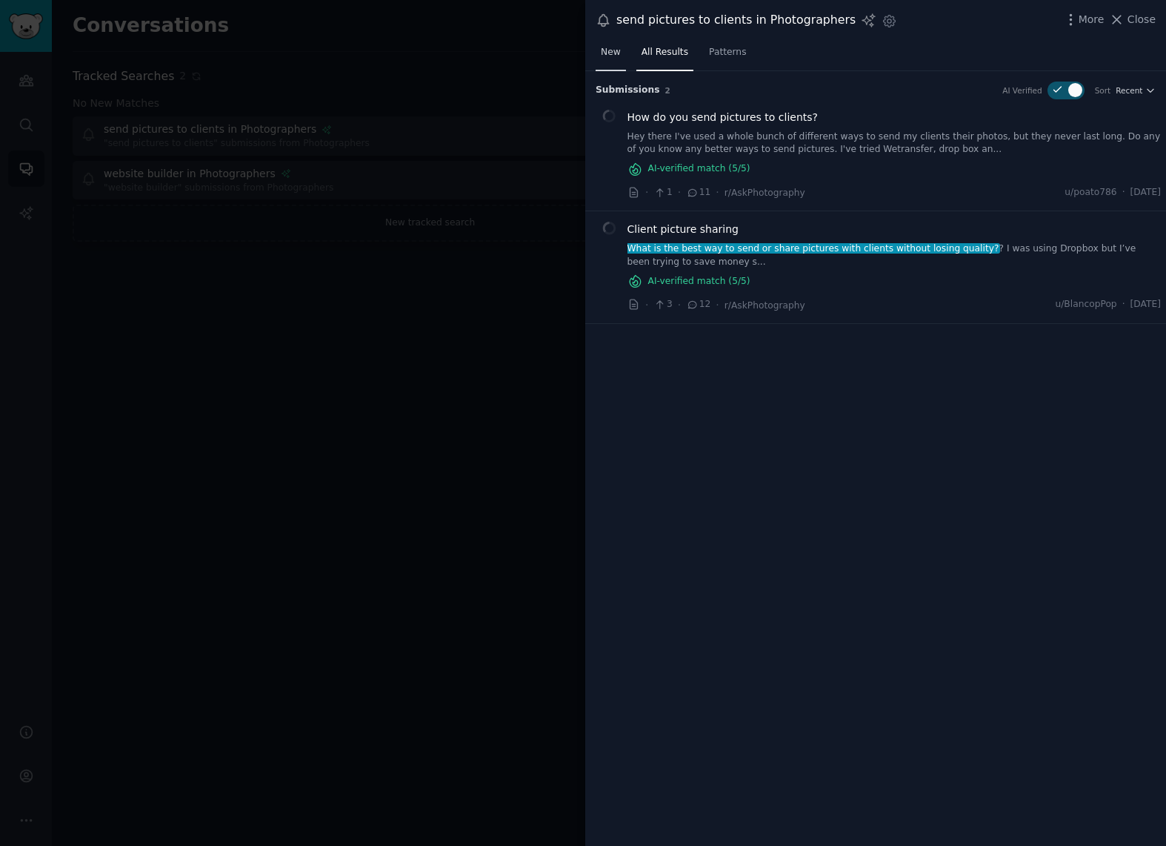
click at [610, 53] on span "New" at bounding box center [611, 52] width 20 height 13
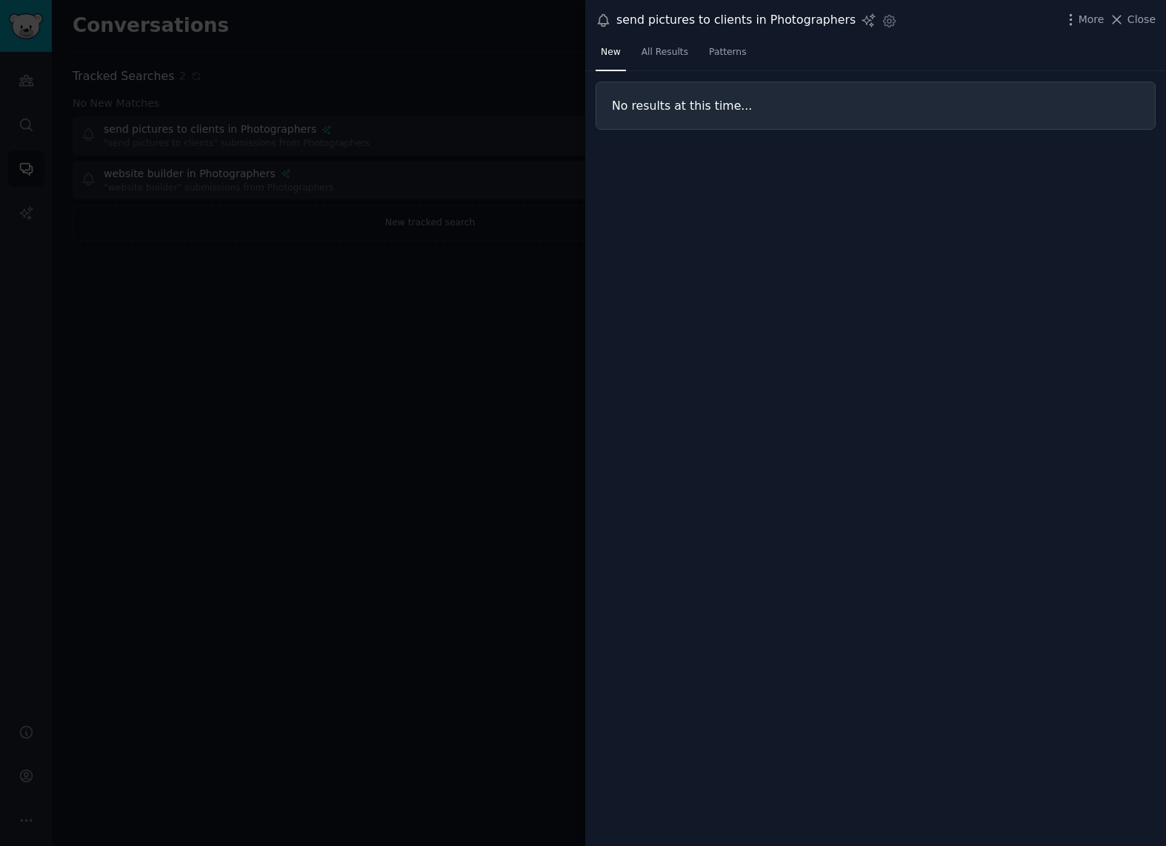
click at [188, 188] on div at bounding box center [583, 423] width 1166 height 846
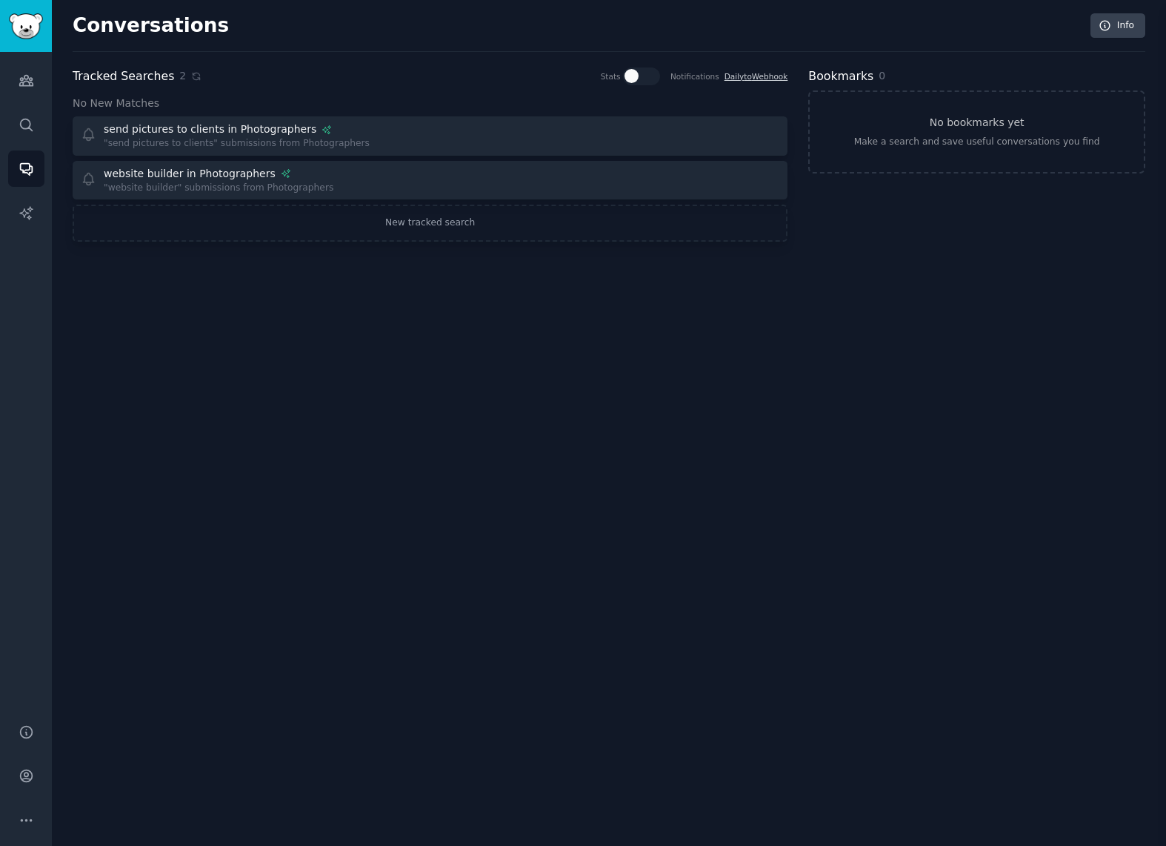
click at [198, 182] on div at bounding box center [583, 423] width 1166 height 846
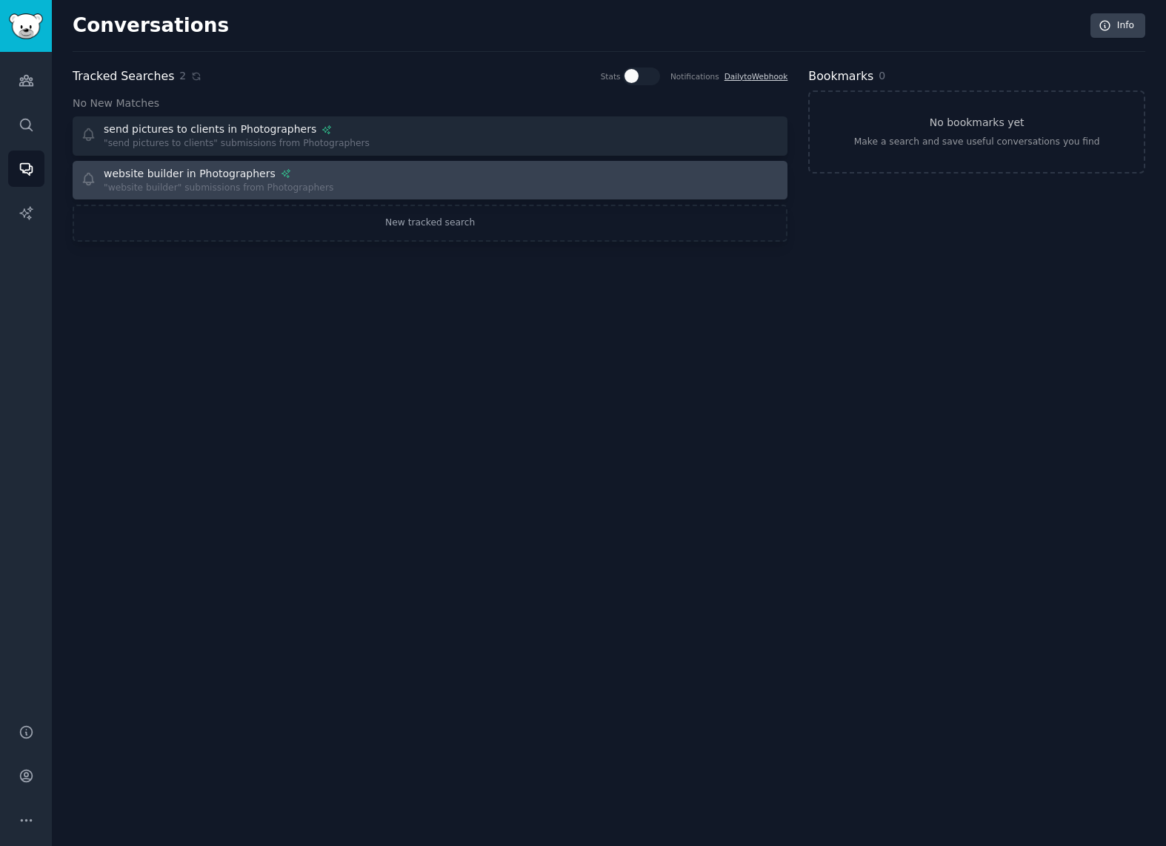
click at [316, 173] on div "Include: User searching for alternatives or asking for advice. Exclude: N/A web…" at bounding box center [219, 174] width 230 height 16
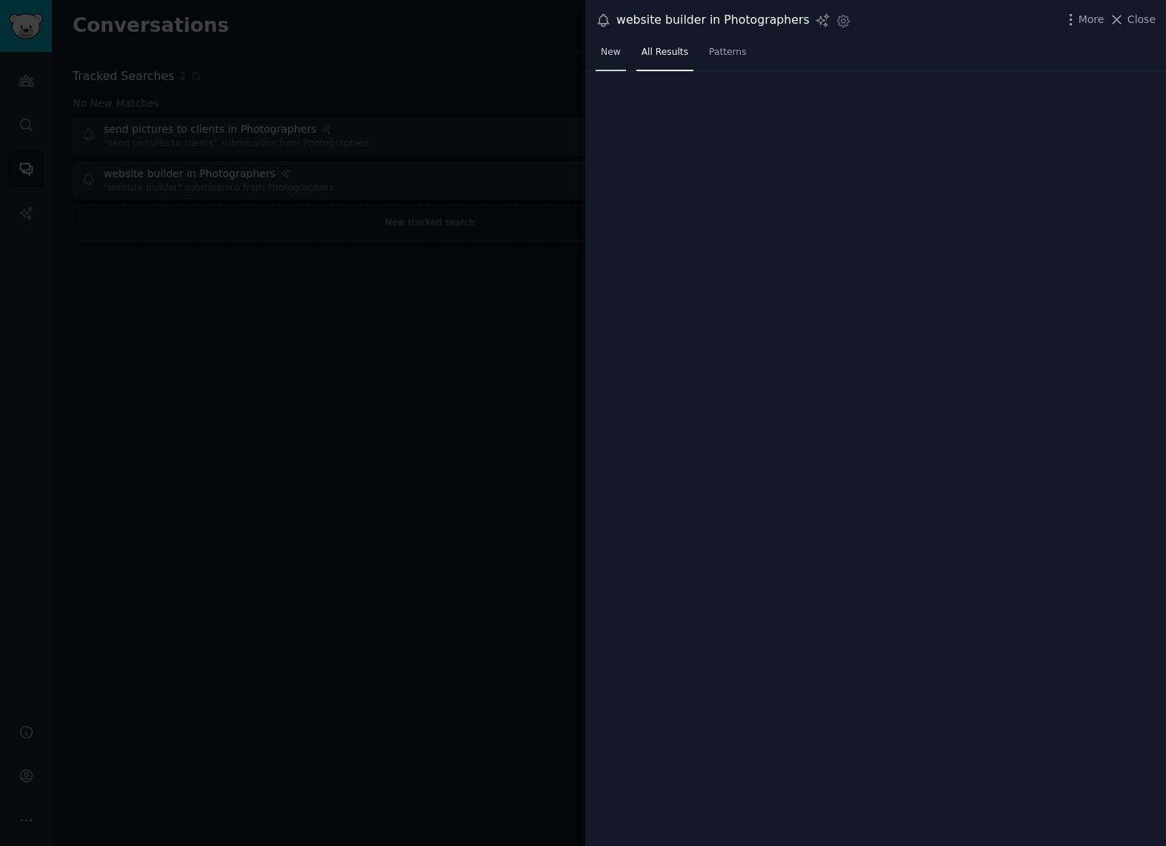
click at [612, 51] on span "New" at bounding box center [611, 52] width 20 height 13
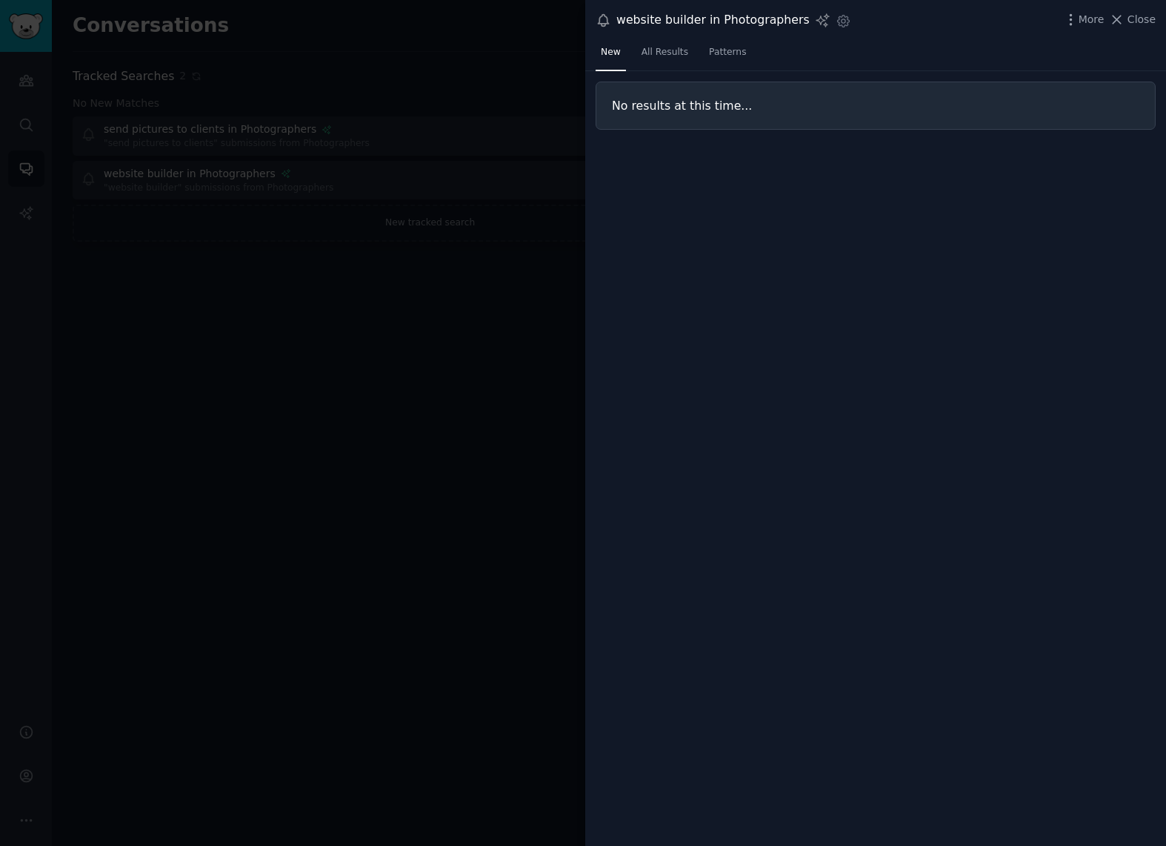
click at [347, 80] on div at bounding box center [583, 423] width 1166 height 846
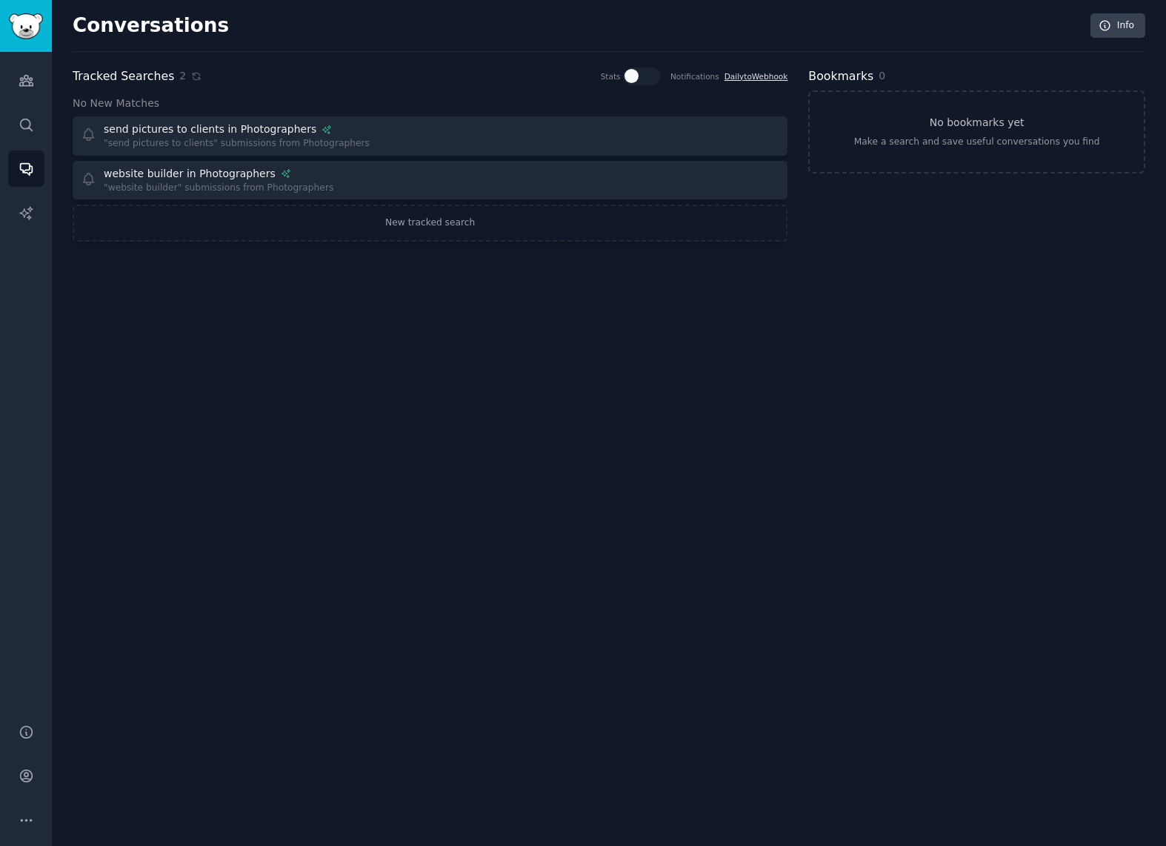
click at [744, 79] on link "Daily to Webhook" at bounding box center [757, 76] width 64 height 9
